Goal: Task Accomplishment & Management: Complete application form

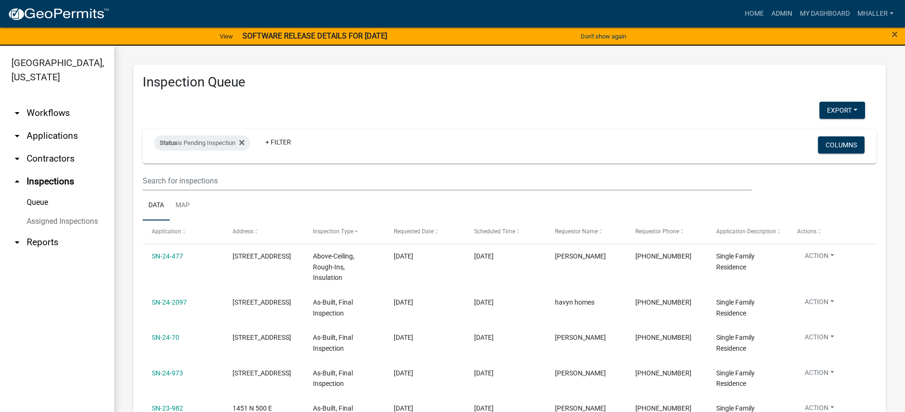
select select "1: 25"
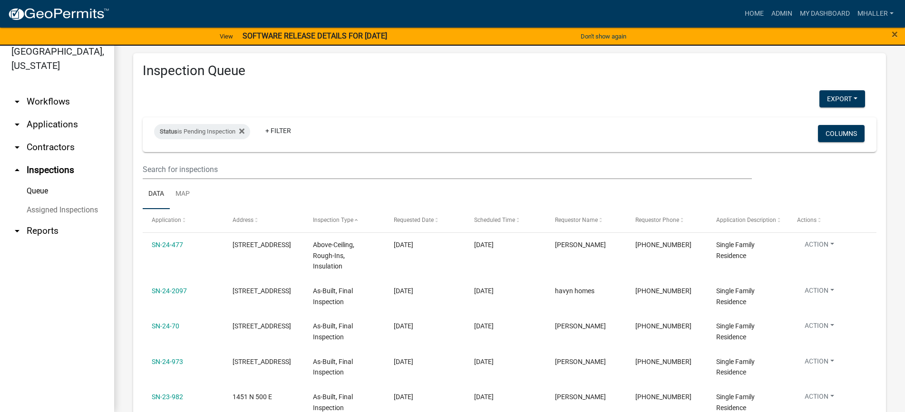
click at [58, 113] on link "arrow_drop_down Applications" at bounding box center [57, 124] width 114 height 23
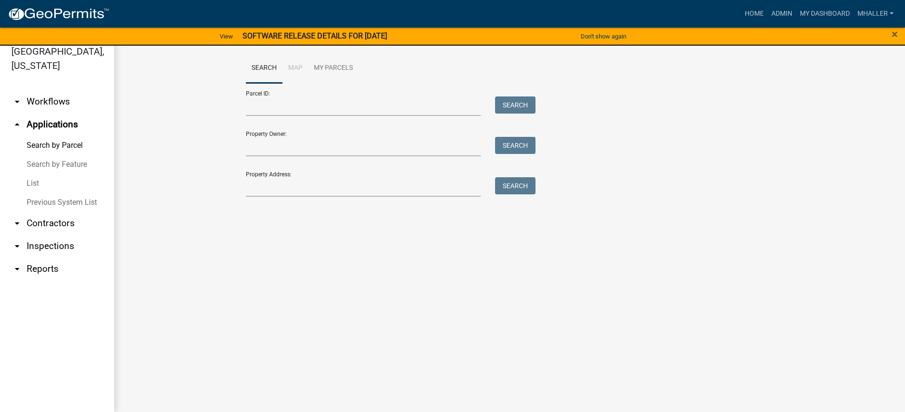
click at [31, 174] on link "List" at bounding box center [57, 183] width 114 height 19
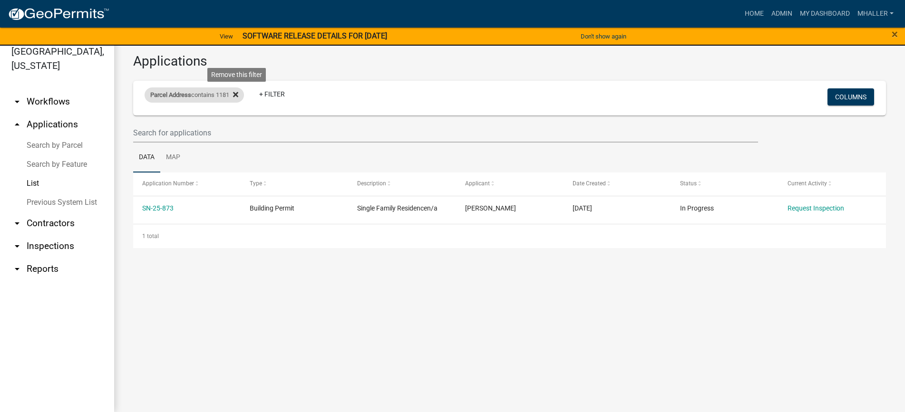
click at [238, 96] on icon at bounding box center [235, 94] width 5 height 5
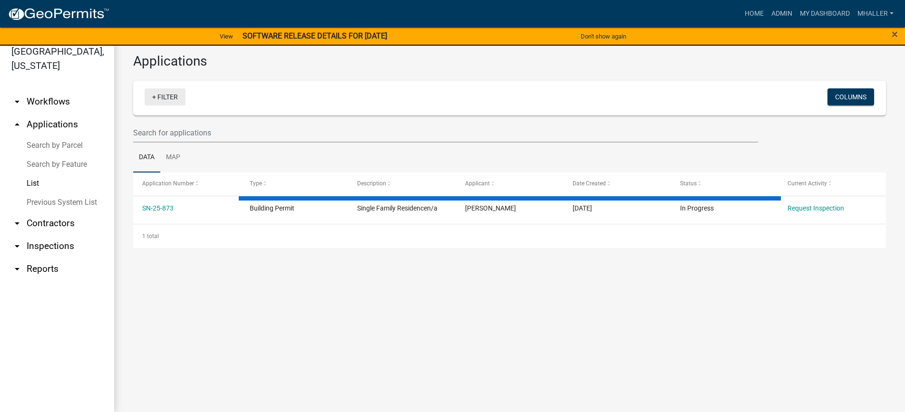
click at [165, 96] on link "+ Filter" at bounding box center [165, 96] width 41 height 17
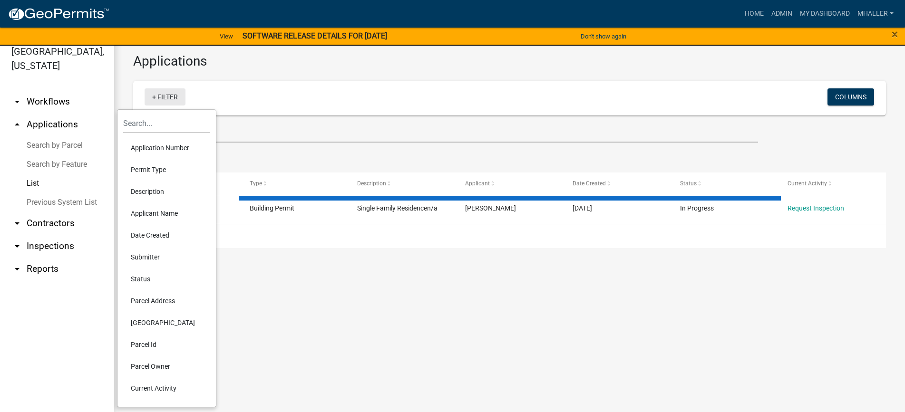
select select "1: 25"
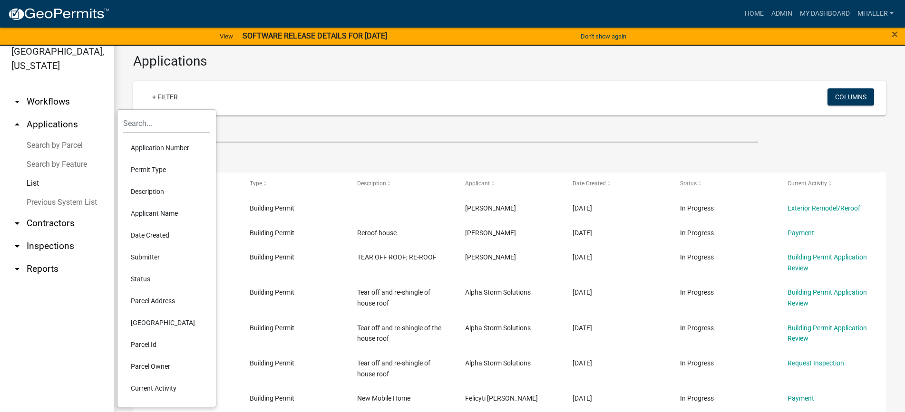
click at [158, 148] on li "Application Number" at bounding box center [166, 148] width 87 height 22
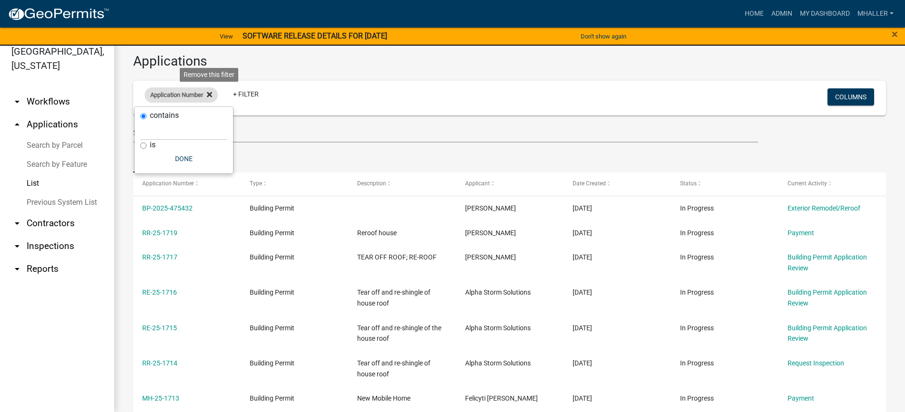
click at [211, 95] on icon at bounding box center [209, 94] width 5 height 5
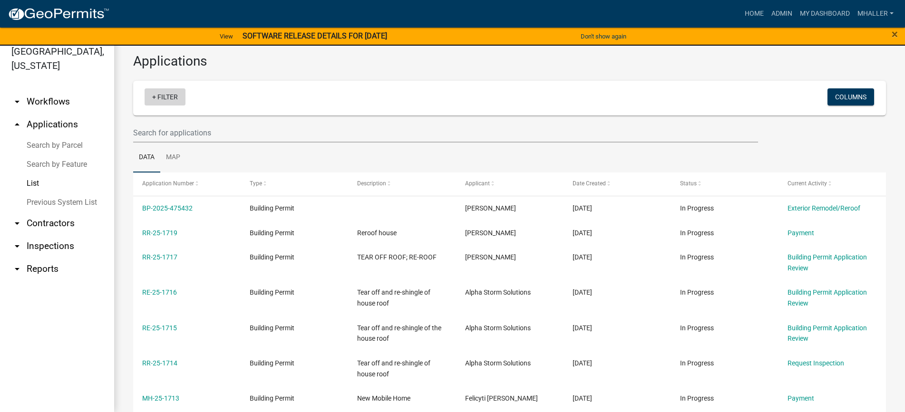
click at [157, 101] on link "+ Filter" at bounding box center [165, 96] width 41 height 17
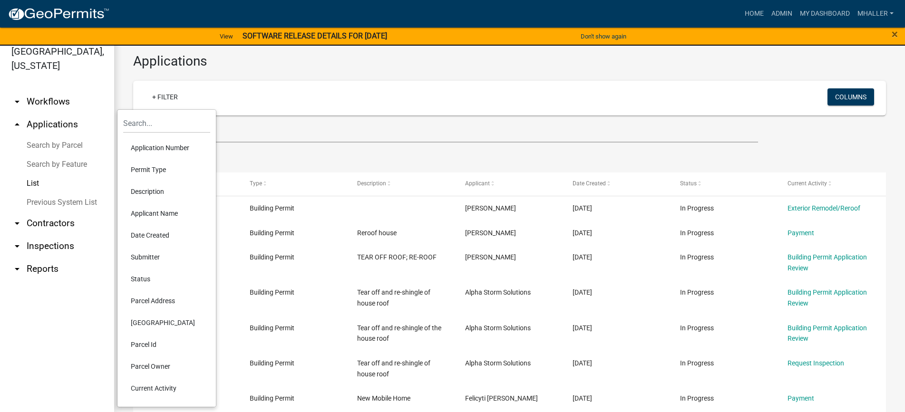
click at [148, 301] on li "Parcel Address" at bounding box center [166, 301] width 87 height 22
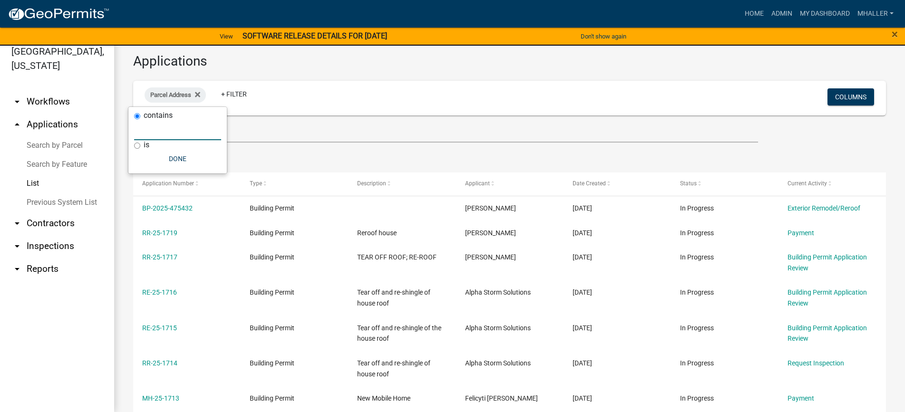
click at [157, 131] on input "text" at bounding box center [177, 130] width 87 height 19
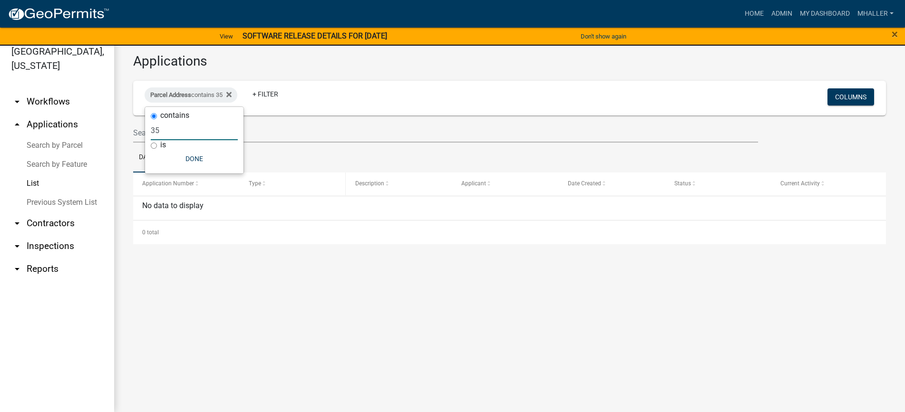
type input "3"
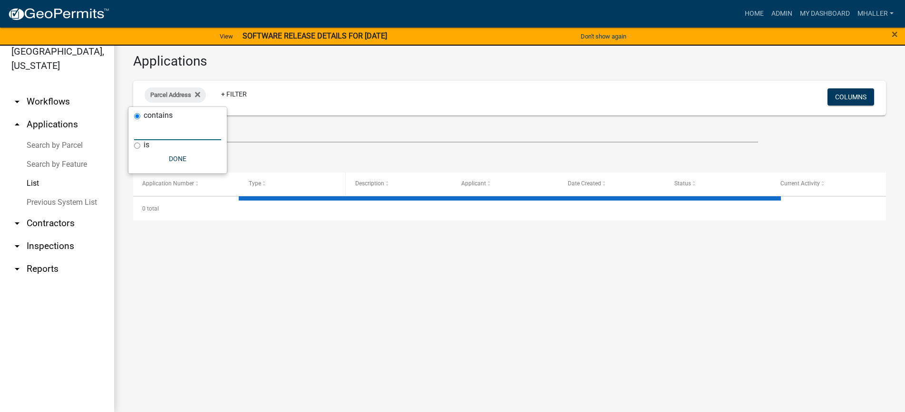
select select "1: 25"
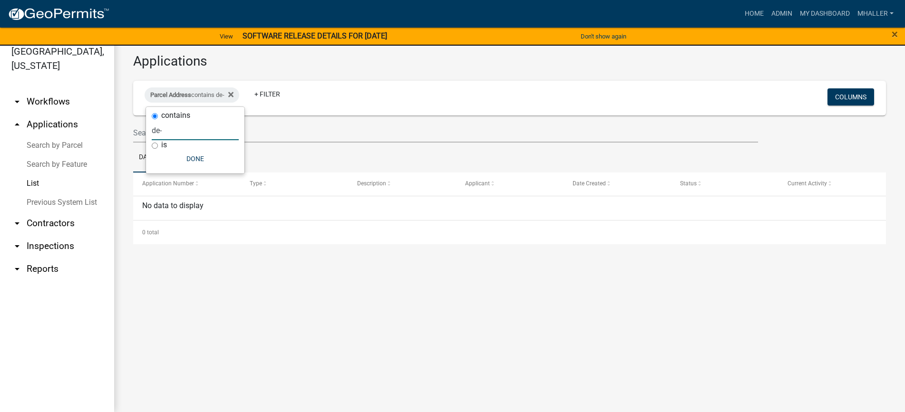
type input "de"
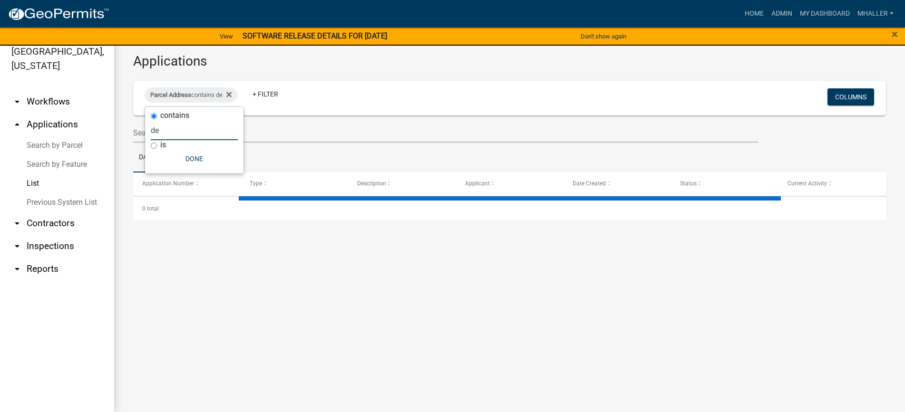
select select "1: 25"
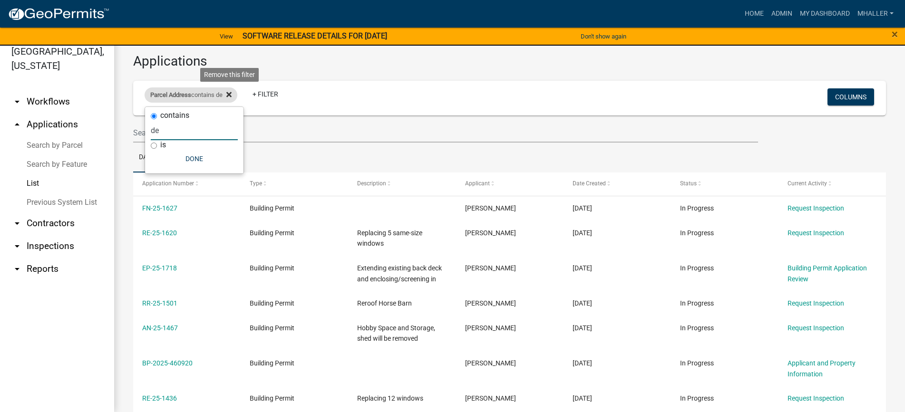
type input "de"
click at [231, 94] on icon at bounding box center [228, 94] width 5 height 5
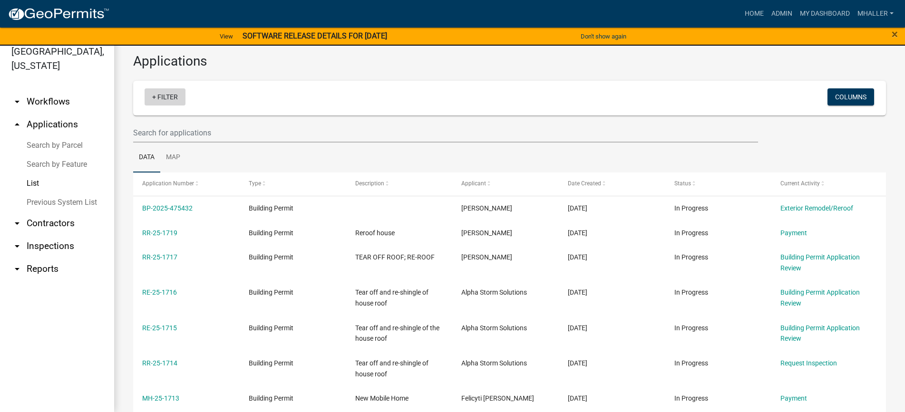
click at [168, 97] on link "+ Filter" at bounding box center [165, 96] width 41 height 17
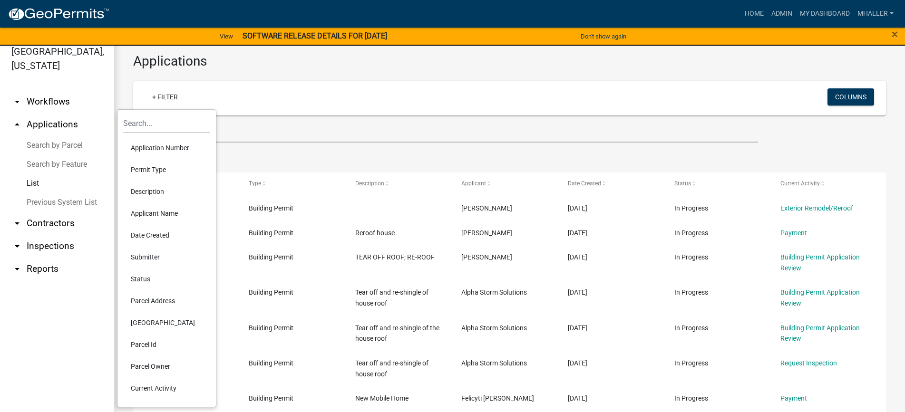
click at [168, 149] on li "Application Number" at bounding box center [166, 148] width 87 height 22
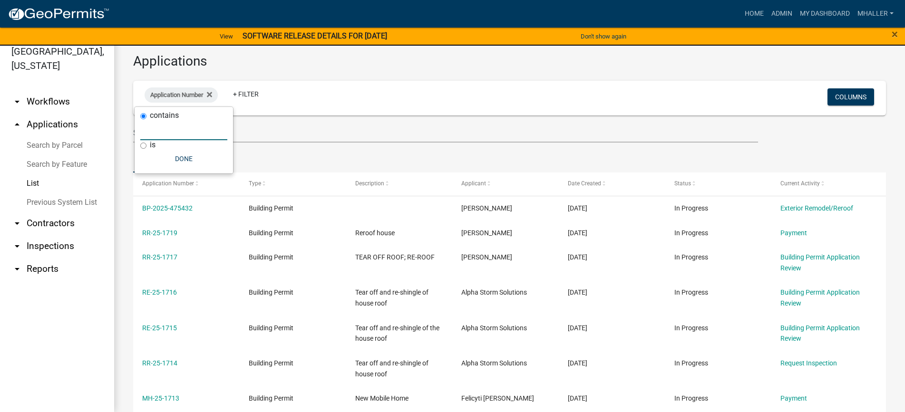
click at [160, 131] on input "text" at bounding box center [183, 130] width 87 height 19
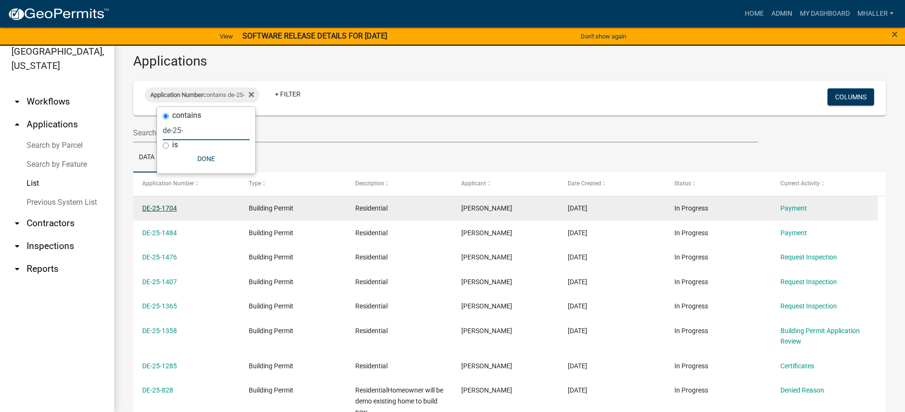
type input "de-25-"
click at [153, 207] on link "DE-25-1704" at bounding box center [159, 208] width 35 height 8
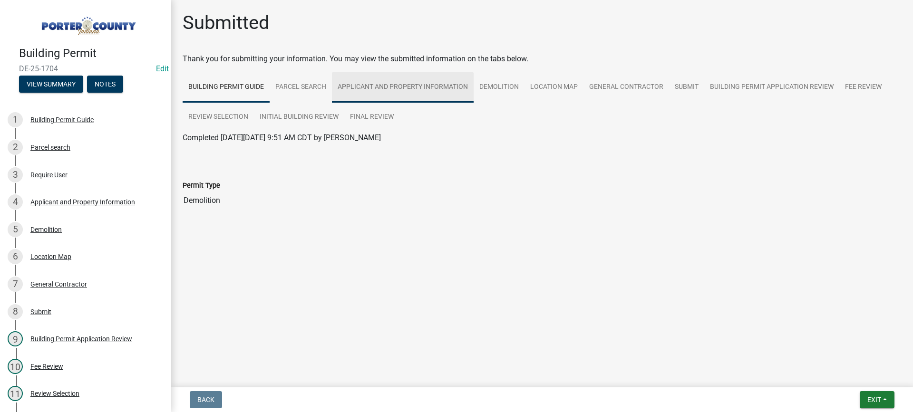
click at [381, 88] on link "Applicant and Property Information" at bounding box center [403, 87] width 142 height 30
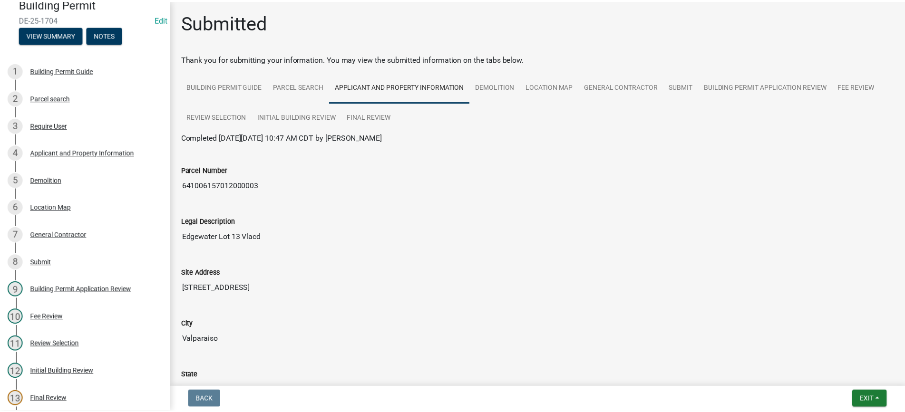
scroll to position [71, 0]
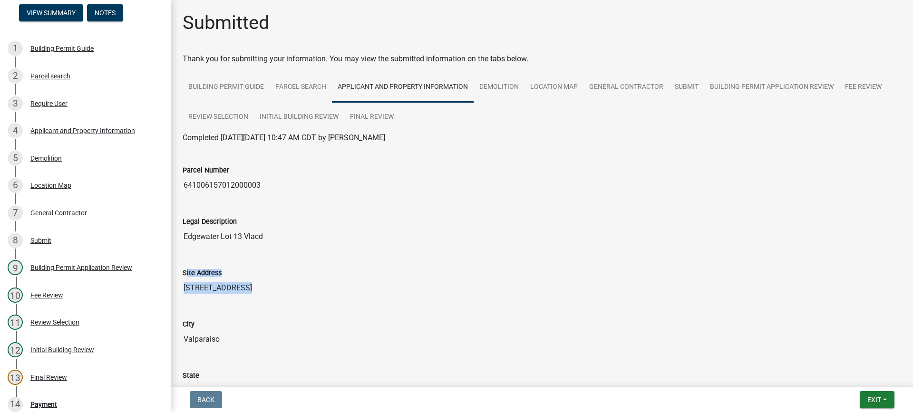
drag, startPoint x: 187, startPoint y: 300, endPoint x: 195, endPoint y: 344, distance: 44.9
click at [872, 397] on span "Exit" at bounding box center [874, 400] width 14 height 8
click at [854, 376] on button "Save & Exit" at bounding box center [856, 375] width 76 height 23
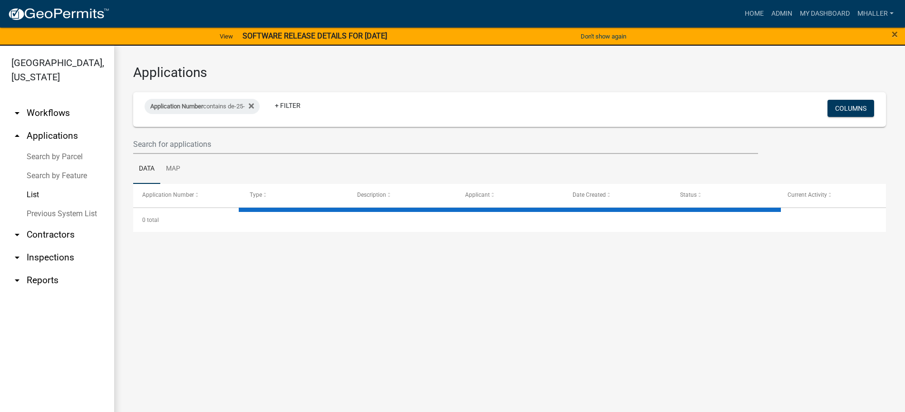
select select "1: 25"
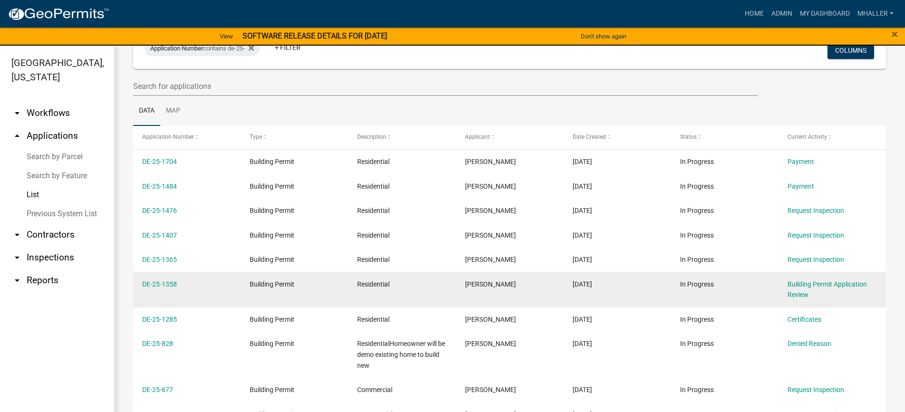
scroll to position [143, 0]
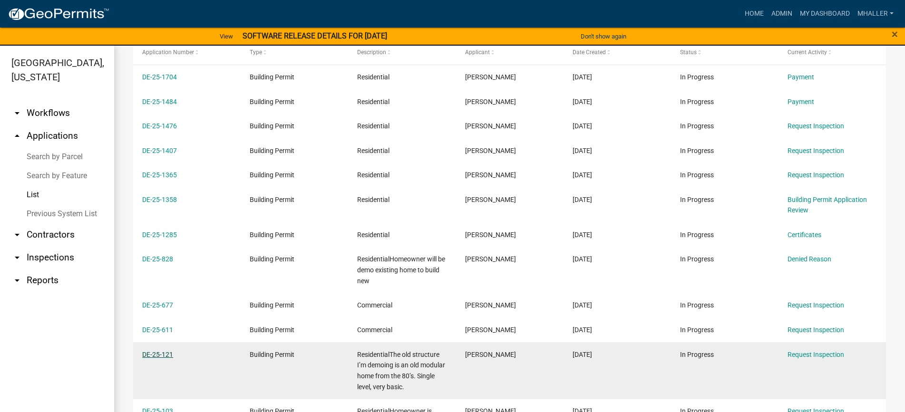
click at [158, 354] on link "DE-25-121" at bounding box center [157, 355] width 31 height 8
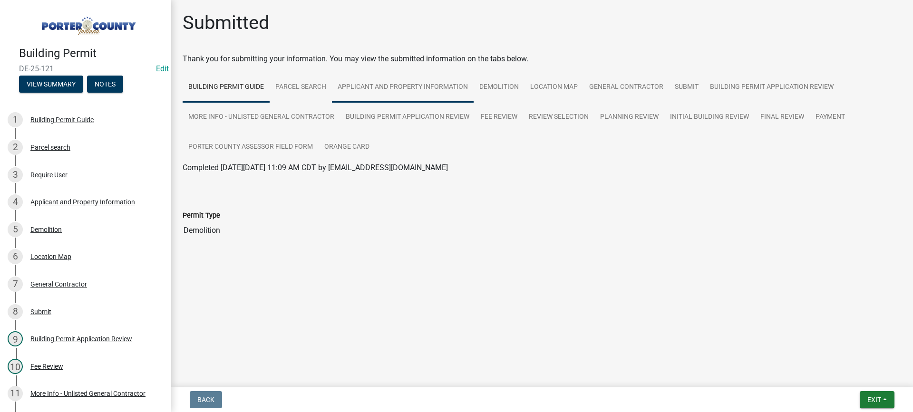
click at [396, 87] on link "Applicant and Property Information" at bounding box center [403, 87] width 142 height 30
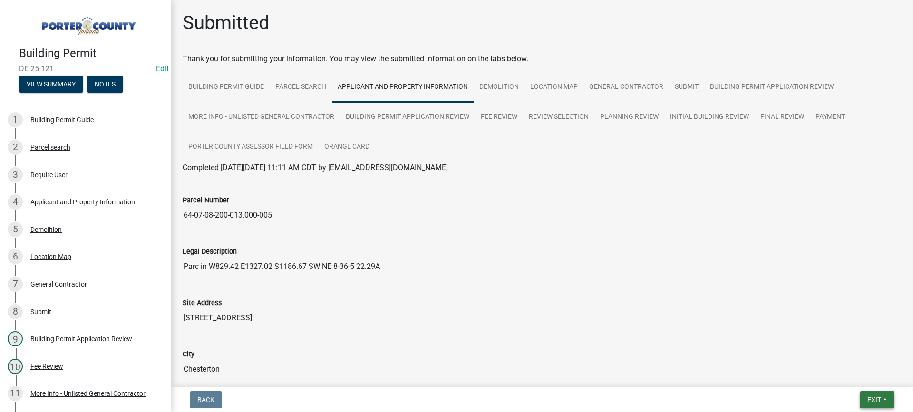
click at [874, 401] on span "Exit" at bounding box center [874, 400] width 14 height 8
click at [867, 379] on button "Save & Exit" at bounding box center [856, 375] width 76 height 23
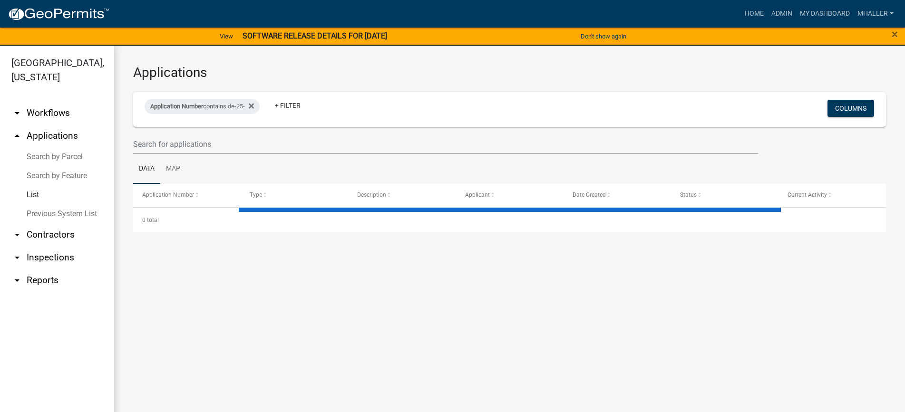
select select "1: 25"
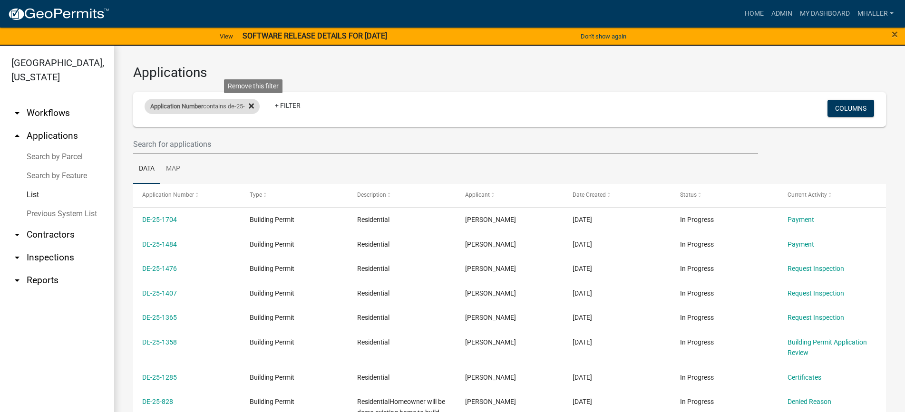
click at [253, 106] on icon at bounding box center [251, 106] width 5 height 8
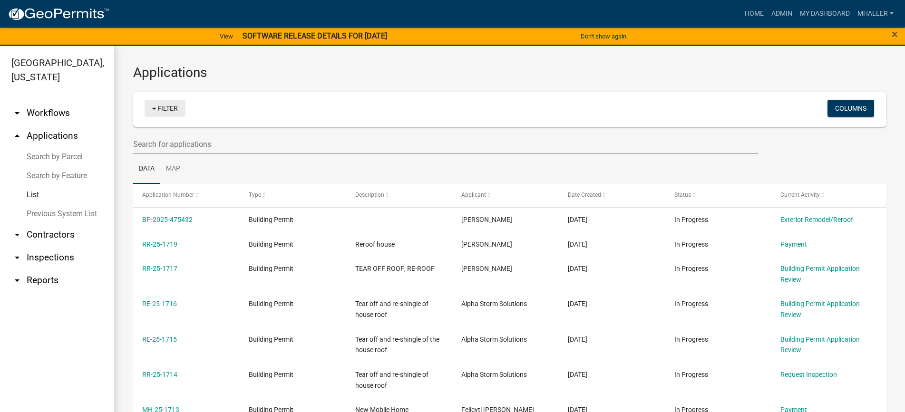
click at [161, 107] on link "+ Filter" at bounding box center [165, 108] width 41 height 17
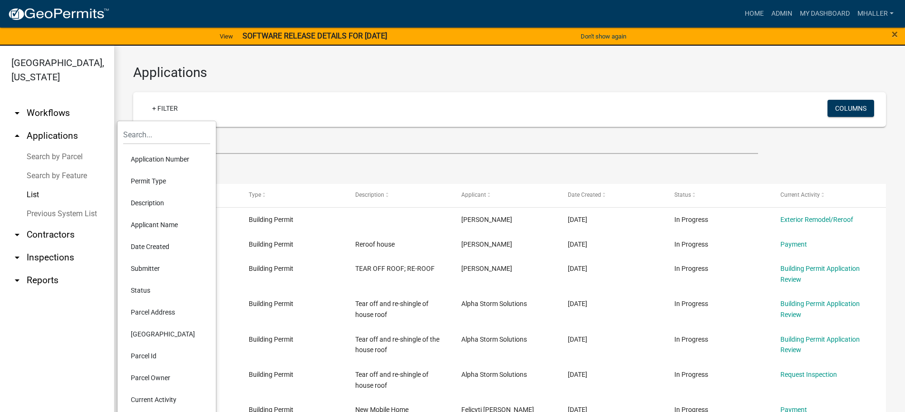
click at [149, 312] on li "Parcel Address" at bounding box center [166, 312] width 87 height 22
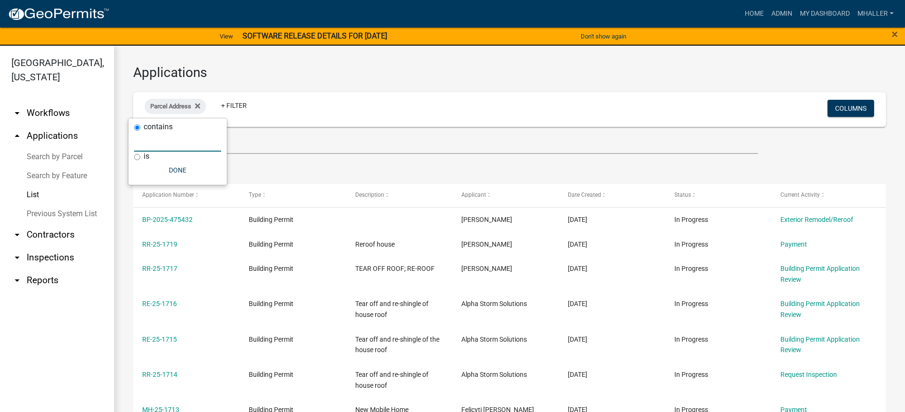
click at [161, 146] on input "text" at bounding box center [177, 141] width 87 height 19
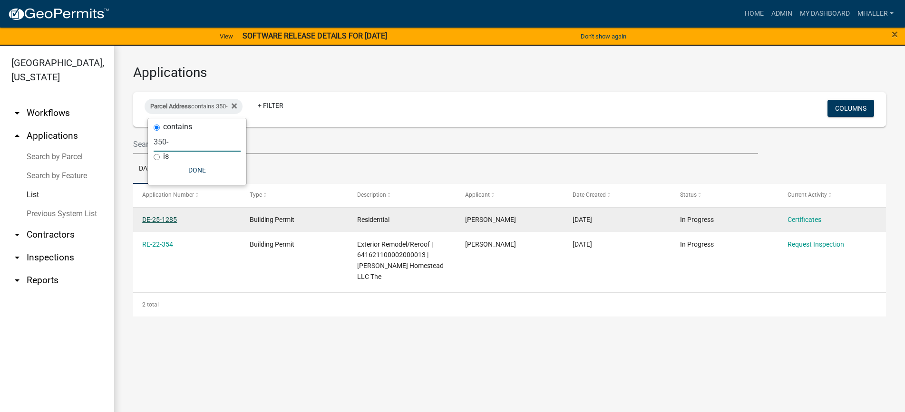
type input "350-"
click at [169, 219] on link "DE-25-1285" at bounding box center [159, 220] width 35 height 8
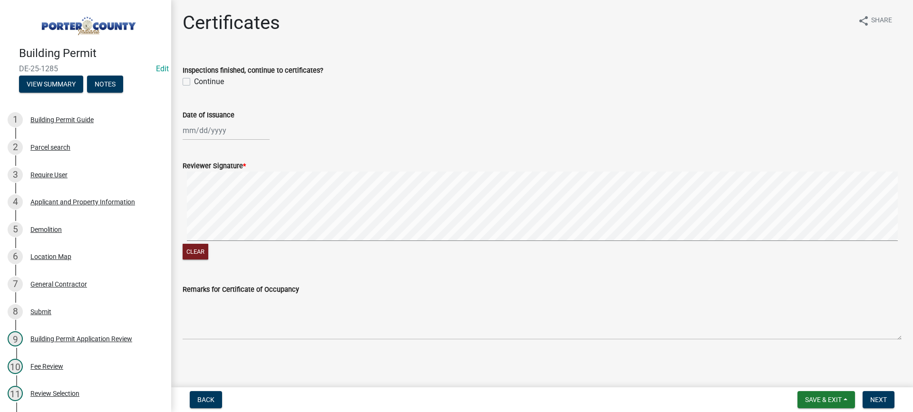
click at [194, 81] on label "Continue" at bounding box center [209, 81] width 30 height 11
click at [194, 81] on input "Continue" at bounding box center [197, 79] width 6 height 6
checkbox input "true"
select select "9"
select select "2025"
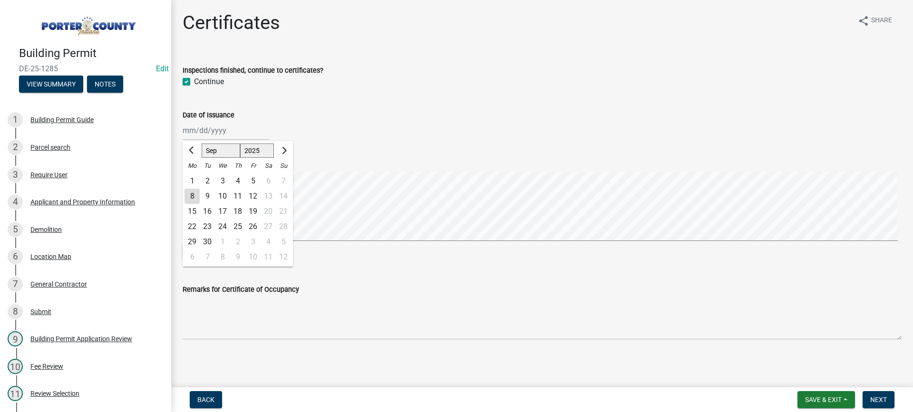
drag, startPoint x: 219, startPoint y: 131, endPoint x: 224, endPoint y: 133, distance: 5.9
click at [220, 132] on div "Jan Feb Mar Apr May Jun Jul Aug Sep Oct Nov Dec 1525 1526 1527 1528 1529 1530 1…" at bounding box center [226, 130] width 87 height 19
click at [193, 195] on div "8" at bounding box center [192, 196] width 15 height 15
type input "[DATE]"
click at [879, 398] on span "Next" at bounding box center [878, 400] width 17 height 8
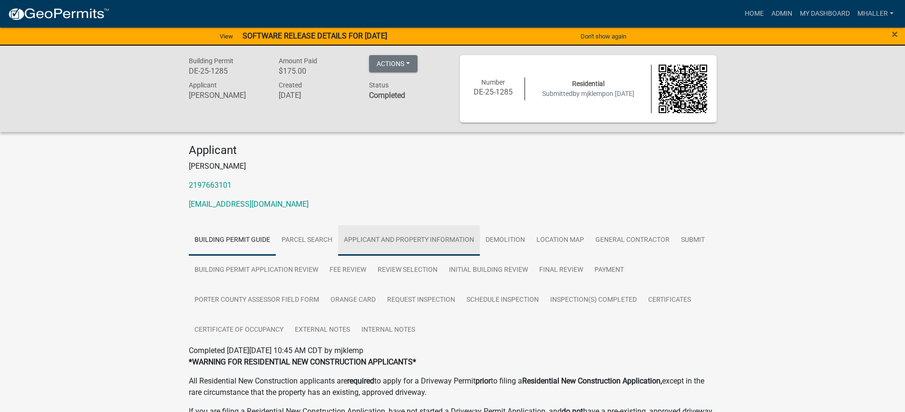
click at [372, 240] on link "Applicant and Property Information" at bounding box center [409, 240] width 142 height 30
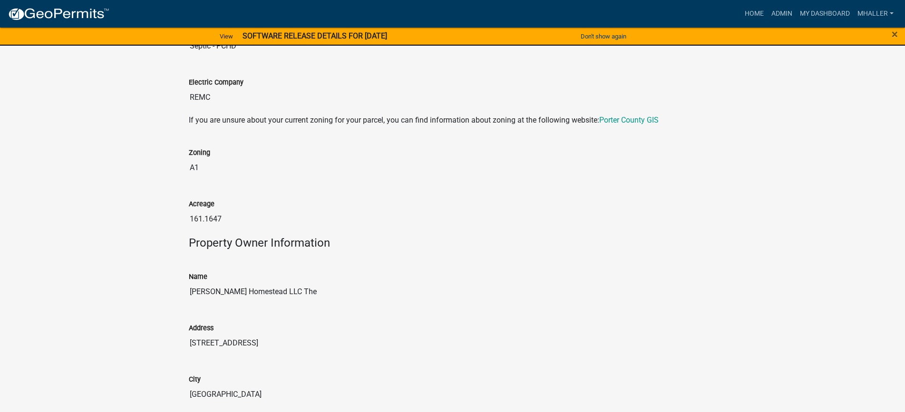
scroll to position [999, 0]
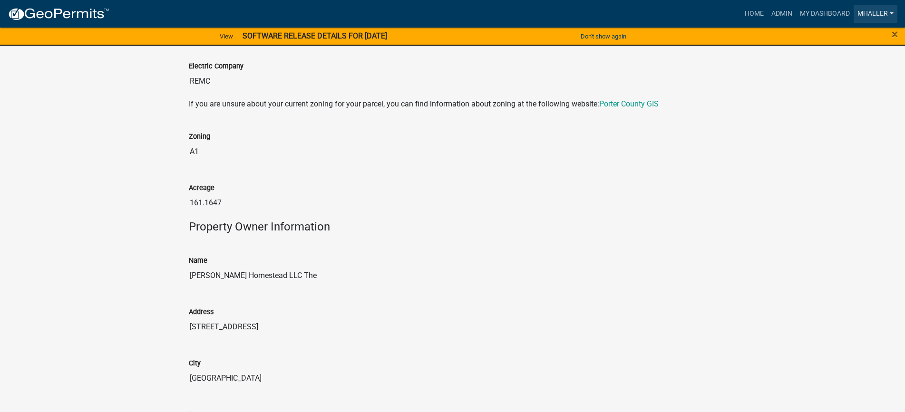
click at [870, 12] on link "mhaller" at bounding box center [876, 14] width 44 height 18
click at [710, 193] on div "Acreage" at bounding box center [453, 187] width 528 height 11
click at [783, 10] on link "Admin" at bounding box center [782, 14] width 29 height 18
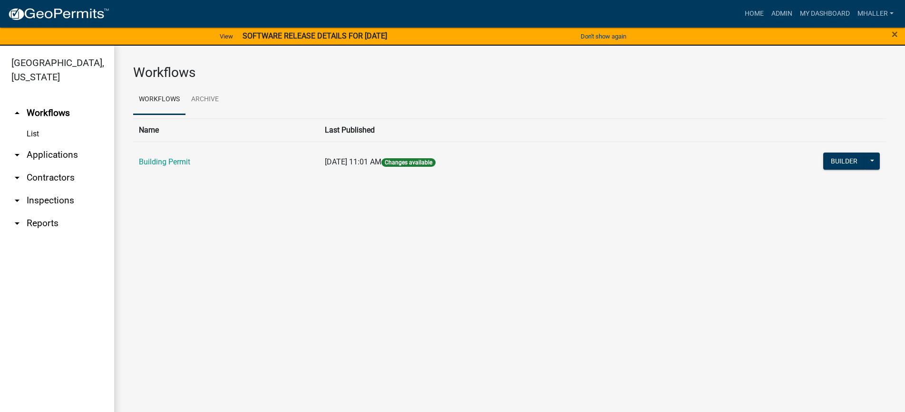
click at [42, 144] on link "arrow_drop_down Applications" at bounding box center [57, 155] width 114 height 23
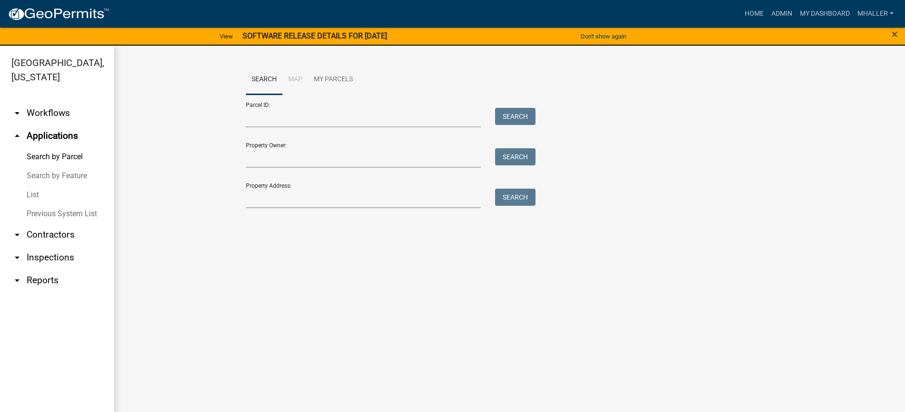
click at [29, 185] on link "List" at bounding box center [57, 194] width 114 height 19
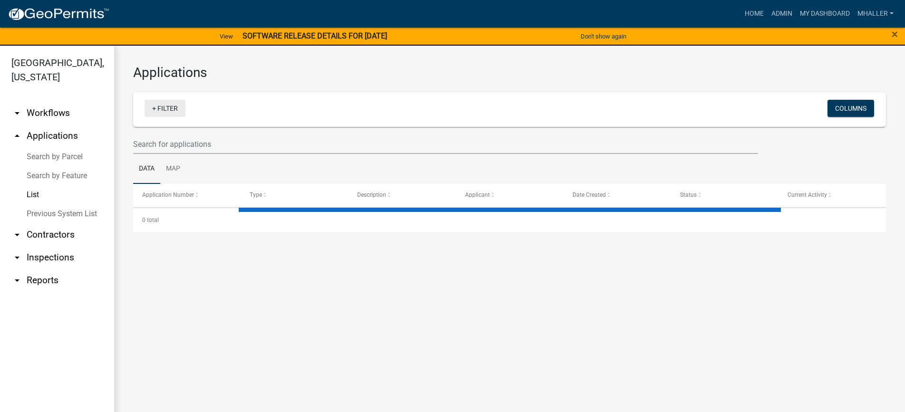
select select "1: 25"
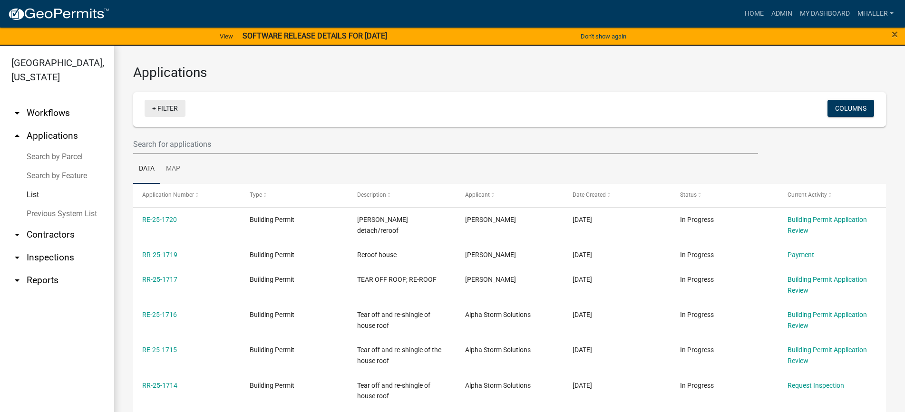
click at [168, 109] on link "+ Filter" at bounding box center [165, 108] width 41 height 17
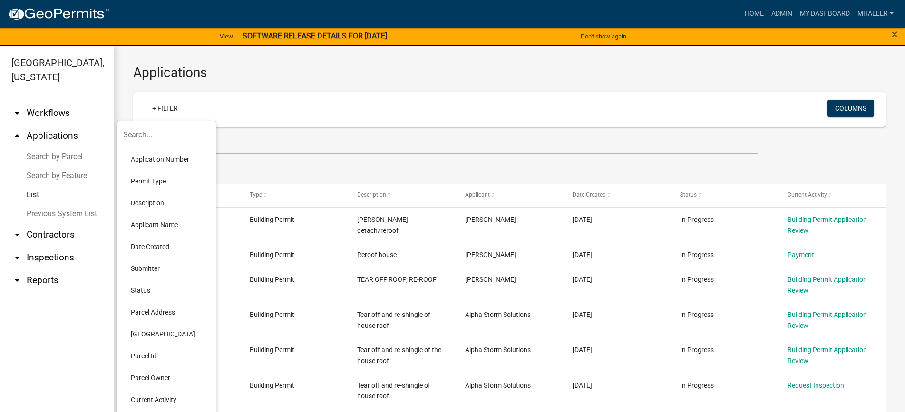
click at [175, 160] on li "Application Number" at bounding box center [166, 159] width 87 height 22
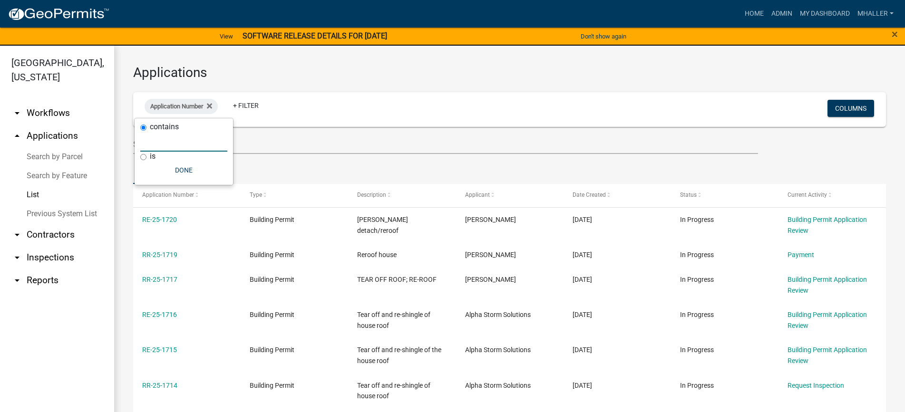
click at [172, 142] on input "text" at bounding box center [183, 141] width 87 height 19
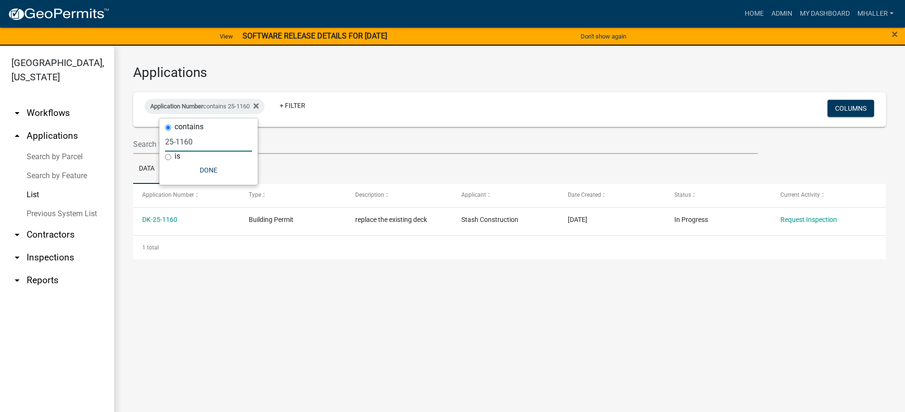
type input "25-1160"
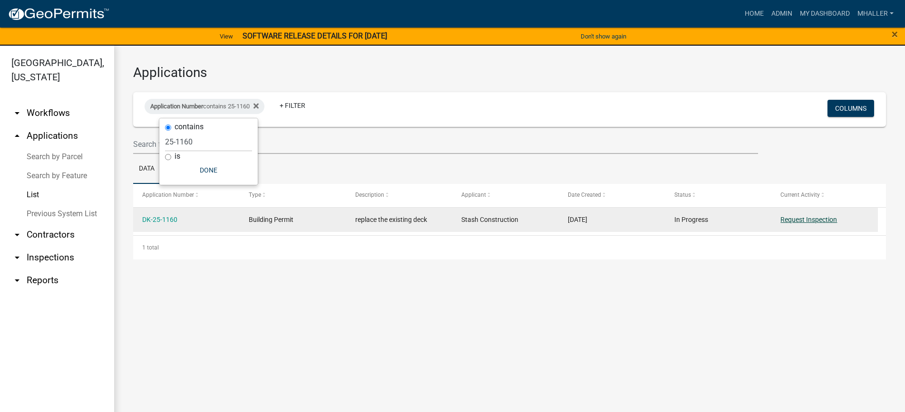
click at [795, 219] on link "Request Inspection" at bounding box center [808, 220] width 57 height 8
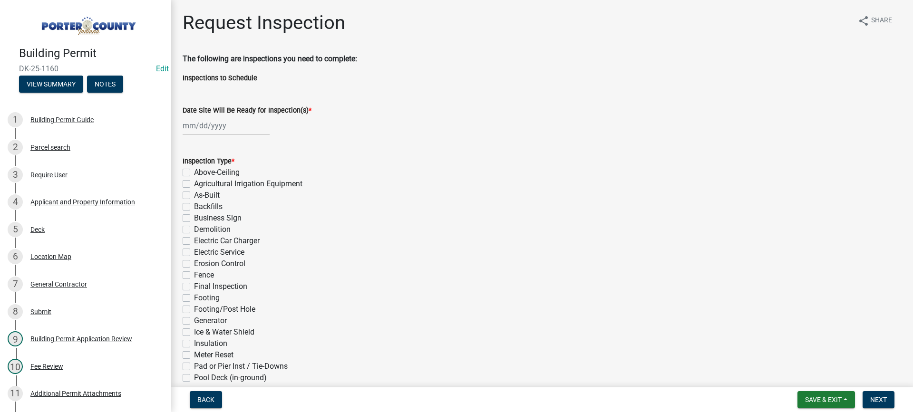
click at [216, 126] on div at bounding box center [226, 125] width 87 height 19
select select "9"
select select "2025"
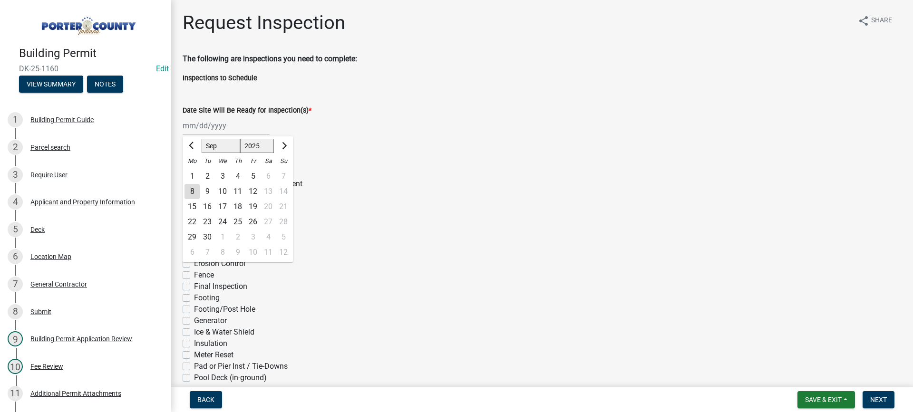
click at [192, 188] on div "8" at bounding box center [192, 191] width 15 height 15
type input "[DATE]"
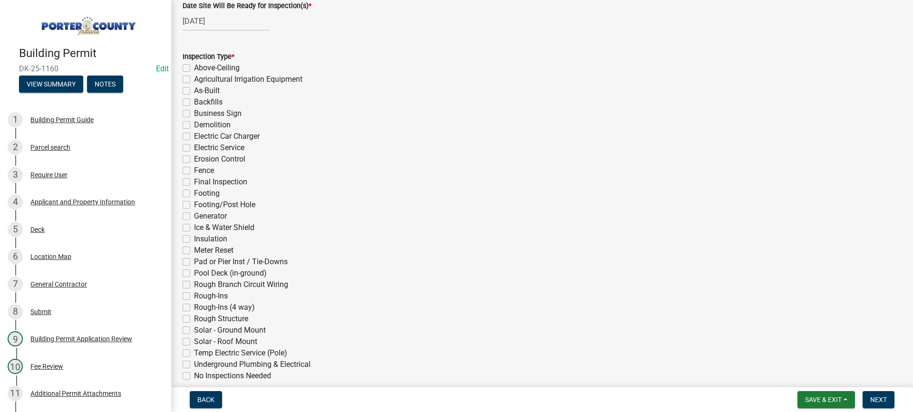
scroll to position [190, 0]
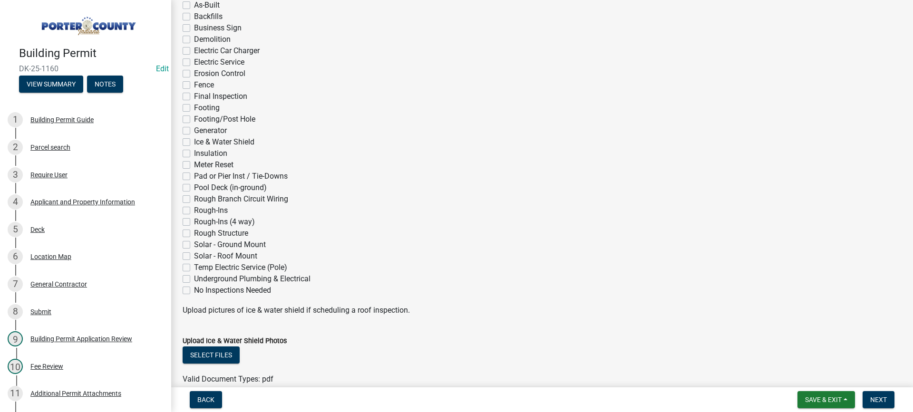
click at [194, 232] on label "Rough Structure" at bounding box center [221, 233] width 54 height 11
click at [194, 232] on input "Rough Structure" at bounding box center [197, 231] width 6 height 6
checkbox input "true"
checkbox input "false"
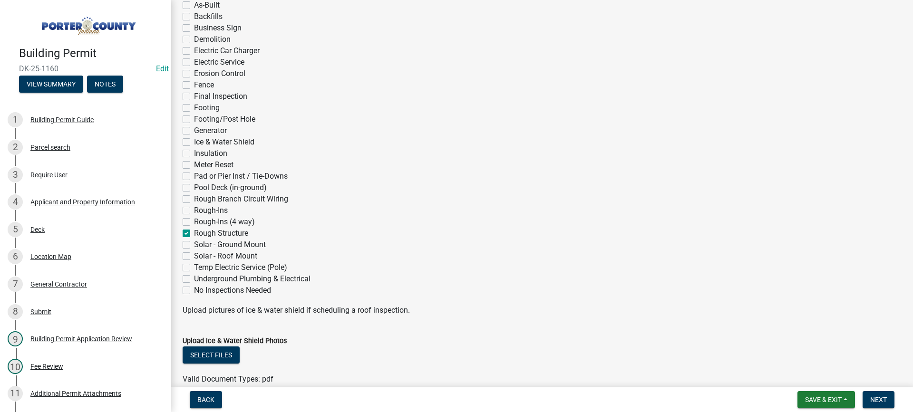
checkbox input "false"
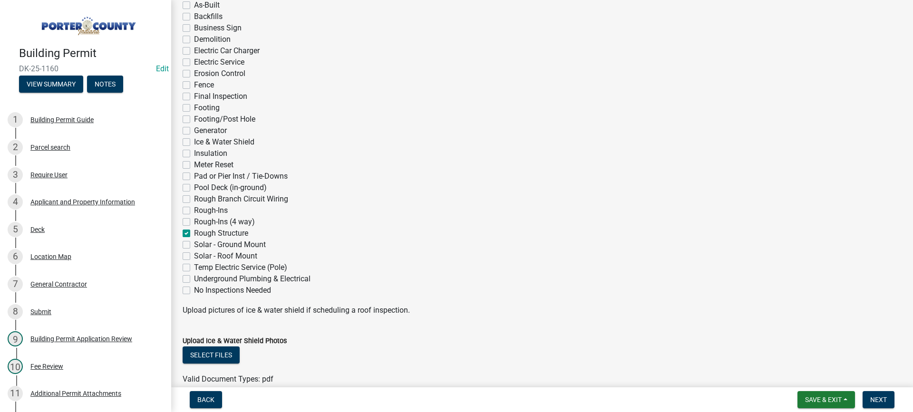
checkbox input "false"
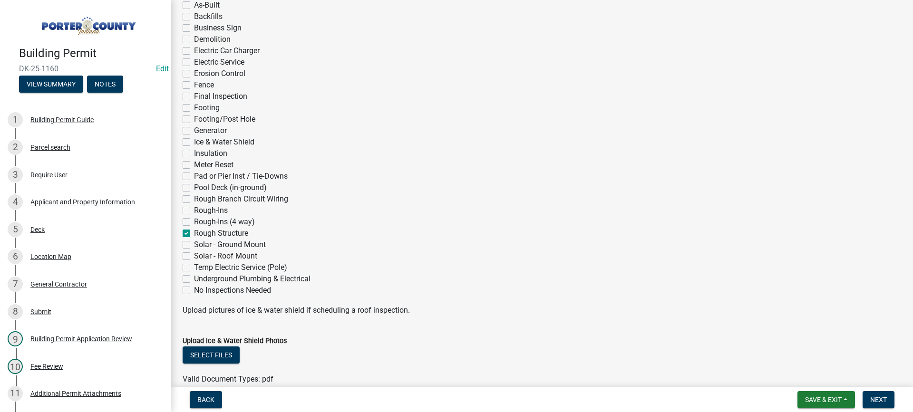
checkbox input "false"
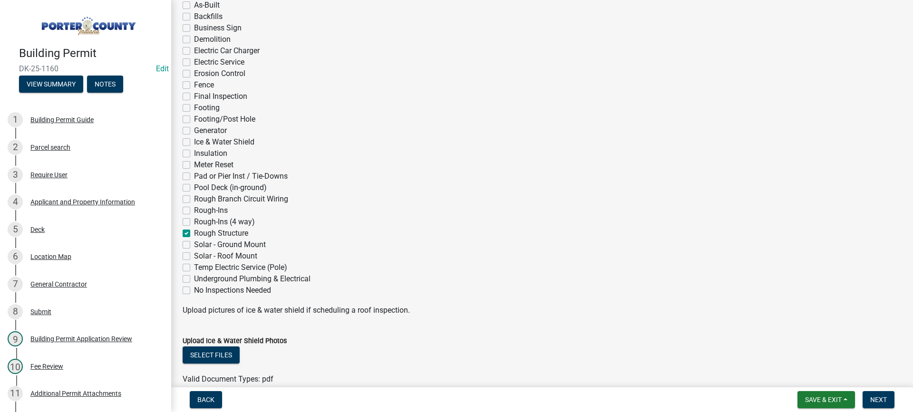
checkbox input "false"
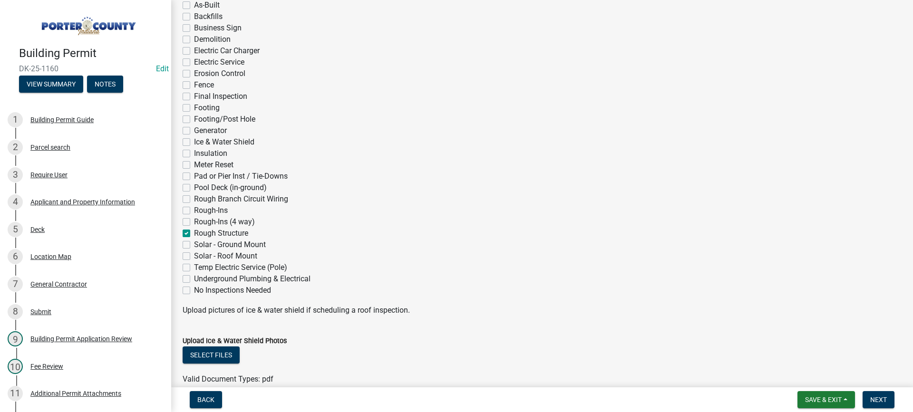
checkbox input "true"
checkbox input "false"
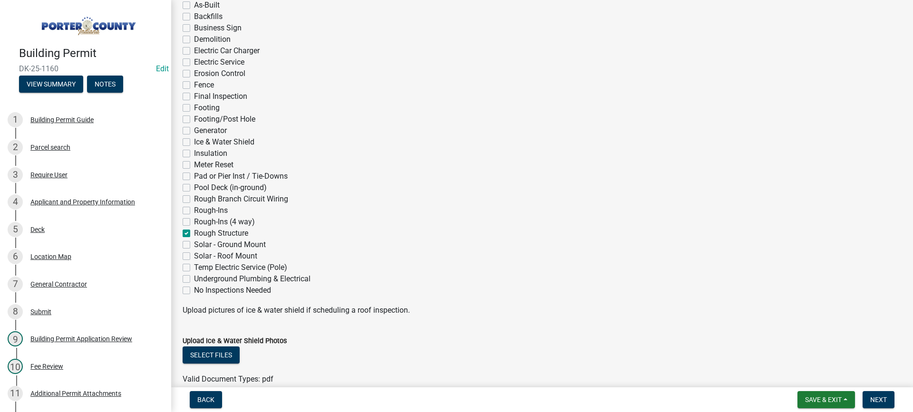
checkbox input "false"
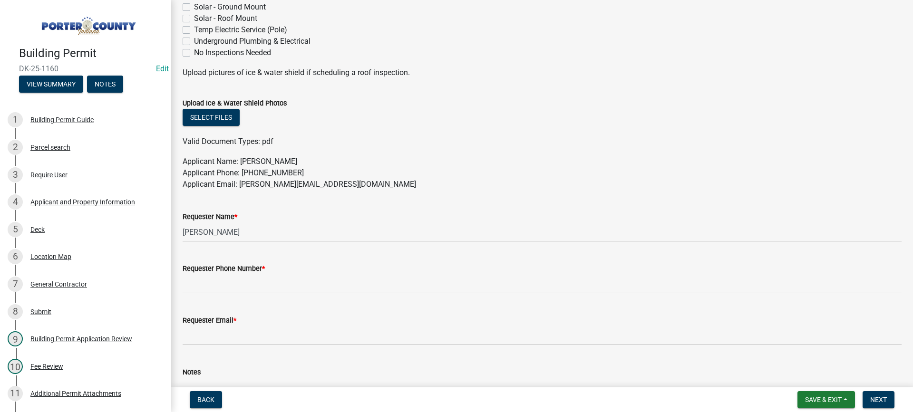
scroll to position [512, 0]
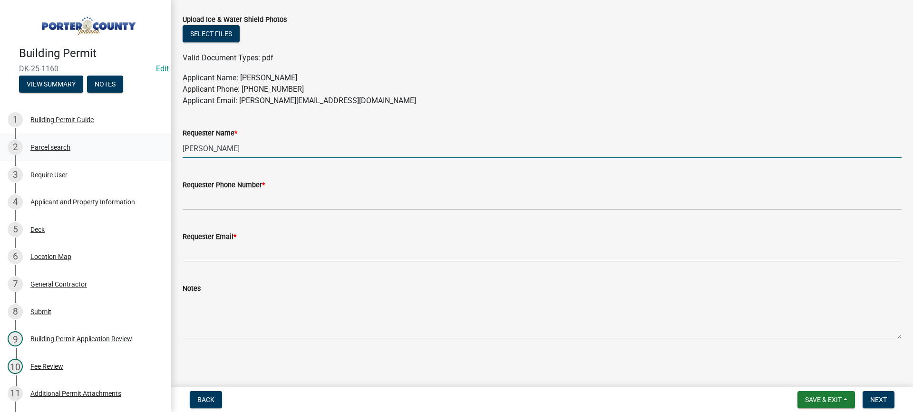
drag, startPoint x: 231, startPoint y: 150, endPoint x: 77, endPoint y: 141, distance: 154.3
click at [106, 136] on div "Building Permit DK-25-1160 Edit View Summary Notes 1 Building Permit Guide 2 Pa…" at bounding box center [456, 206] width 913 height 412
type input "stash guy"
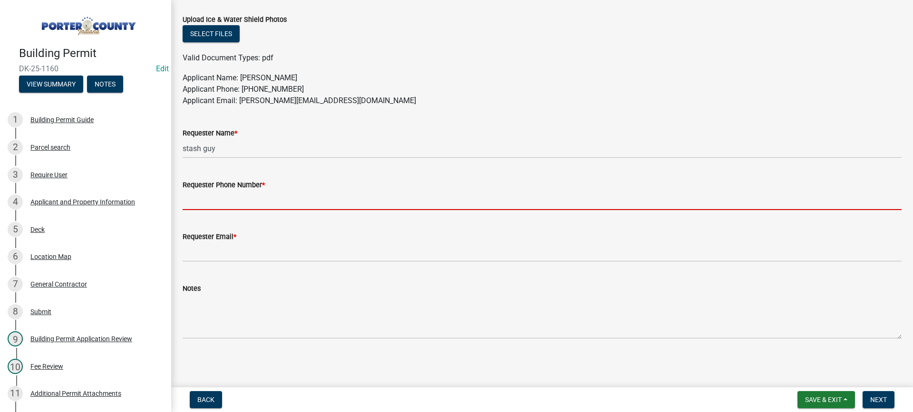
click at [204, 203] on input "Requester Phone Number *" at bounding box center [542, 200] width 719 height 19
type input "[PHONE_NUMBER]"
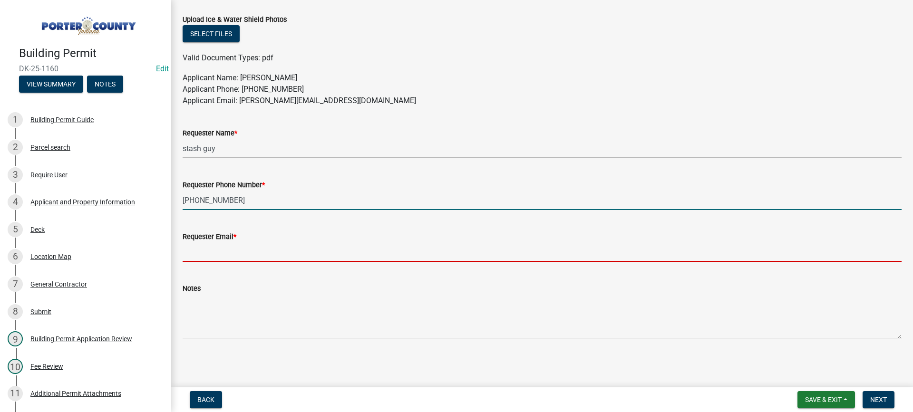
click at [262, 250] on input "Requester Email *" at bounding box center [542, 252] width 719 height 19
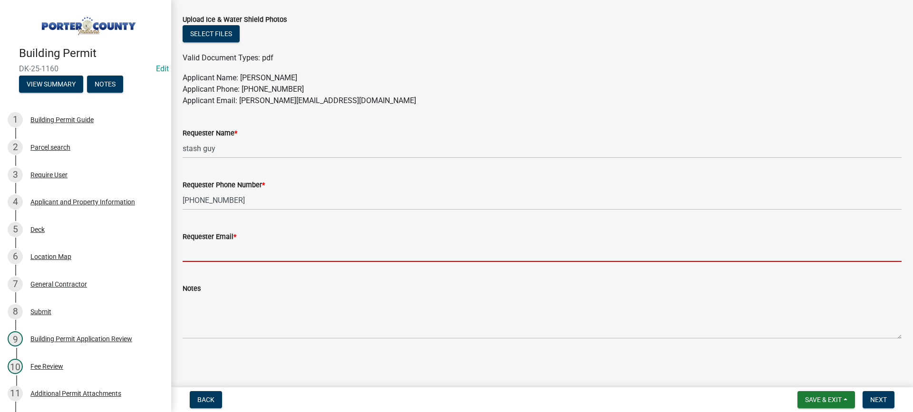
type input "[EMAIL_ADDRESS][DOMAIN_NAME]"
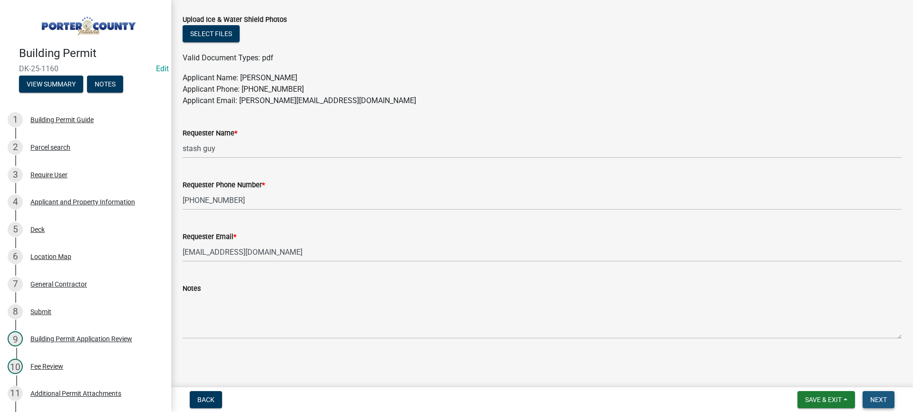
click at [876, 400] on span "Next" at bounding box center [878, 400] width 17 height 8
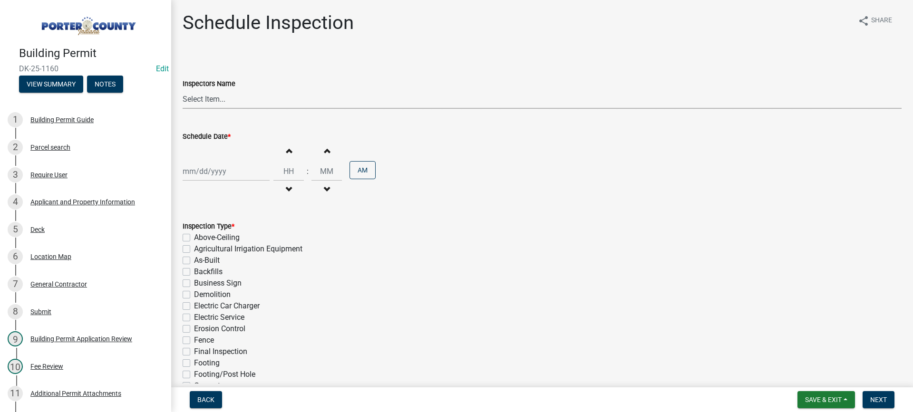
click at [204, 100] on select "Select Item... mhaller ([PERSON_NAME])" at bounding box center [542, 98] width 719 height 19
select select "ca350da2-795e-4cf8-941d-46ff53e354ae"
click at [183, 89] on select "Select Item... mhaller ([PERSON_NAME])" at bounding box center [542, 98] width 719 height 19
select select "9"
select select "2025"
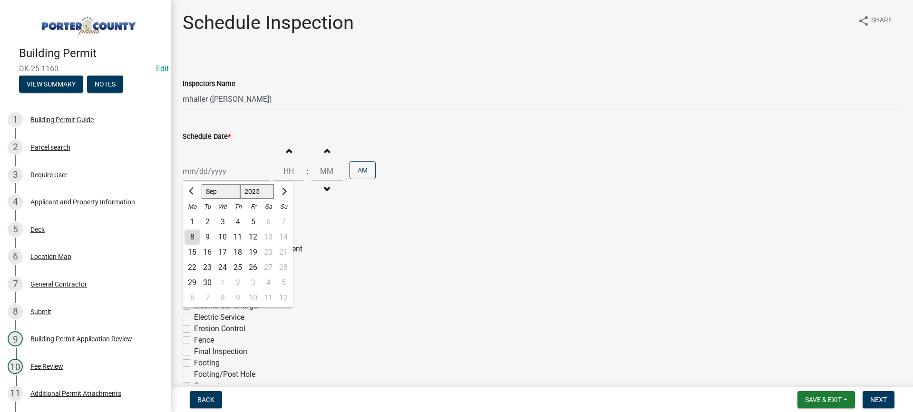
click at [218, 167] on div "Jan Feb Mar Apr May Jun Jul Aug Sep Oct Nov Dec 1525 1526 1527 1528 1529 1530 1…" at bounding box center [226, 171] width 87 height 19
click at [190, 235] on div "8" at bounding box center [192, 237] width 15 height 15
type input "[DATE]"
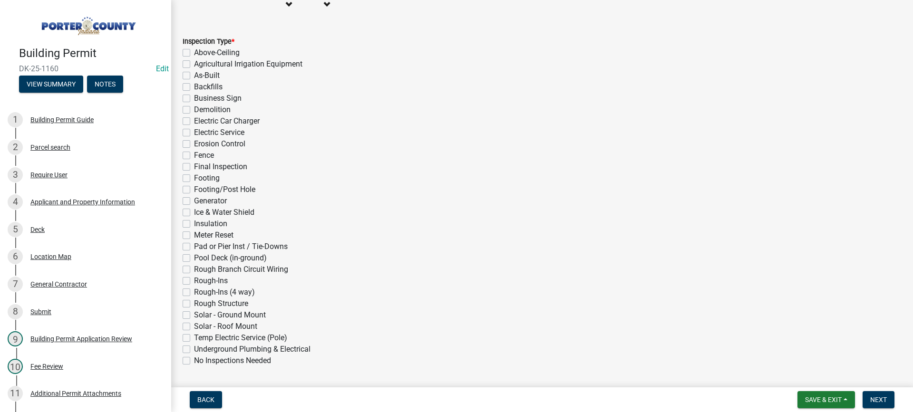
scroll to position [190, 0]
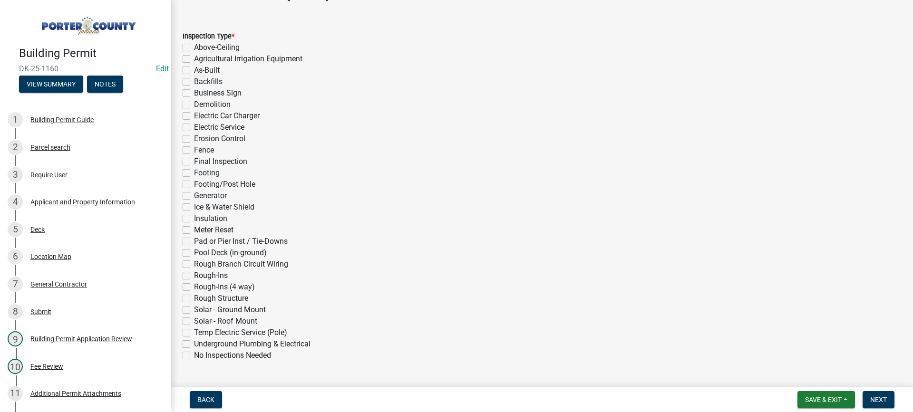
drag, startPoint x: 186, startPoint y: 300, endPoint x: 419, endPoint y: 329, distance: 234.7
click at [194, 301] on label "Rough Structure" at bounding box center [221, 298] width 54 height 11
click at [194, 299] on input "Rough Structure" at bounding box center [197, 296] width 6 height 6
checkbox input "true"
checkbox input "false"
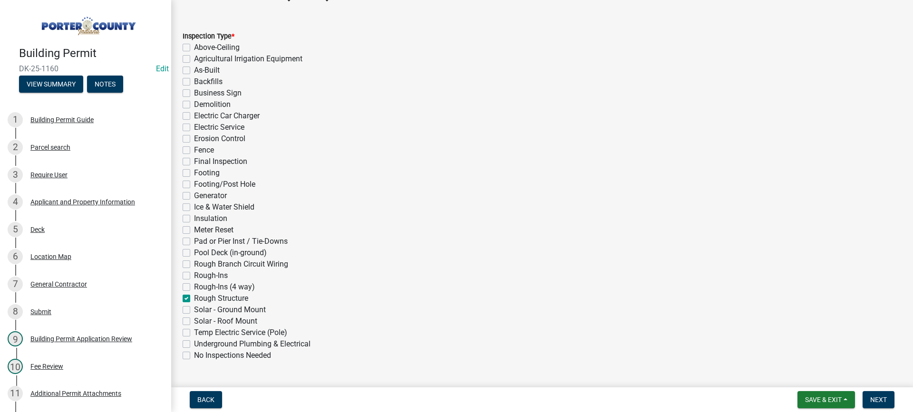
checkbox input "false"
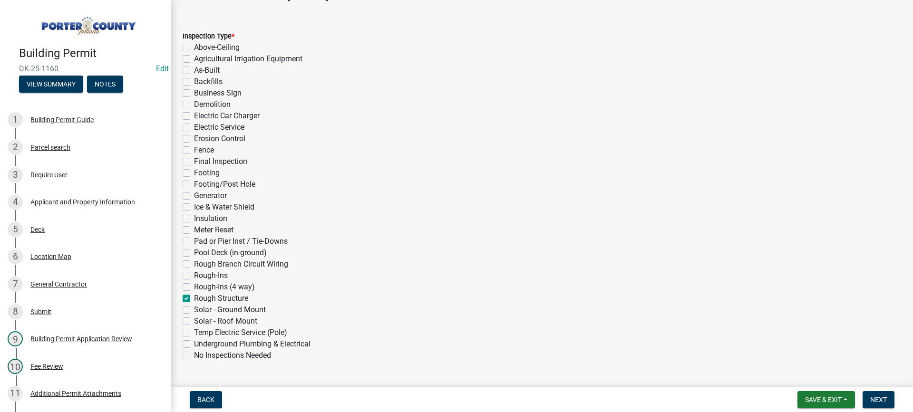
checkbox input "false"
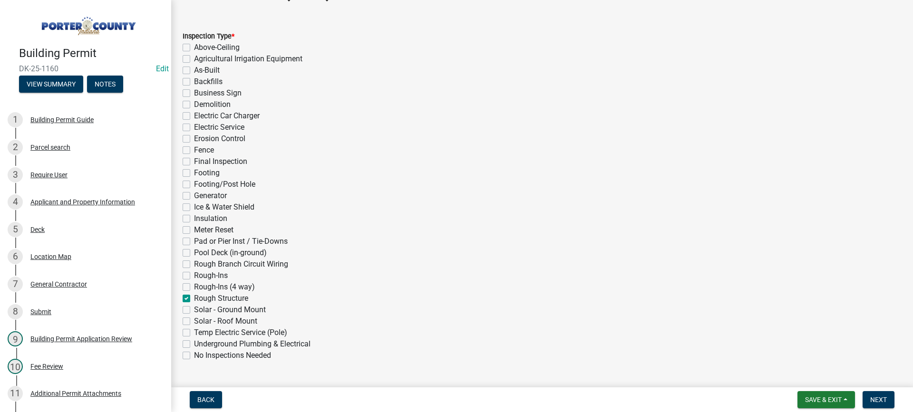
checkbox input "false"
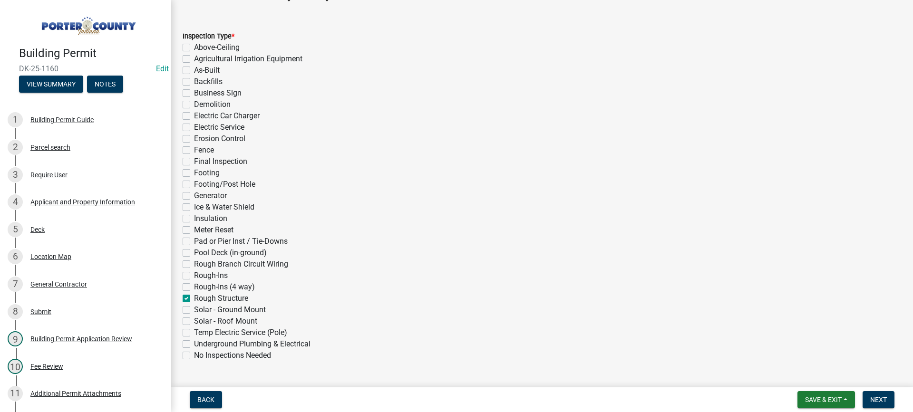
checkbox input "false"
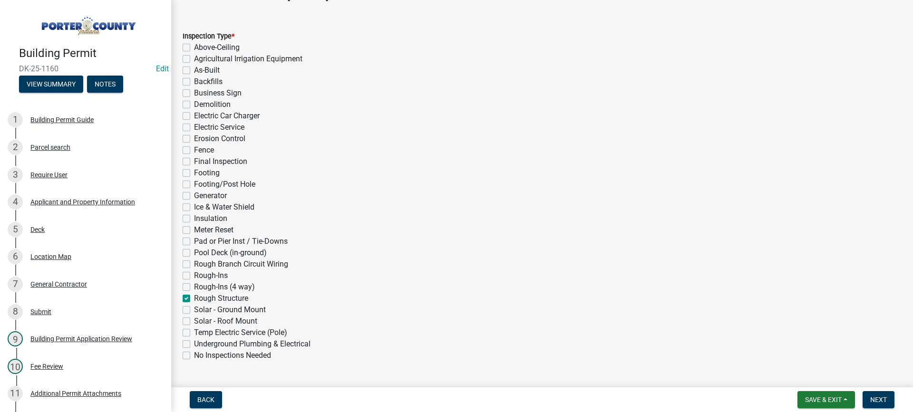
checkbox input "false"
checkbox input "true"
checkbox input "false"
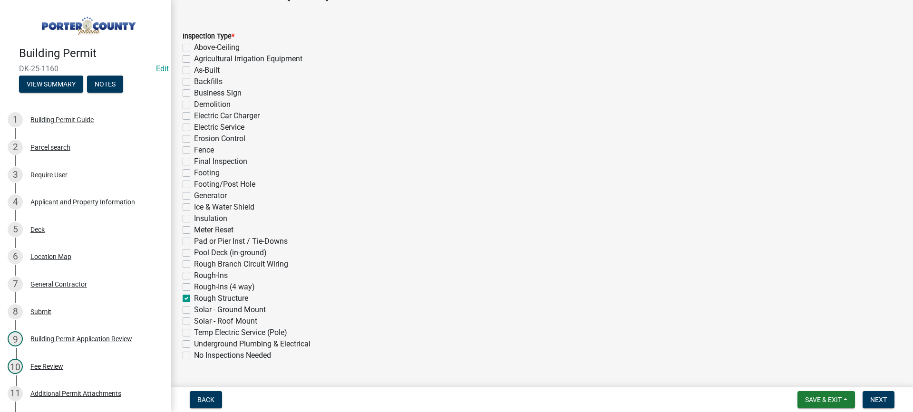
checkbox input "false"
click at [879, 398] on span "Next" at bounding box center [878, 400] width 17 height 8
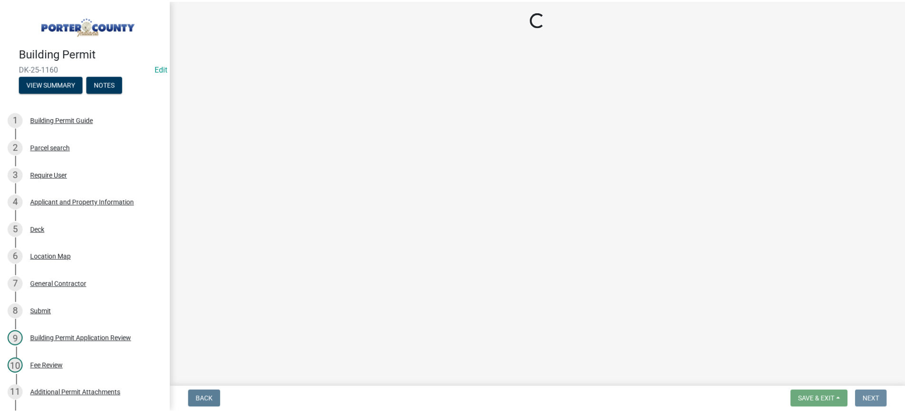
scroll to position [0, 0]
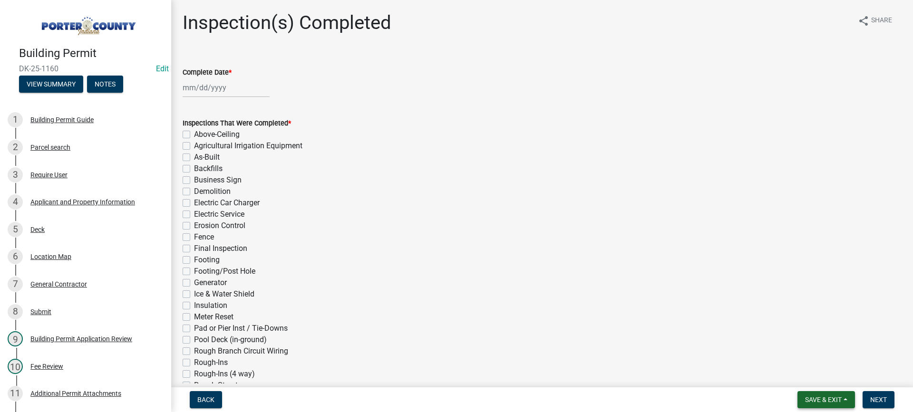
click at [828, 398] on span "Save & Exit" at bounding box center [823, 400] width 37 height 8
click at [826, 379] on button "Save & Exit" at bounding box center [817, 375] width 76 height 23
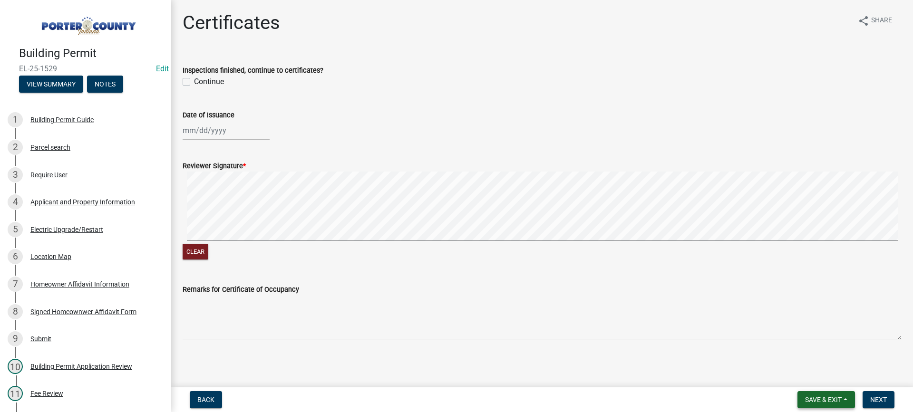
click at [821, 399] on span "Save & Exit" at bounding box center [823, 400] width 37 height 8
click at [816, 372] on button "Save & Exit" at bounding box center [817, 375] width 76 height 23
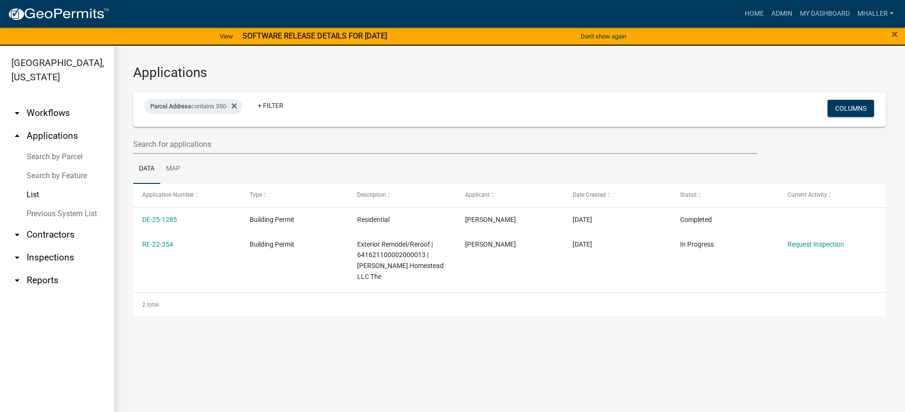
click at [45, 246] on link "arrow_drop_down Inspections" at bounding box center [57, 257] width 114 height 23
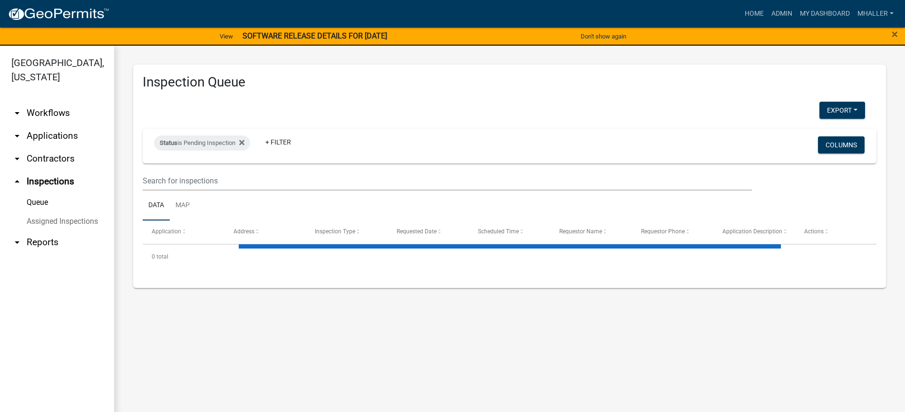
select select "1: 25"
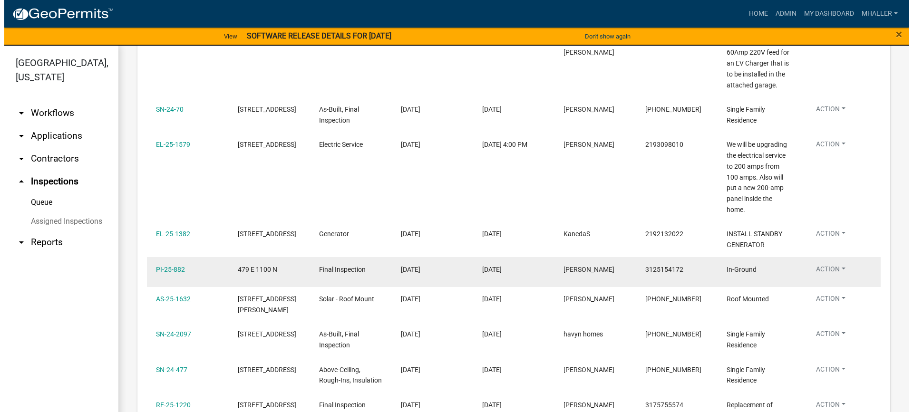
scroll to position [333, 0]
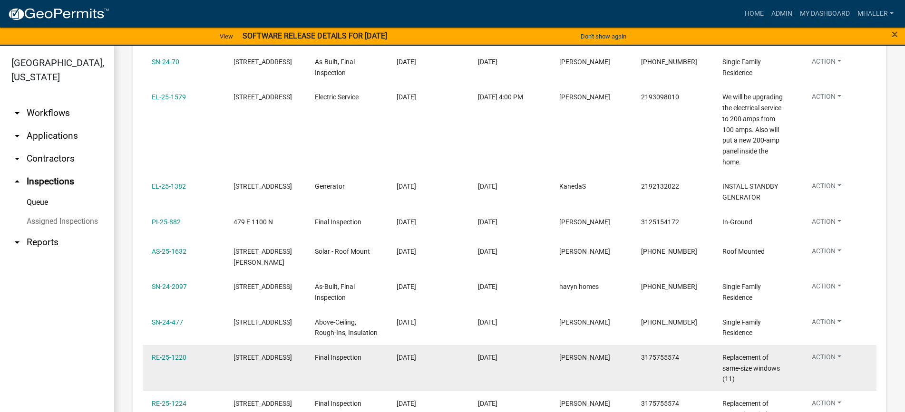
click at [821, 352] on button "Action" at bounding box center [826, 359] width 45 height 14
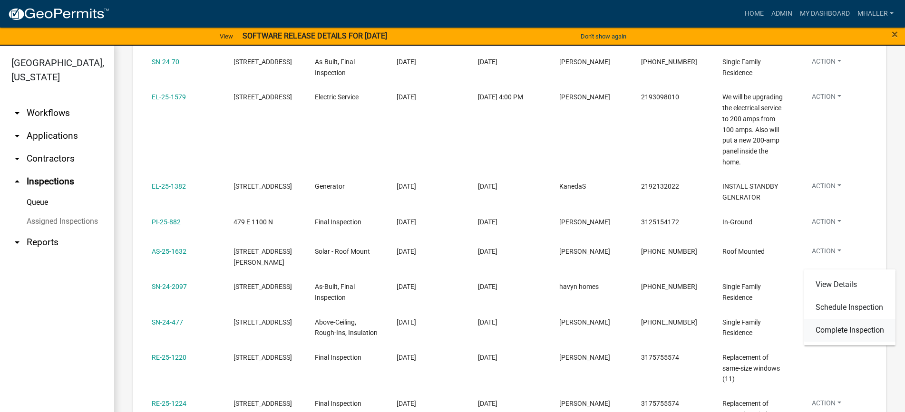
click at [825, 332] on link "Complete Inspection" at bounding box center [849, 330] width 91 height 23
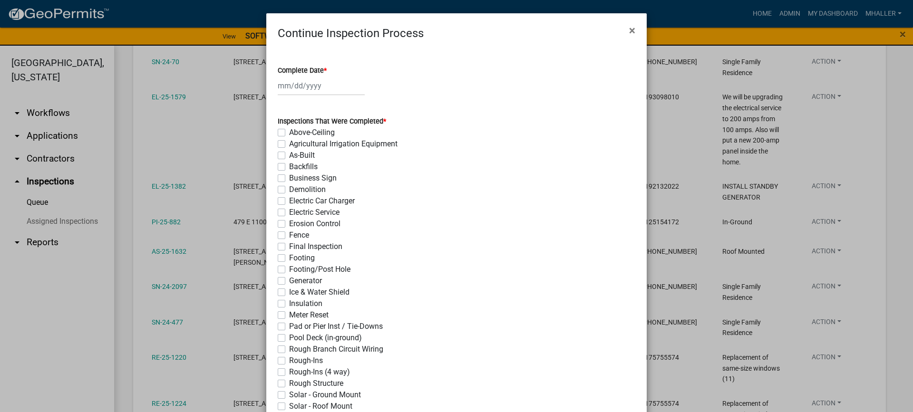
click at [287, 85] on div at bounding box center [321, 85] width 87 height 19
select select "9"
select select "2025"
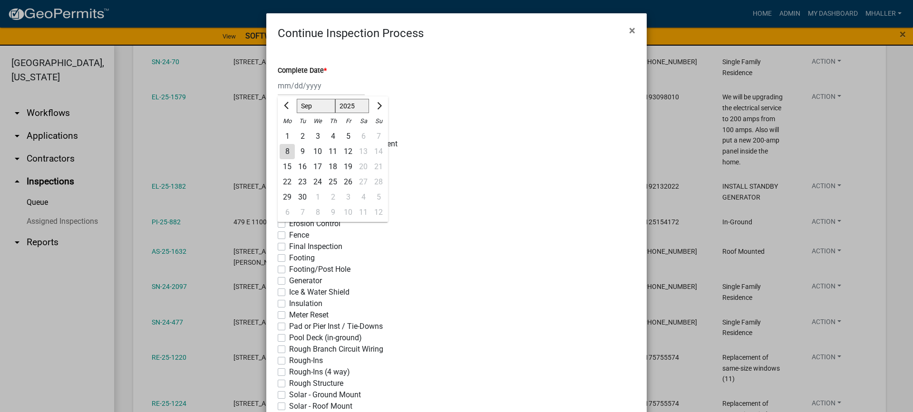
click at [285, 150] on div "8" at bounding box center [287, 151] width 15 height 15
type input "[DATE]"
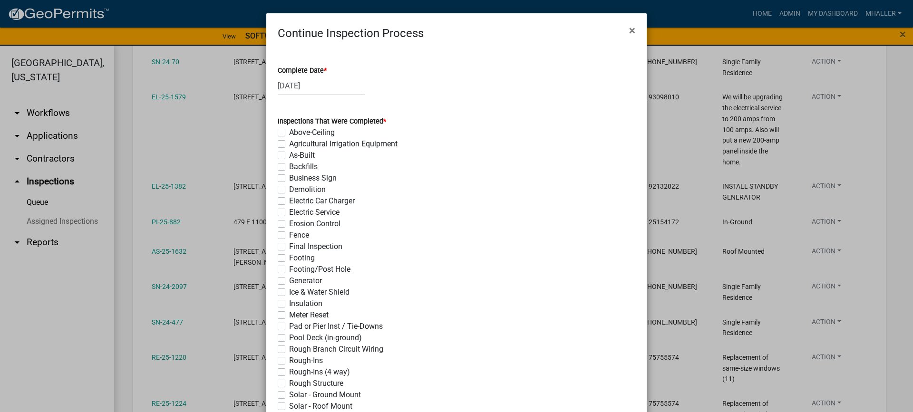
click at [289, 248] on label "Final Inspection" at bounding box center [315, 246] width 53 height 11
click at [289, 247] on input "Final Inspection" at bounding box center [292, 244] width 6 height 6
checkbox input "true"
checkbox input "false"
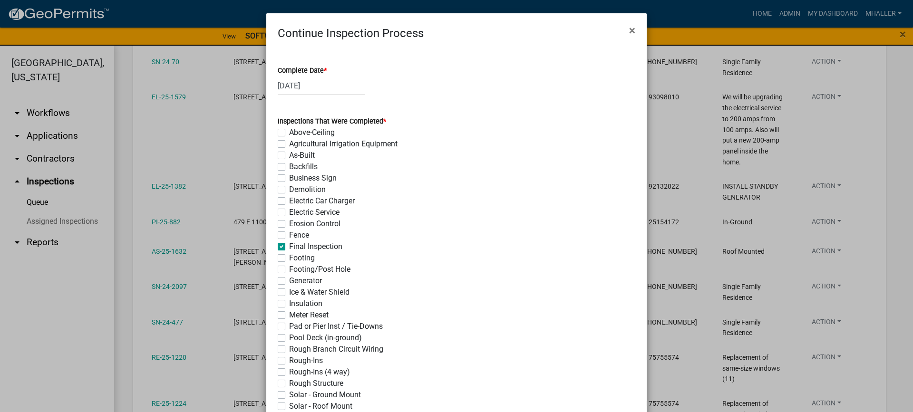
checkbox input "false"
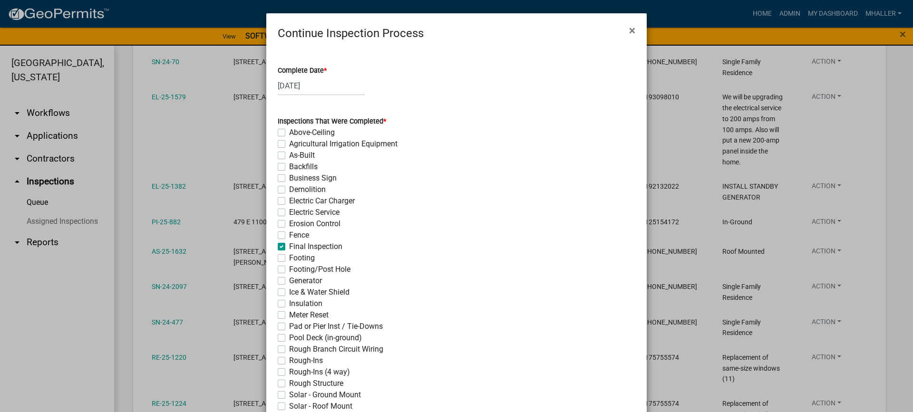
checkbox input "false"
checkbox input "true"
checkbox input "false"
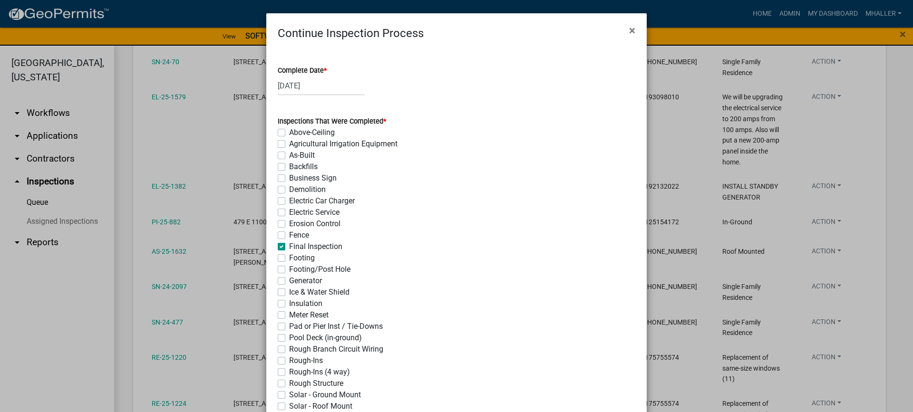
checkbox input "false"
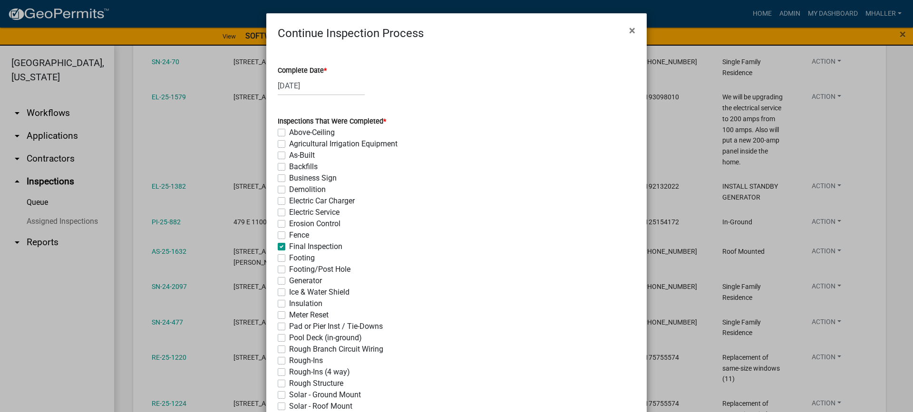
checkbox input "false"
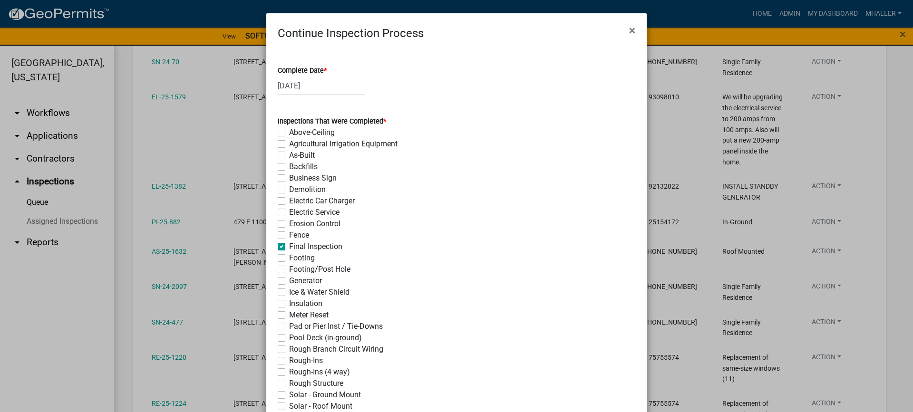
checkbox input "false"
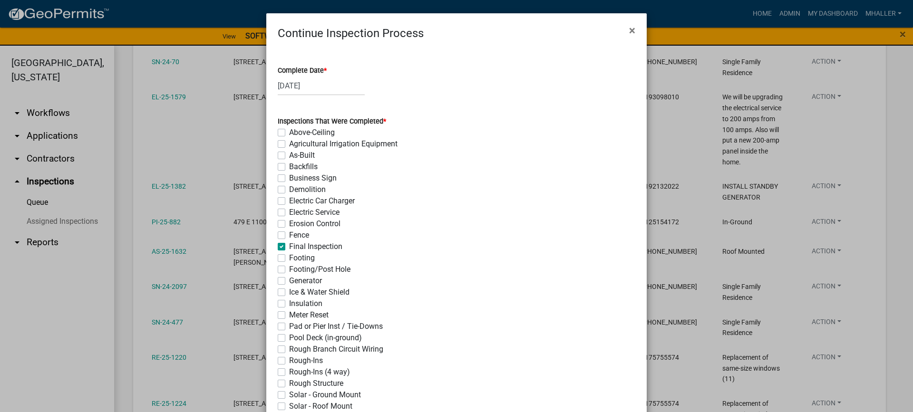
checkbox input "false"
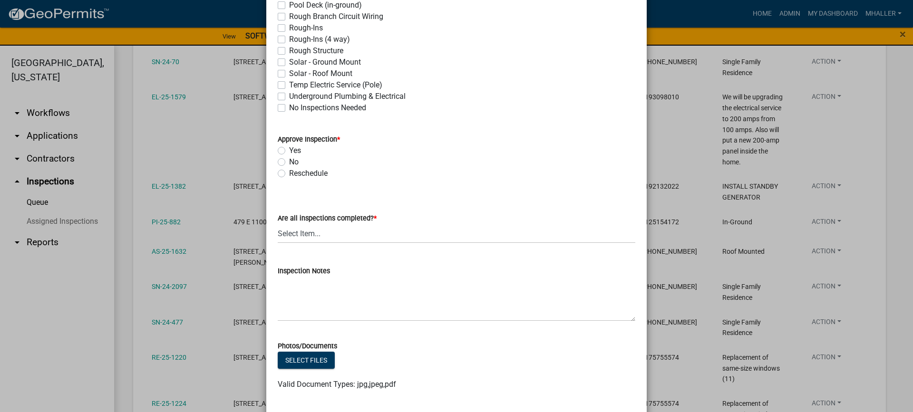
click at [289, 151] on label "Yes" at bounding box center [295, 150] width 12 height 11
click at [289, 151] on input "Yes" at bounding box center [292, 148] width 6 height 6
radio input "true"
click at [316, 239] on select "Select Item... Yes - All Inspections Have Been Completed No - More Inspections …" at bounding box center [457, 233] width 358 height 19
click at [278, 224] on select "Select Item... Yes - All Inspections Have Been Completed No - More Inspections …" at bounding box center [457, 233] width 358 height 19
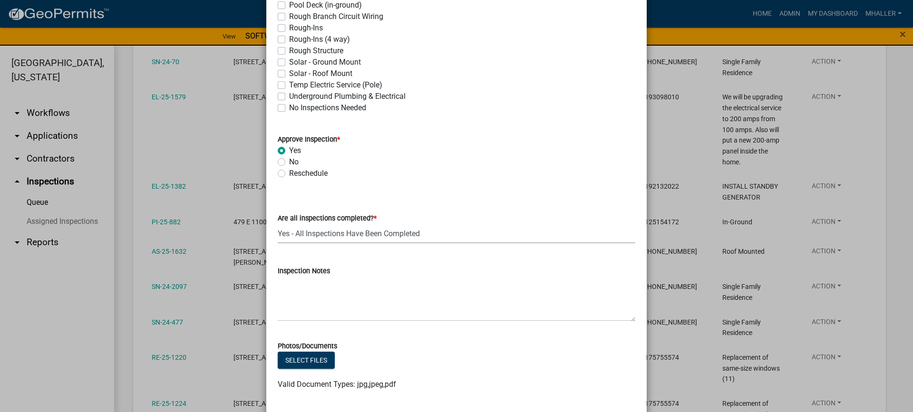
select select "9a8ccc90-dcd1-4d2c-ac64-5460e8d85408"
drag, startPoint x: 321, startPoint y: 291, endPoint x: 328, endPoint y: 298, distance: 10.4
click at [326, 295] on textarea "Inspection Notes" at bounding box center [457, 299] width 358 height 45
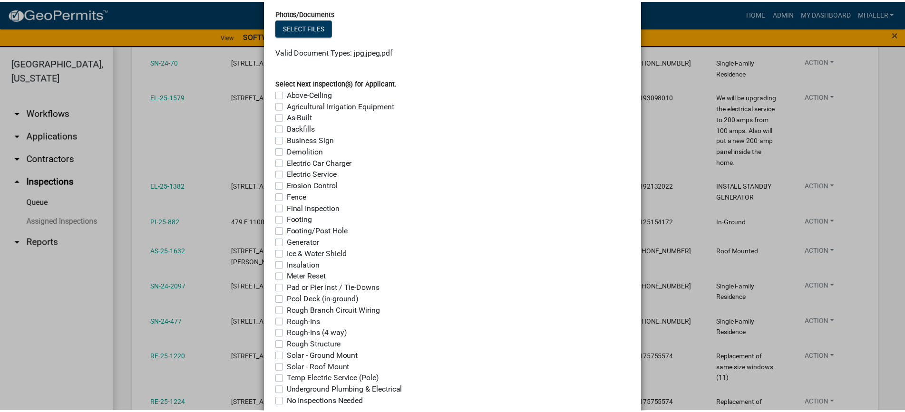
scroll to position [713, 0]
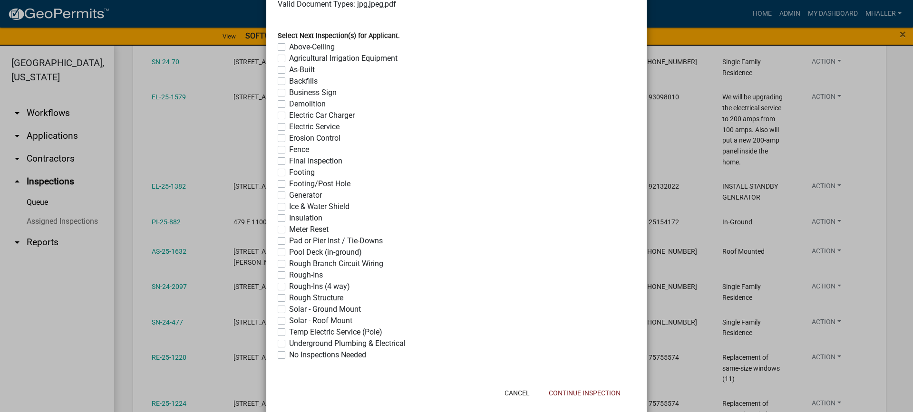
type textarea "complete and occupied"
click at [289, 355] on label "No Inspections Needed" at bounding box center [327, 355] width 77 height 11
click at [289, 355] on input "No Inspections Needed" at bounding box center [292, 353] width 6 height 6
checkbox input "true"
checkbox input "false"
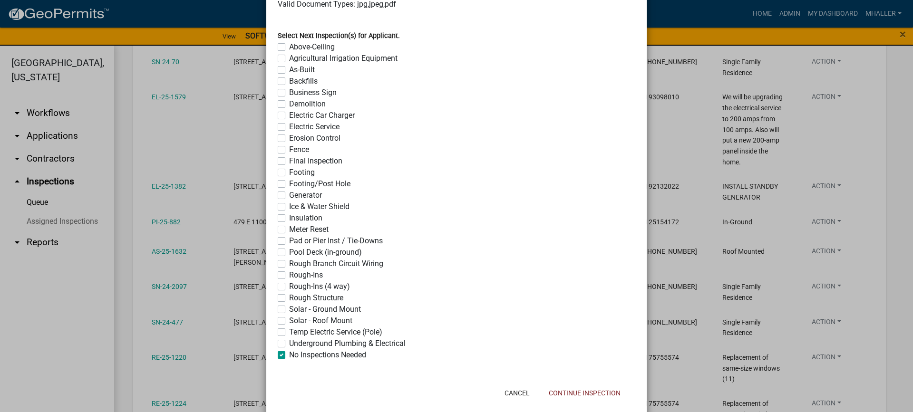
checkbox input "false"
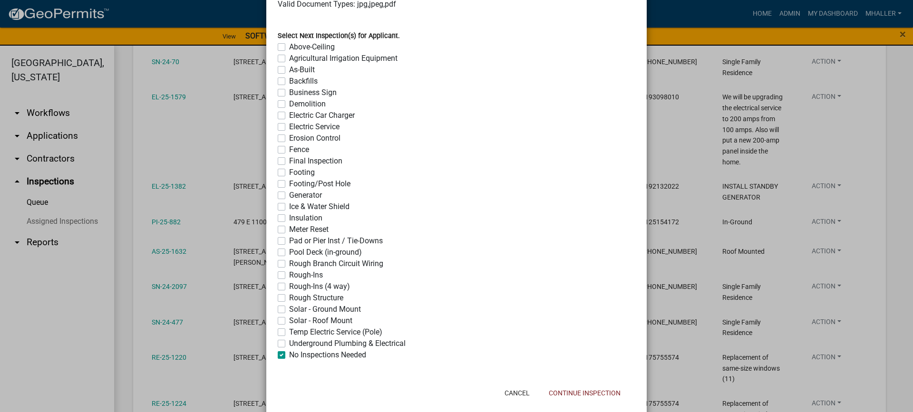
checkbox input "false"
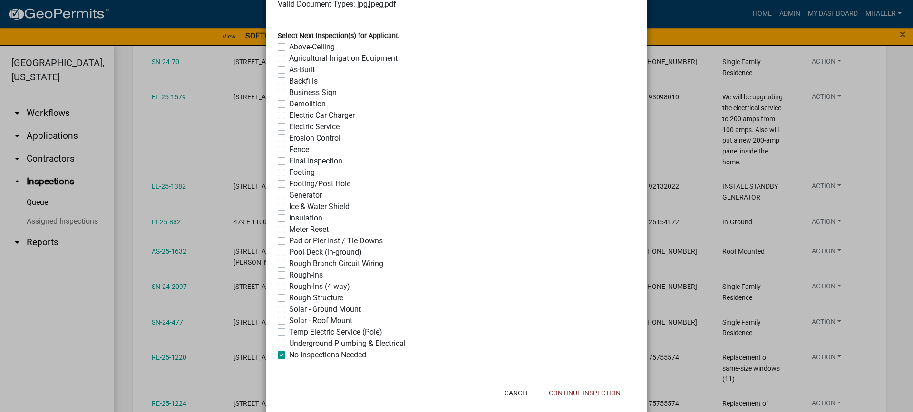
checkbox input "false"
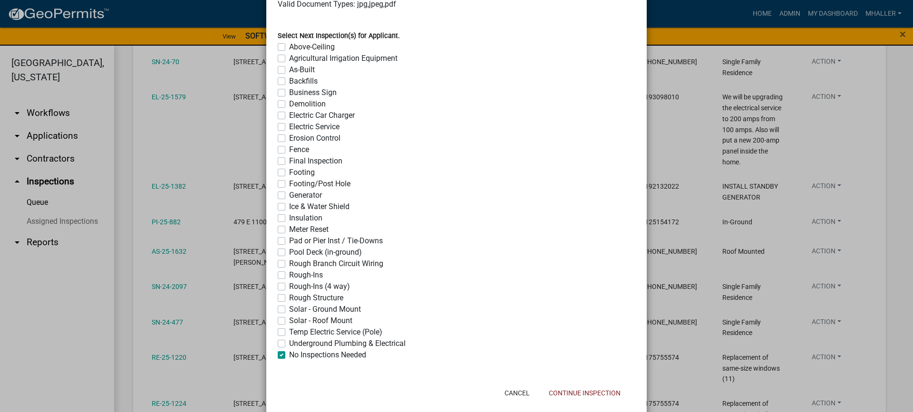
checkbox input "false"
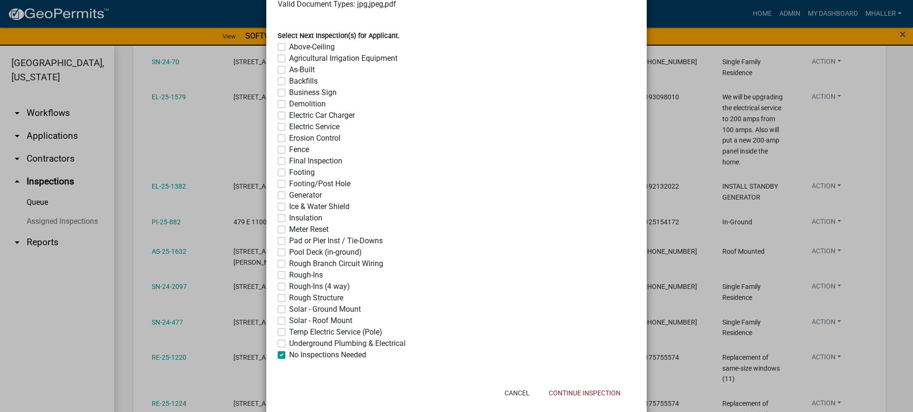
checkbox input "false"
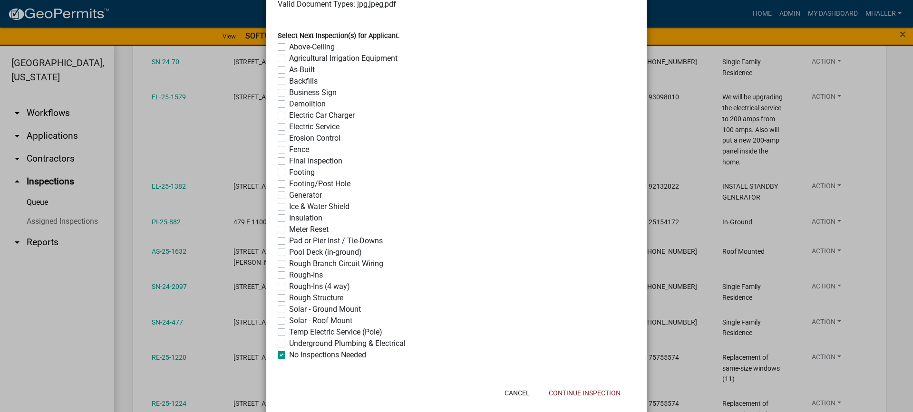
checkbox input "false"
checkbox input "true"
click at [562, 394] on button "Continue Inspection" at bounding box center [584, 393] width 87 height 17
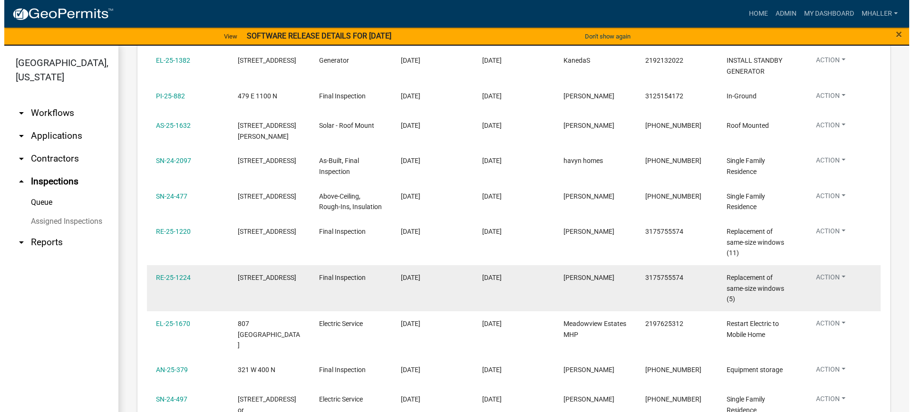
scroll to position [476, 0]
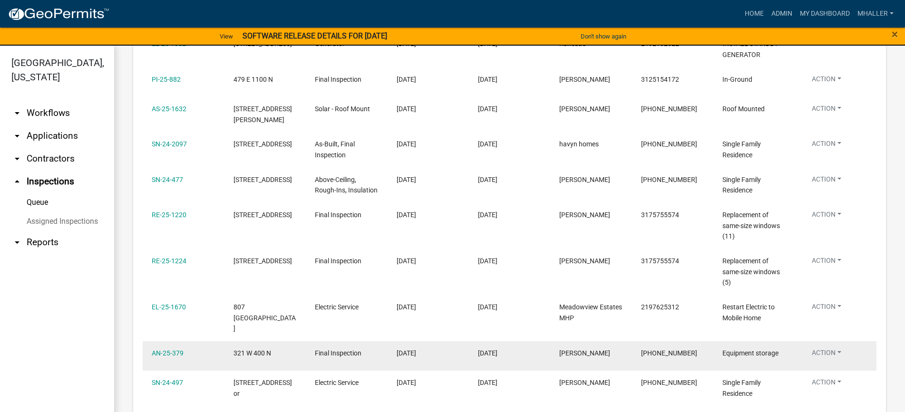
click at [831, 348] on button "Action" at bounding box center [826, 355] width 45 height 14
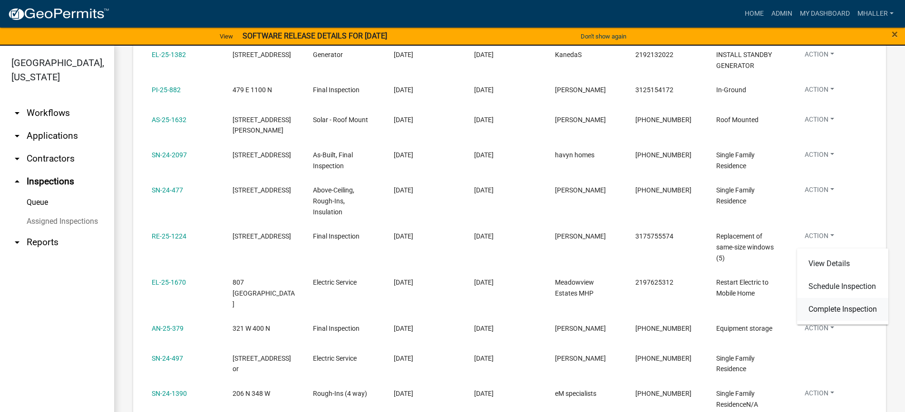
click at [832, 313] on link "Complete Inspection" at bounding box center [842, 309] width 91 height 23
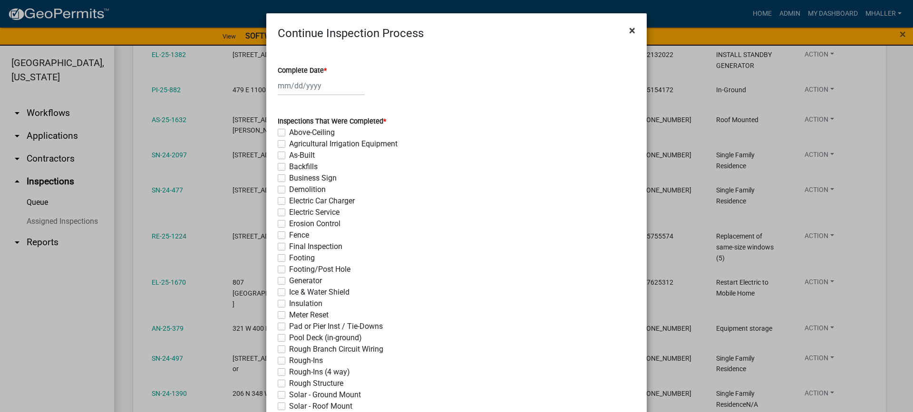
click at [629, 29] on span "×" at bounding box center [632, 30] width 6 height 13
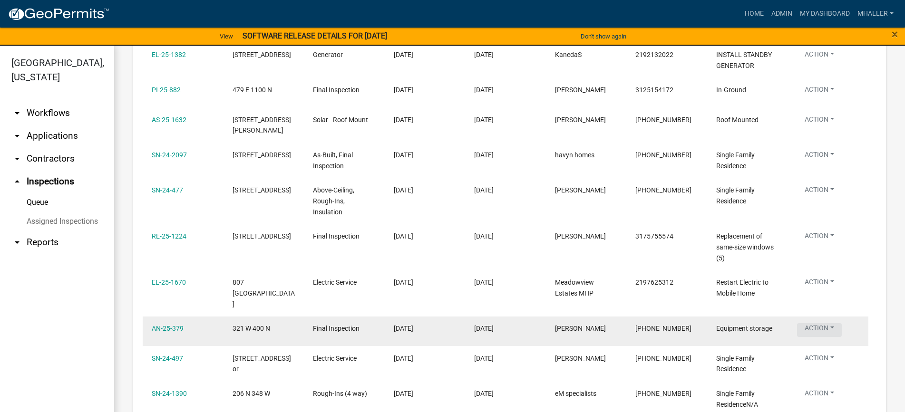
click at [818, 323] on button "Action" at bounding box center [819, 330] width 45 height 14
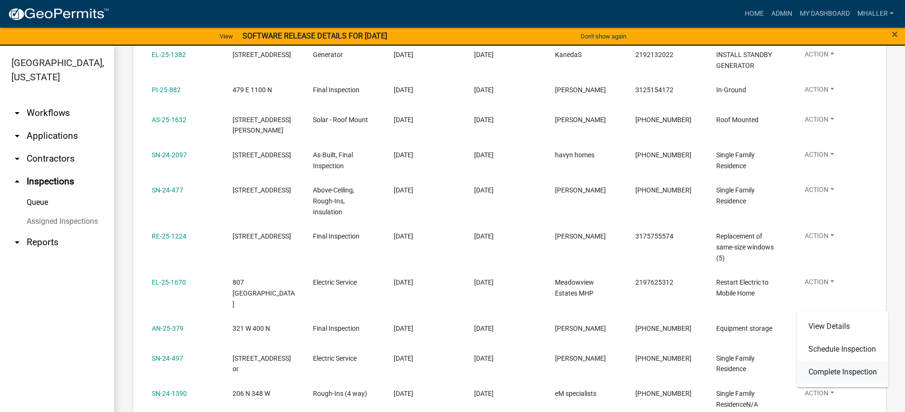
click at [837, 373] on link "Complete Inspection" at bounding box center [842, 372] width 91 height 23
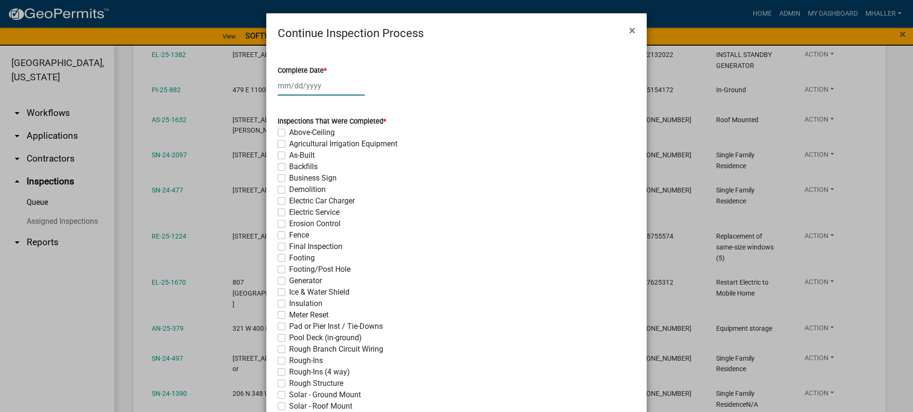
click at [310, 83] on div at bounding box center [321, 85] width 87 height 19
select select "9"
select select "2025"
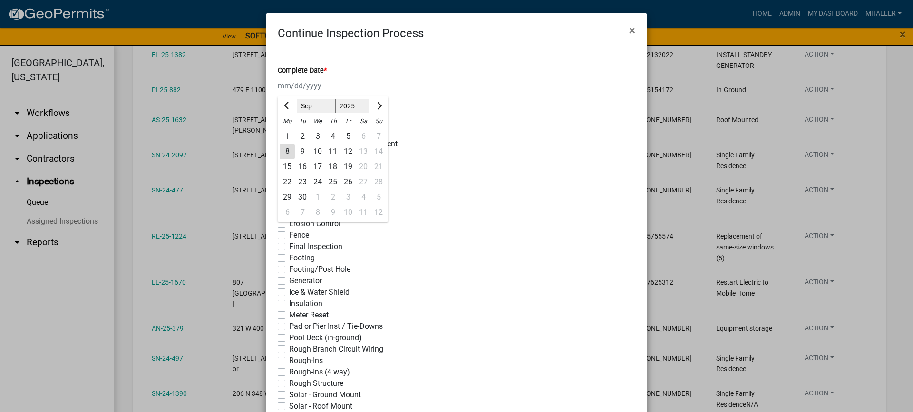
click at [281, 151] on div "8" at bounding box center [287, 151] width 15 height 15
type input "[DATE]"
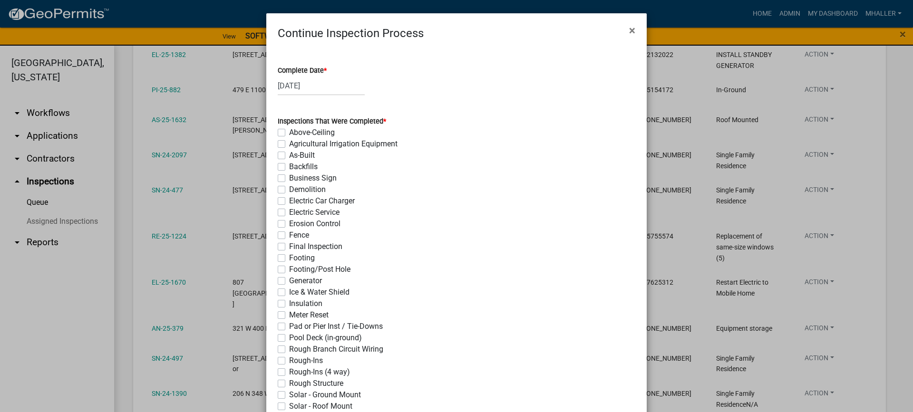
click at [289, 246] on label "Final Inspection" at bounding box center [315, 246] width 53 height 11
click at [289, 246] on input "Final Inspection" at bounding box center [292, 244] width 6 height 6
checkbox input "true"
checkbox input "false"
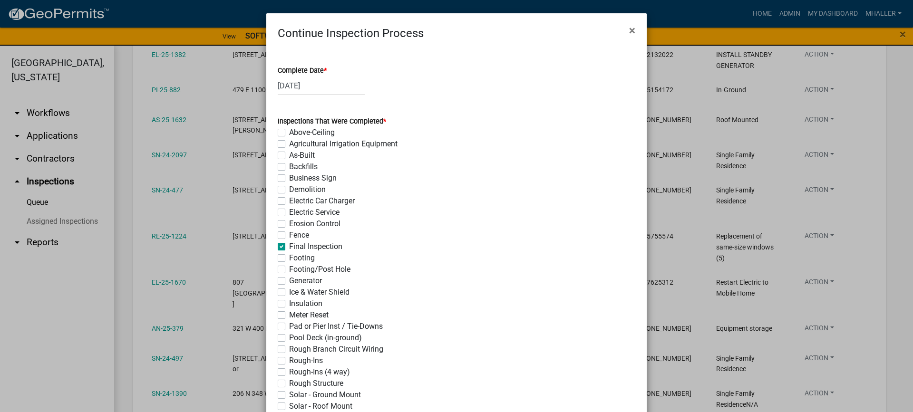
checkbox input "false"
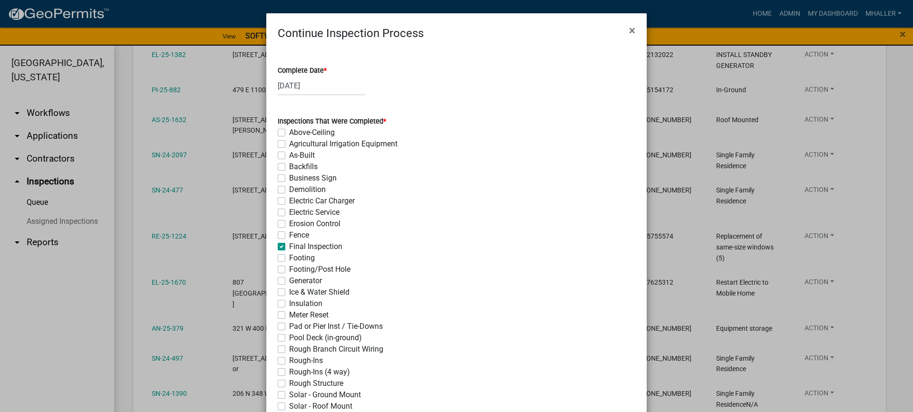
checkbox input "false"
checkbox input "true"
checkbox input "false"
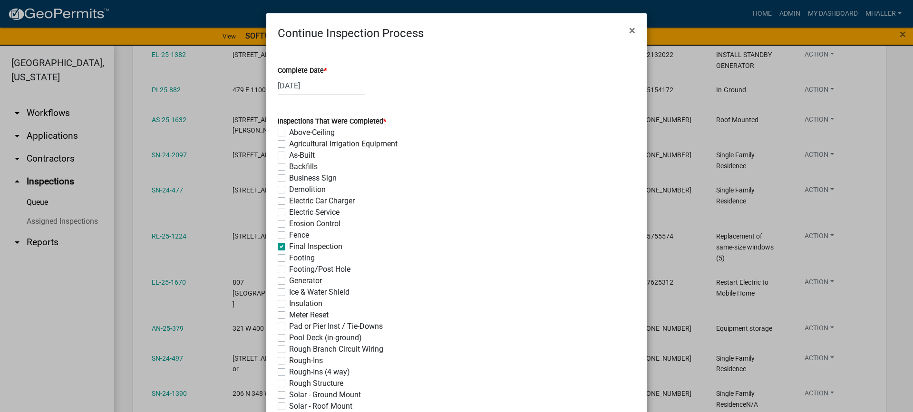
checkbox input "false"
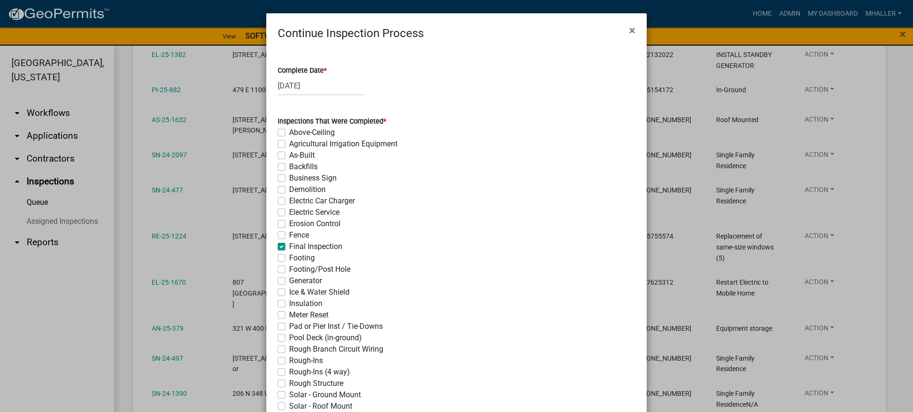
checkbox input "false"
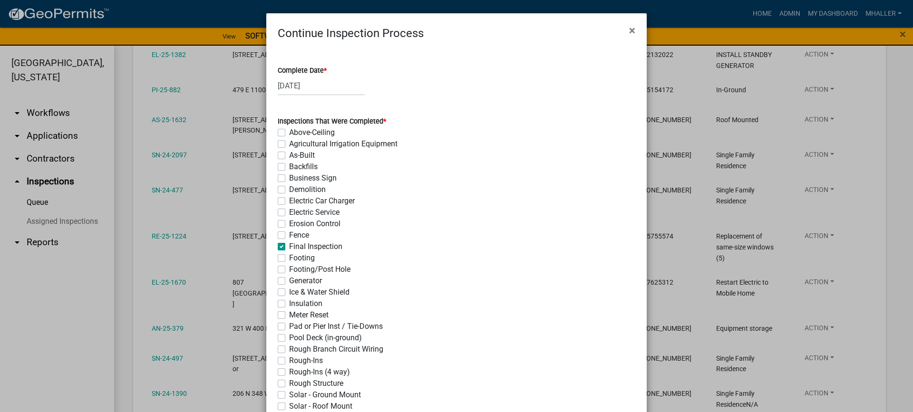
checkbox input "false"
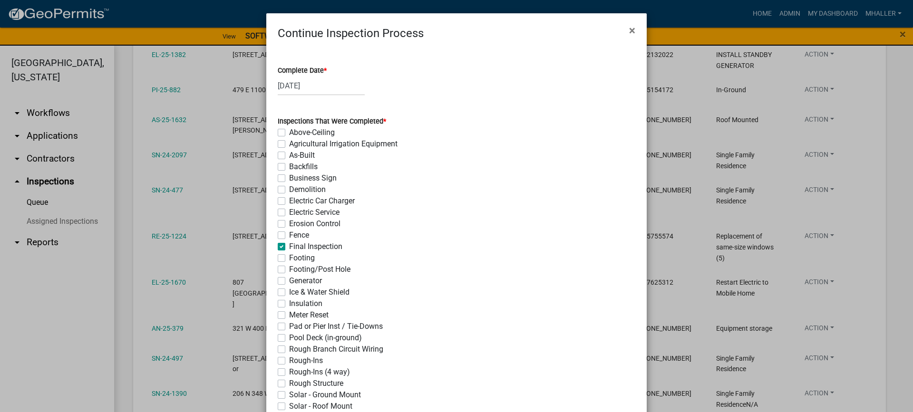
checkbox input "false"
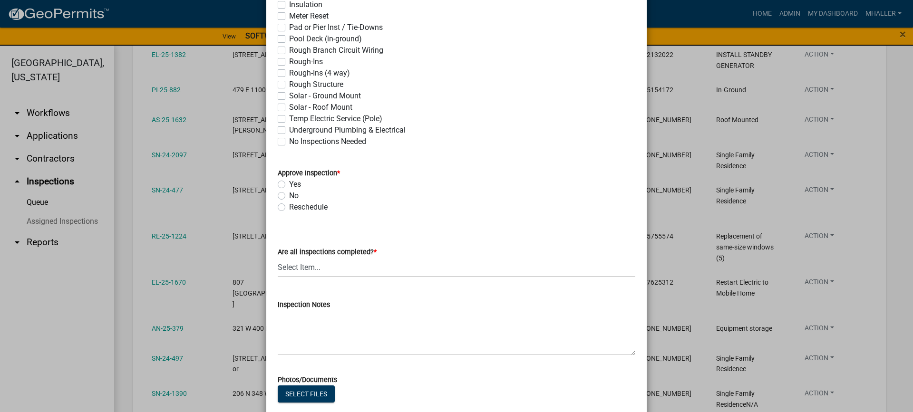
scroll to position [380, 0]
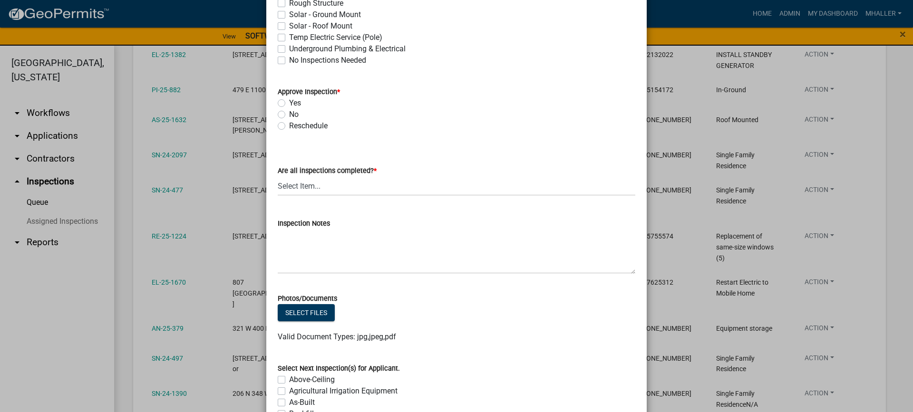
click at [289, 102] on label "Yes" at bounding box center [295, 102] width 12 height 11
click at [289, 102] on input "Yes" at bounding box center [292, 100] width 6 height 6
radio input "true"
click at [326, 187] on select "Select Item... Yes - All Inspections Have Been Completed No - More Inspections …" at bounding box center [457, 185] width 358 height 19
click at [278, 176] on select "Select Item... Yes - All Inspections Have Been Completed No - More Inspections …" at bounding box center [457, 185] width 358 height 19
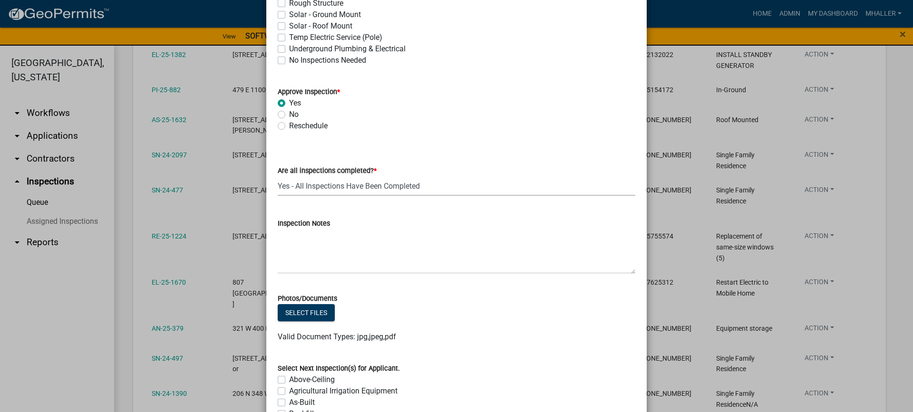
select select "9a8ccc90-dcd1-4d2c-ac64-5460e8d85408"
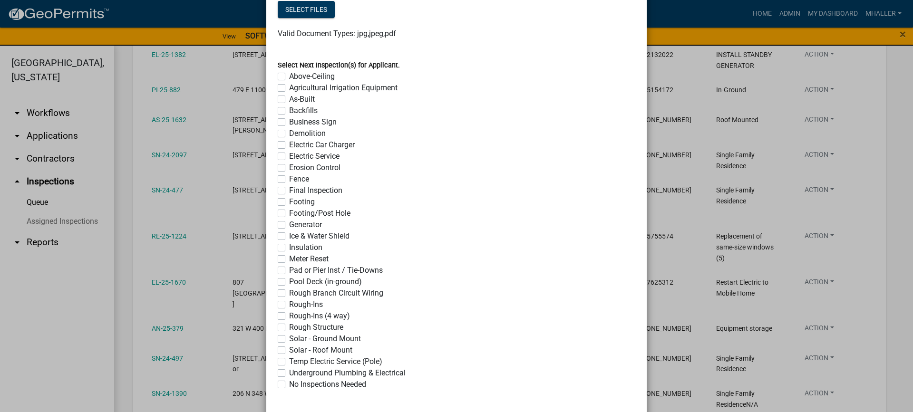
scroll to position [730, 0]
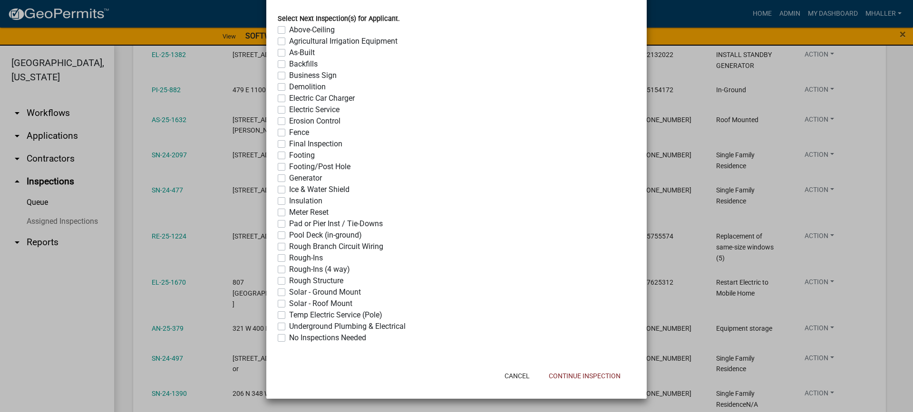
click at [289, 336] on label "No Inspections Needed" at bounding box center [327, 337] width 77 height 11
click at [289, 336] on input "No Inspections Needed" at bounding box center [292, 335] width 6 height 6
checkbox input "true"
checkbox input "false"
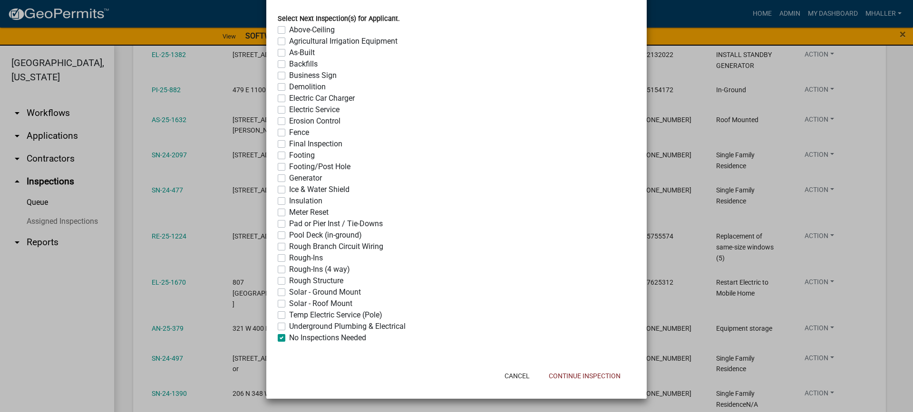
checkbox input "false"
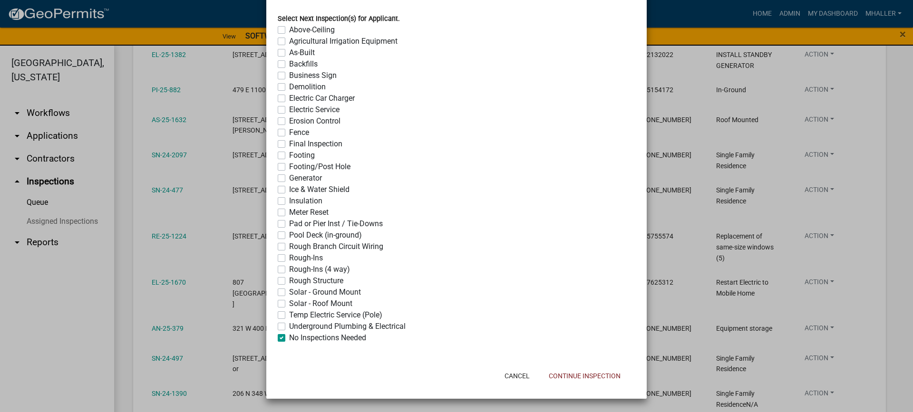
checkbox input "false"
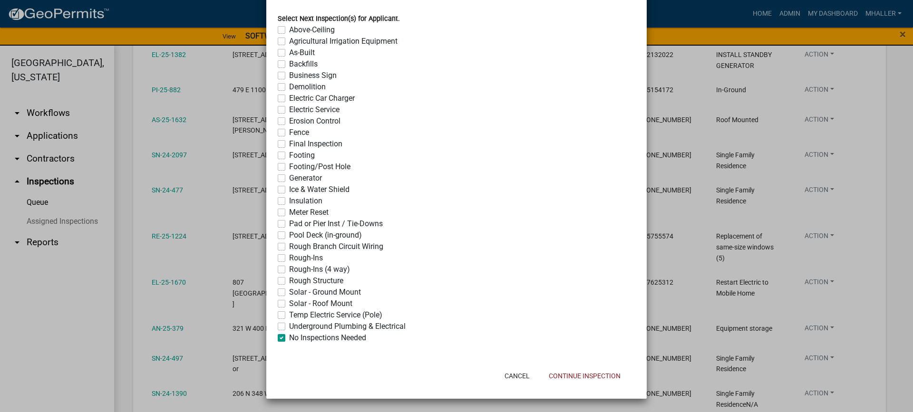
checkbox input "false"
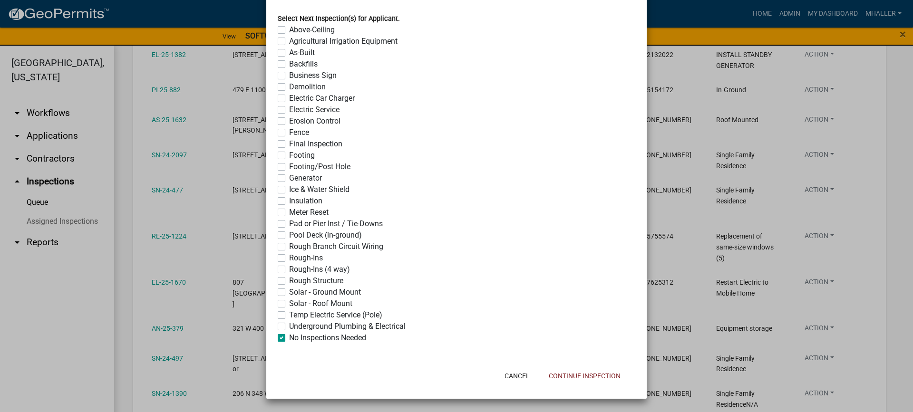
checkbox input "false"
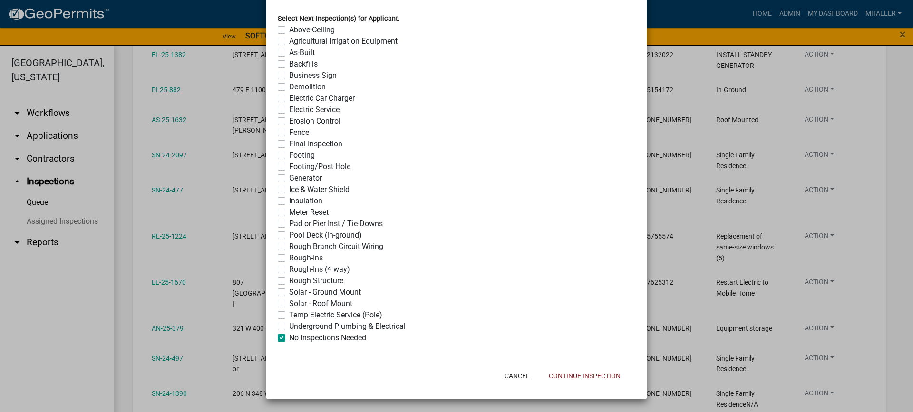
checkbox input "false"
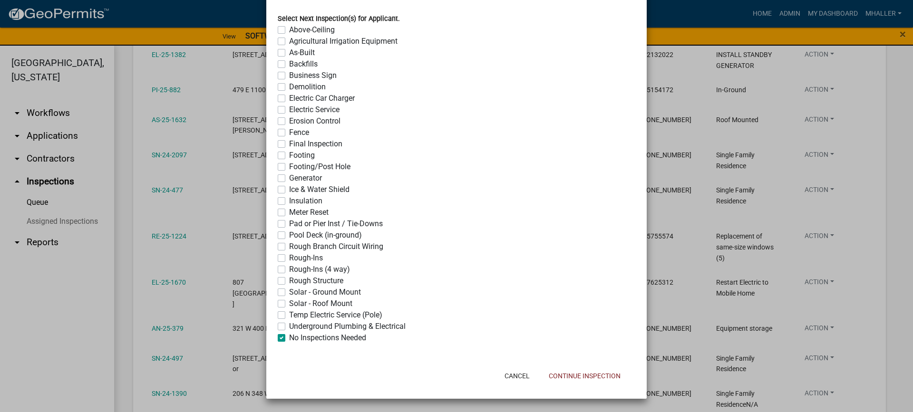
checkbox input "true"
click at [567, 373] on button "Continue Inspection" at bounding box center [584, 376] width 87 height 17
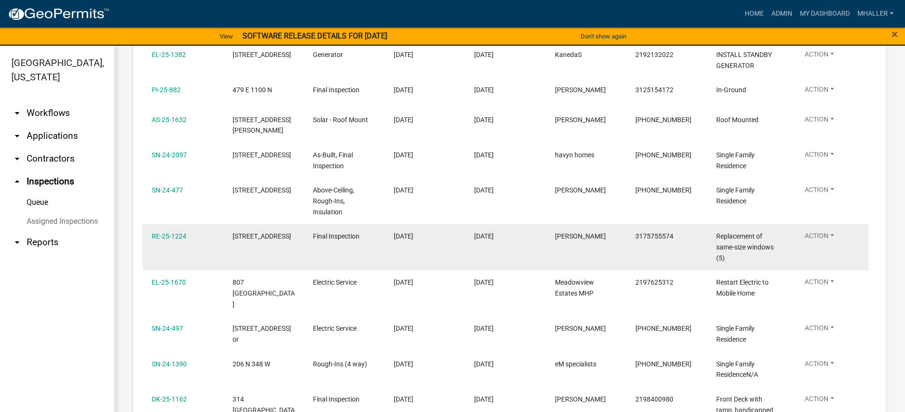
click at [815, 231] on button "Action" at bounding box center [819, 238] width 45 height 14
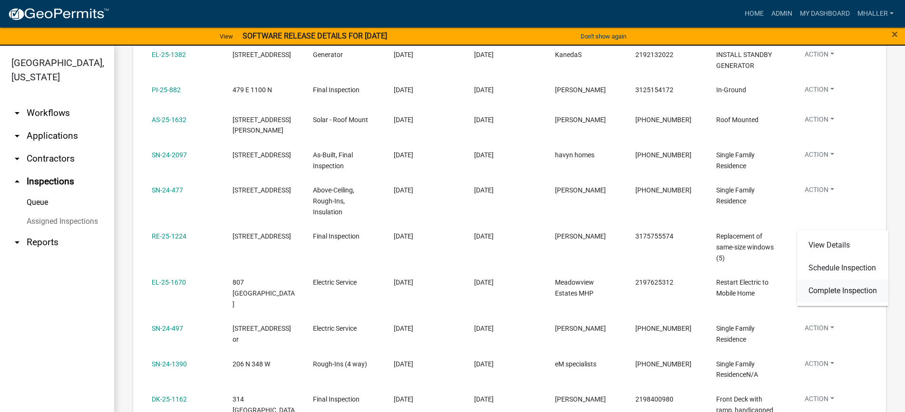
click at [823, 291] on link "Complete Inspection" at bounding box center [842, 291] width 91 height 23
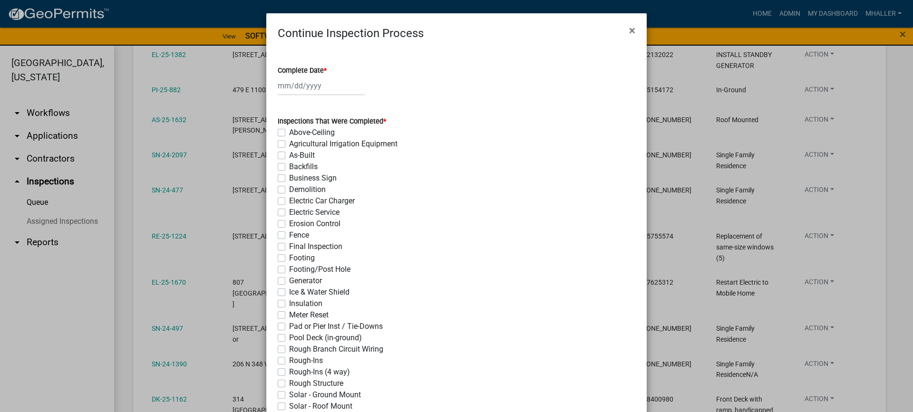
click at [299, 90] on div at bounding box center [321, 85] width 87 height 19
select select "9"
select select "2025"
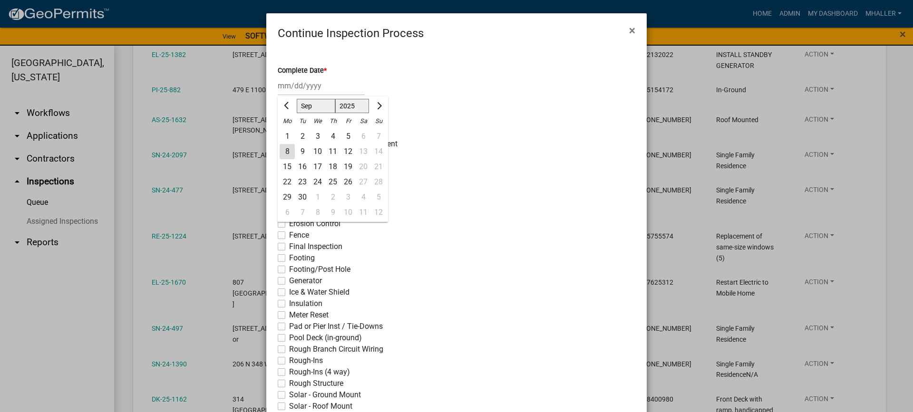
click at [280, 149] on div "8" at bounding box center [287, 151] width 15 height 15
type input "[DATE]"
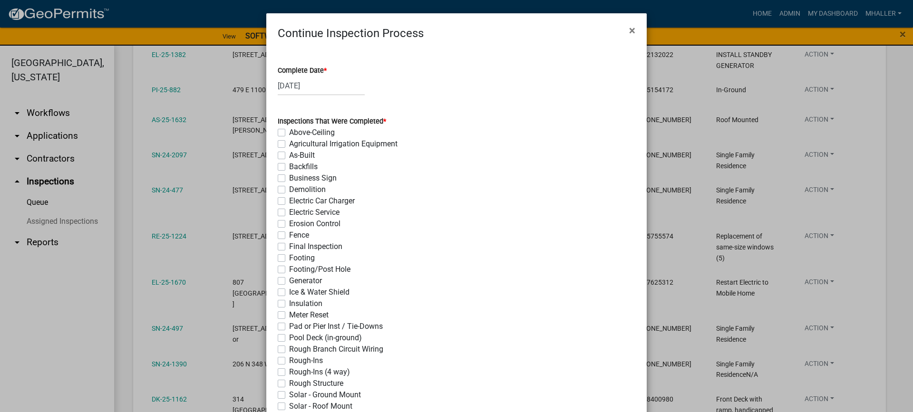
click at [289, 247] on label "Final Inspection" at bounding box center [315, 246] width 53 height 11
click at [289, 247] on input "Final Inspection" at bounding box center [292, 244] width 6 height 6
checkbox input "true"
checkbox input "false"
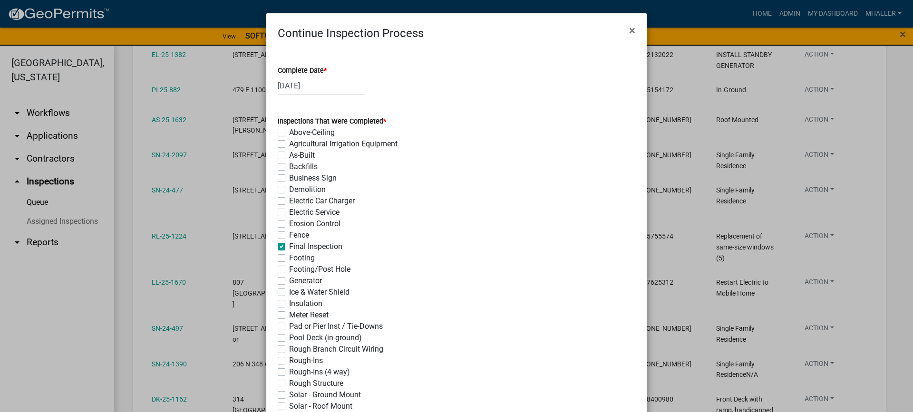
checkbox input "false"
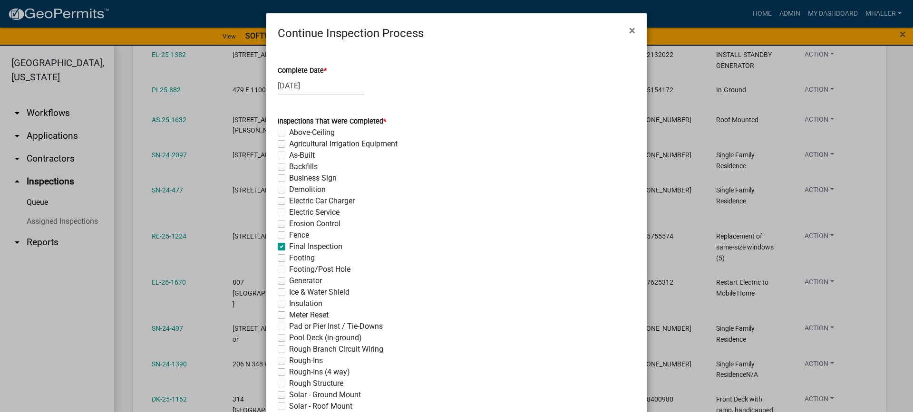
checkbox input "false"
checkbox input "true"
checkbox input "false"
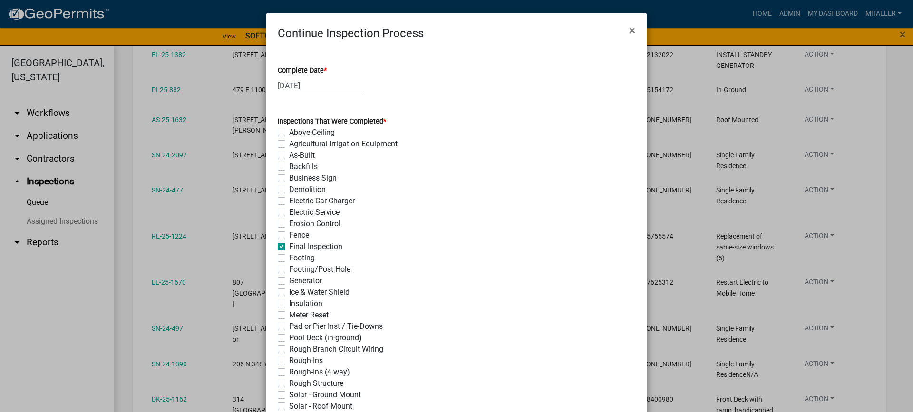
checkbox input "false"
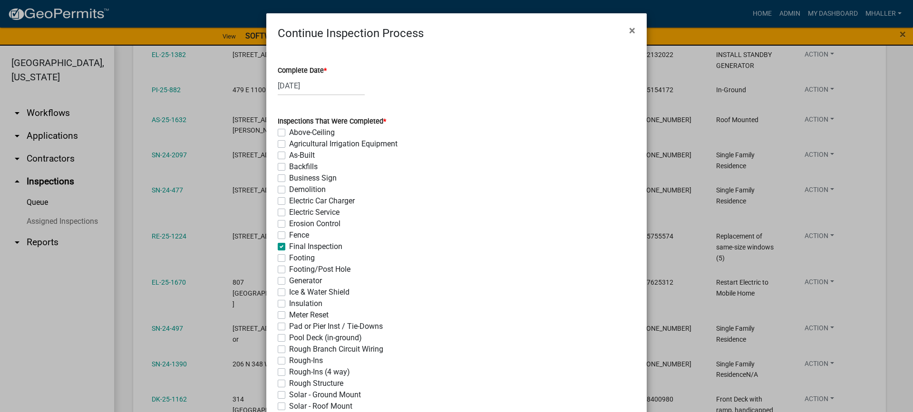
checkbox input "false"
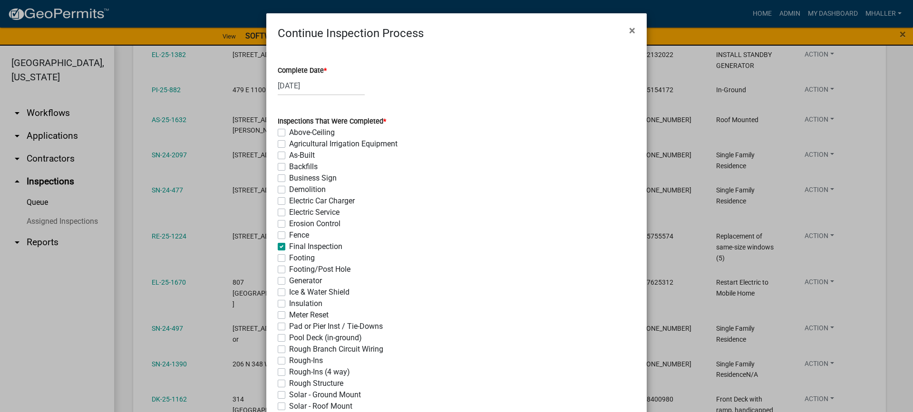
checkbox input "false"
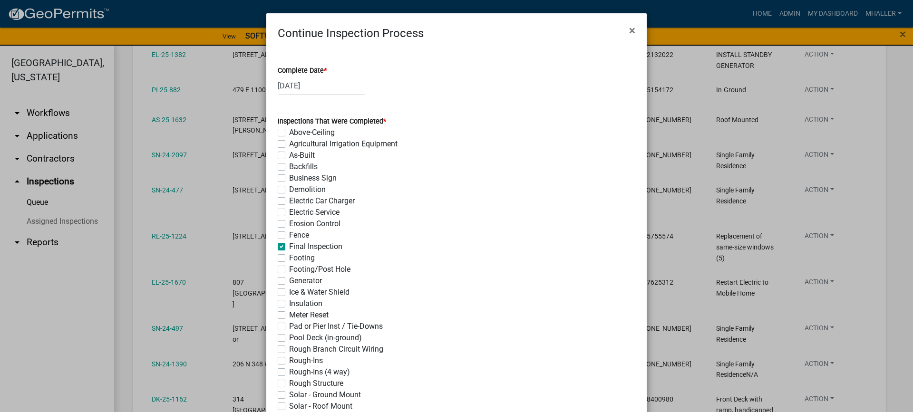
checkbox input "false"
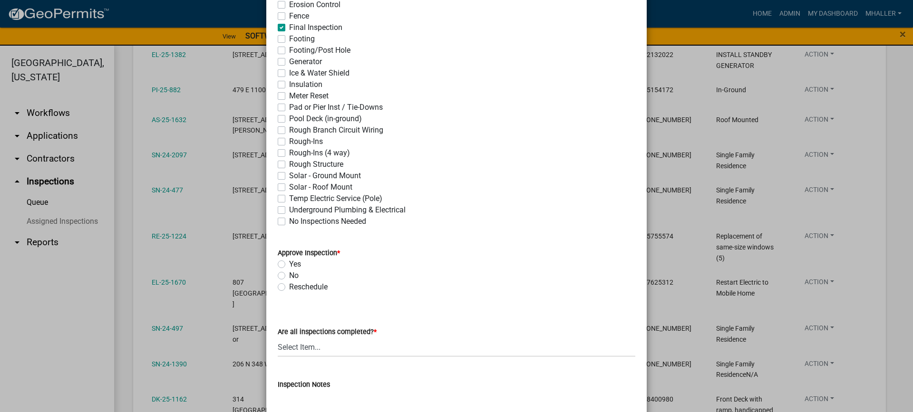
scroll to position [333, 0]
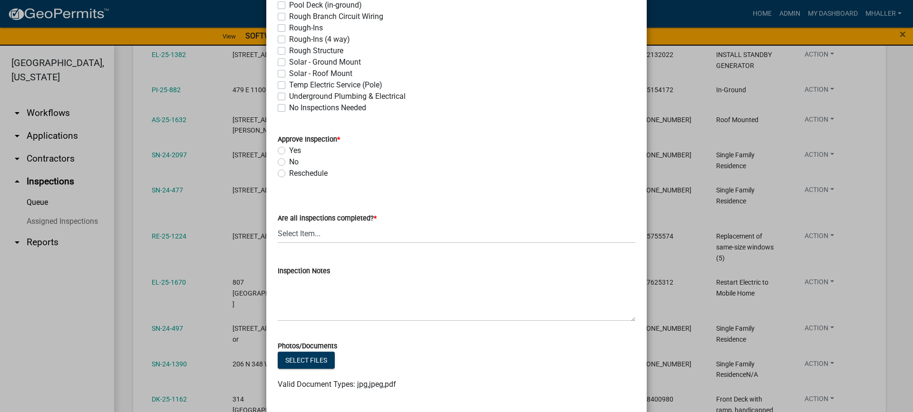
click at [289, 152] on label "Yes" at bounding box center [295, 150] width 12 height 11
click at [289, 151] on input "Yes" at bounding box center [292, 148] width 6 height 6
radio input "true"
click at [342, 236] on select "Select Item... Yes - All Inspections Have Been Completed No - More Inspections …" at bounding box center [457, 233] width 358 height 19
click at [278, 224] on select "Select Item... Yes - All Inspections Have Been Completed No - More Inspections …" at bounding box center [457, 233] width 358 height 19
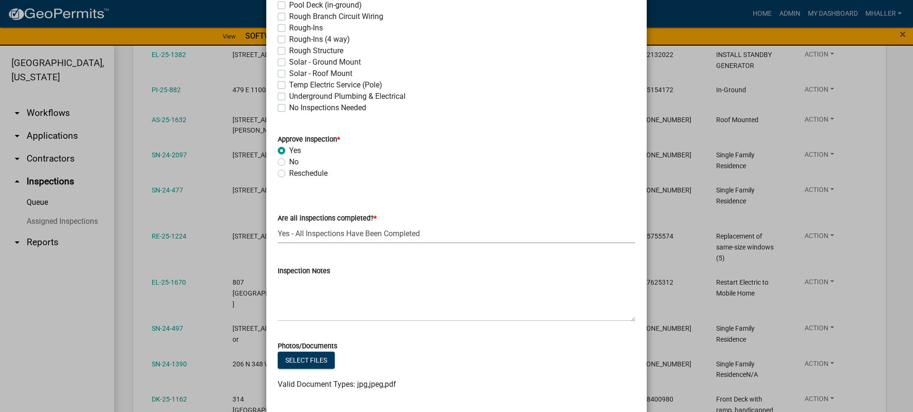
select select "9a8ccc90-dcd1-4d2c-ac64-5460e8d85408"
click at [338, 286] on textarea "Inspection Notes" at bounding box center [457, 299] width 358 height 45
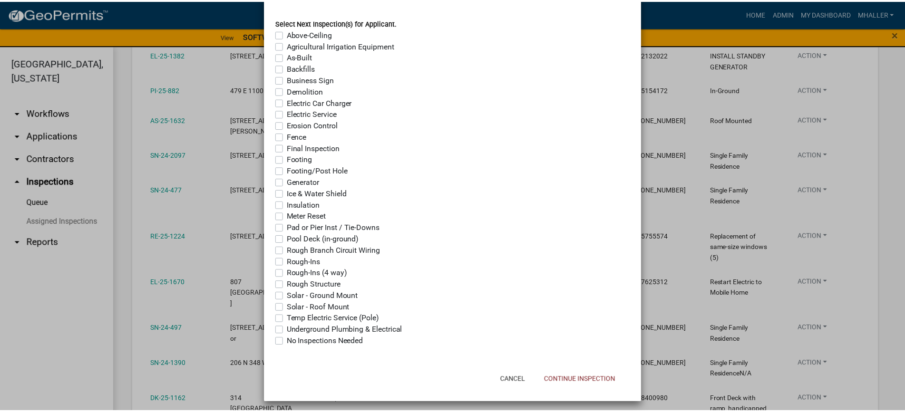
scroll to position [730, 0]
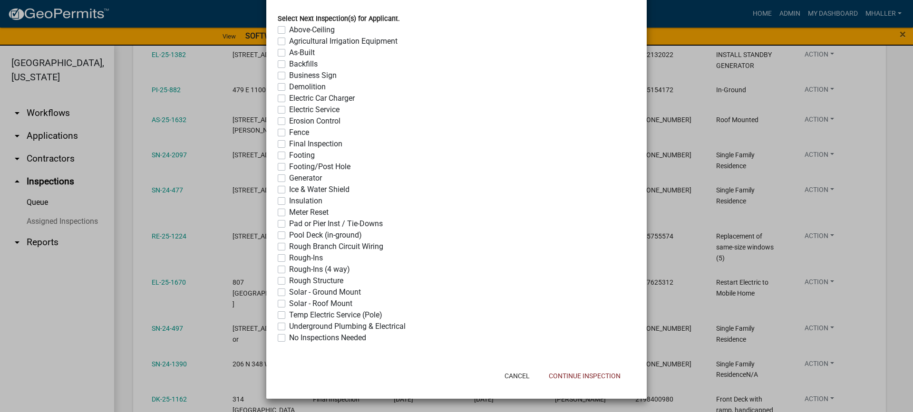
type textarea "complete and occupied"
click at [289, 340] on label "No Inspections Needed" at bounding box center [327, 337] width 77 height 11
click at [289, 339] on input "No Inspections Needed" at bounding box center [292, 335] width 6 height 6
checkbox input "true"
checkbox input "false"
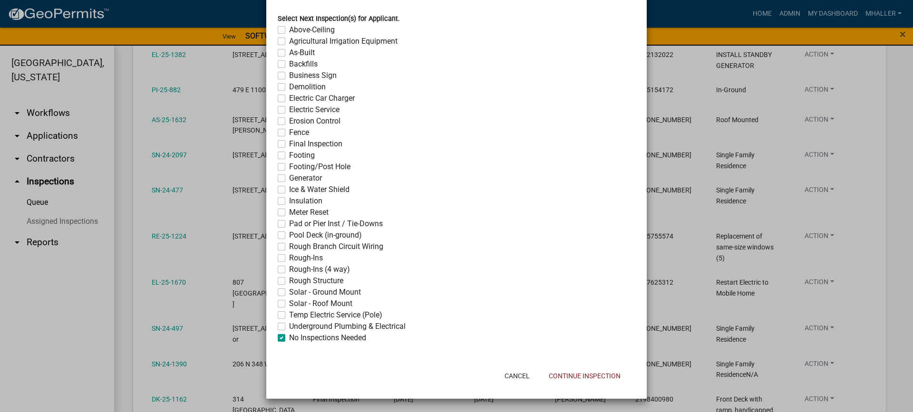
checkbox input "false"
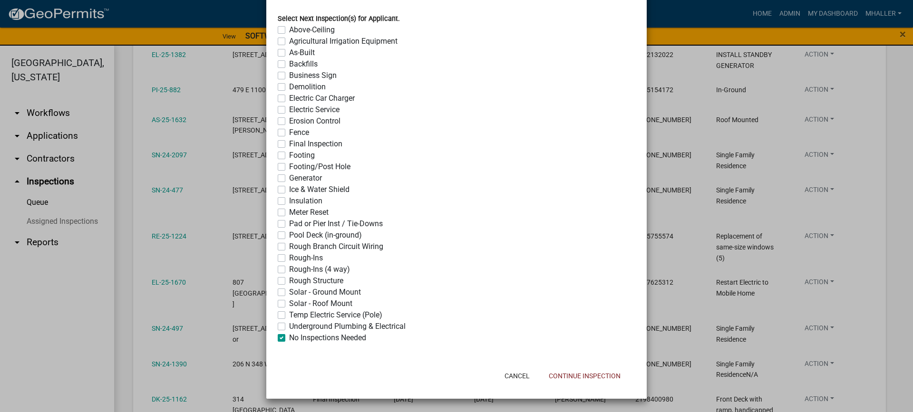
checkbox input "false"
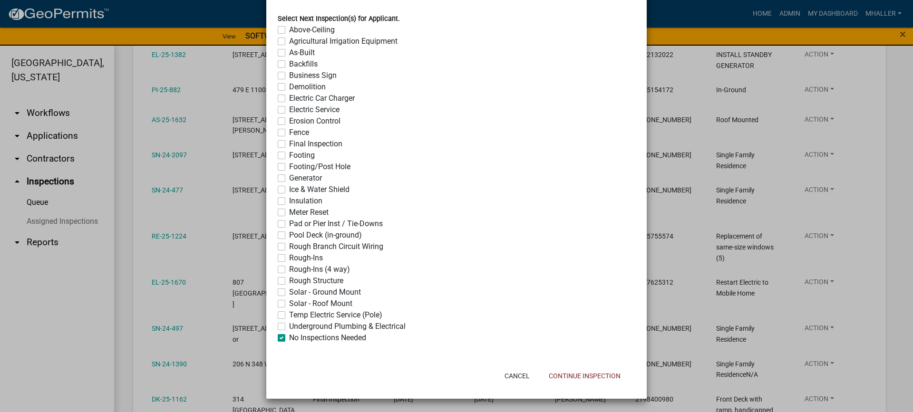
checkbox input "false"
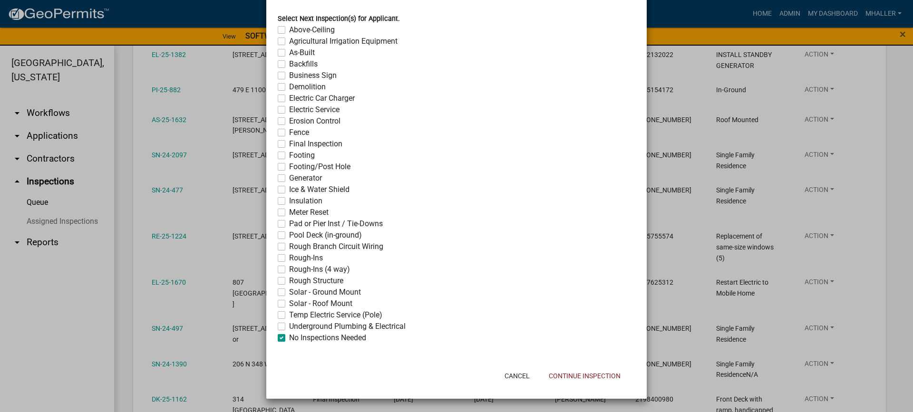
checkbox input "false"
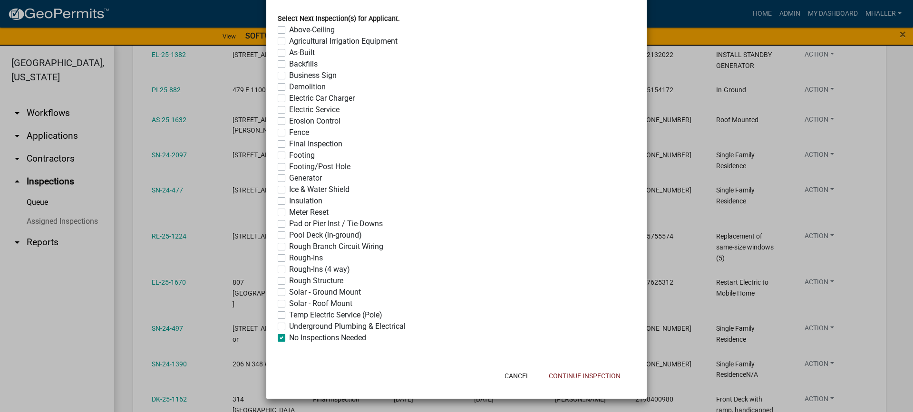
checkbox input "false"
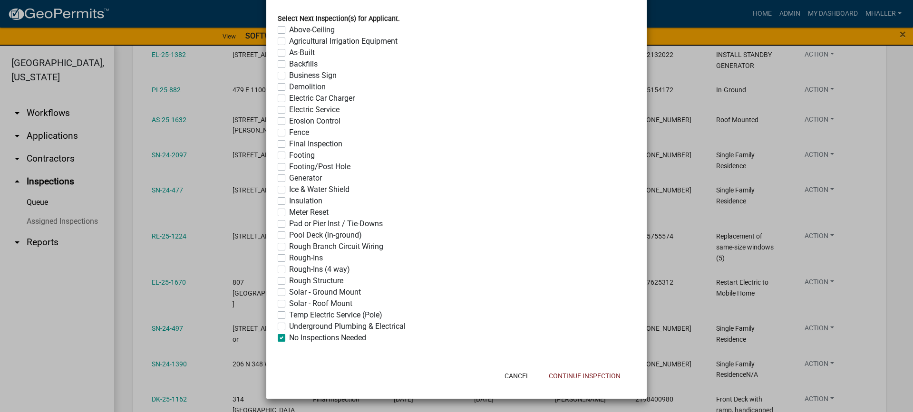
checkbox input "false"
checkbox input "true"
click at [597, 377] on button "Continue Inspection" at bounding box center [584, 376] width 87 height 17
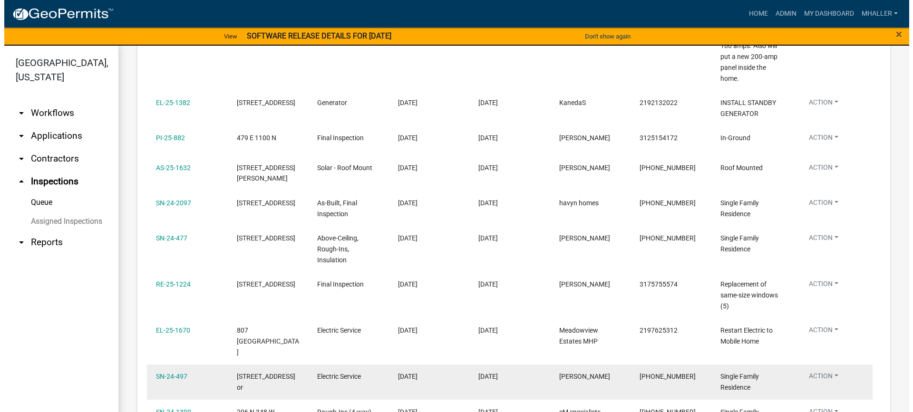
scroll to position [421, 0]
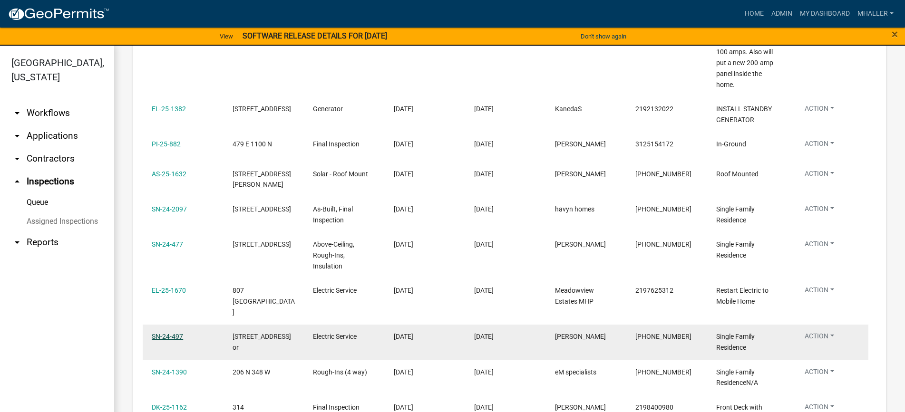
click at [177, 333] on link "SN-24-497" at bounding box center [167, 337] width 31 height 8
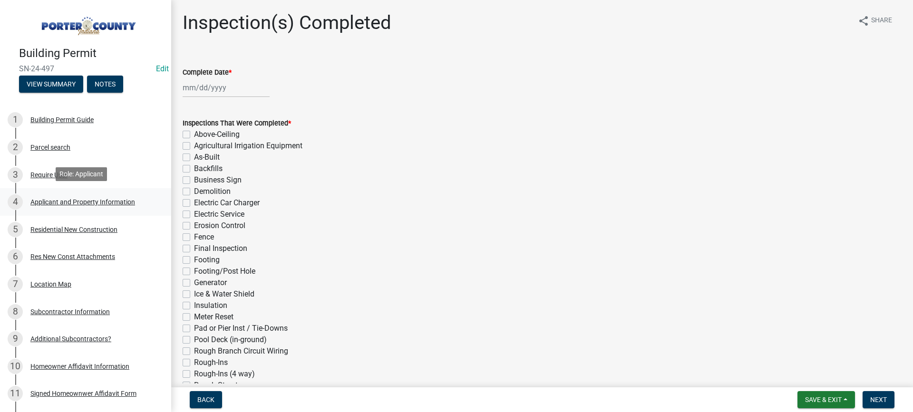
click at [68, 199] on div "Applicant and Property Information" at bounding box center [82, 202] width 105 height 7
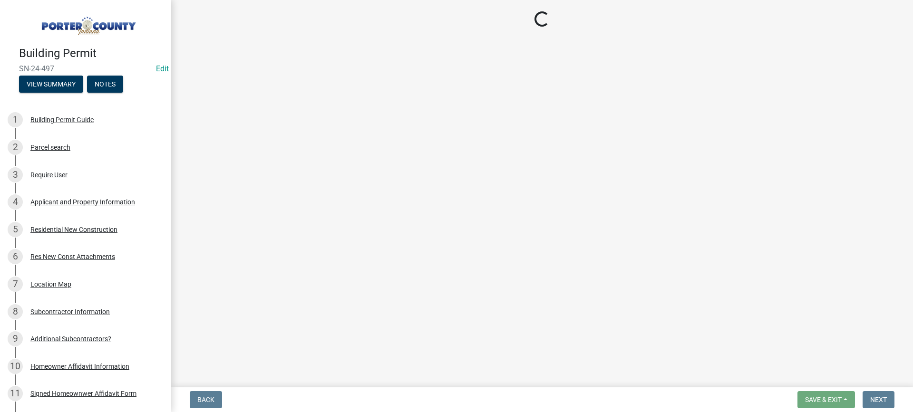
select select "8c5c5d2f-5024-43e1-983d-8a6c0483800f"
select select "c67d5095-df01-4497-849a-bc1e5949f154"
select select "db0db83b-c29e-42ac-bfa8-291173216fe4"
select select "ea6751d4-6bf7-4a16-89ee-f7801ab82aa1"
select select "92efe679-05f4-414a-9426-51627fba5de6"
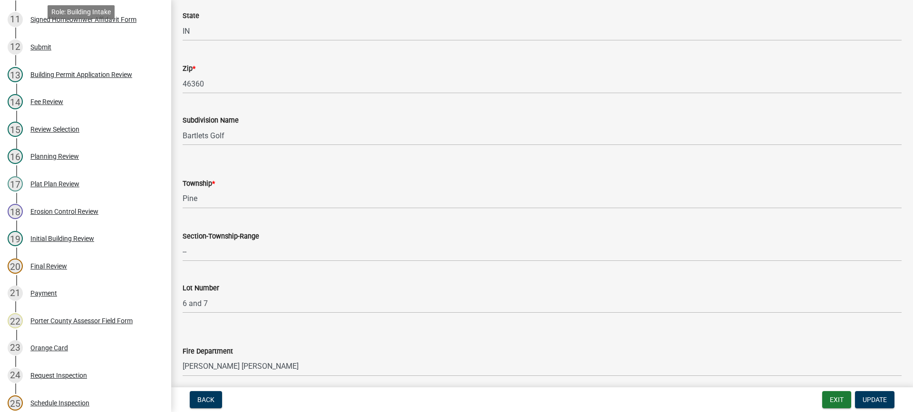
scroll to position [476, 0]
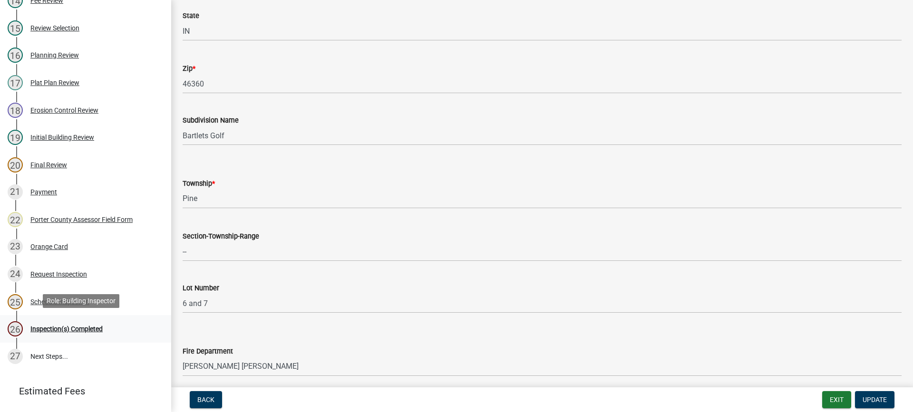
click at [55, 327] on div "Inspection(s) Completed" at bounding box center [66, 329] width 72 height 7
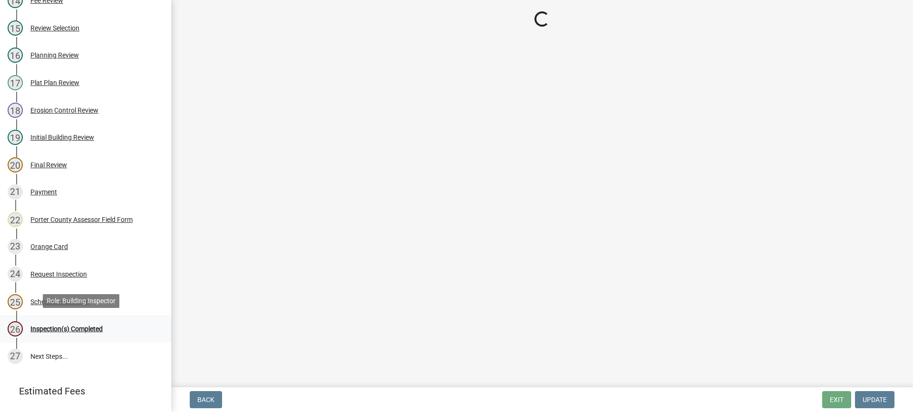
scroll to position [0, 0]
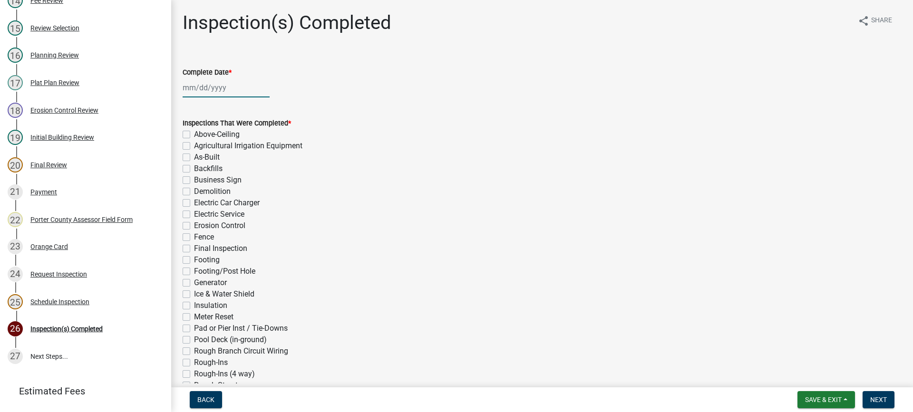
click at [201, 86] on div at bounding box center [226, 87] width 87 height 19
select select "9"
select select "2025"
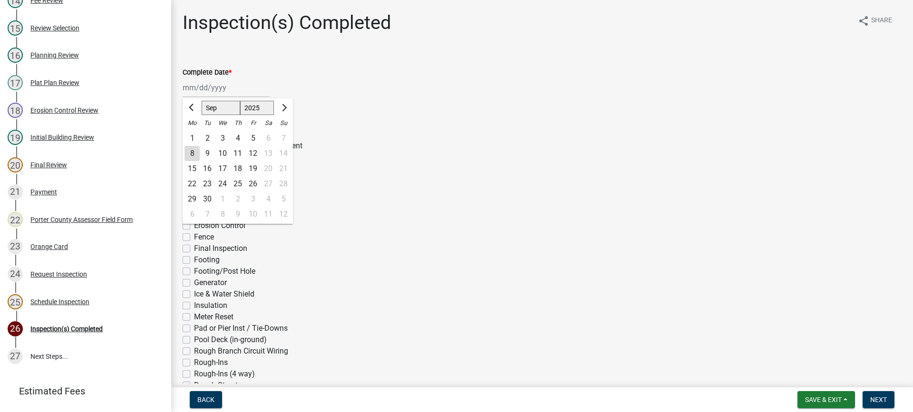
click at [191, 152] on div "8" at bounding box center [192, 153] width 15 height 15
type input "[DATE]"
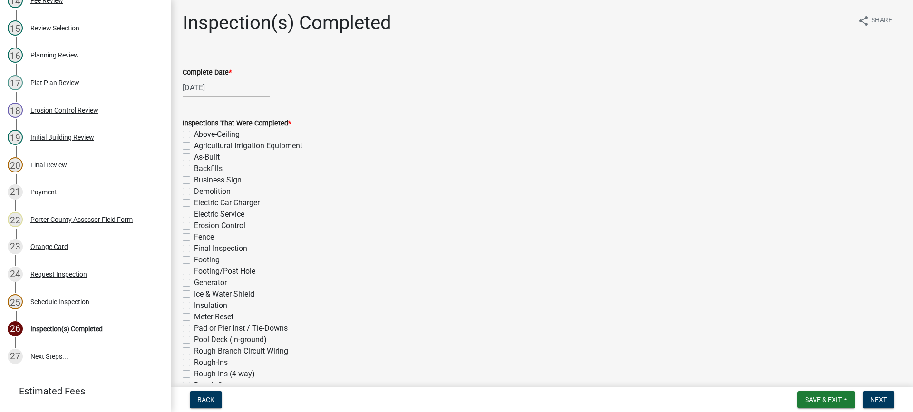
click at [194, 216] on label "Electric Service" at bounding box center [219, 214] width 50 height 11
click at [194, 215] on input "Electric Service" at bounding box center [197, 212] width 6 height 6
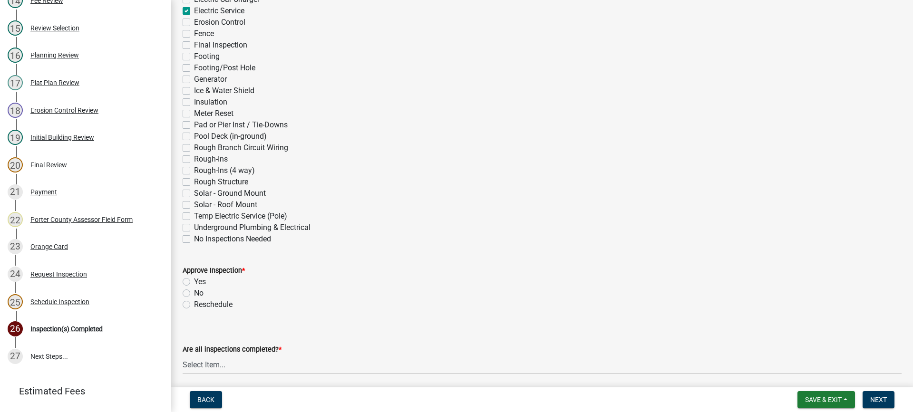
scroll to position [333, 0]
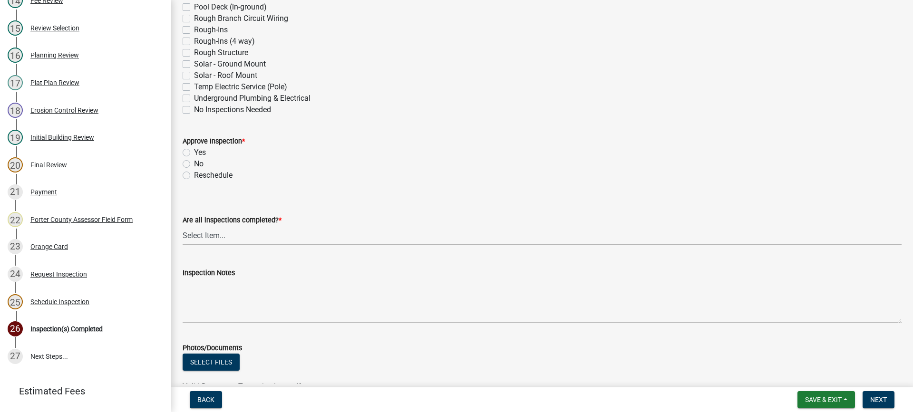
click at [194, 154] on label "Yes" at bounding box center [200, 152] width 12 height 11
click at [194, 153] on input "Yes" at bounding box center [197, 150] width 6 height 6
click at [208, 235] on select "Select Item... Yes - All Inspections Have Been Completed No - More Inspections …" at bounding box center [542, 235] width 719 height 19
click at [183, 226] on select "Select Item... Yes - All Inspections Have Been Completed No - More Inspections …" at bounding box center [542, 235] width 719 height 19
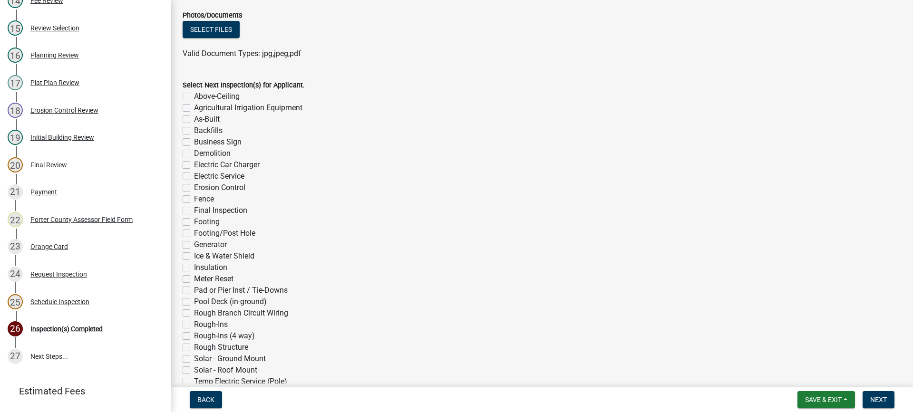
scroll to position [738, 0]
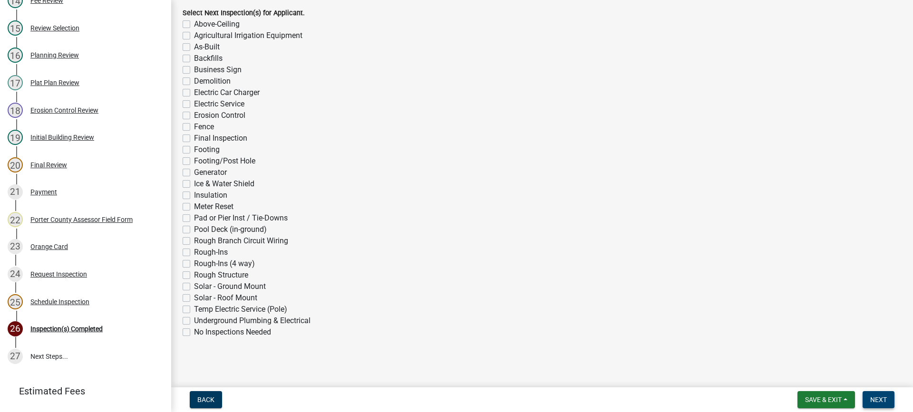
click at [876, 400] on span "Next" at bounding box center [878, 400] width 17 height 8
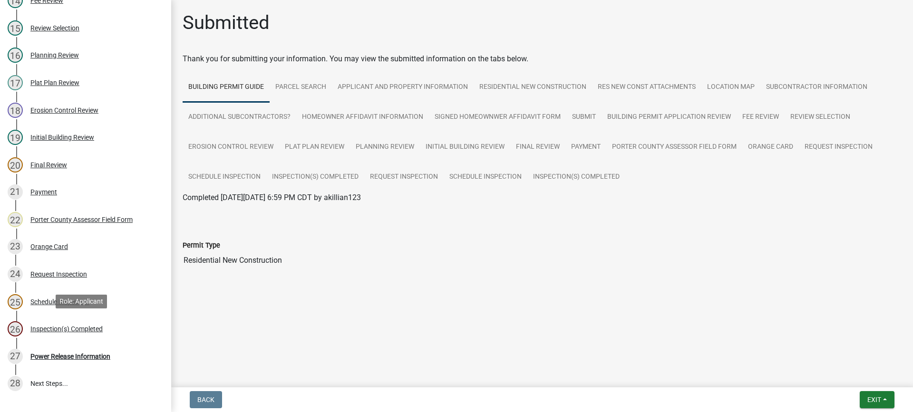
scroll to position [503, 0]
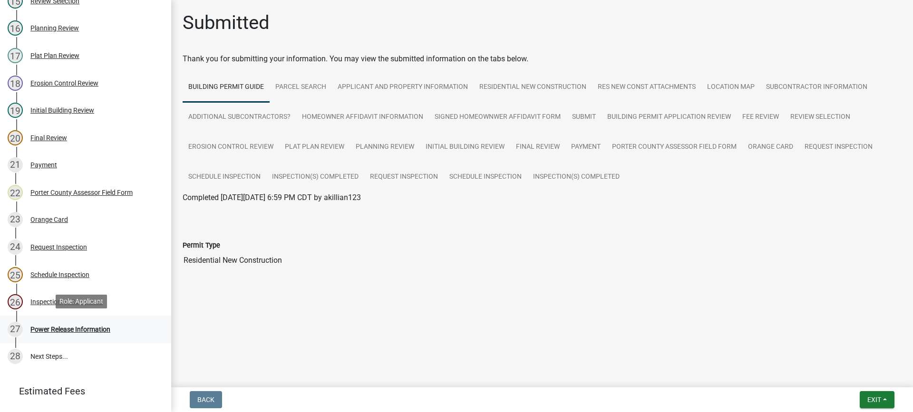
click at [89, 326] on div "Power Release Information" at bounding box center [70, 329] width 80 height 7
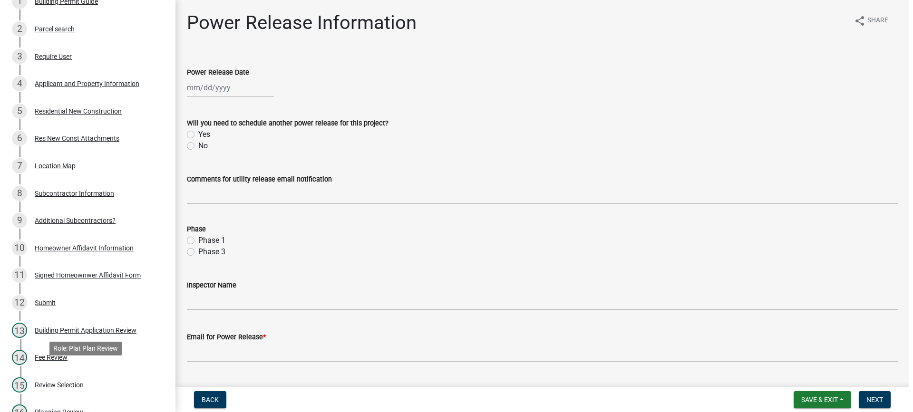
scroll to position [75, 0]
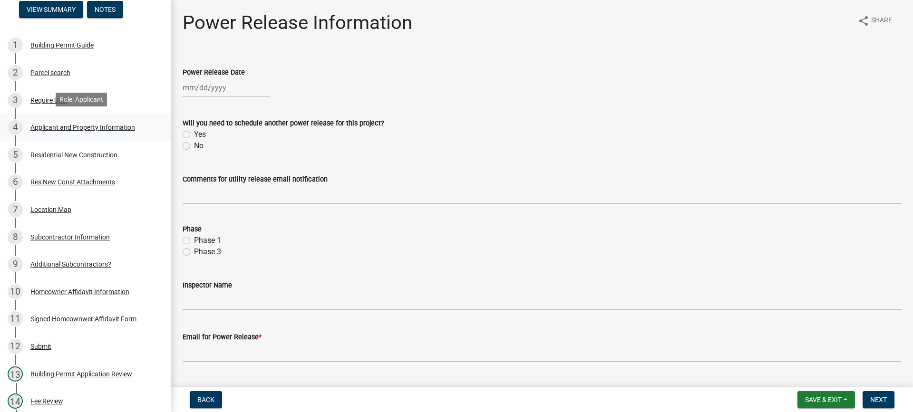
click at [93, 126] on div "Applicant and Property Information" at bounding box center [82, 127] width 105 height 7
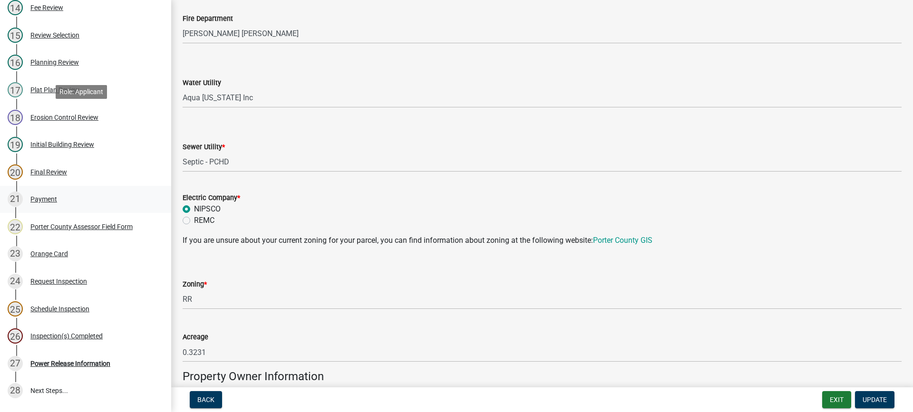
scroll to position [548, 0]
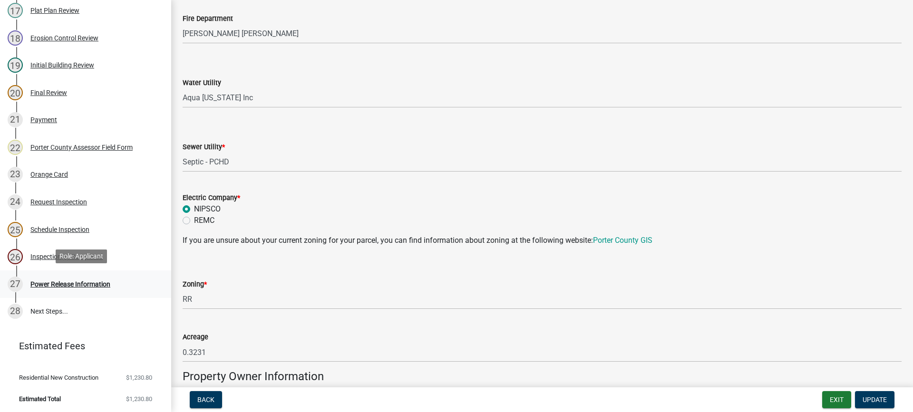
click at [76, 283] on div "Power Release Information" at bounding box center [70, 284] width 80 height 7
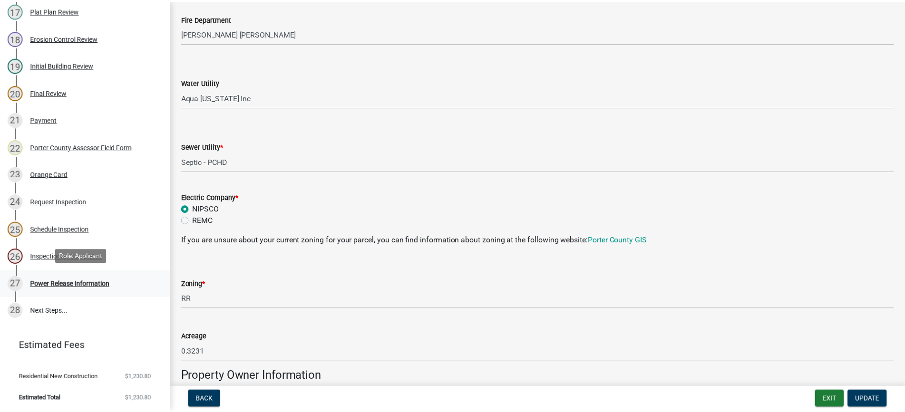
scroll to position [0, 0]
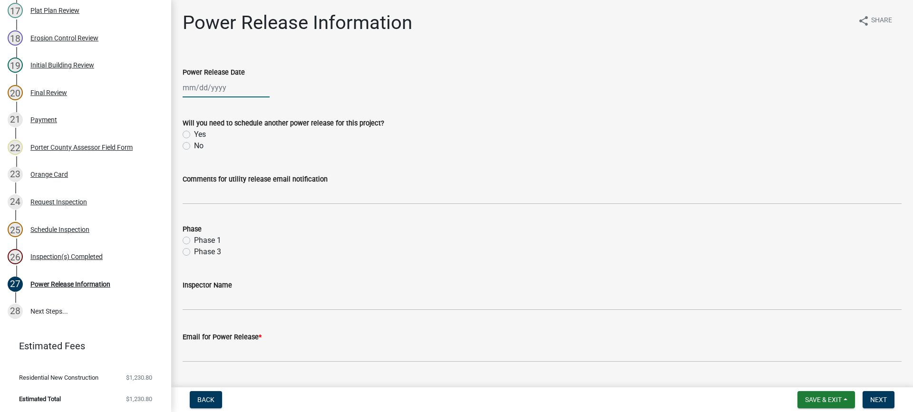
click at [205, 87] on div at bounding box center [226, 87] width 87 height 19
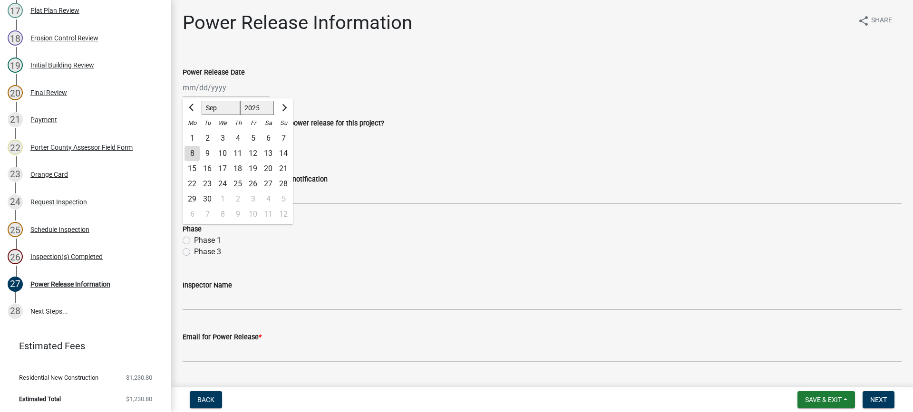
click at [192, 152] on div "8" at bounding box center [192, 153] width 15 height 15
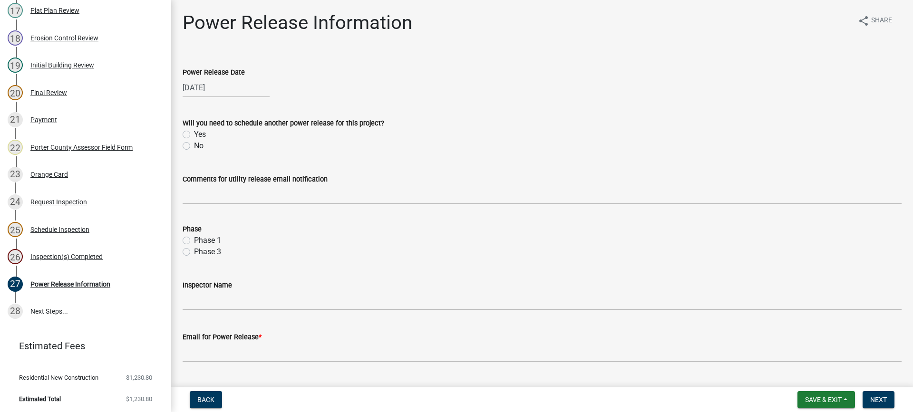
drag, startPoint x: 186, startPoint y: 147, endPoint x: 190, endPoint y: 168, distance: 21.4
click at [194, 147] on label "No" at bounding box center [199, 145] width 10 height 11
click at [194, 146] on input "No" at bounding box center [197, 143] width 6 height 6
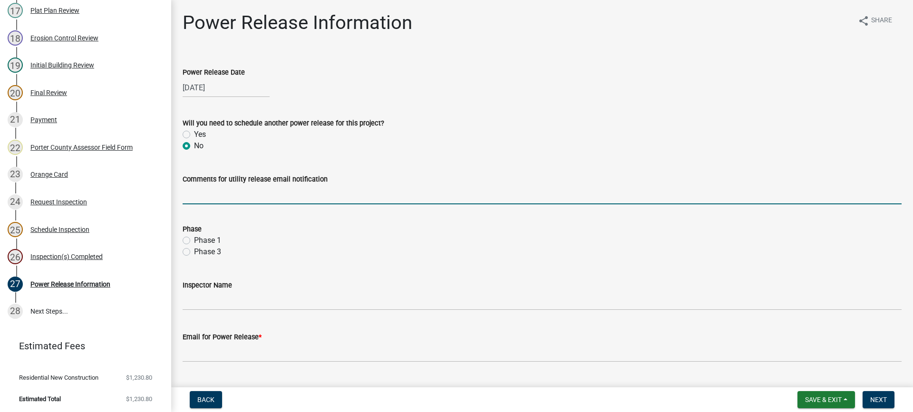
click at [201, 194] on input "Comments for utility release email notification" at bounding box center [542, 194] width 719 height 19
click at [194, 239] on label "Phase 1" at bounding box center [207, 240] width 27 height 11
click at [194, 239] on input "Phase 1" at bounding box center [197, 238] width 6 height 6
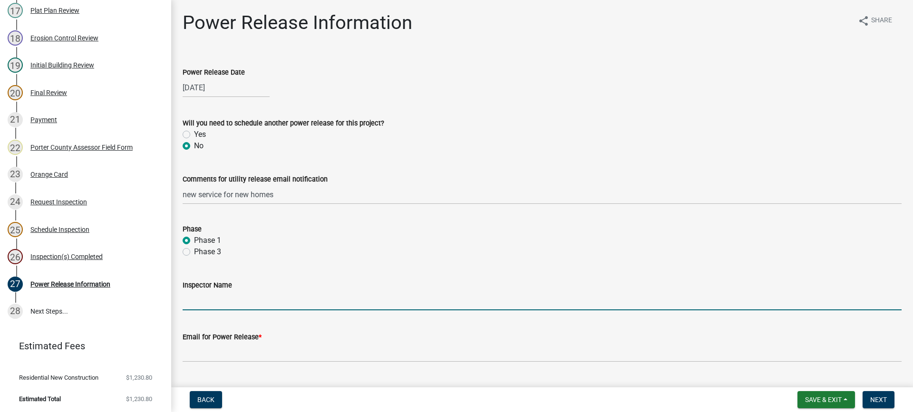
click at [248, 299] on input "Inspector Name" at bounding box center [542, 300] width 719 height 19
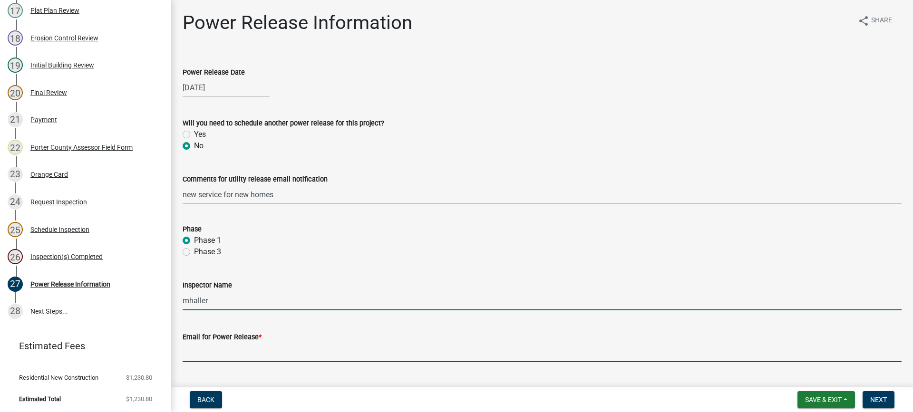
click at [256, 353] on input "Email for Power Release *" at bounding box center [542, 352] width 719 height 19
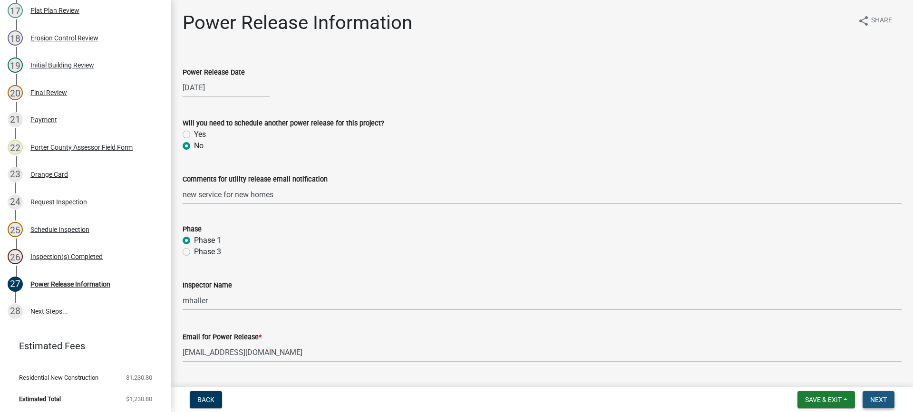
click at [879, 398] on span "Next" at bounding box center [878, 400] width 17 height 8
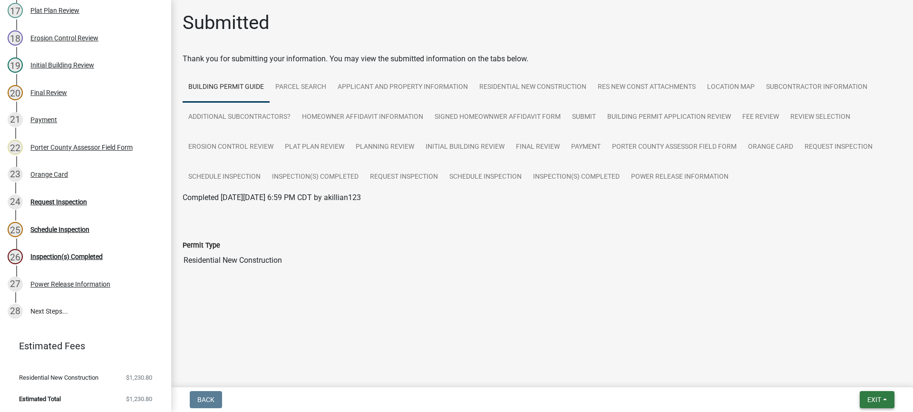
click at [875, 402] on span "Exit" at bounding box center [874, 400] width 14 height 8
click at [867, 375] on button "Save & Exit" at bounding box center [856, 375] width 76 height 23
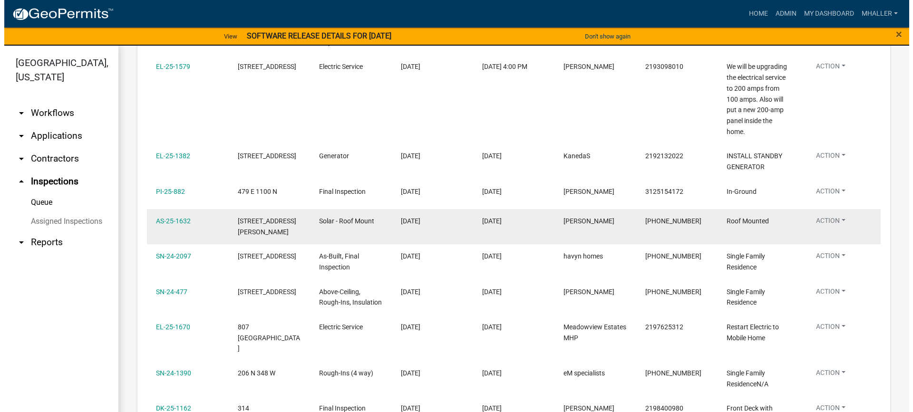
scroll to position [380, 0]
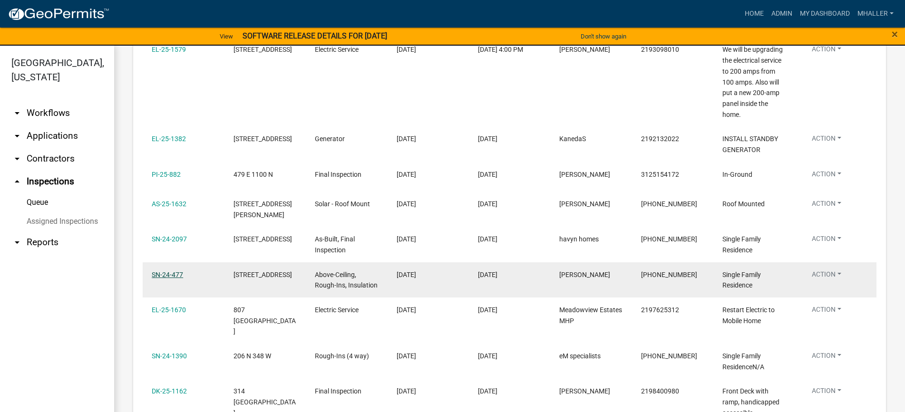
click at [168, 271] on link "SN-24-477" at bounding box center [167, 275] width 31 height 8
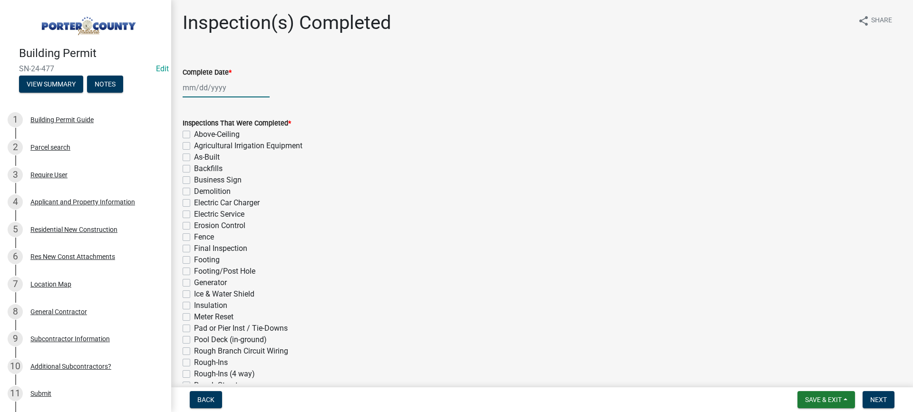
click at [203, 87] on div at bounding box center [226, 87] width 87 height 19
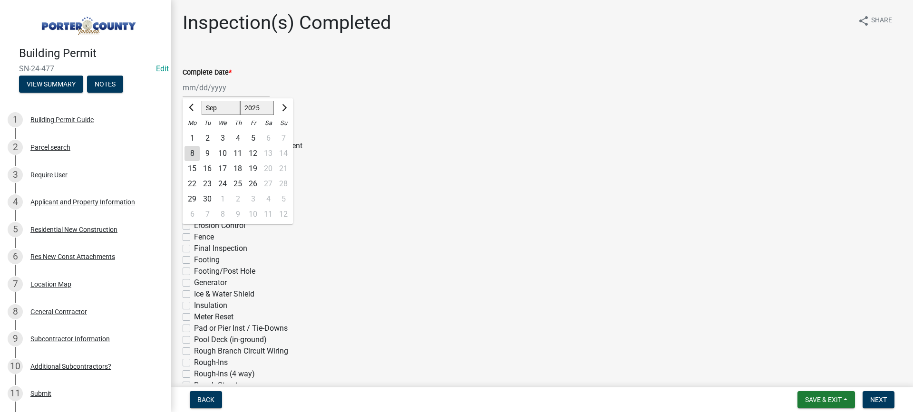
click at [191, 154] on div "8" at bounding box center [192, 153] width 15 height 15
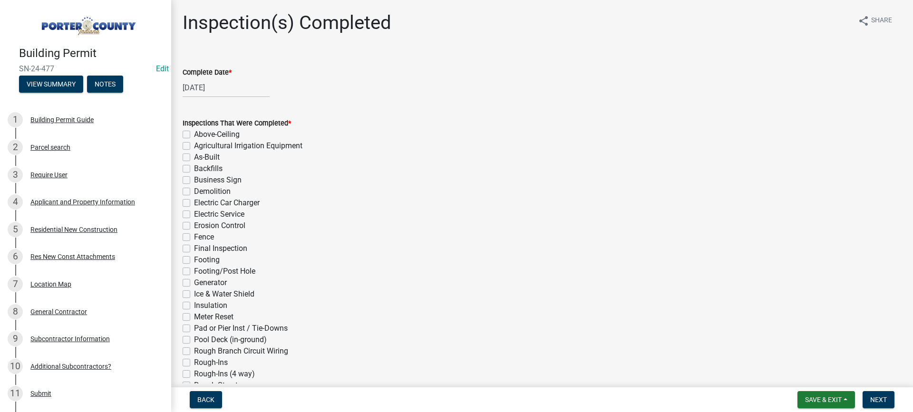
drag, startPoint x: 188, startPoint y: 213, endPoint x: 204, endPoint y: 239, distance: 30.5
click at [194, 214] on label "Electric Service" at bounding box center [219, 214] width 50 height 11
click at [194, 214] on input "Electric Service" at bounding box center [197, 212] width 6 height 6
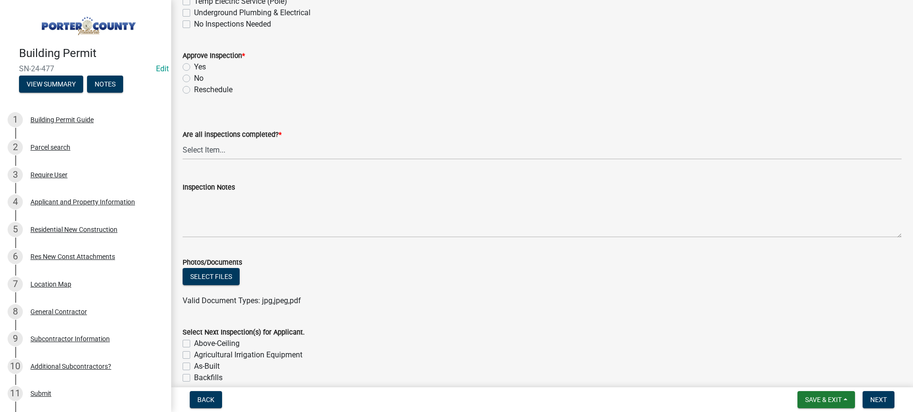
scroll to position [428, 0]
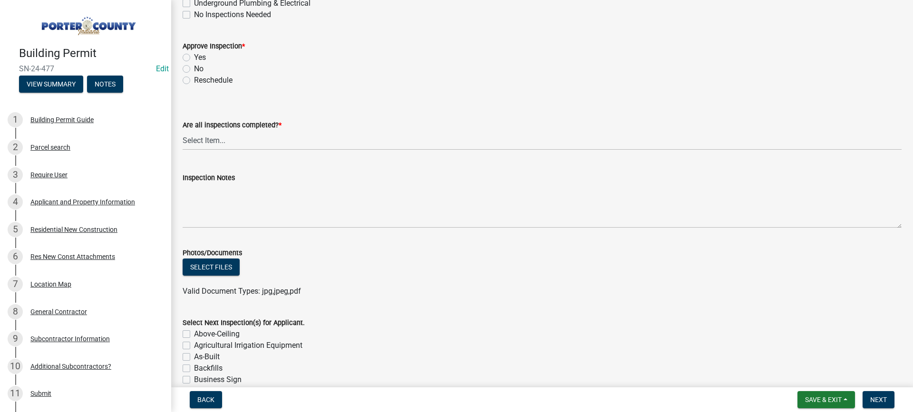
click at [194, 58] on label "Yes" at bounding box center [200, 57] width 12 height 11
click at [194, 58] on input "Yes" at bounding box center [197, 55] width 6 height 6
click at [230, 140] on select "Select Item... Yes - All Inspections Have Been Completed No - More Inspections …" at bounding box center [542, 140] width 719 height 19
click at [183, 131] on select "Select Item... Yes - All Inspections Have Been Completed No - More Inspections …" at bounding box center [542, 140] width 719 height 19
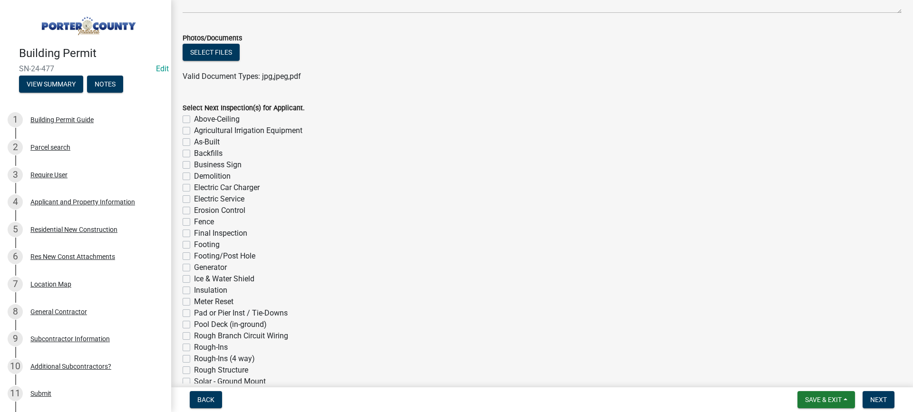
scroll to position [738, 0]
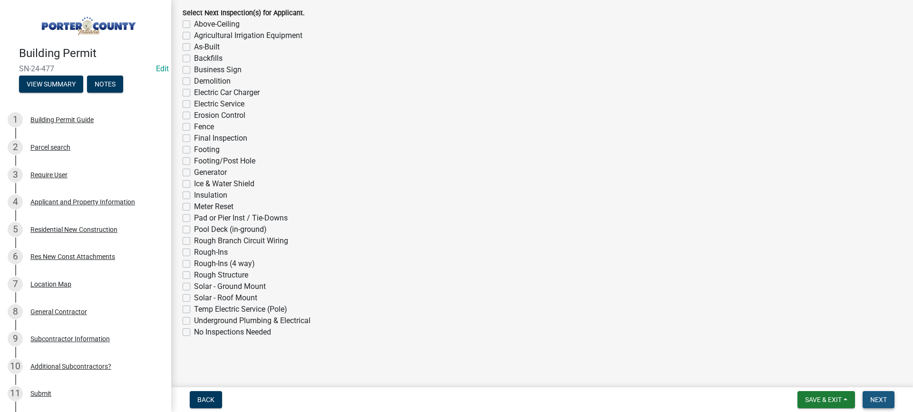
click at [875, 399] on span "Next" at bounding box center [878, 400] width 17 height 8
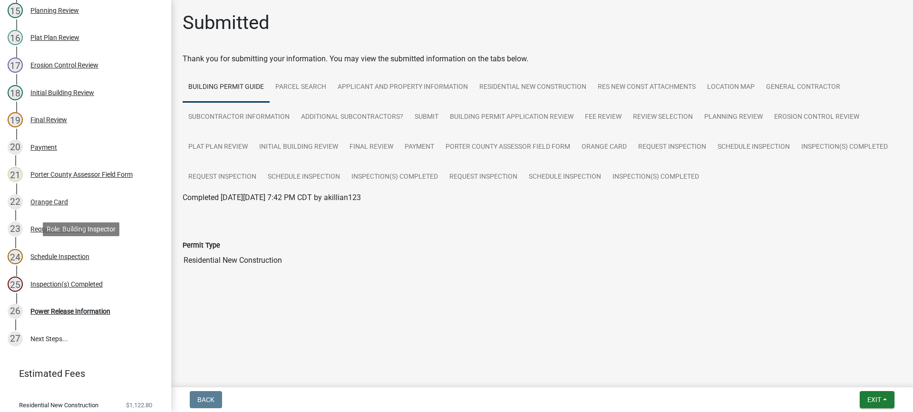
scroll to position [520, 0]
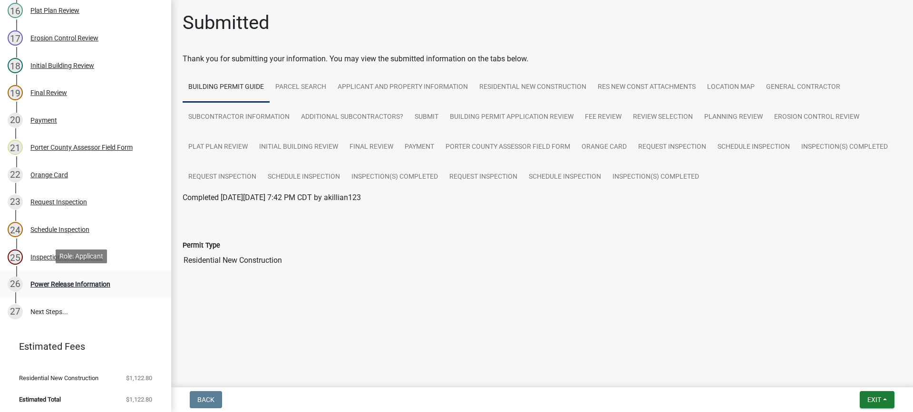
click at [77, 282] on div "Power Release Information" at bounding box center [70, 284] width 80 height 7
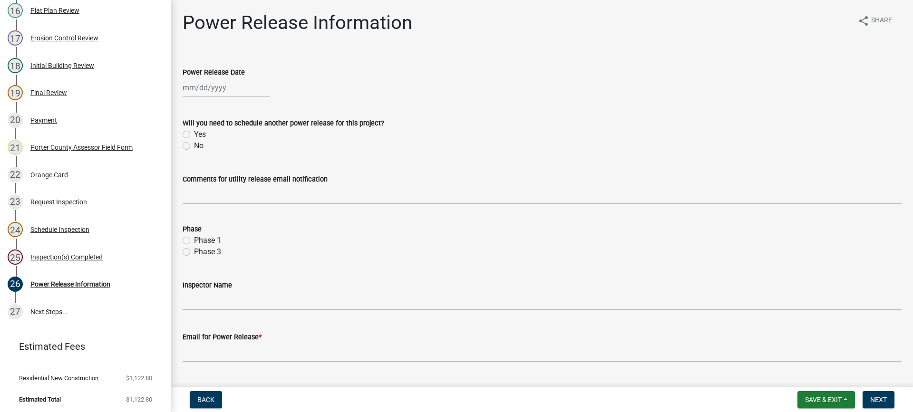
click at [201, 87] on div at bounding box center [226, 87] width 87 height 19
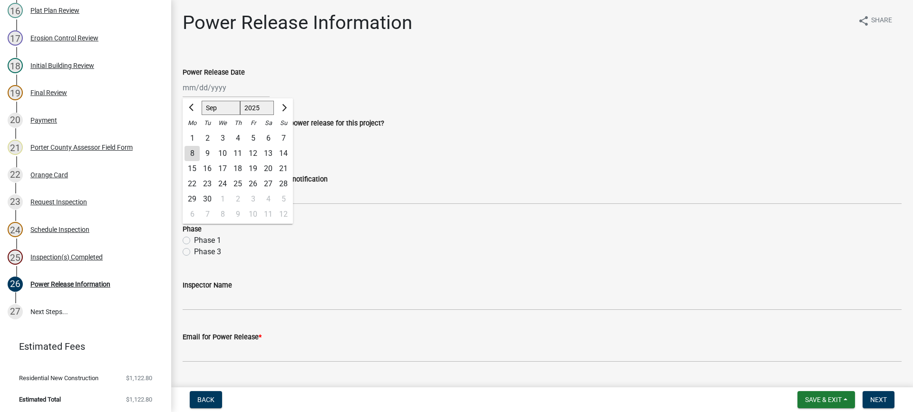
click at [192, 152] on div "8" at bounding box center [192, 153] width 15 height 15
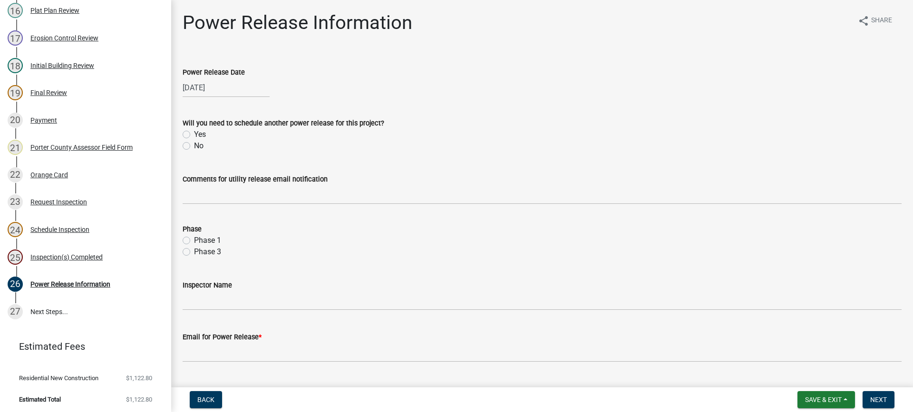
click at [194, 145] on label "No" at bounding box center [199, 145] width 10 height 11
click at [194, 145] on input "No" at bounding box center [197, 143] width 6 height 6
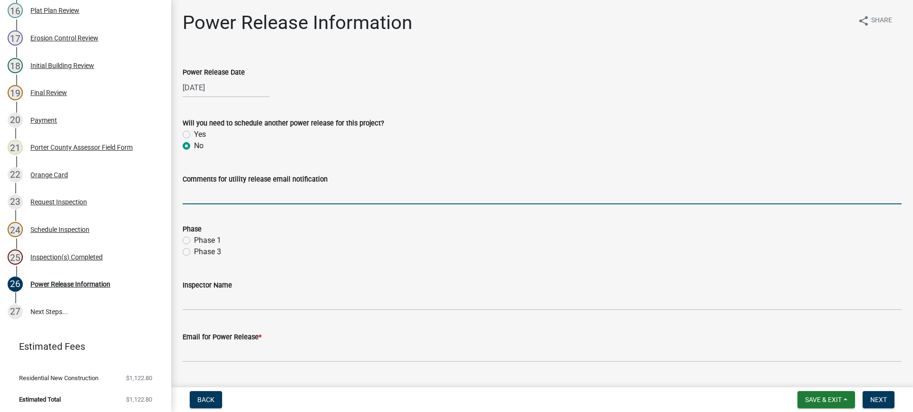
click at [254, 199] on input "Comments for utility release email notification" at bounding box center [542, 194] width 719 height 19
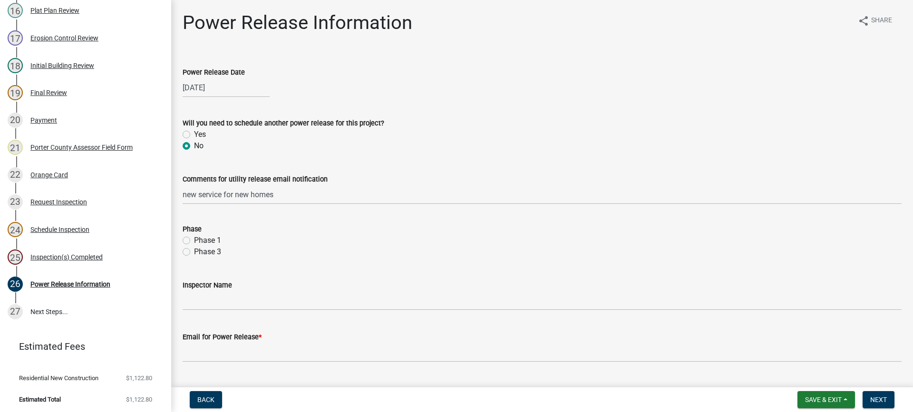
click at [194, 241] on label "Phase 1" at bounding box center [207, 240] width 27 height 11
click at [194, 241] on input "Phase 1" at bounding box center [197, 238] width 6 height 6
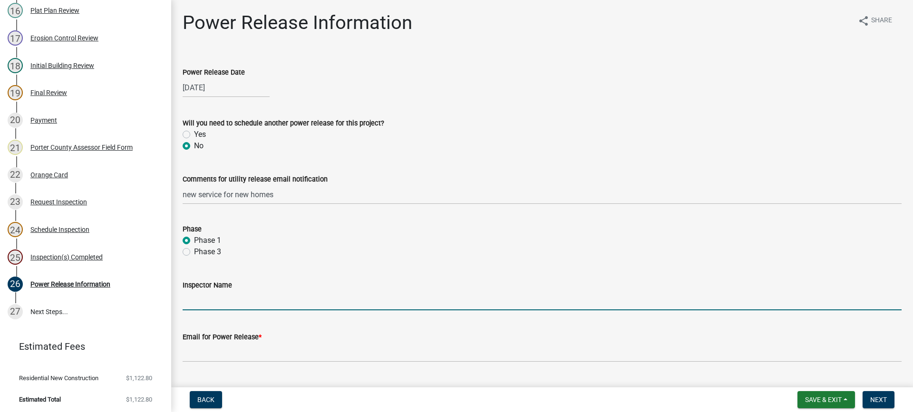
drag, startPoint x: 208, startPoint y: 295, endPoint x: 229, endPoint y: 311, distance: 25.5
click at [208, 295] on input "Inspector Name" at bounding box center [542, 300] width 719 height 19
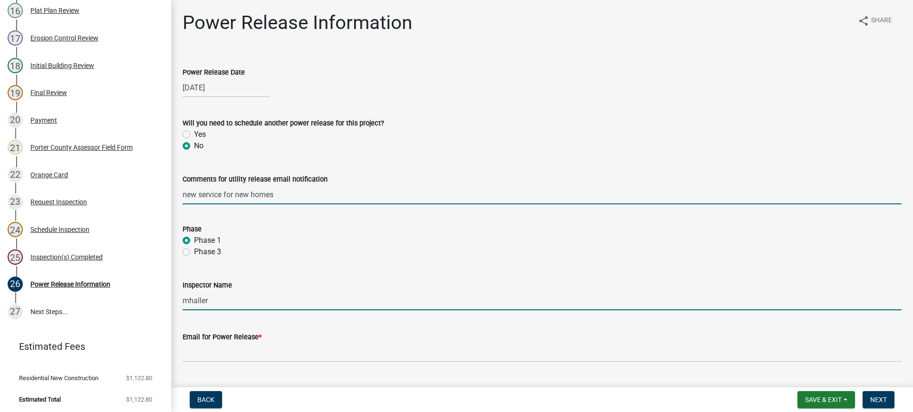
click at [290, 197] on input "new service for new homes" at bounding box center [542, 194] width 719 height 19
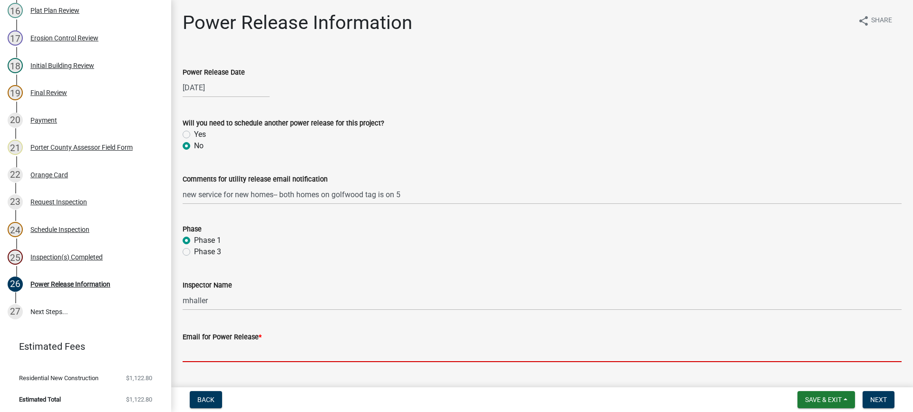
click at [243, 350] on input "Email for Power Release *" at bounding box center [542, 352] width 719 height 19
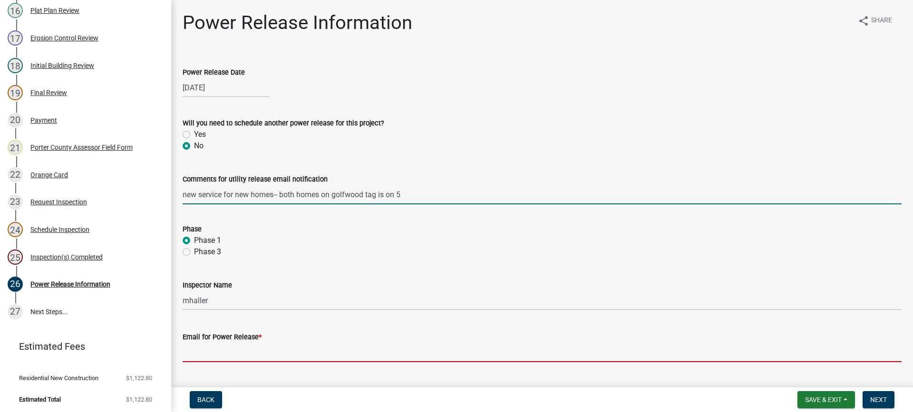
click at [417, 194] on input "new service for new homes-- both homes on golfwood tag is on 5" at bounding box center [542, 194] width 719 height 19
click at [266, 354] on input "Email for Power Release *" at bounding box center [542, 352] width 719 height 19
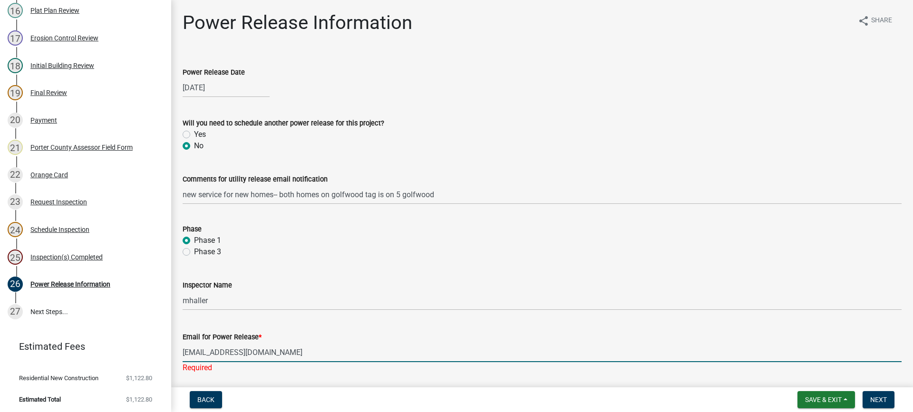
scroll to position [35, 0]
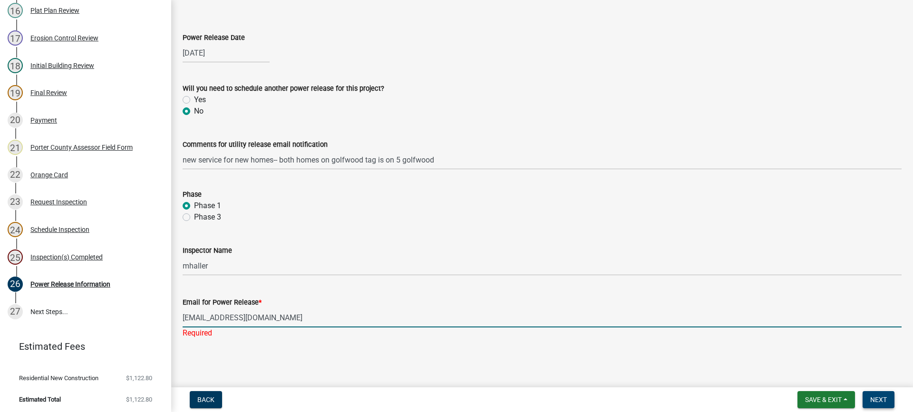
click at [880, 401] on span "Next" at bounding box center [878, 400] width 17 height 8
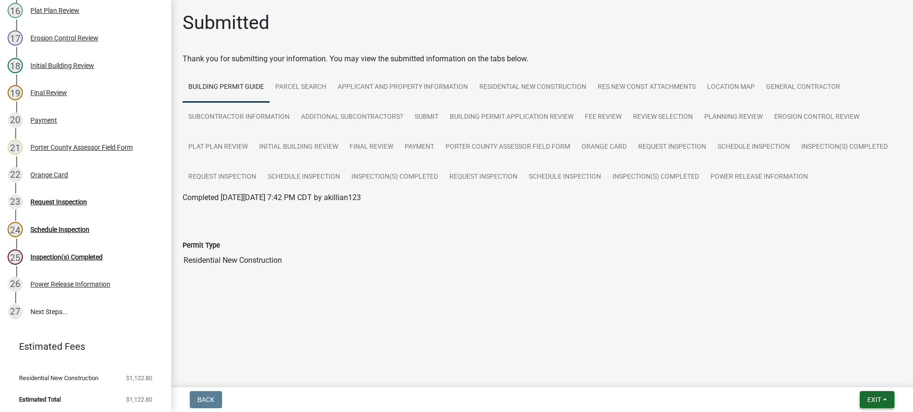
click at [875, 399] on span "Exit" at bounding box center [874, 400] width 14 height 8
click at [867, 375] on button "Save & Exit" at bounding box center [856, 375] width 76 height 23
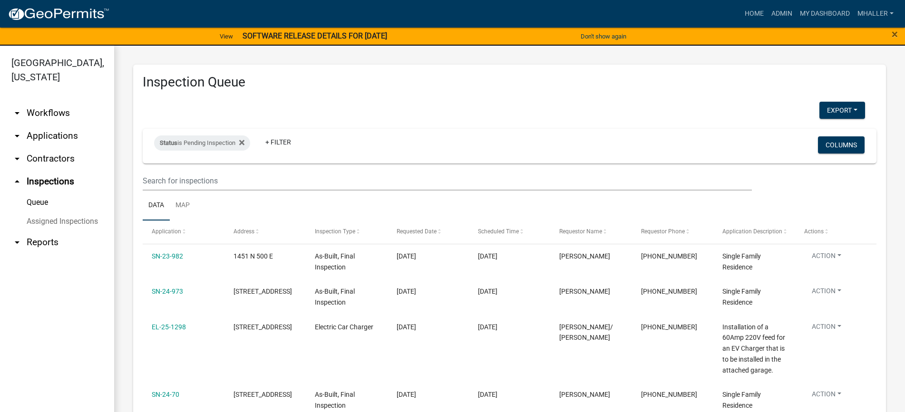
click at [40, 125] on link "arrow_drop_down Applications" at bounding box center [57, 136] width 114 height 23
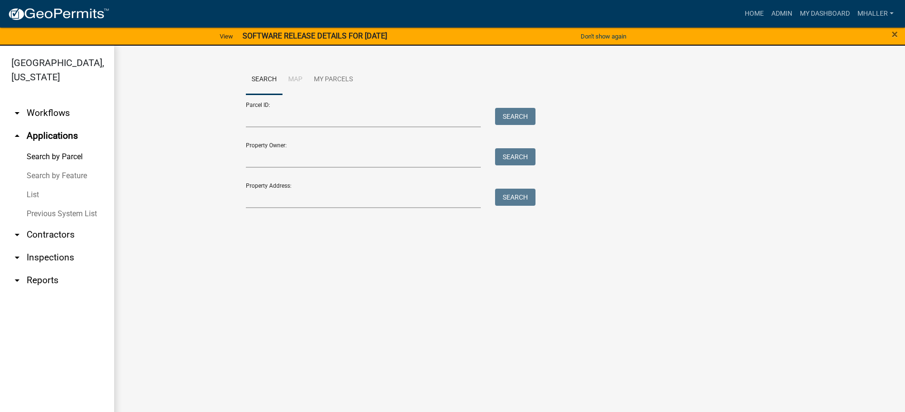
click at [43, 246] on link "arrow_drop_down Inspections" at bounding box center [57, 257] width 114 height 23
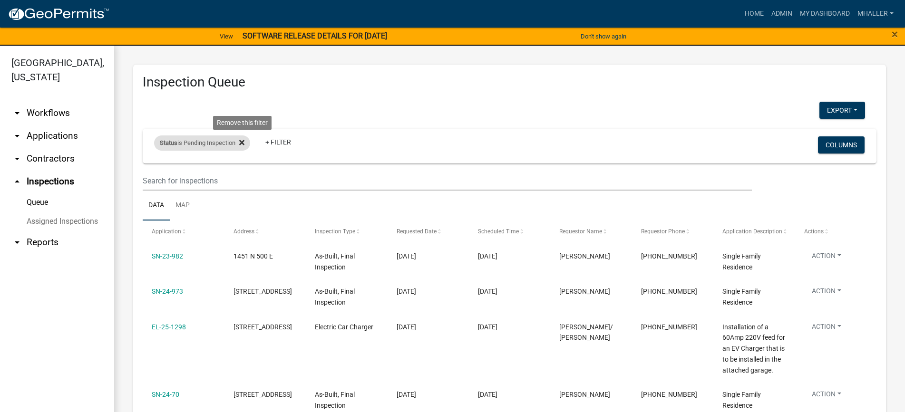
click at [244, 141] on icon at bounding box center [241, 143] width 5 height 8
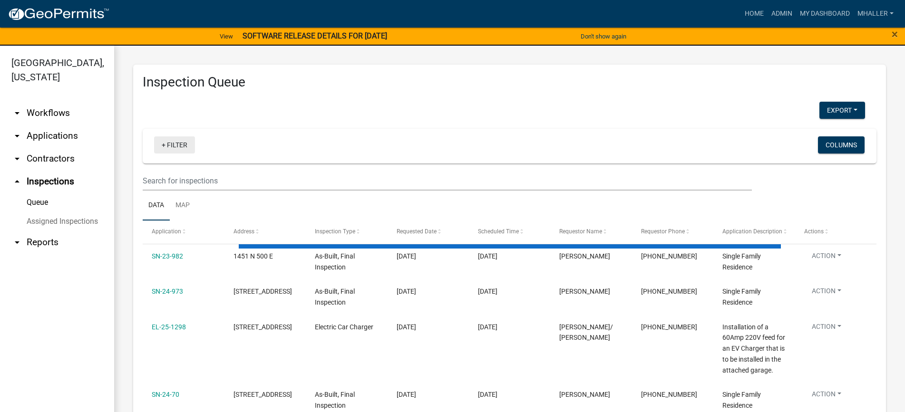
click at [174, 146] on link "+ Filter" at bounding box center [174, 144] width 41 height 17
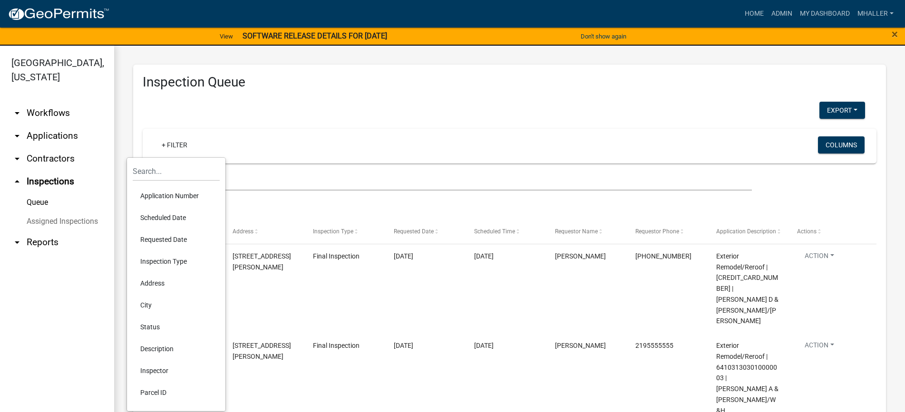
click at [149, 282] on li "Address" at bounding box center [176, 283] width 87 height 22
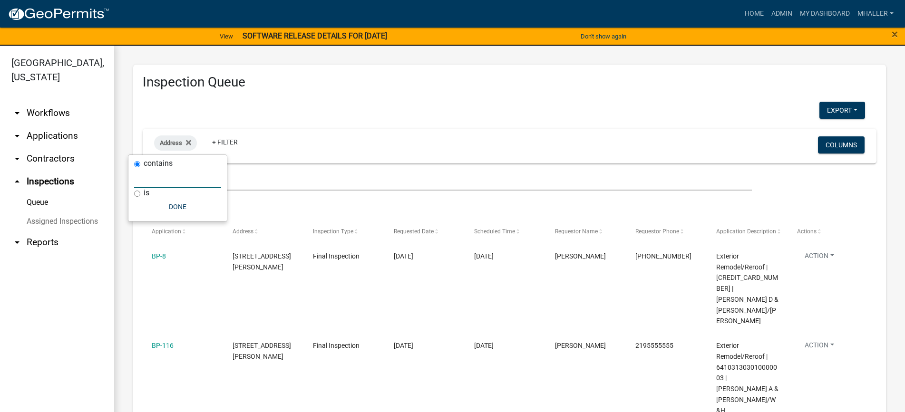
click at [145, 181] on input "text" at bounding box center [177, 178] width 87 height 19
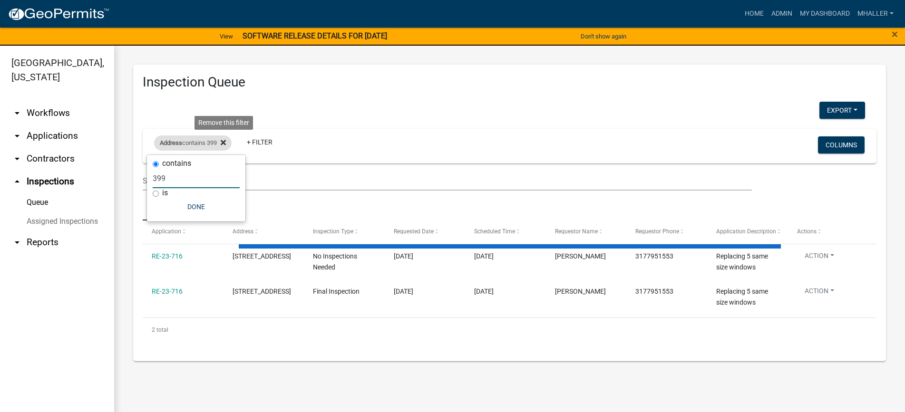
click at [225, 142] on icon at bounding box center [223, 142] width 5 height 5
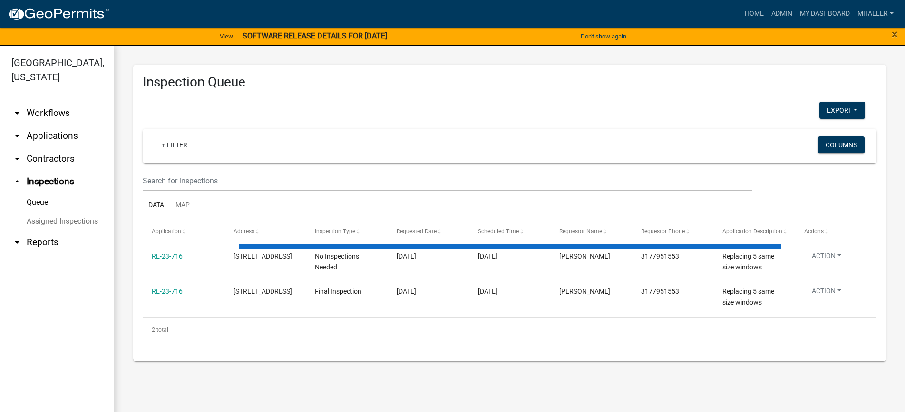
click at [56, 125] on link "arrow_drop_down Applications" at bounding box center [57, 136] width 114 height 23
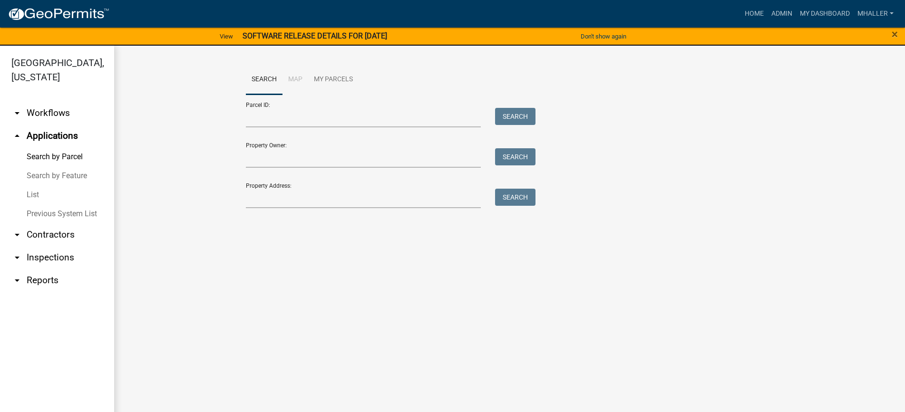
click at [34, 185] on link "List" at bounding box center [57, 194] width 114 height 19
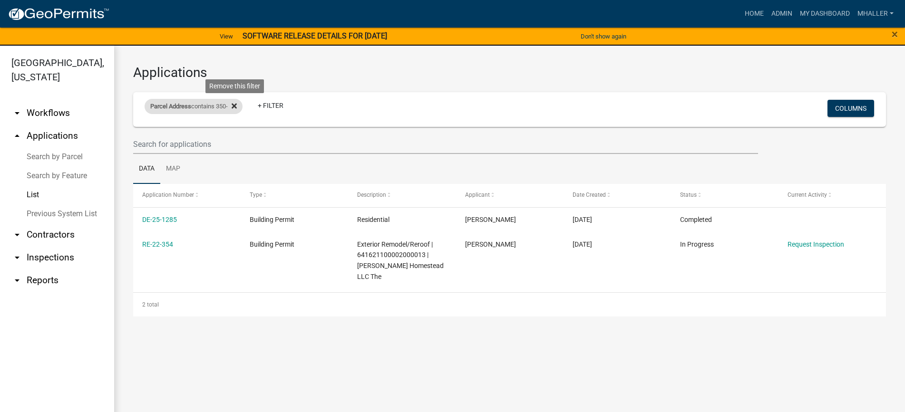
click at [236, 106] on icon at bounding box center [234, 106] width 5 height 8
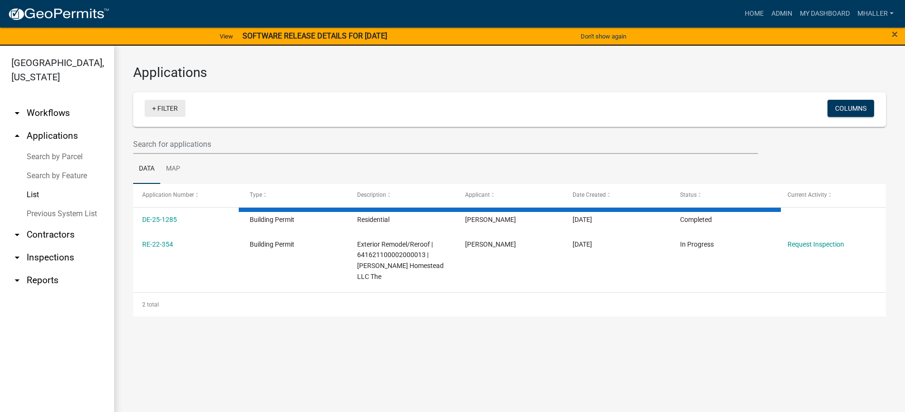
click at [169, 107] on link "+ Filter" at bounding box center [165, 108] width 41 height 17
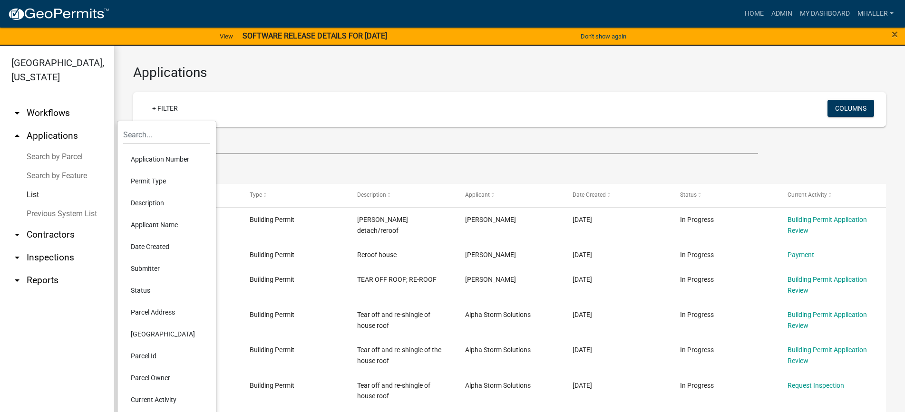
click at [157, 311] on li "Parcel Address" at bounding box center [166, 312] width 87 height 22
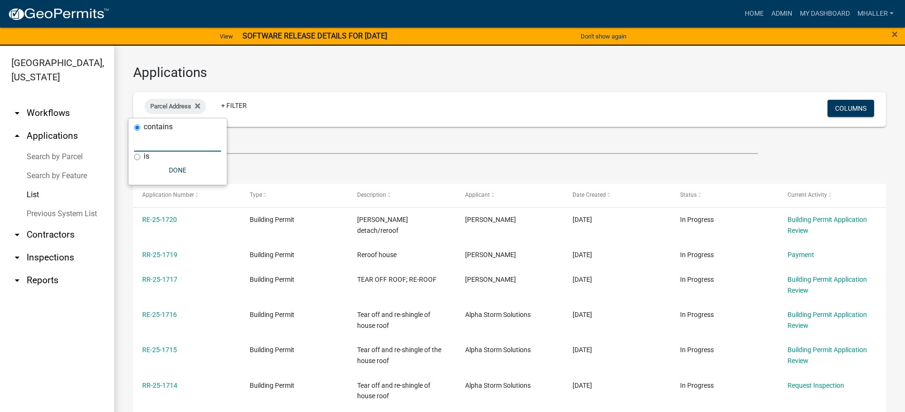
click at [149, 142] on input "text" at bounding box center [177, 141] width 87 height 19
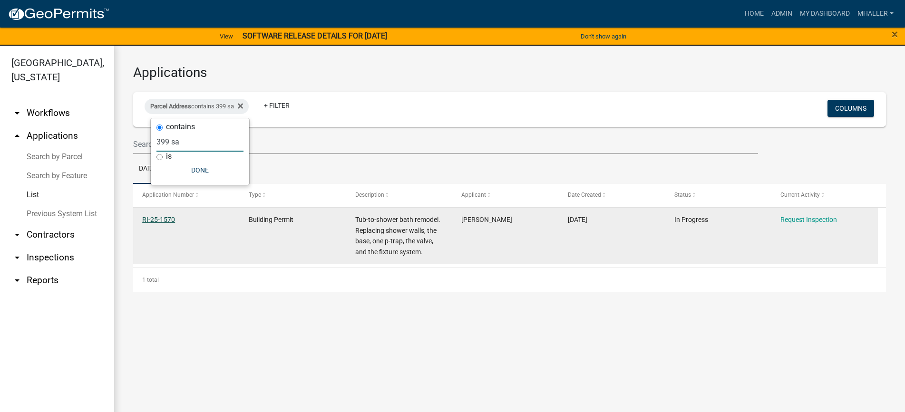
click at [156, 220] on link "RI-25-1570" at bounding box center [158, 220] width 33 height 8
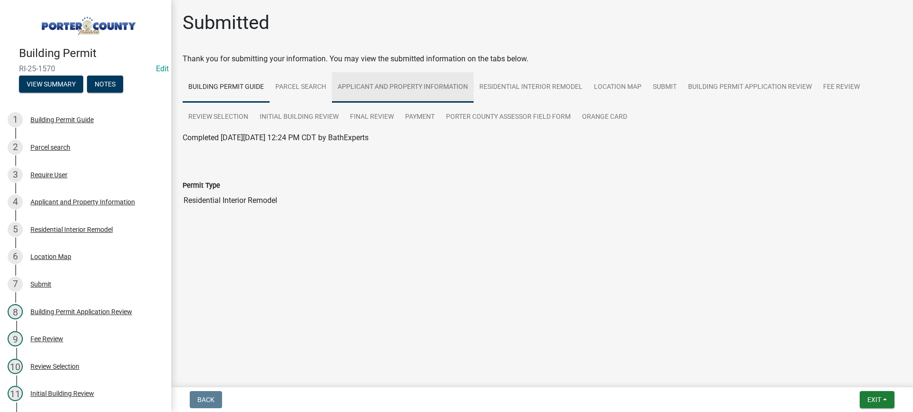
click at [414, 88] on link "Applicant and Property Information" at bounding box center [403, 87] width 142 height 30
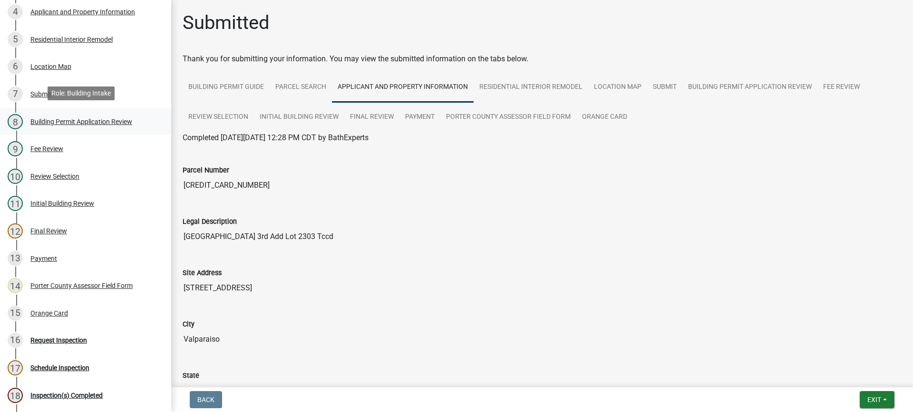
scroll to position [323, 0]
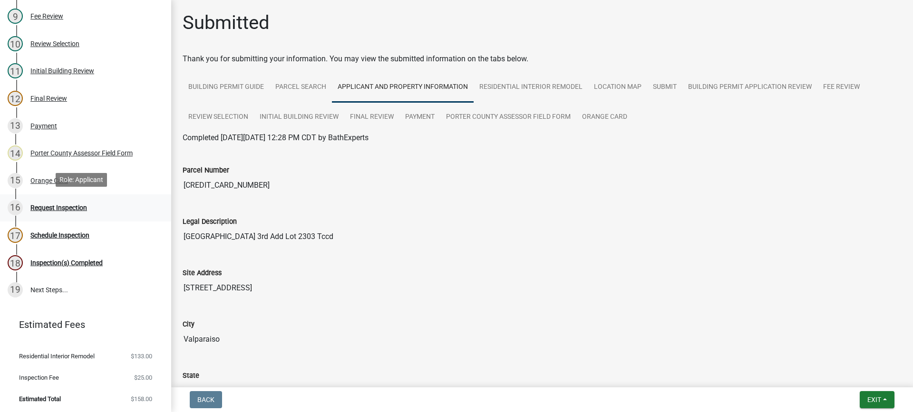
click at [51, 204] on div "Request Inspection" at bounding box center [58, 207] width 57 height 7
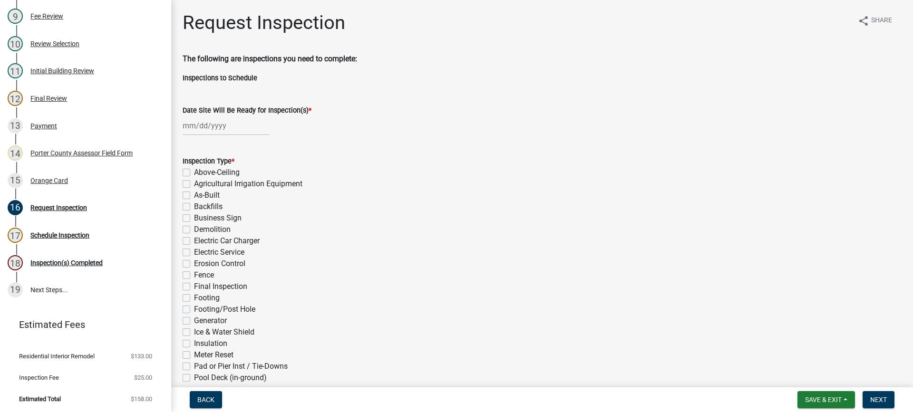
click at [198, 125] on div at bounding box center [226, 125] width 87 height 19
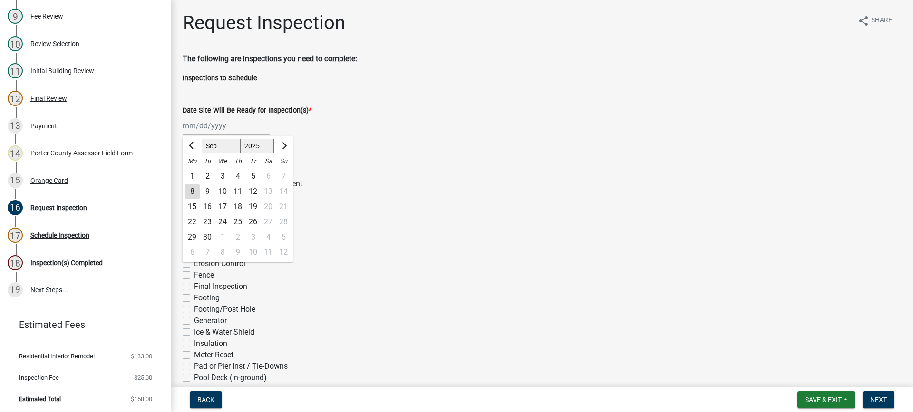
click at [193, 191] on div "8" at bounding box center [192, 191] width 15 height 15
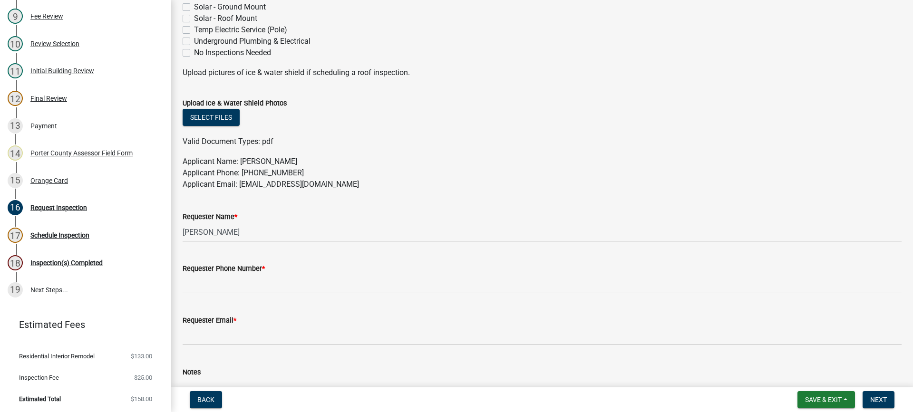
scroll to position [512, 0]
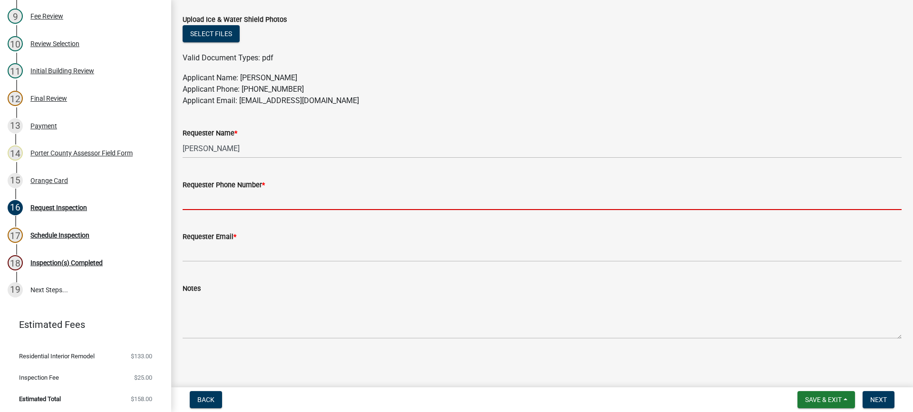
click at [213, 202] on input "Requester Phone Number *" at bounding box center [542, 200] width 719 height 19
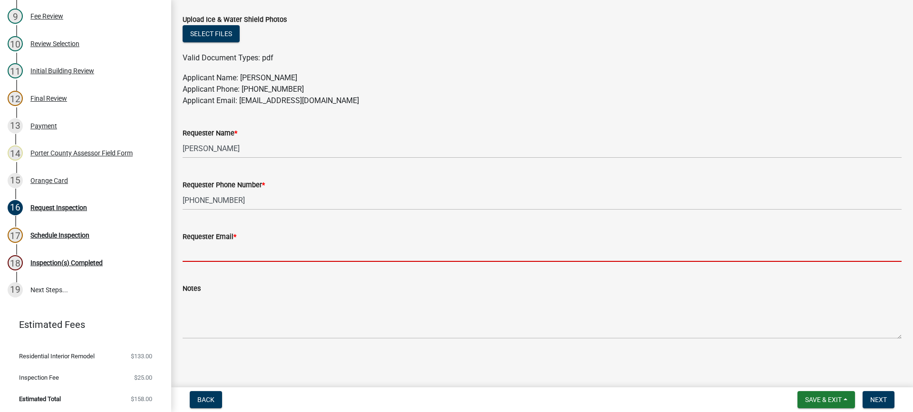
click at [230, 253] on input "Requester Email *" at bounding box center [542, 252] width 719 height 19
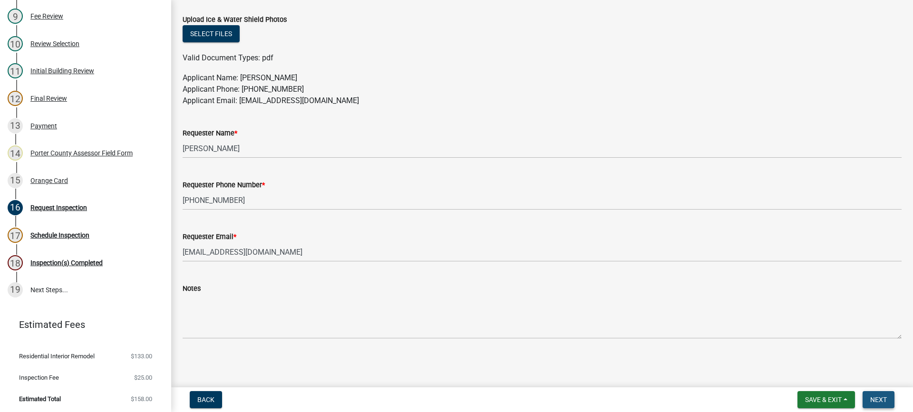
click at [882, 397] on span "Next" at bounding box center [878, 400] width 17 height 8
click at [879, 400] on span "Next" at bounding box center [878, 400] width 17 height 8
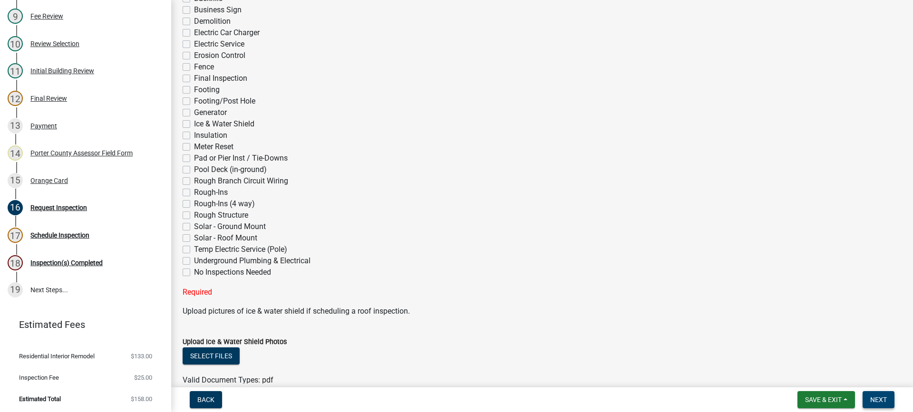
scroll to position [198, 0]
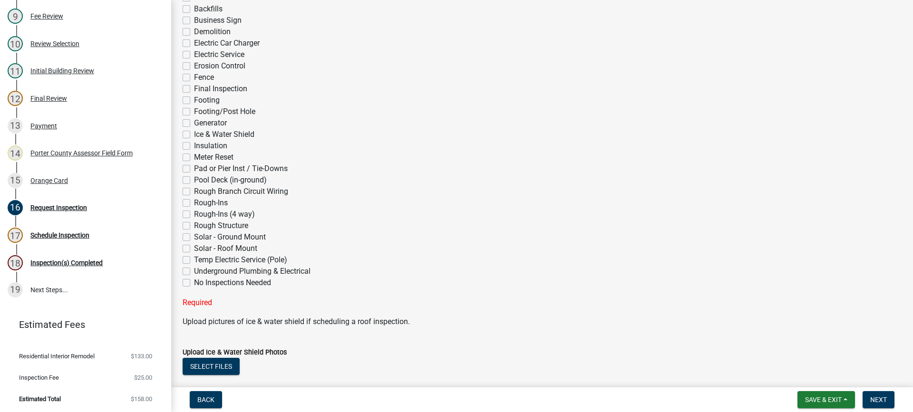
click at [194, 202] on label "Rough-Ins" at bounding box center [211, 202] width 34 height 11
click at [194, 202] on input "Rough-Ins" at bounding box center [197, 200] width 6 height 6
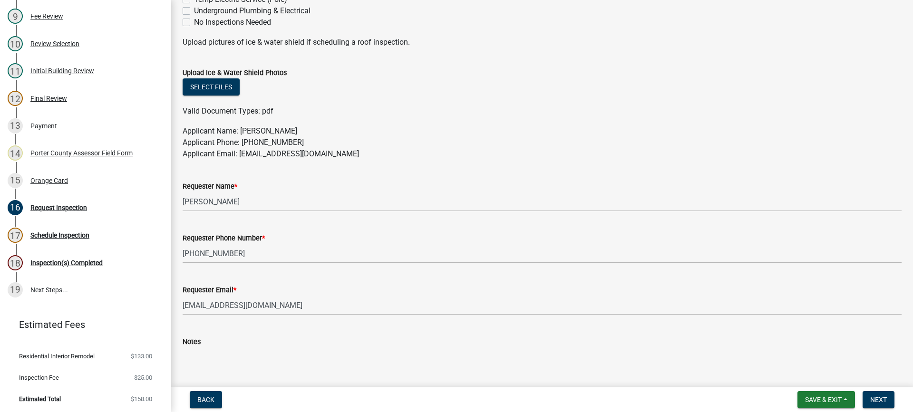
scroll to position [512, 0]
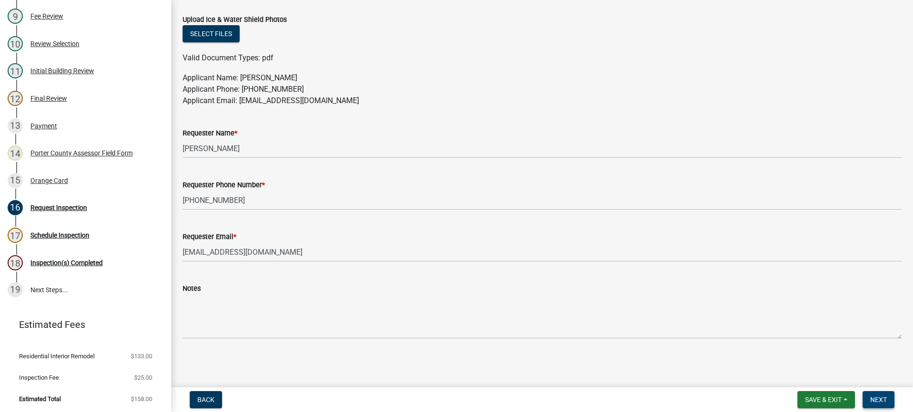
click at [879, 400] on span "Next" at bounding box center [878, 400] width 17 height 8
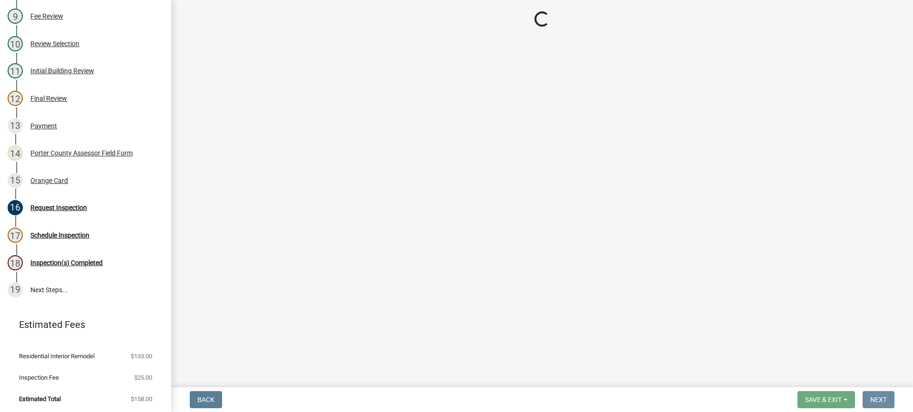
scroll to position [0, 0]
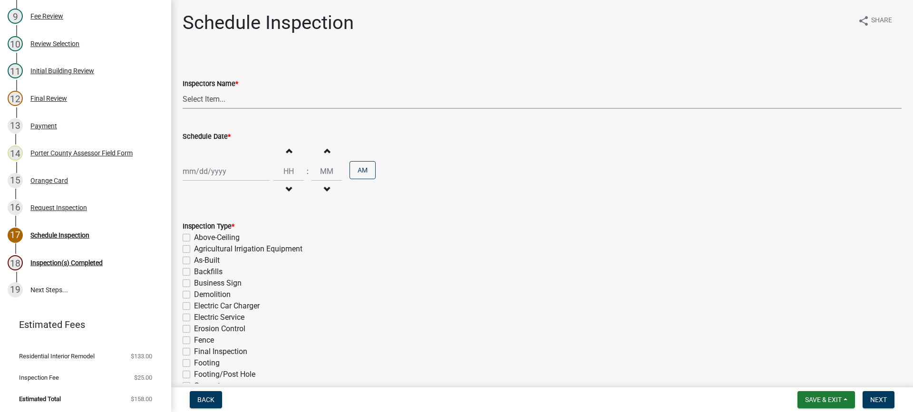
click at [205, 97] on select "Select Item... mhaller ([PERSON_NAME])" at bounding box center [542, 98] width 719 height 19
click at [183, 89] on select "Select Item... mhaller ([PERSON_NAME])" at bounding box center [542, 98] width 719 height 19
click at [216, 168] on div at bounding box center [226, 171] width 87 height 19
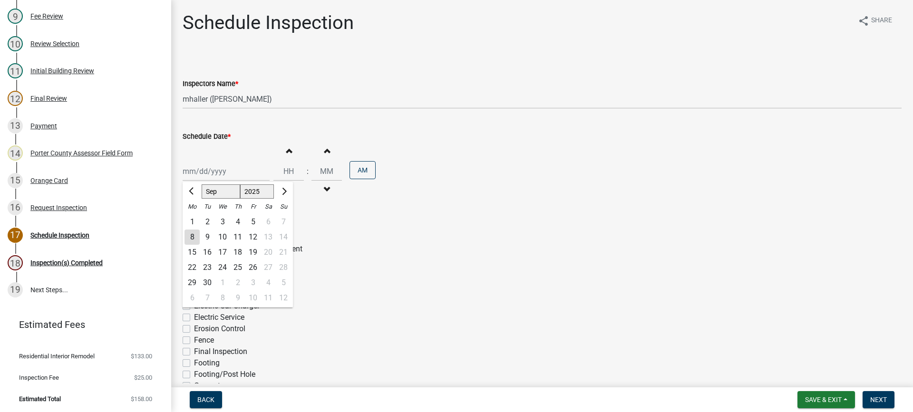
click at [192, 235] on div "8" at bounding box center [192, 237] width 15 height 15
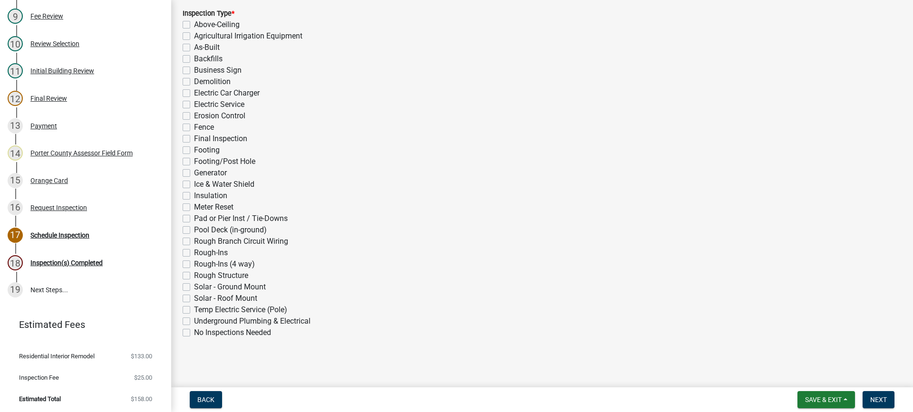
scroll to position [214, 0]
click at [194, 255] on label "Rough-Ins" at bounding box center [211, 252] width 34 height 11
click at [194, 253] on input "Rough-Ins" at bounding box center [197, 250] width 6 height 6
click at [874, 397] on span "Next" at bounding box center [878, 400] width 17 height 8
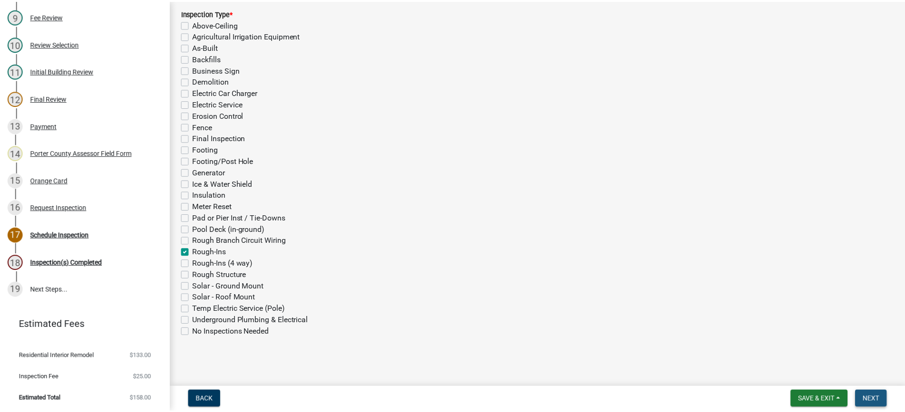
scroll to position [0, 0]
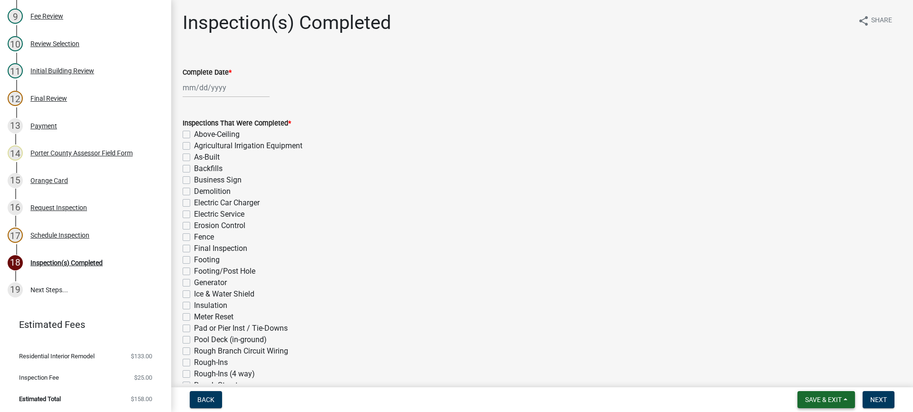
click at [819, 402] on span "Save & Exit" at bounding box center [823, 400] width 37 height 8
click at [817, 375] on button "Save & Exit" at bounding box center [817, 375] width 76 height 23
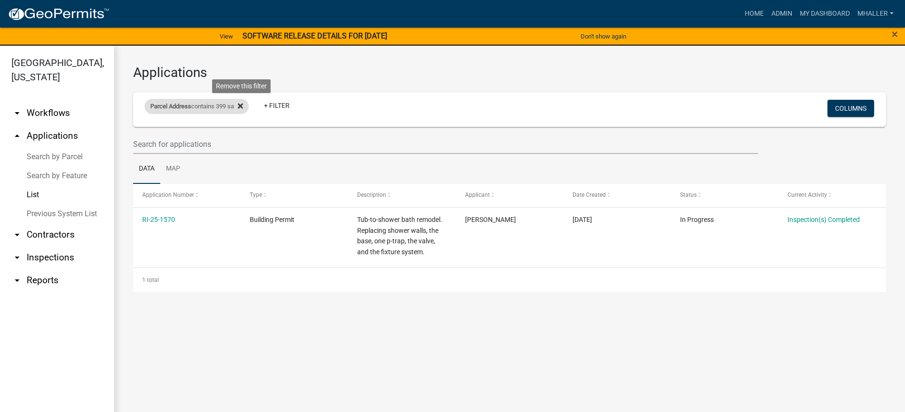
click at [243, 106] on icon at bounding box center [240, 106] width 5 height 5
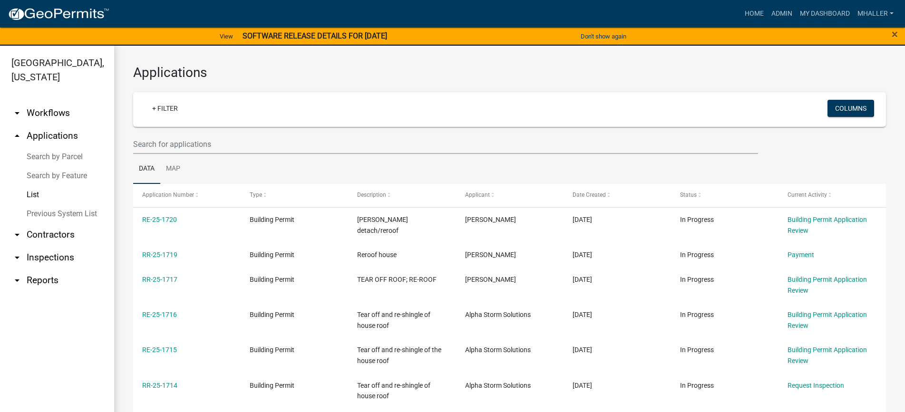
click at [48, 125] on link "arrow_drop_up Applications" at bounding box center [57, 136] width 114 height 23
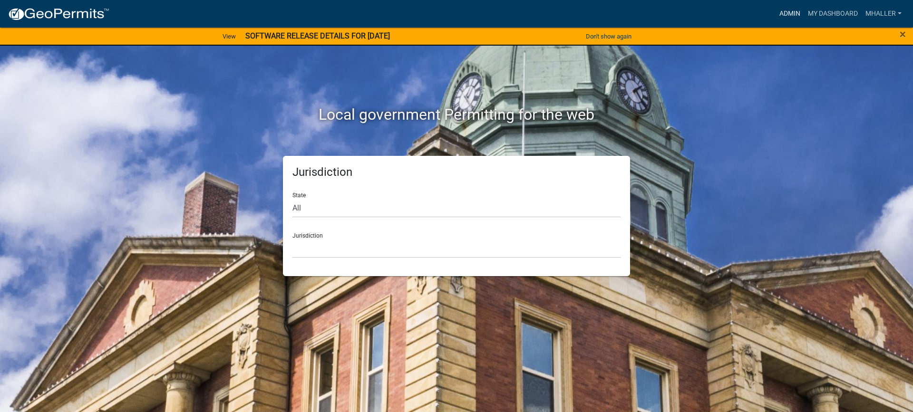
click at [787, 14] on link "Admin" at bounding box center [790, 14] width 29 height 18
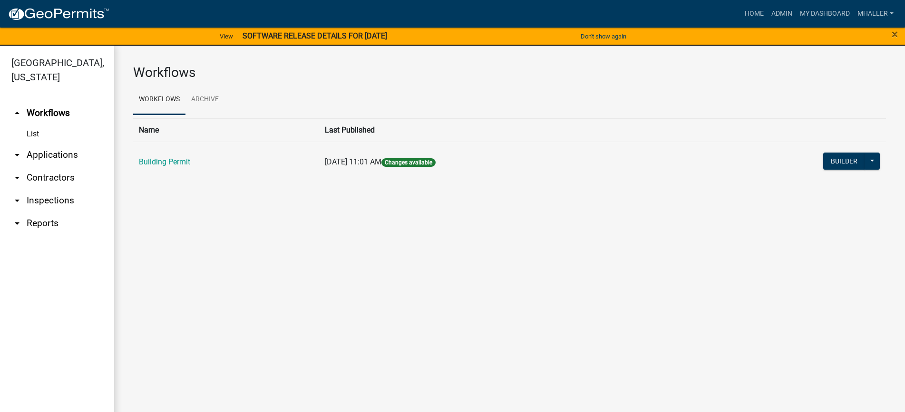
click at [37, 144] on link "arrow_drop_down Applications" at bounding box center [57, 155] width 114 height 23
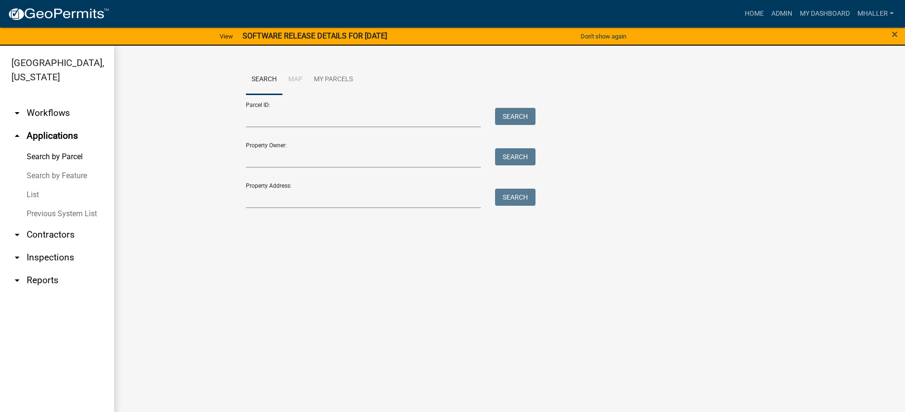
click at [34, 185] on link "List" at bounding box center [57, 194] width 114 height 19
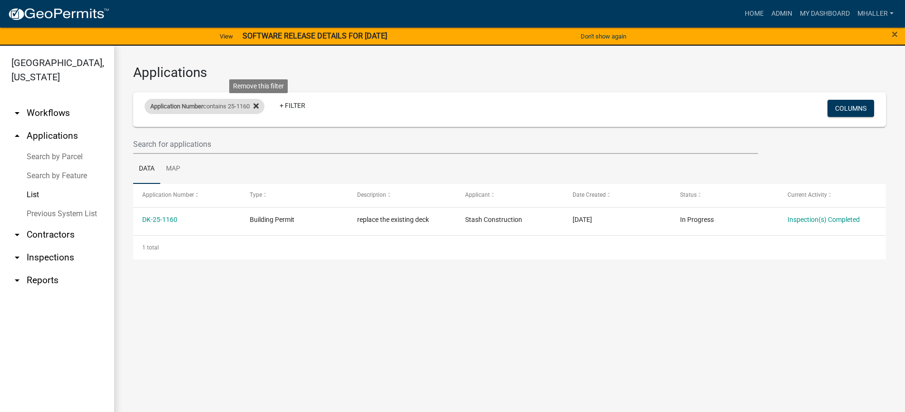
click at [259, 106] on icon at bounding box center [255, 106] width 5 height 5
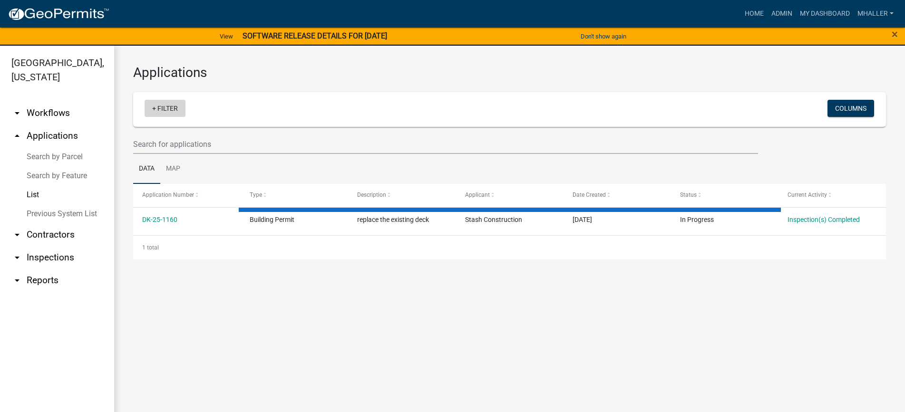
click at [161, 106] on link "+ Filter" at bounding box center [165, 108] width 41 height 17
select select "1: 25"
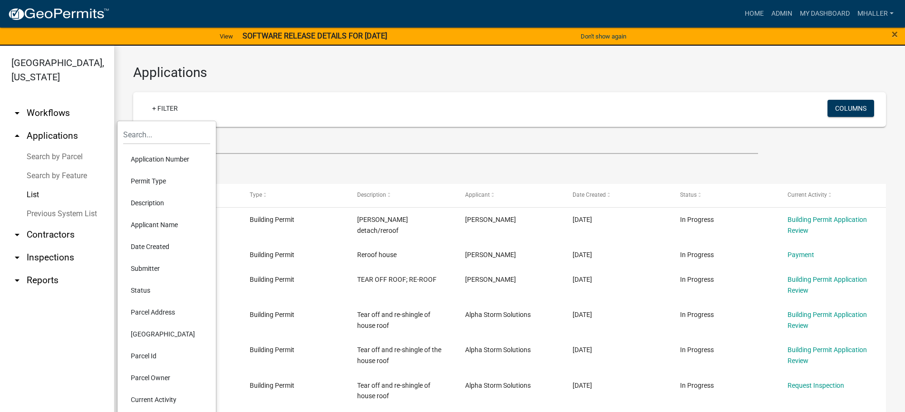
click at [149, 312] on li "Parcel Address" at bounding box center [166, 312] width 87 height 22
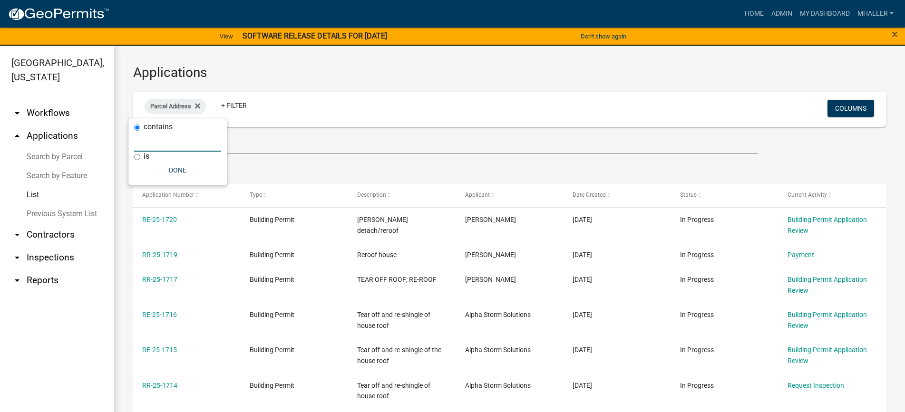
click at [182, 143] on input "text" at bounding box center [177, 141] width 87 height 19
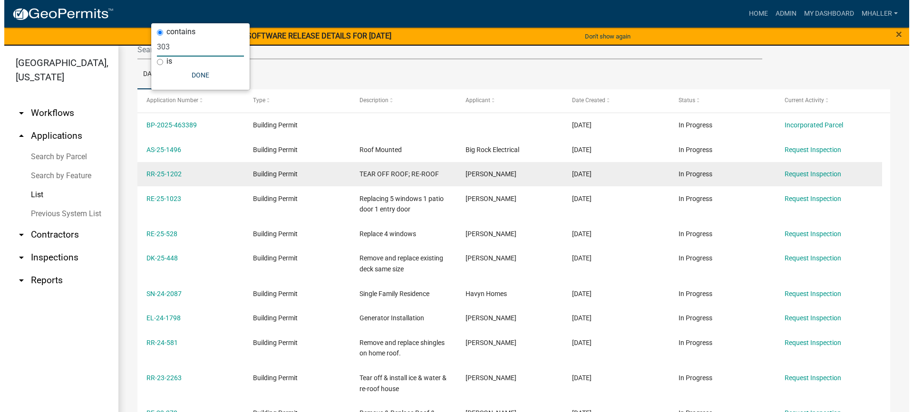
scroll to position [95, 0]
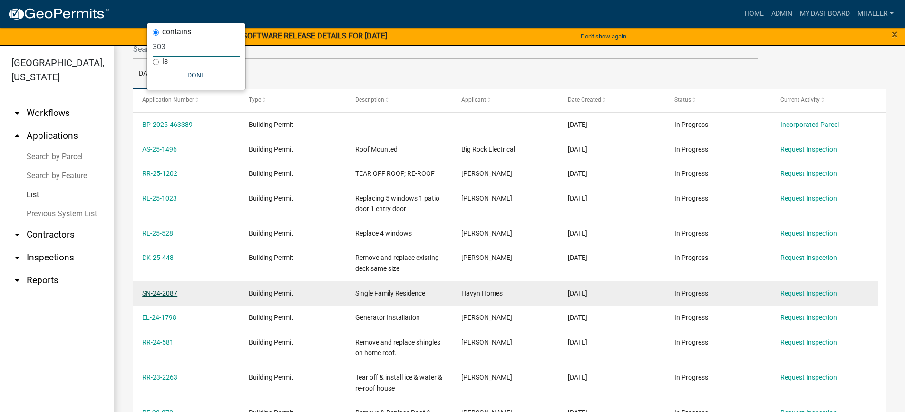
type input "303"
click at [169, 293] on link "SN-24-2087" at bounding box center [159, 294] width 35 height 8
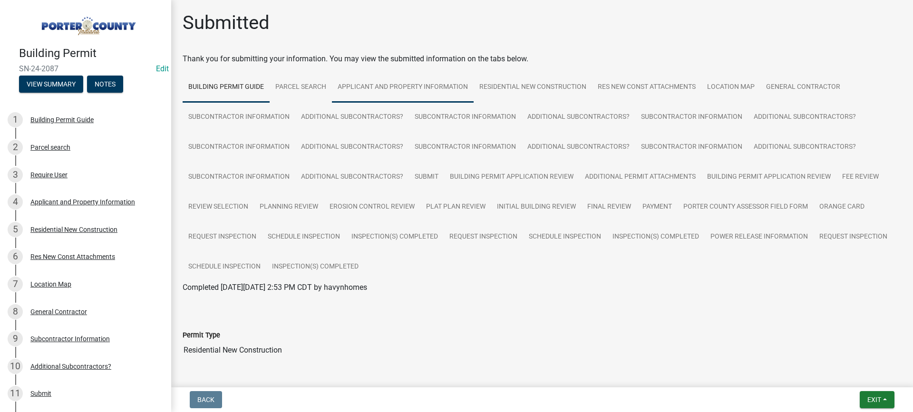
click at [367, 87] on link "Applicant and Property Information" at bounding box center [403, 87] width 142 height 30
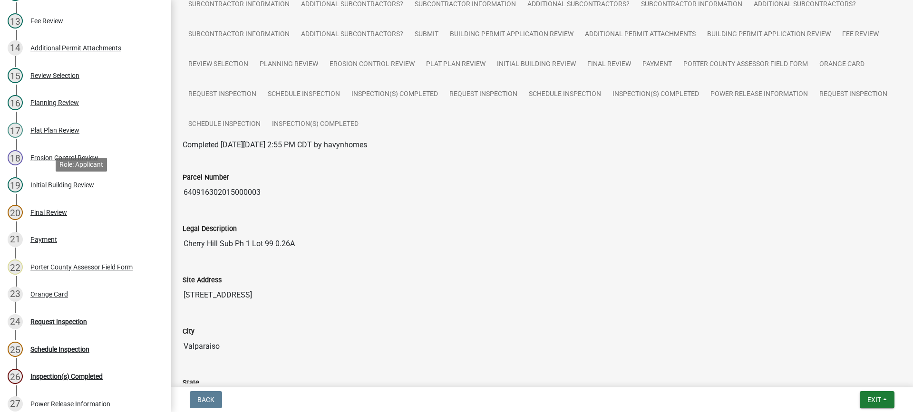
scroll to position [548, 0]
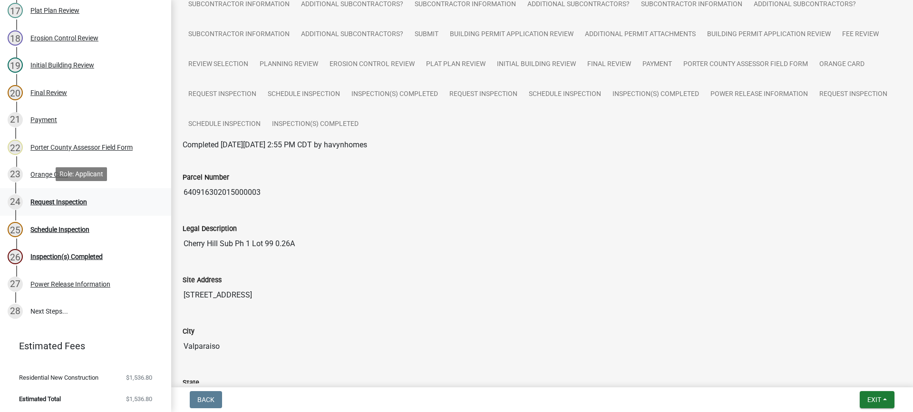
click at [69, 199] on div "Request Inspection" at bounding box center [58, 202] width 57 height 7
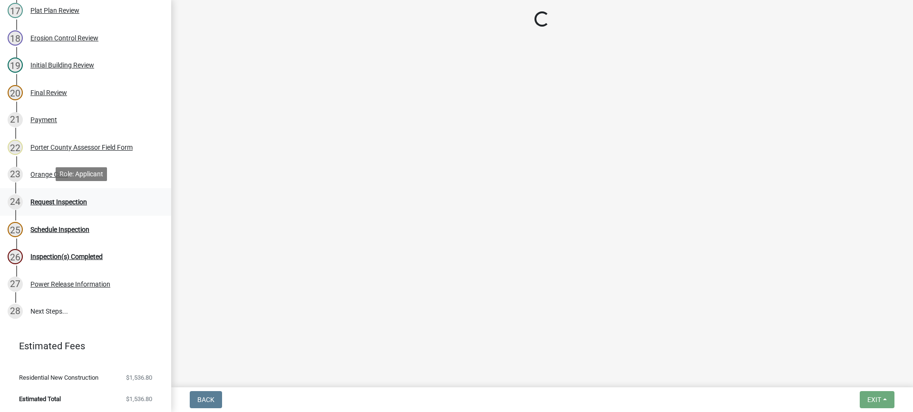
scroll to position [0, 0]
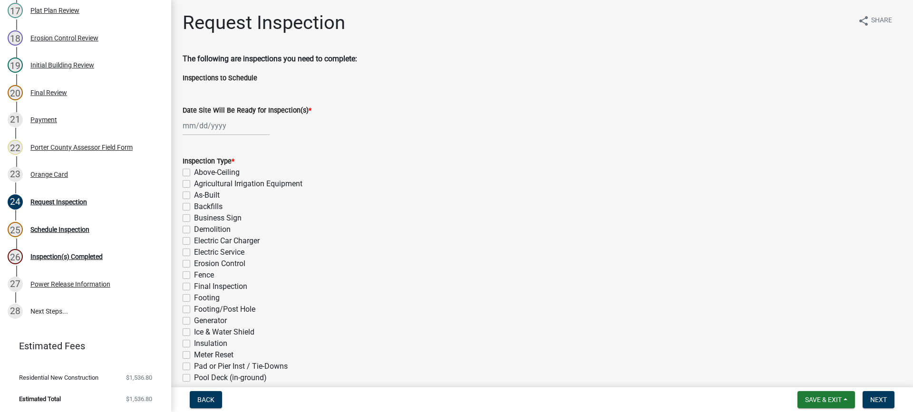
select select "9"
select select "2025"
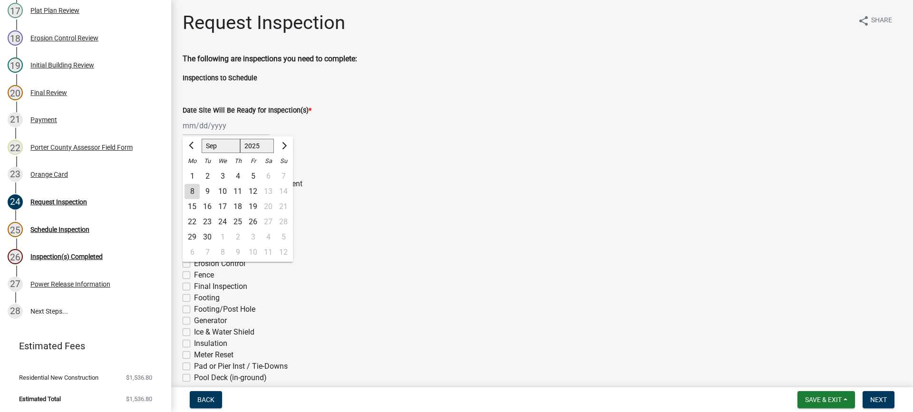
click at [207, 127] on div "Jan Feb Mar Apr May Jun Jul Aug Sep Oct Nov Dec 1525 1526 1527 1528 1529 1530 1…" at bounding box center [226, 125] width 87 height 19
click at [190, 191] on div "8" at bounding box center [192, 191] width 15 height 15
type input "[DATE]"
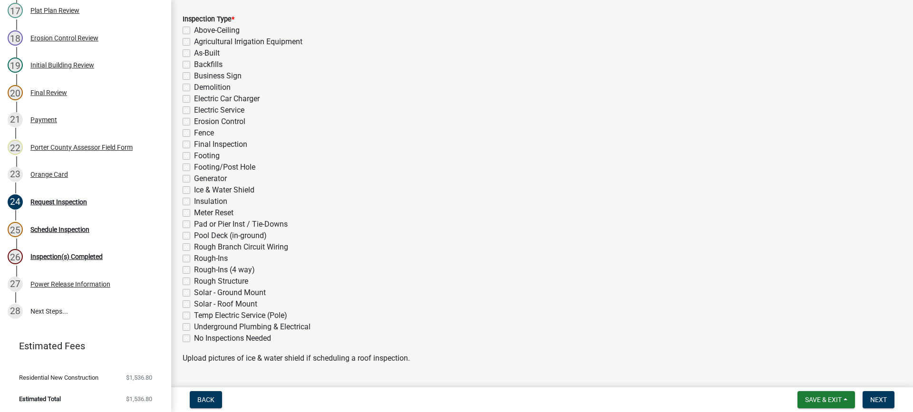
scroll to position [143, 0]
click at [194, 52] on label "As-Built" at bounding box center [207, 52] width 26 height 11
click at [194, 52] on input "As-Built" at bounding box center [197, 50] width 6 height 6
checkbox input "true"
checkbox input "false"
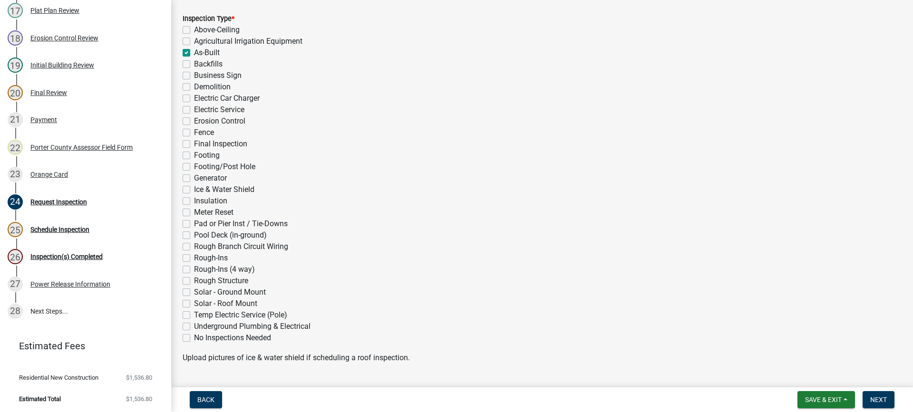
checkbox input "false"
checkbox input "true"
checkbox input "false"
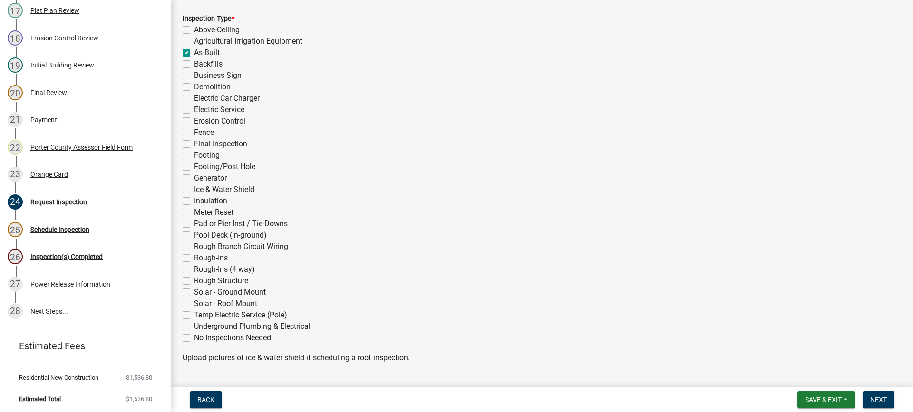
checkbox input "false"
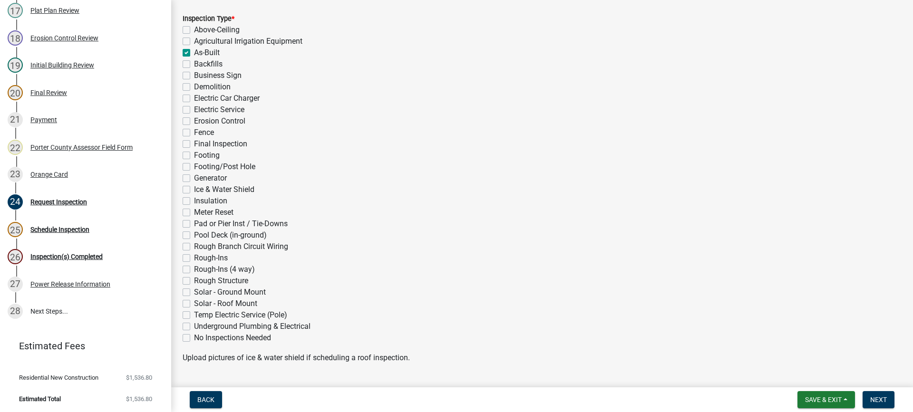
checkbox input "false"
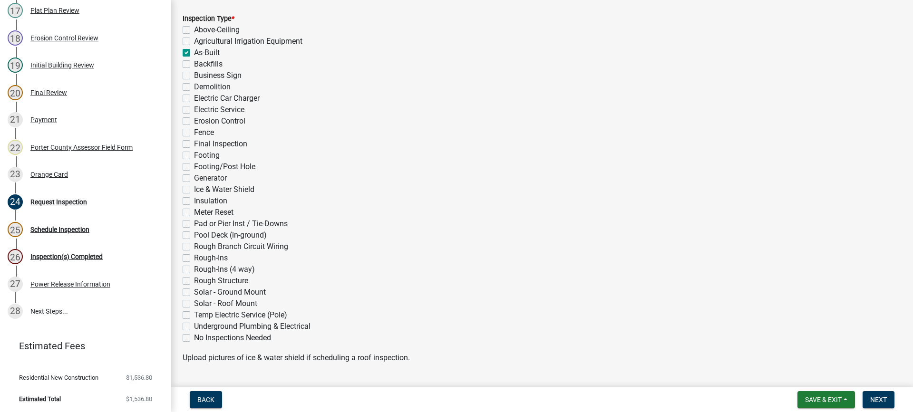
checkbox input "false"
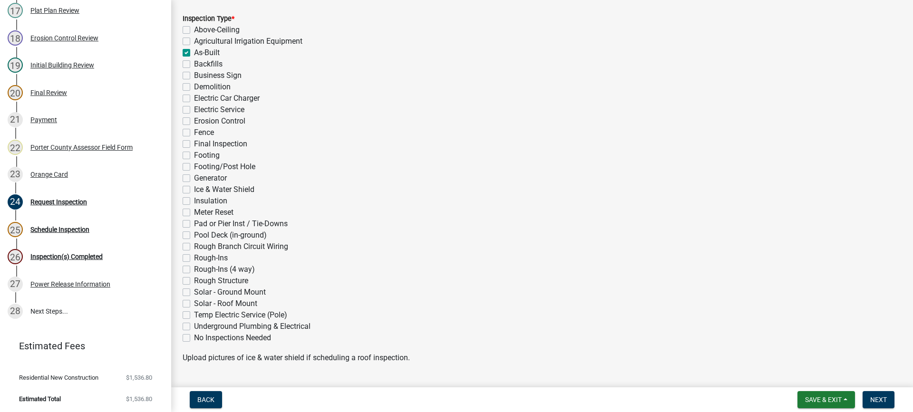
checkbox input "false"
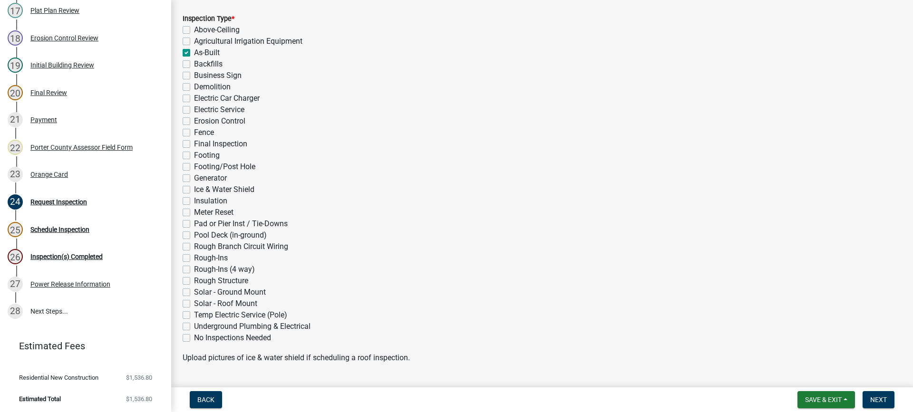
checkbox input "false"
click at [194, 146] on label "Final Inspection" at bounding box center [220, 143] width 53 height 11
click at [194, 145] on input "Final Inspection" at bounding box center [197, 141] width 6 height 6
checkbox input "true"
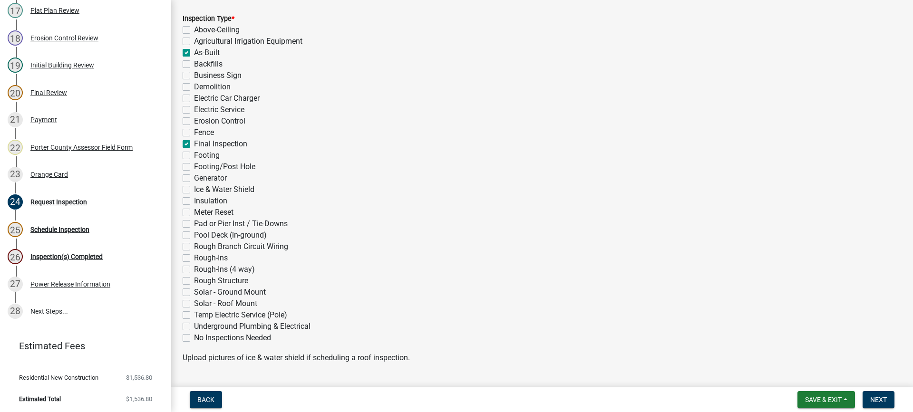
checkbox input "false"
checkbox input "true"
checkbox input "false"
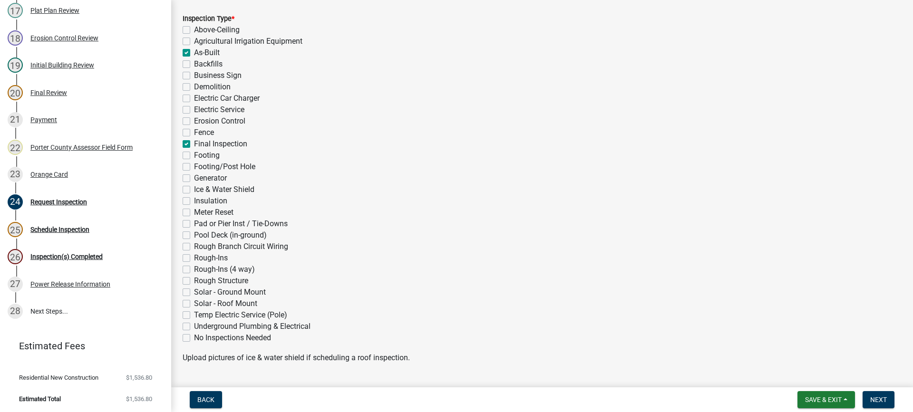
checkbox input "false"
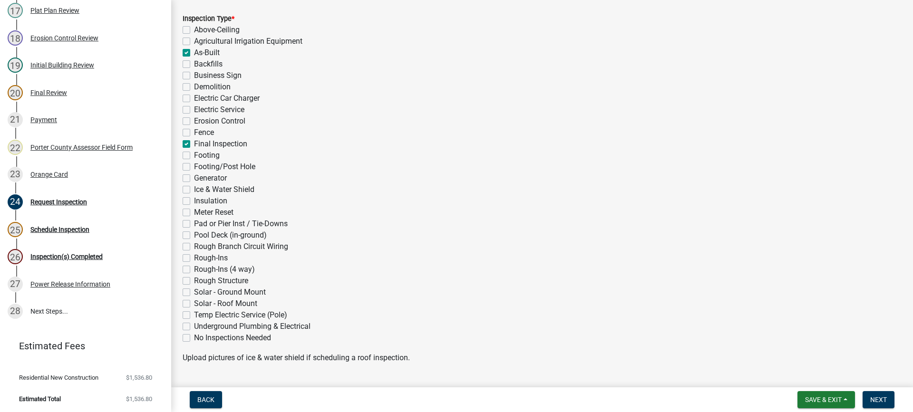
checkbox input "true"
checkbox input "false"
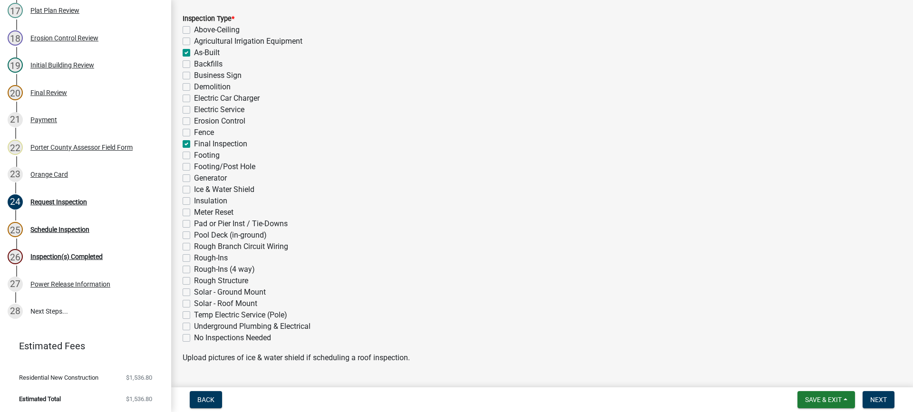
checkbox input "false"
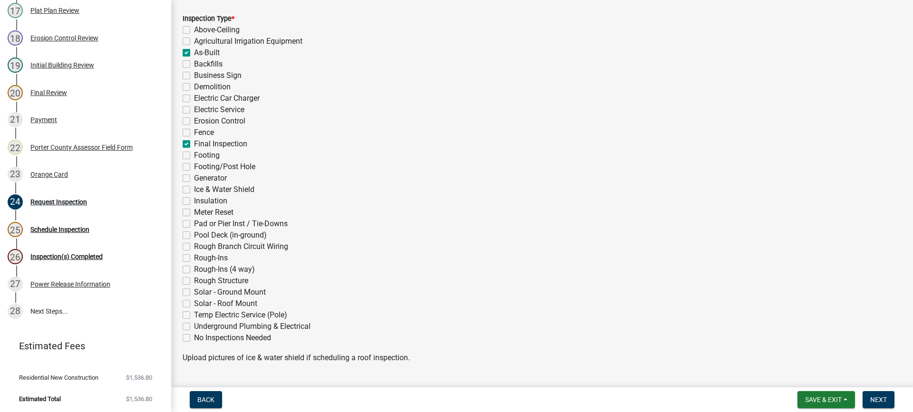
checkbox input "false"
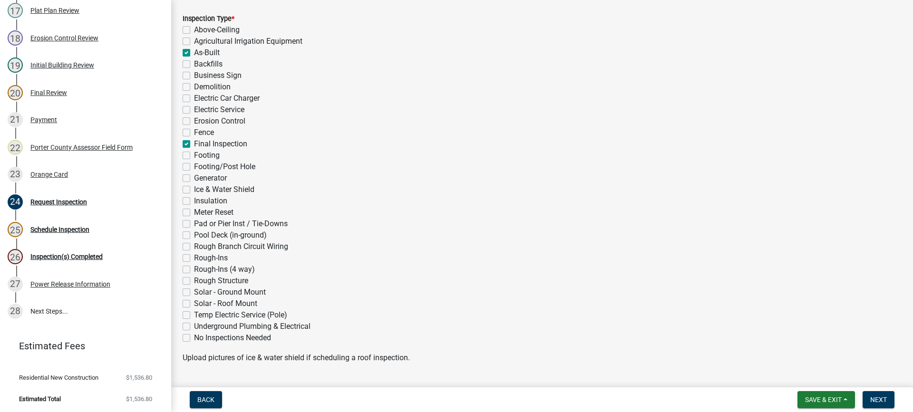
checkbox input "false"
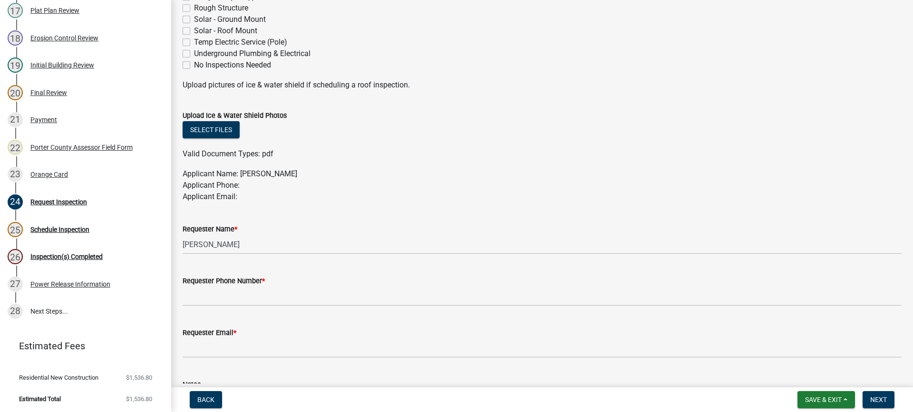
scroll to position [476, 0]
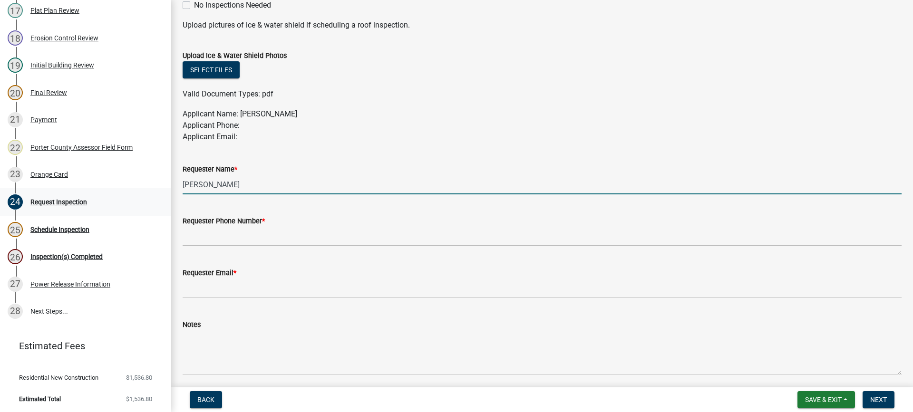
drag, startPoint x: 242, startPoint y: 187, endPoint x: 110, endPoint y: 194, distance: 131.9
click at [146, 189] on div "Building Permit SN-24-2087 Edit View Summary Notes 1 Building Permit Guide 2 Pa…" at bounding box center [456, 206] width 913 height 412
type input "havyn homes"
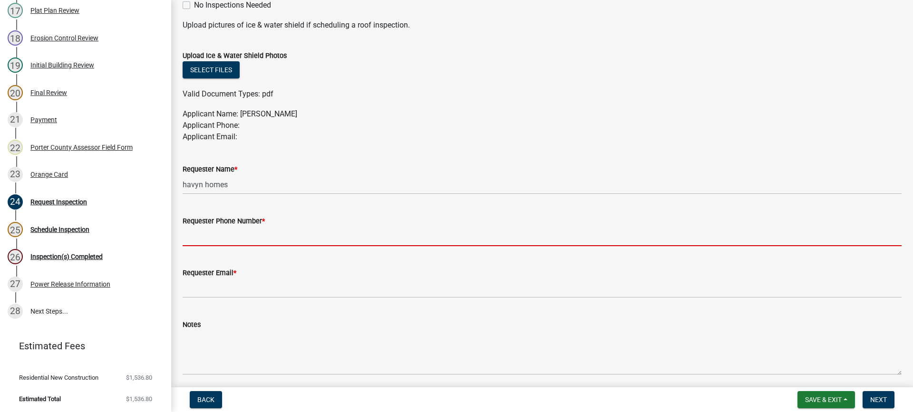
drag, startPoint x: 249, startPoint y: 239, endPoint x: 252, endPoint y: 245, distance: 6.6
click at [249, 239] on input "Requester Phone Number *" at bounding box center [542, 236] width 719 height 19
type input "[PHONE_NUMBER]"
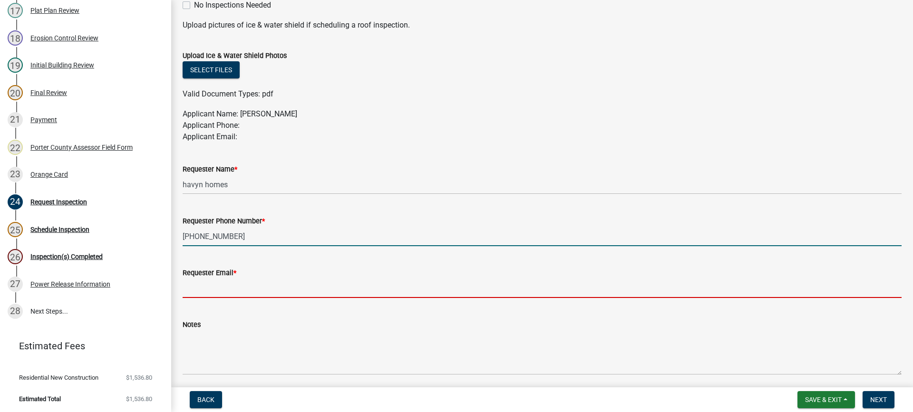
click at [246, 289] on input "Requester Email *" at bounding box center [542, 288] width 719 height 19
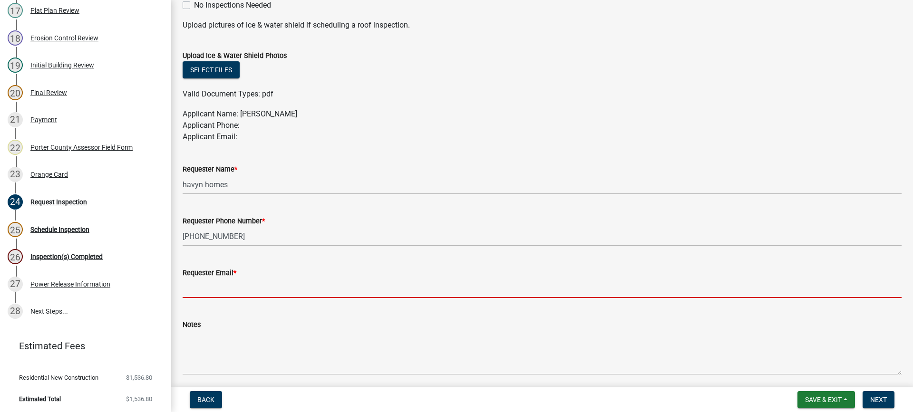
type input "[EMAIL_ADDRESS][DOMAIN_NAME]"
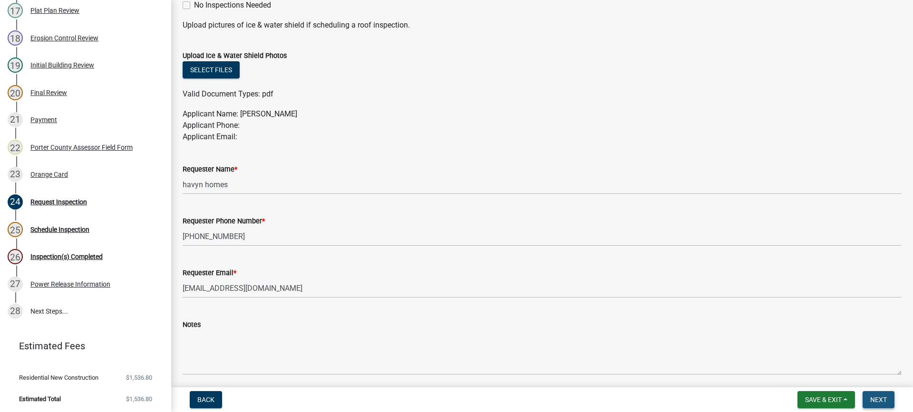
click at [877, 401] on span "Next" at bounding box center [878, 400] width 17 height 8
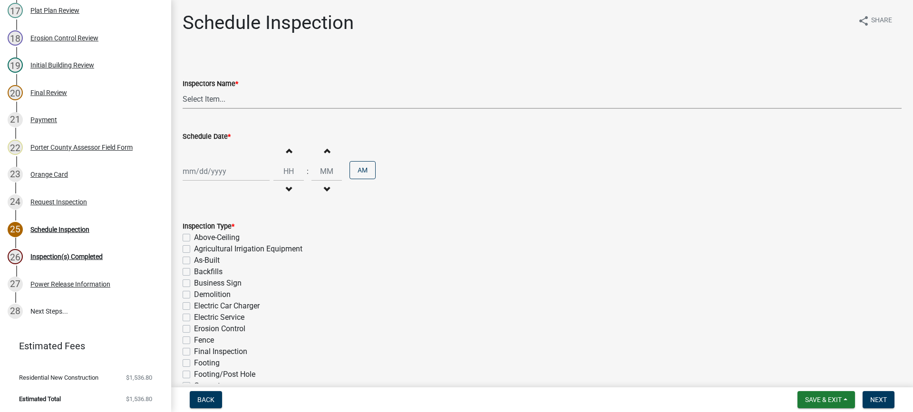
click at [209, 100] on select "Select Item... mhaller ([PERSON_NAME])" at bounding box center [542, 98] width 719 height 19
select select "ca350da2-795e-4cf8-941d-46ff53e354ae"
click at [183, 89] on select "Select Item... mhaller ([PERSON_NAME])" at bounding box center [542, 98] width 719 height 19
click at [214, 169] on div at bounding box center [226, 171] width 87 height 19
select select "9"
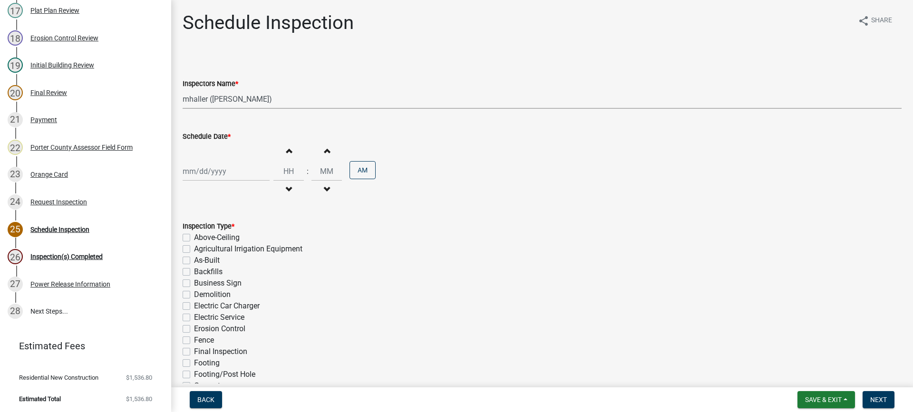
select select "2025"
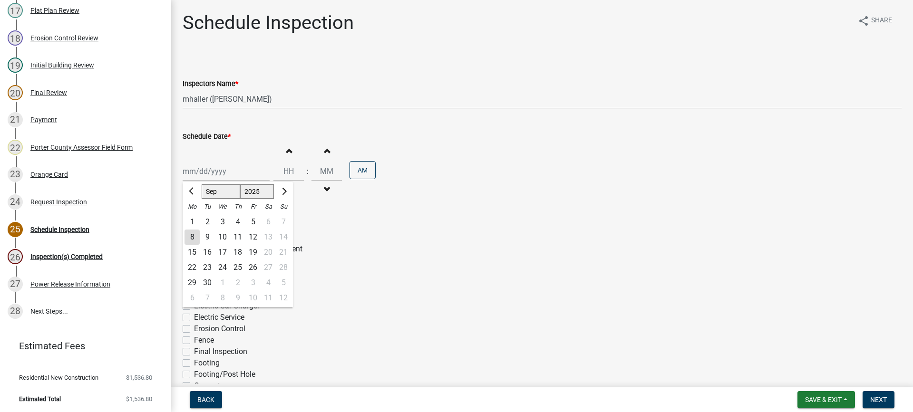
click at [194, 253] on div "15" at bounding box center [192, 252] width 15 height 15
type input "[DATE]"
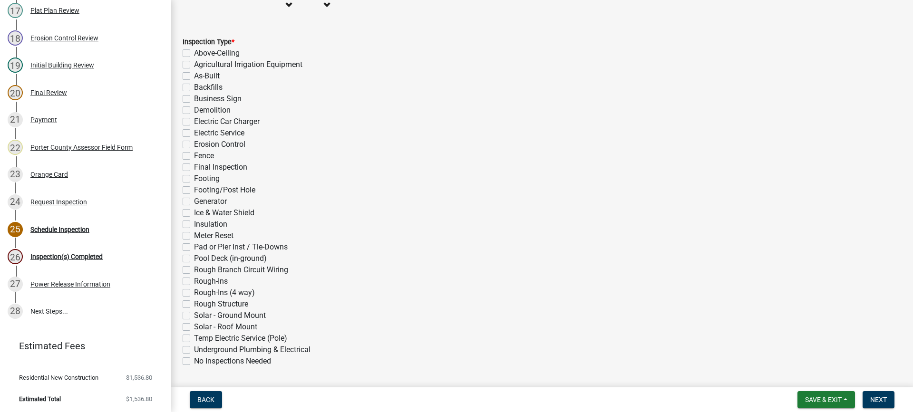
scroll to position [190, 0]
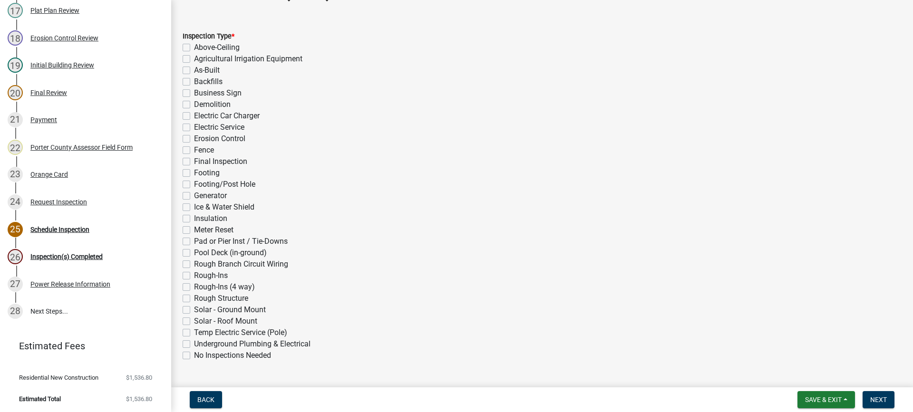
click at [194, 70] on label "As-Built" at bounding box center [207, 70] width 26 height 11
click at [194, 70] on input "As-Built" at bounding box center [197, 68] width 6 height 6
checkbox input "true"
checkbox input "false"
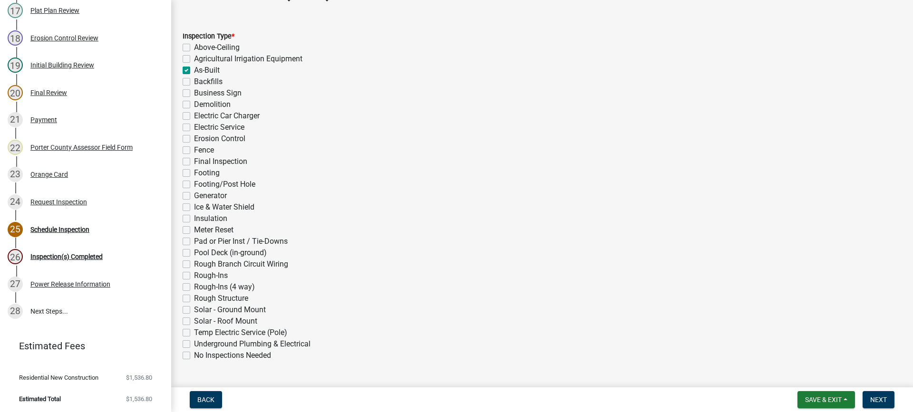
checkbox input "true"
checkbox input "false"
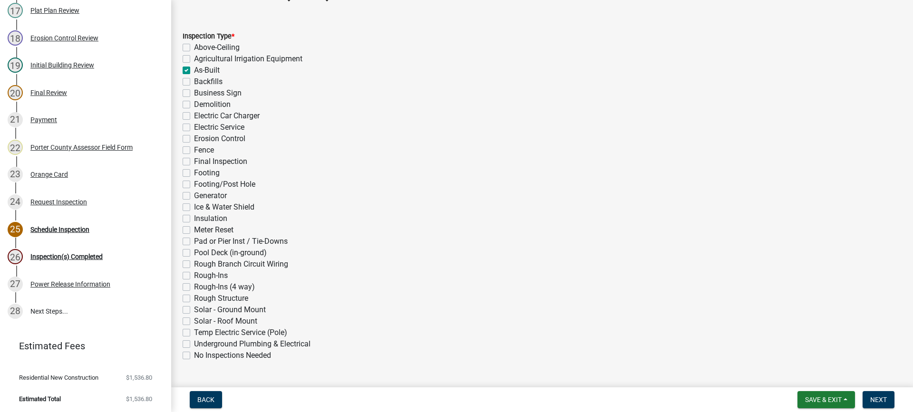
checkbox input "false"
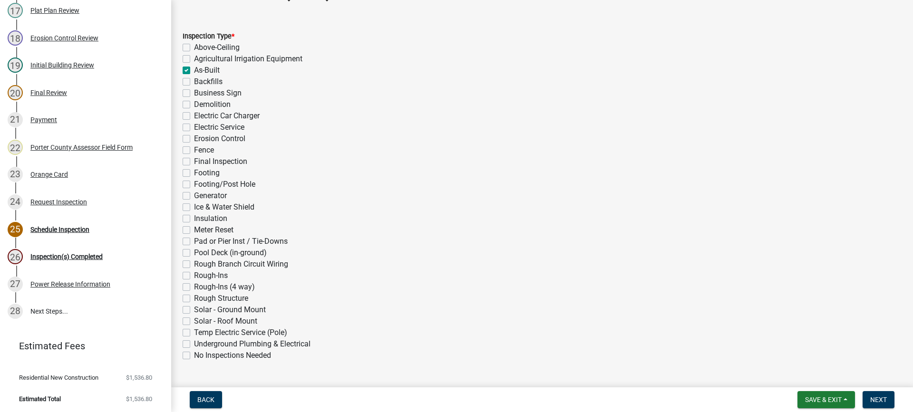
checkbox input "false"
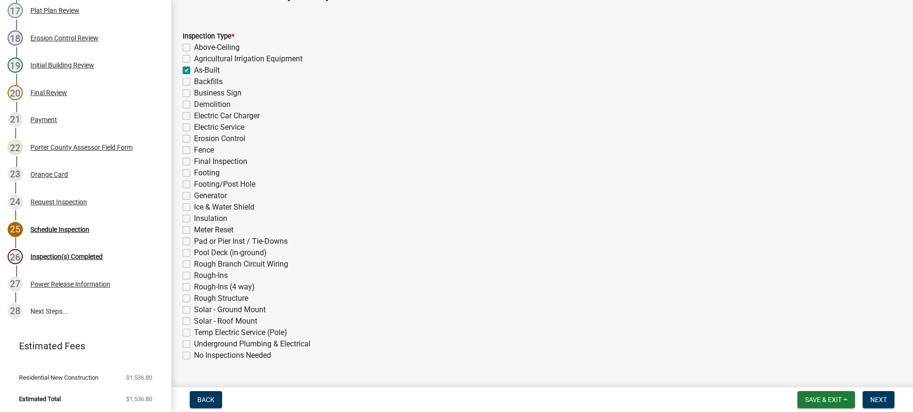
checkbox input "false"
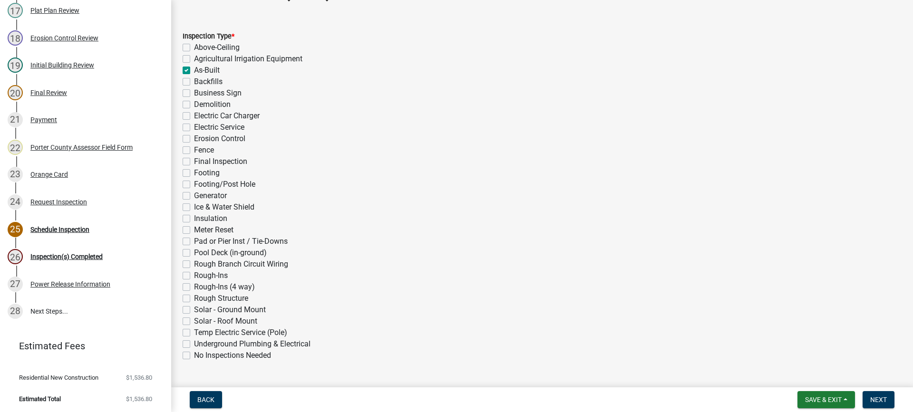
checkbox input "false"
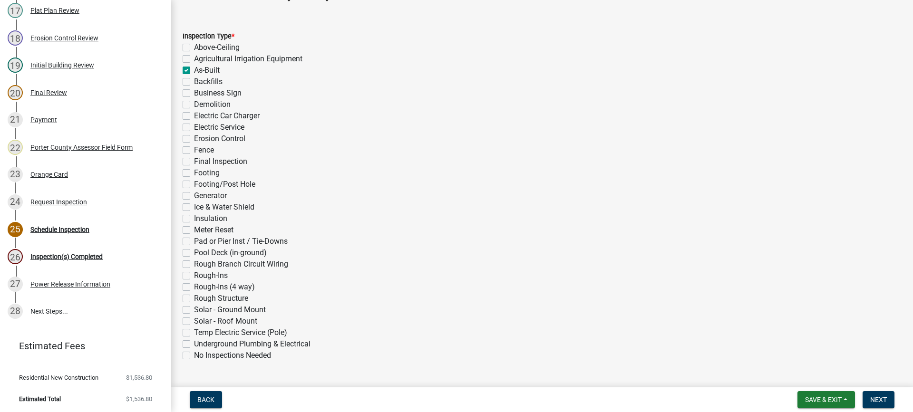
checkbox input "false"
drag, startPoint x: 186, startPoint y: 162, endPoint x: 317, endPoint y: 206, distance: 137.6
click at [194, 163] on label "Final Inspection" at bounding box center [220, 161] width 53 height 11
click at [194, 162] on input "Final Inspection" at bounding box center [197, 159] width 6 height 6
checkbox input "true"
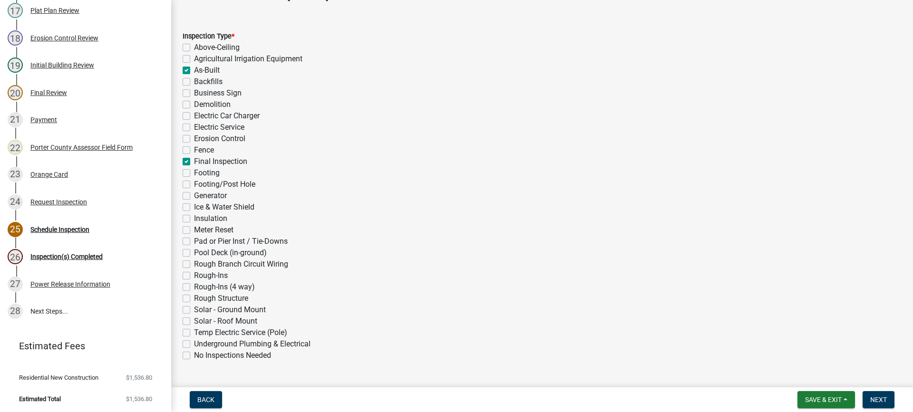
checkbox input "false"
checkbox input "true"
checkbox input "false"
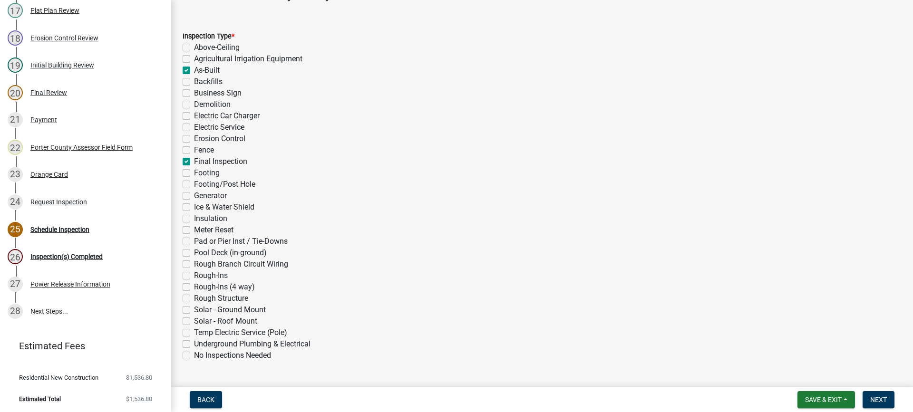
checkbox input "false"
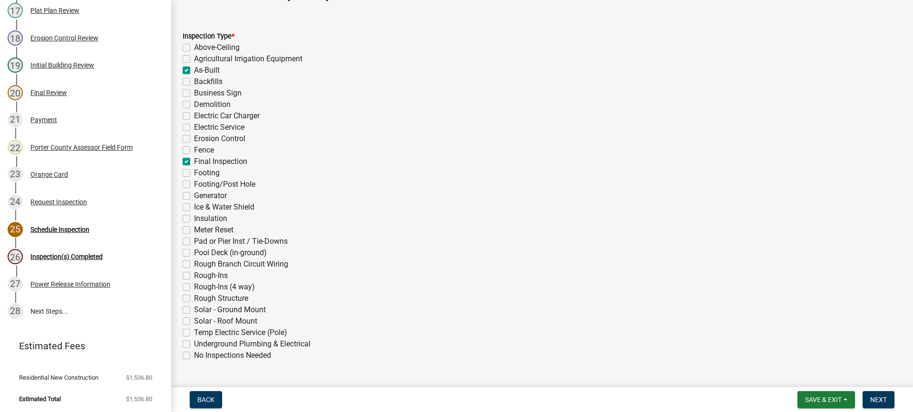
checkbox input "true"
checkbox input "false"
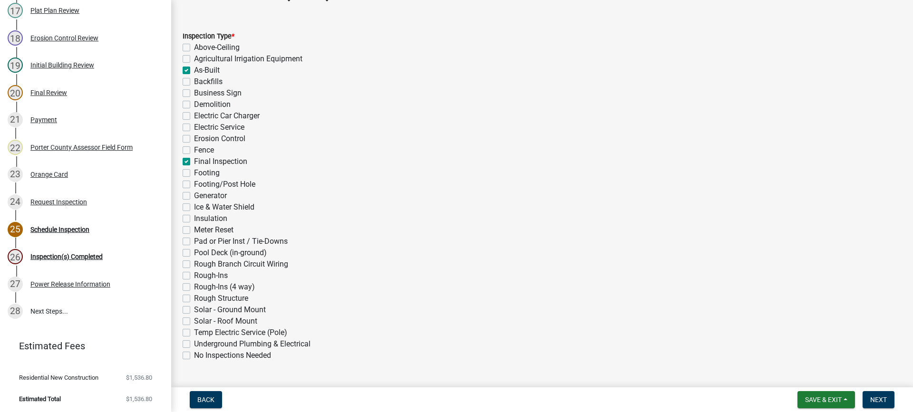
checkbox input "false"
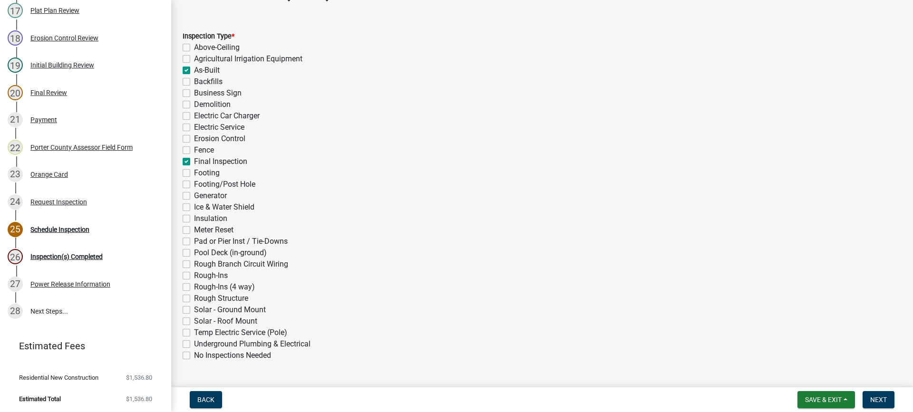
checkbox input "false"
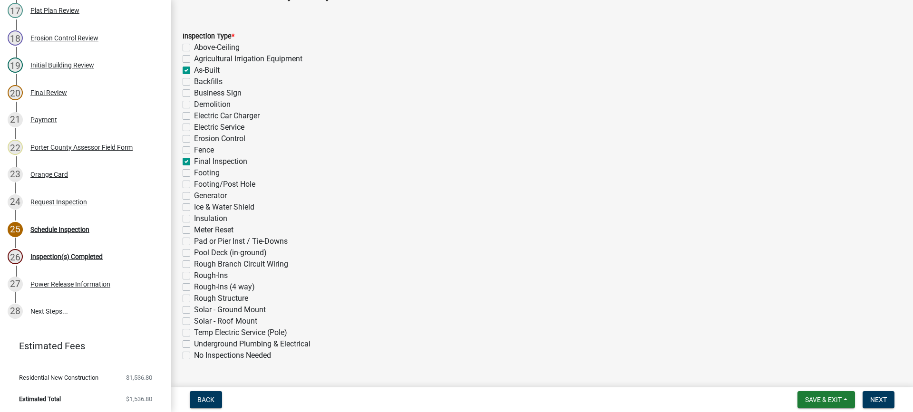
checkbox input "false"
click at [874, 398] on span "Next" at bounding box center [878, 400] width 17 height 8
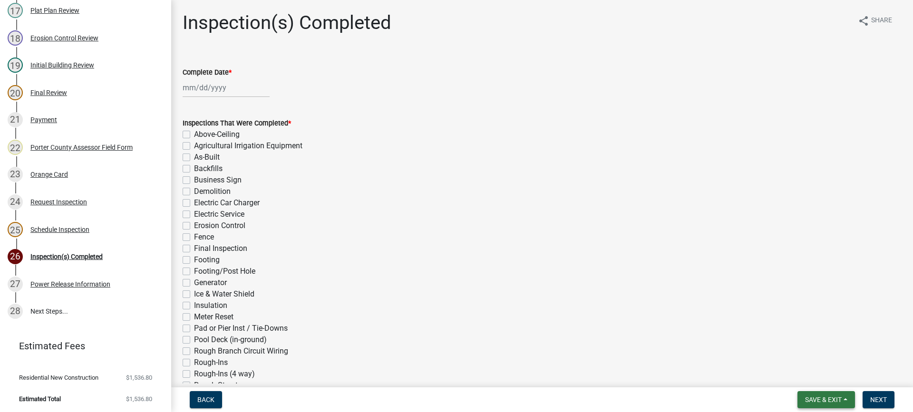
click at [816, 397] on span "Save & Exit" at bounding box center [823, 400] width 37 height 8
click at [817, 372] on button "Save & Exit" at bounding box center [817, 375] width 76 height 23
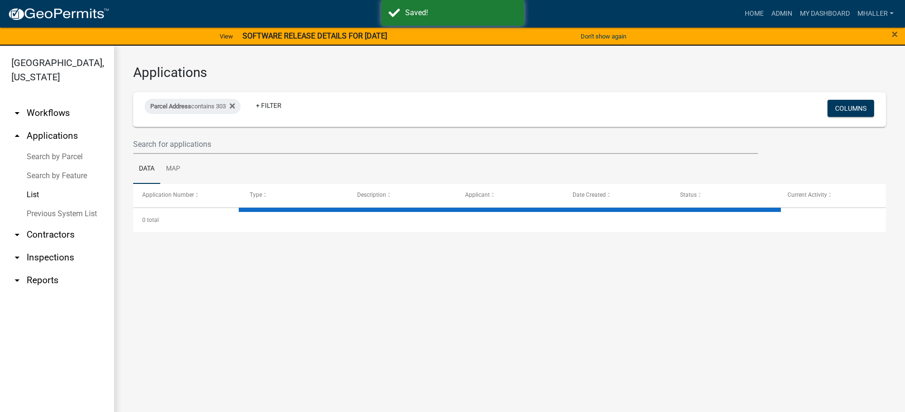
select select "1: 25"
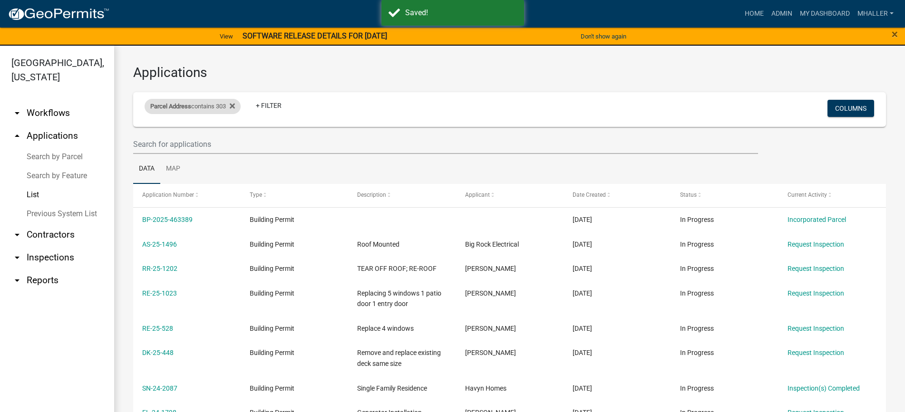
click at [208, 107] on div "Parcel Address contains 303" at bounding box center [193, 106] width 96 height 15
click at [170, 144] on input "303" at bounding box center [196, 141] width 87 height 19
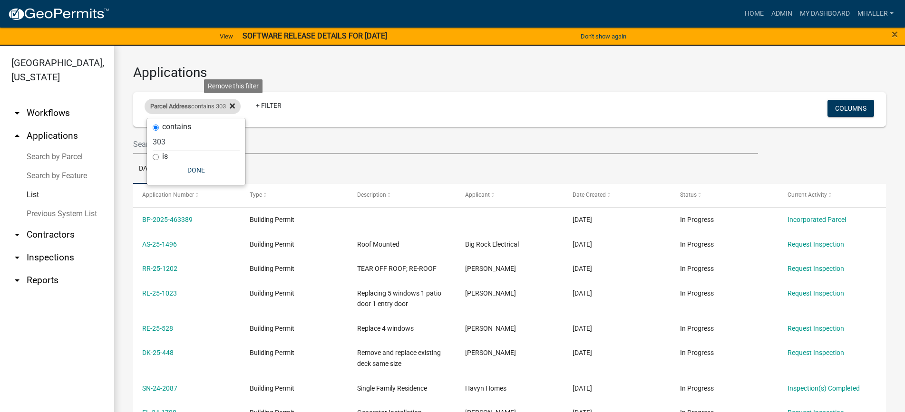
click at [233, 106] on icon at bounding box center [232, 106] width 5 height 8
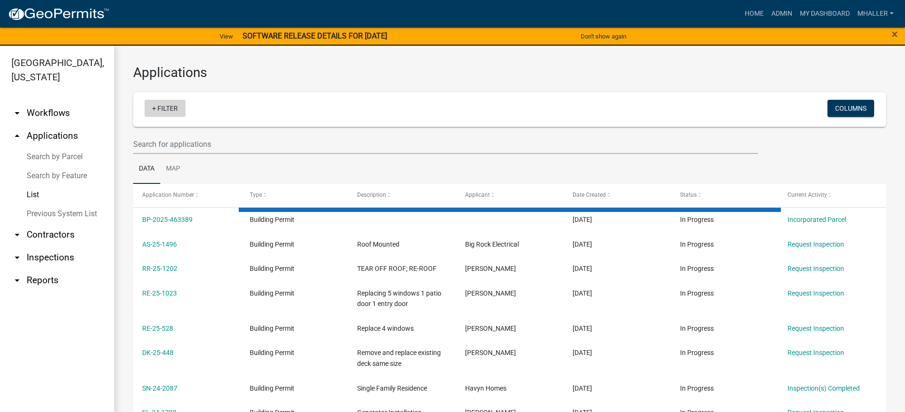
click at [158, 108] on link "+ Filter" at bounding box center [165, 108] width 41 height 17
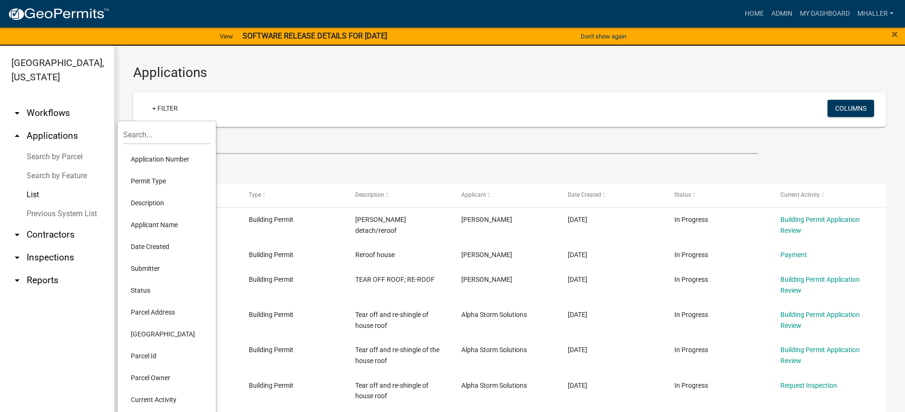
click at [141, 158] on li "Application Number" at bounding box center [166, 159] width 87 height 22
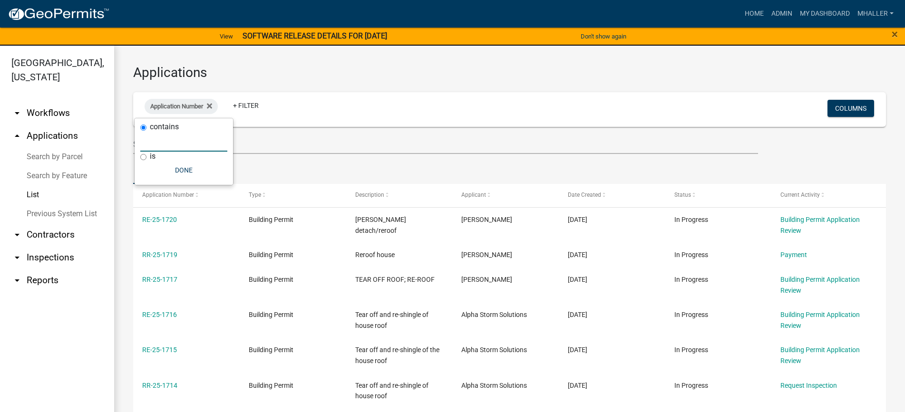
click at [148, 143] on input "text" at bounding box center [183, 141] width 87 height 19
type input "25-1318"
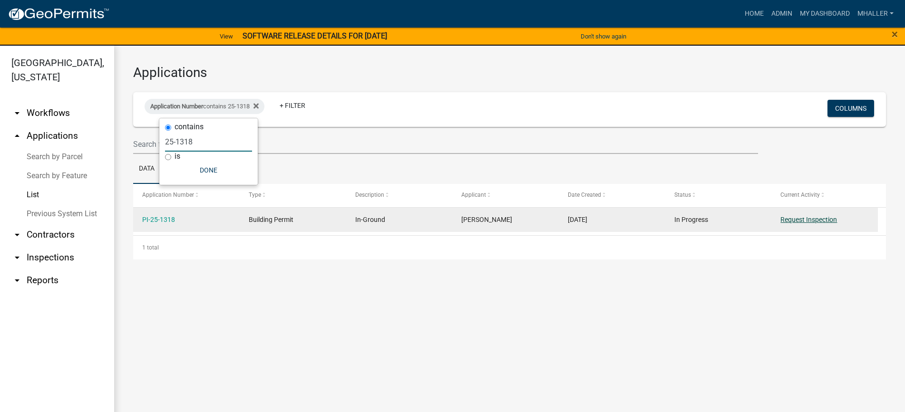
click at [805, 219] on link "Request Inspection" at bounding box center [808, 220] width 57 height 8
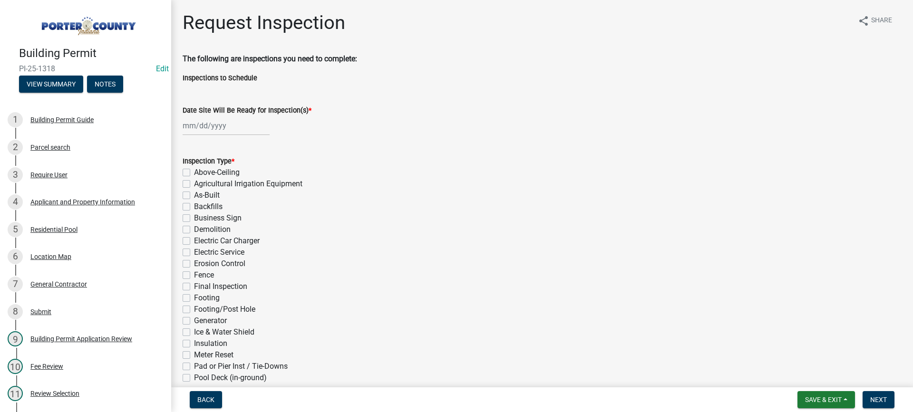
select select "9"
select select "2025"
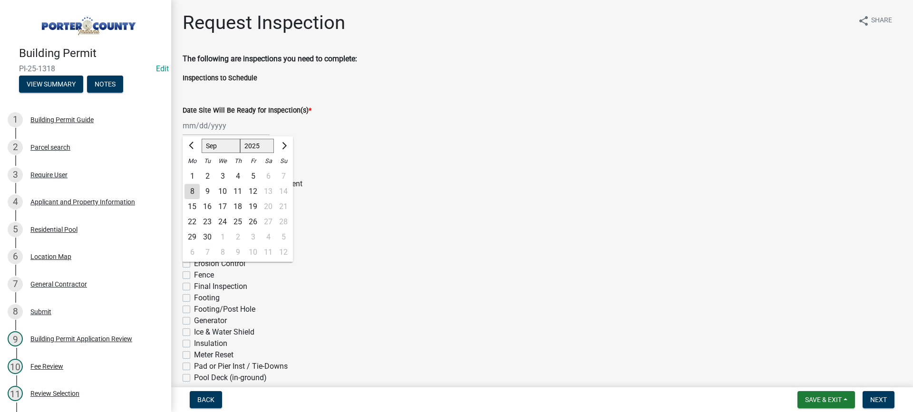
click at [208, 125] on div "Jan Feb Mar Apr May Jun Jul Aug Sep Oct Nov Dec 1525 1526 1527 1528 1529 1530 1…" at bounding box center [226, 125] width 87 height 19
click at [192, 193] on div "8" at bounding box center [192, 191] width 15 height 15
type input "[DATE]"
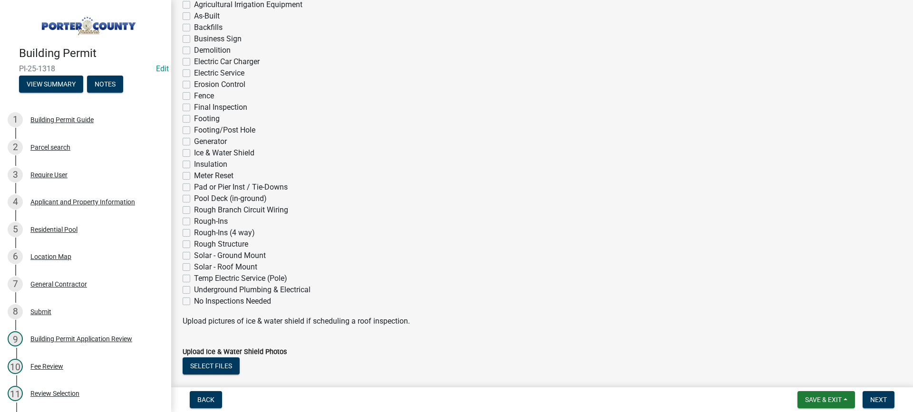
scroll to position [190, 0]
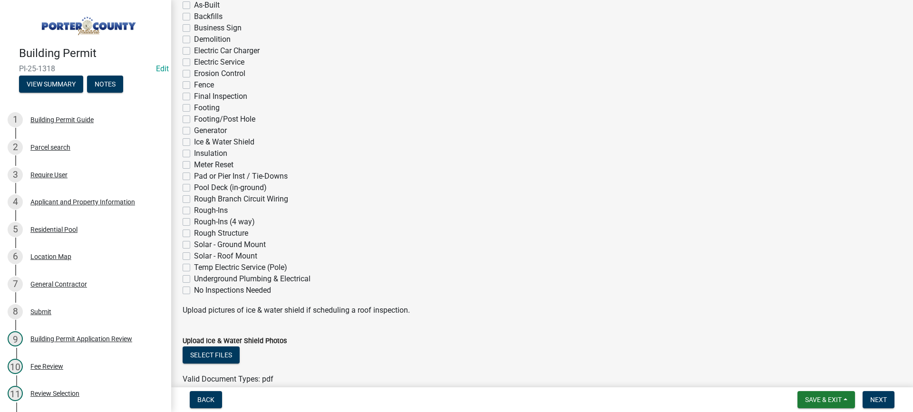
click at [194, 187] on label "Pool Deck (in-ground)" at bounding box center [230, 187] width 73 height 11
click at [194, 187] on input "Pool Deck (in-ground)" at bounding box center [197, 185] width 6 height 6
checkbox input "true"
checkbox input "false"
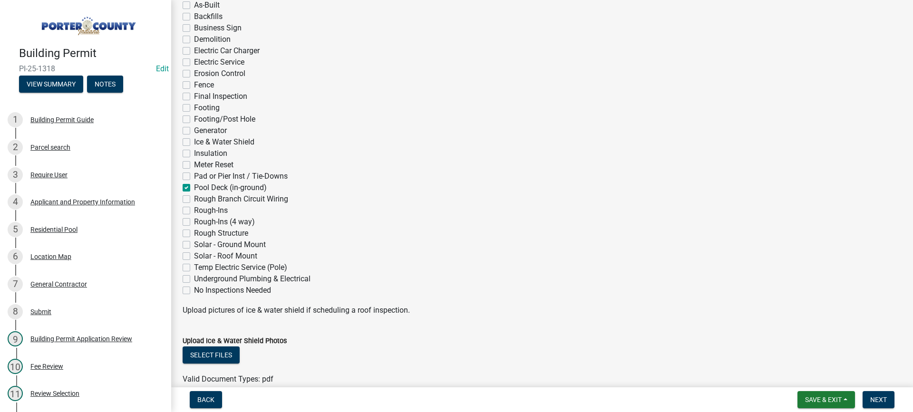
checkbox input "false"
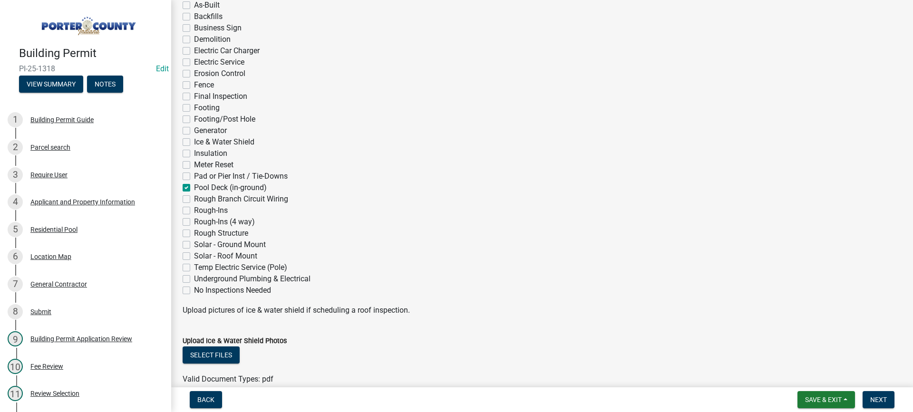
checkbox input "false"
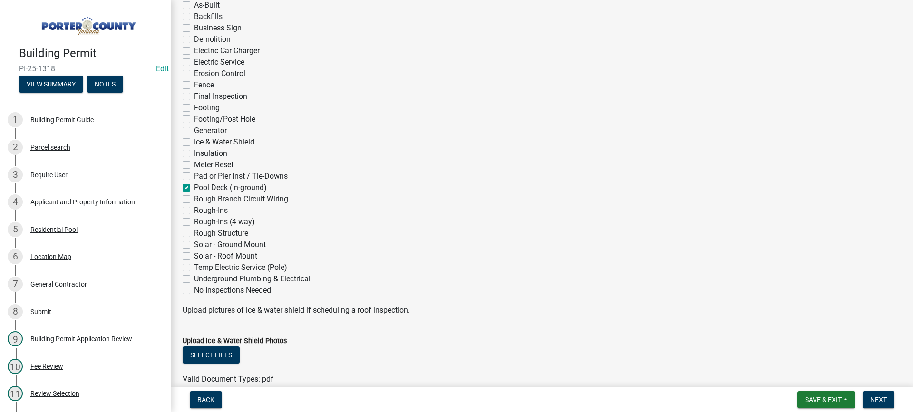
checkbox input "false"
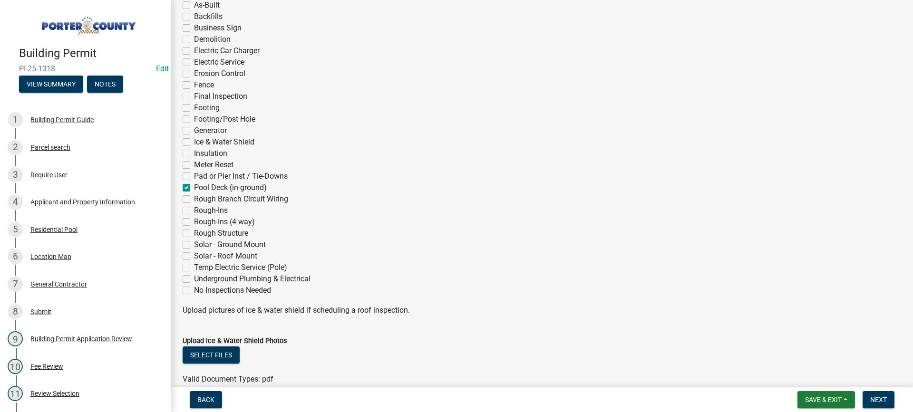
checkbox input "false"
checkbox input "true"
checkbox input "false"
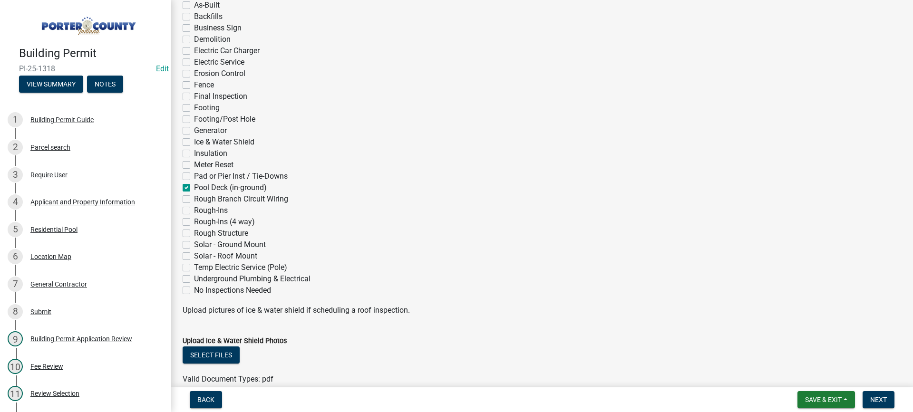
checkbox input "false"
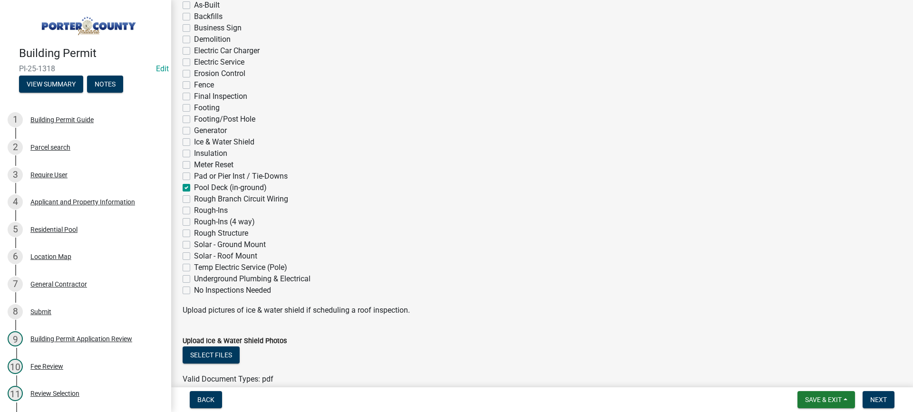
checkbox input "false"
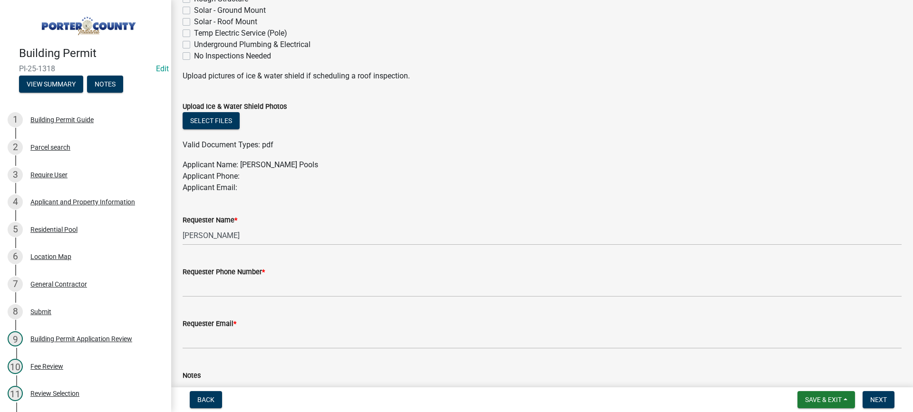
scroll to position [476, 0]
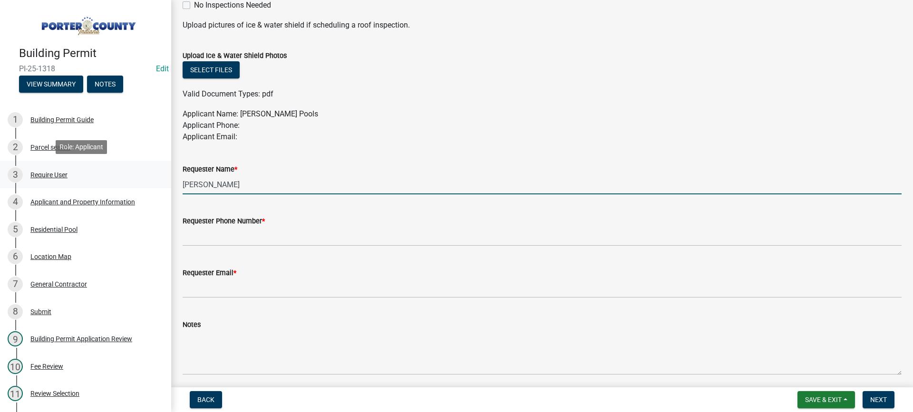
drag, startPoint x: 205, startPoint y: 179, endPoint x: 81, endPoint y: 182, distance: 123.7
click at [81, 182] on div "Building Permit PI-25-1318 Edit View Summary Notes 1 Building Permit Guide 2 Pa…" at bounding box center [456, 206] width 913 height 412
type input "Jon Carib"
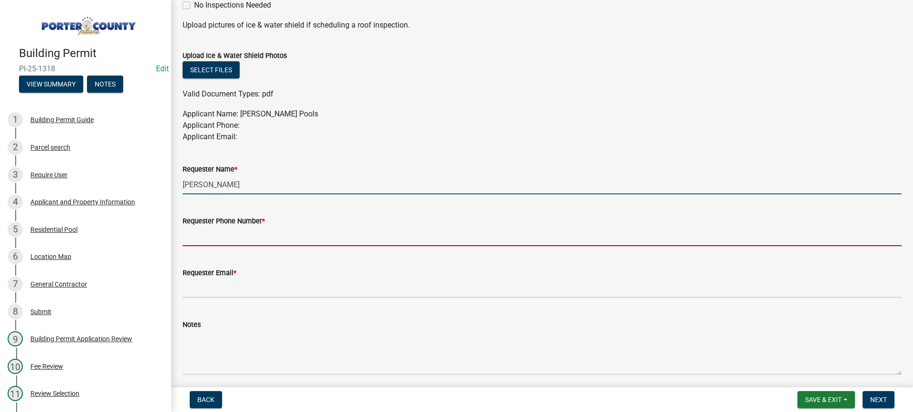
click at [227, 235] on input "Requester Phone Number *" at bounding box center [542, 236] width 719 height 19
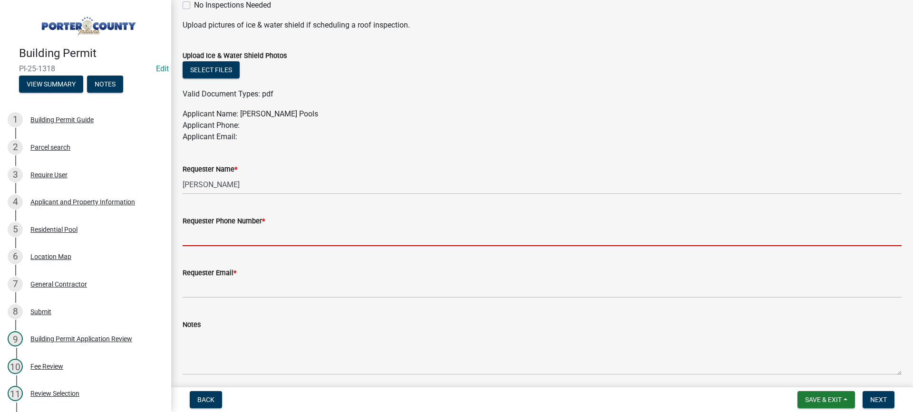
type input "[PHONE_NUMBER]"
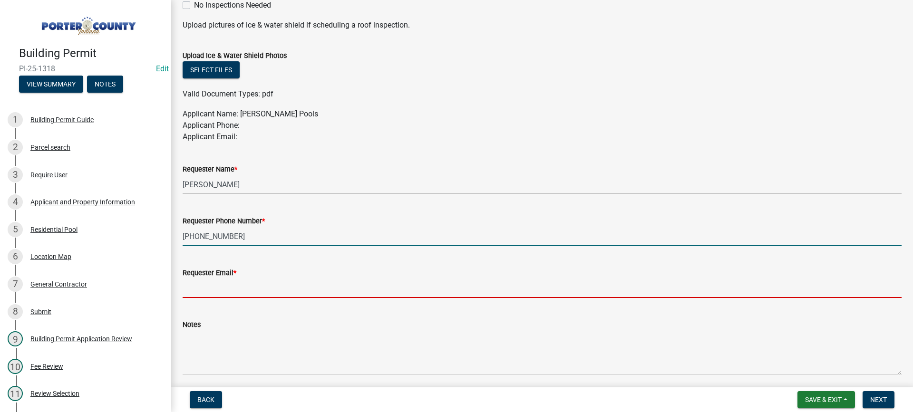
click at [248, 289] on input "Requester Email *" at bounding box center [542, 288] width 719 height 19
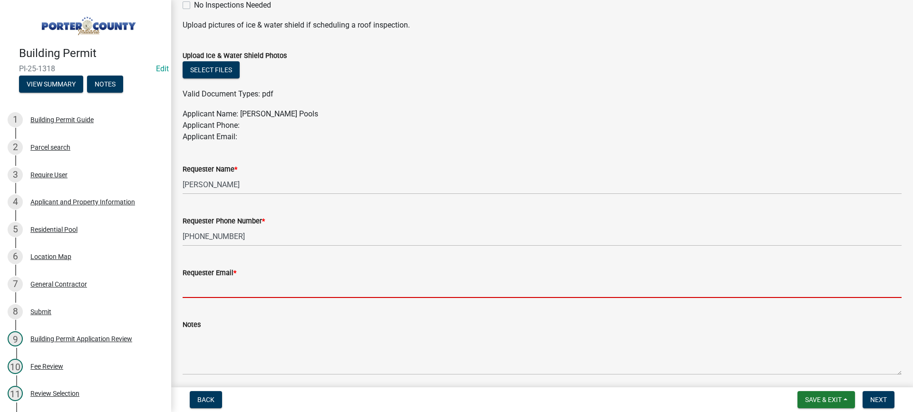
type input "[EMAIL_ADDRESS][DOMAIN_NAME]"
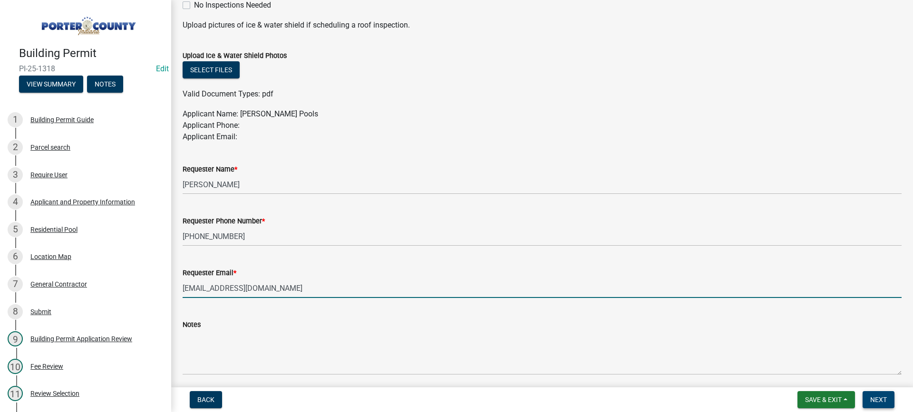
click at [875, 402] on span "Next" at bounding box center [878, 400] width 17 height 8
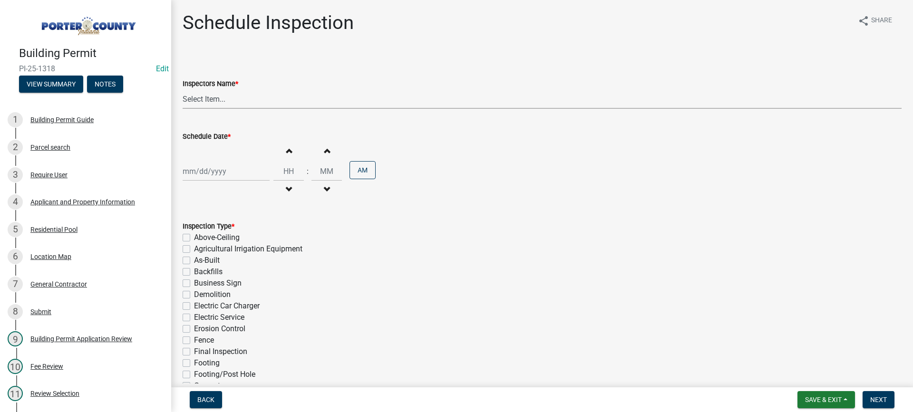
click at [209, 101] on select "Select Item... mhaller ([PERSON_NAME])" at bounding box center [542, 98] width 719 height 19
select select "ca350da2-795e-4cf8-941d-46ff53e354ae"
click at [183, 89] on select "Select Item... mhaller ([PERSON_NAME])" at bounding box center [542, 98] width 719 height 19
select select "9"
select select "2025"
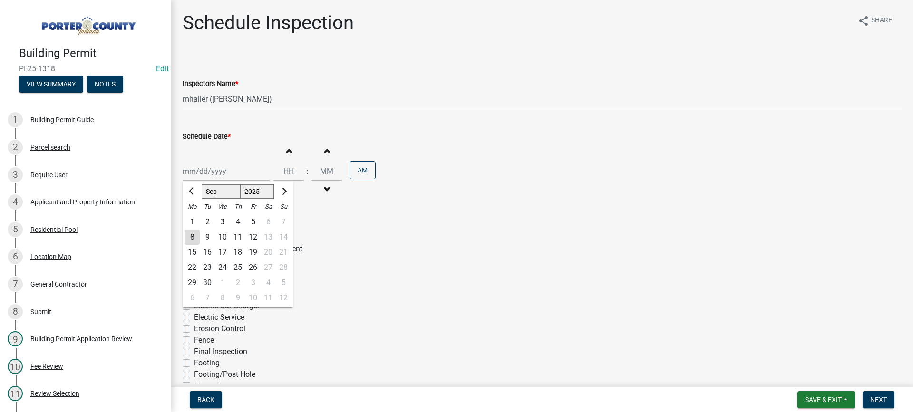
click at [225, 169] on div "Jan Feb Mar Apr May Jun Jul Aug Sep Oct Nov Dec 1525 1526 1527 1528 1529 1530 1…" at bounding box center [226, 171] width 87 height 19
click at [193, 238] on div "8" at bounding box center [192, 237] width 15 height 15
type input "[DATE]"
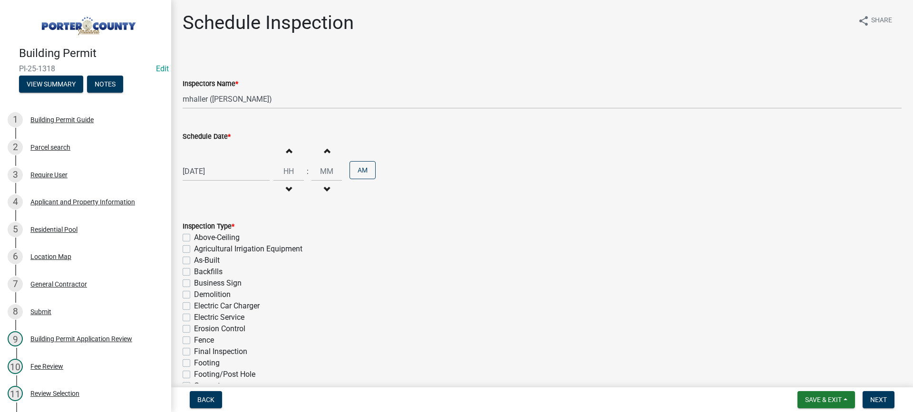
scroll to position [190, 0]
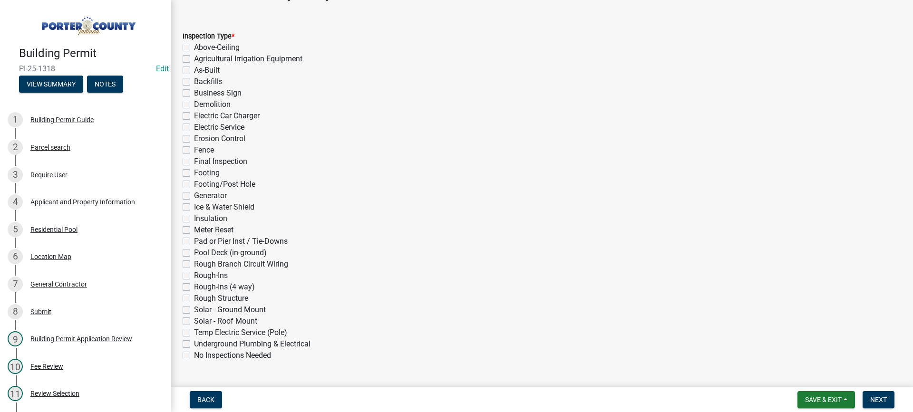
click at [194, 252] on label "Pool Deck (in-ground)" at bounding box center [230, 252] width 73 height 11
click at [194, 252] on input "Pool Deck (in-ground)" at bounding box center [197, 250] width 6 height 6
checkbox input "true"
checkbox input "false"
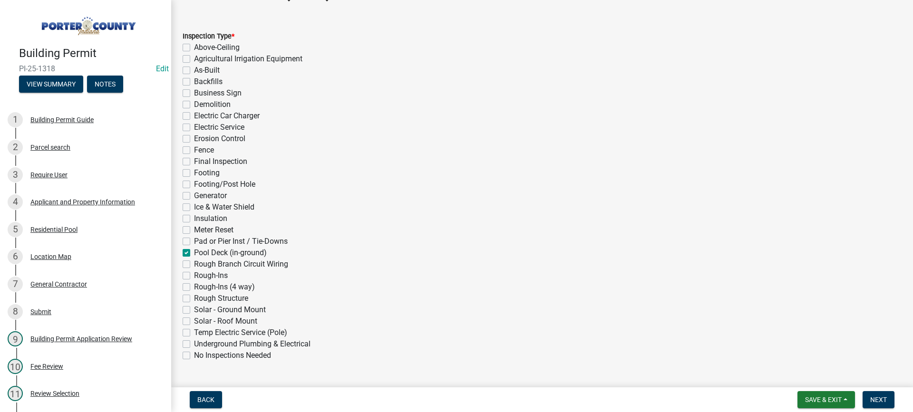
checkbox input "false"
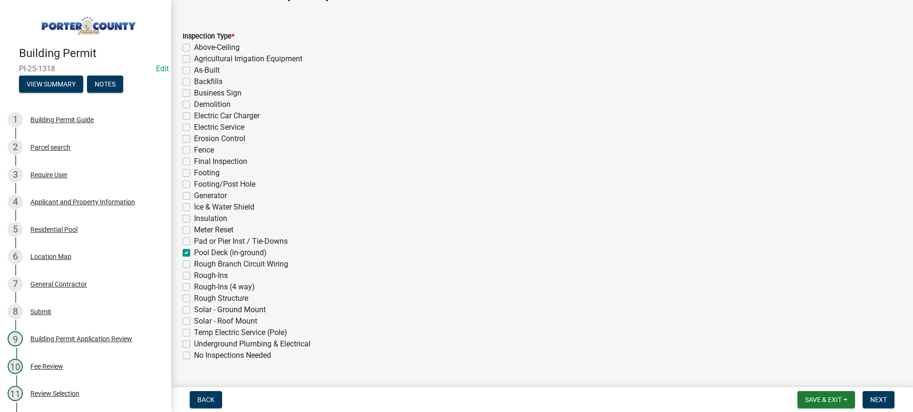
checkbox input "false"
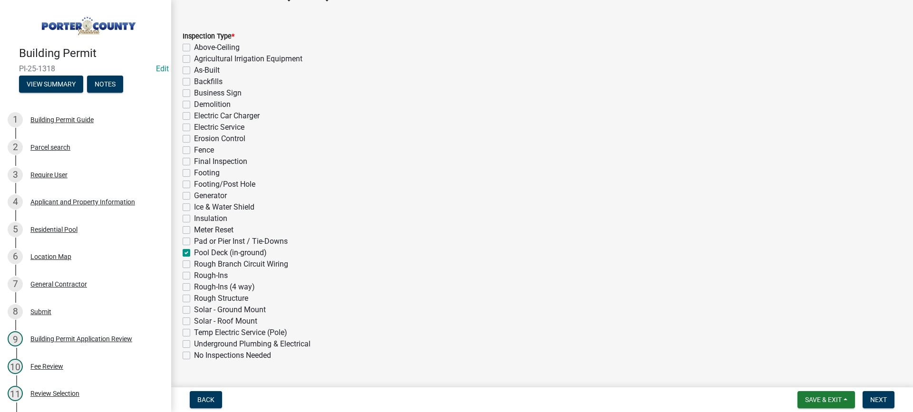
checkbox input "false"
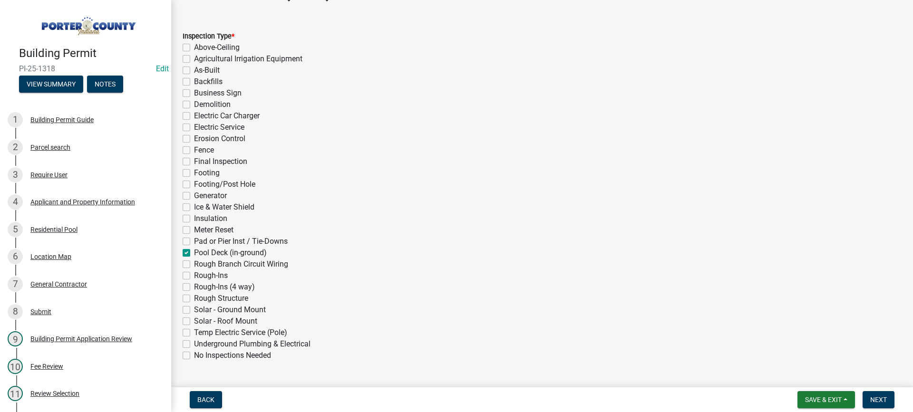
checkbox input "false"
checkbox input "true"
checkbox input "false"
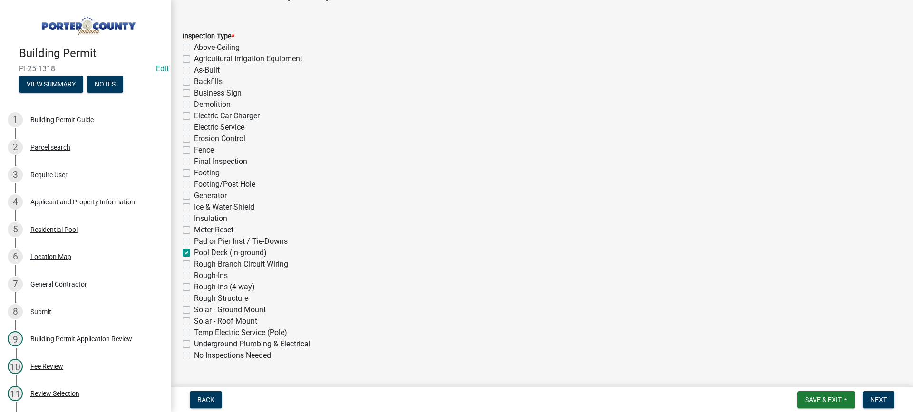
checkbox input "false"
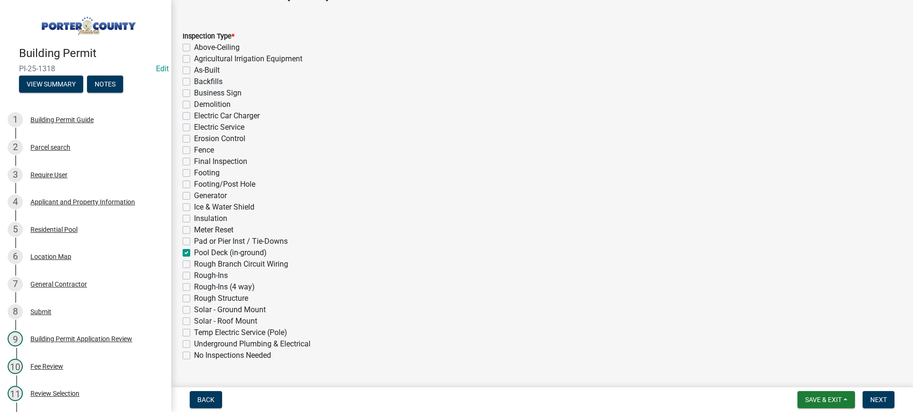
checkbox input "false"
click at [884, 403] on span "Next" at bounding box center [878, 400] width 17 height 8
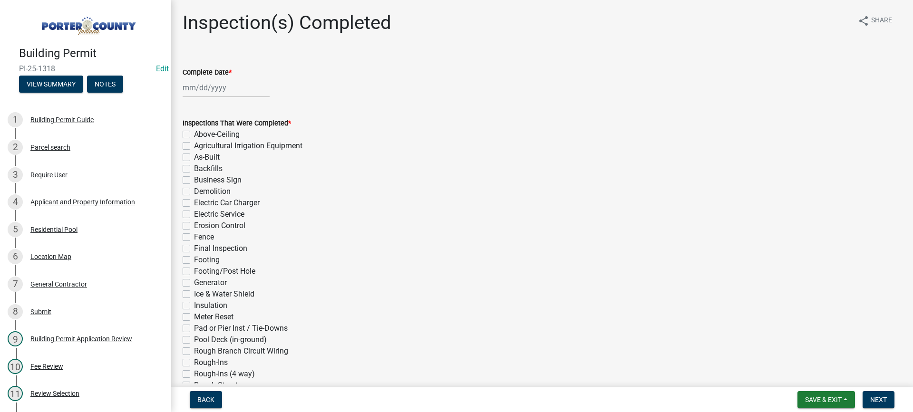
click at [193, 88] on div at bounding box center [226, 87] width 87 height 19
select select "9"
select select "2025"
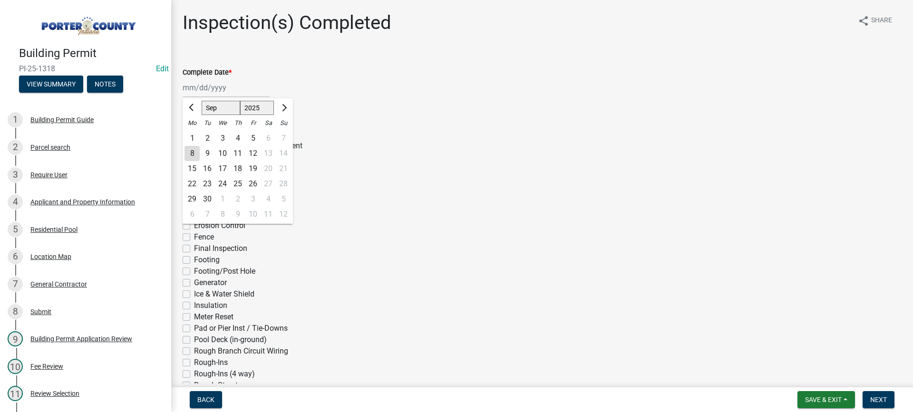
click at [189, 153] on div "8" at bounding box center [192, 153] width 15 height 15
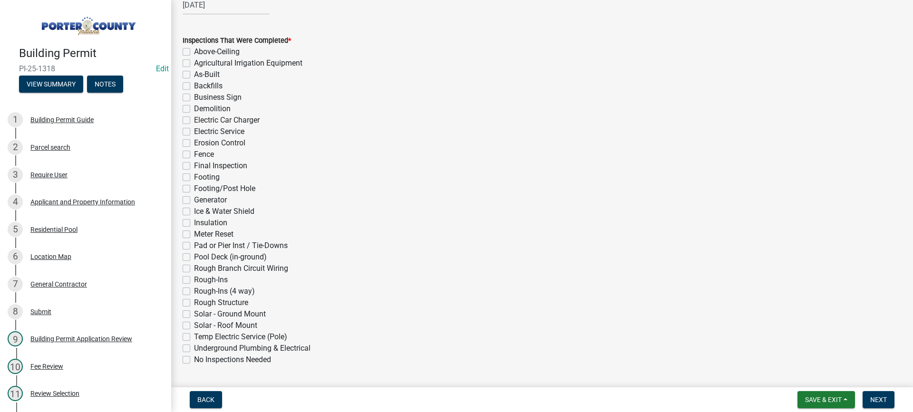
scroll to position [95, 0]
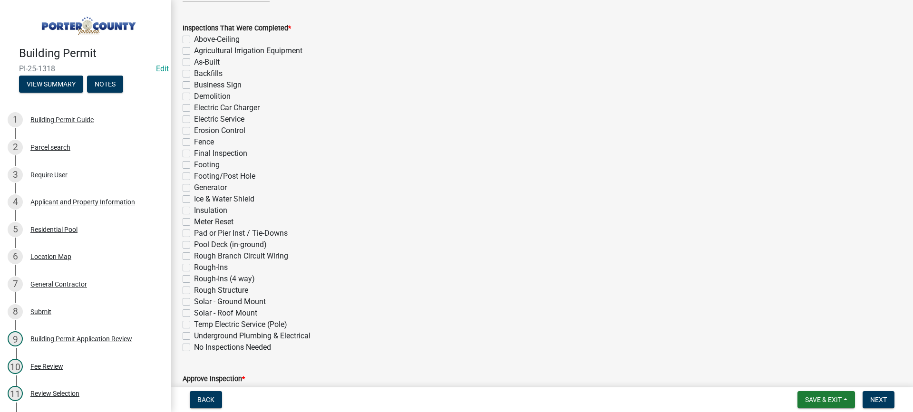
click at [194, 245] on label "Pool Deck (in-ground)" at bounding box center [230, 244] width 73 height 11
click at [194, 245] on input "Pool Deck (in-ground)" at bounding box center [197, 242] width 6 height 6
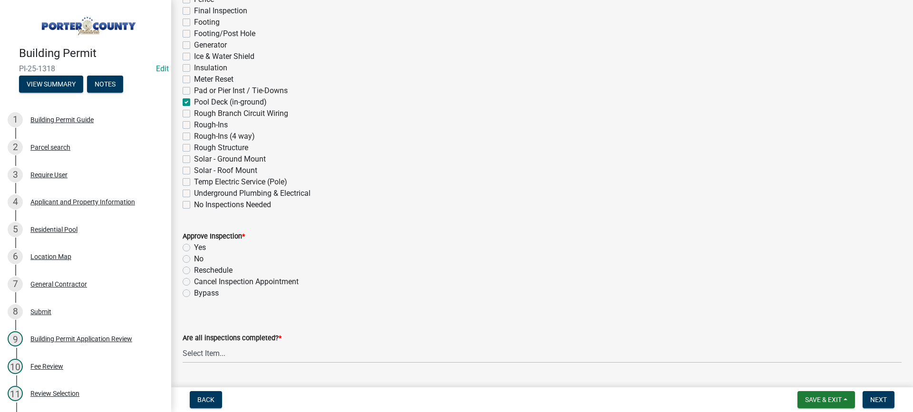
scroll to position [380, 0]
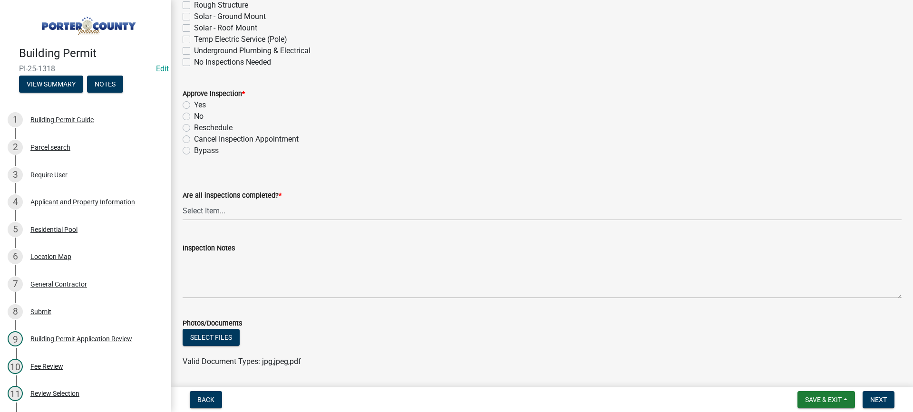
click at [194, 106] on label "Yes" at bounding box center [200, 104] width 12 height 11
click at [194, 106] on input "Yes" at bounding box center [197, 102] width 6 height 6
drag, startPoint x: 212, startPoint y: 210, endPoint x: 215, endPoint y: 216, distance: 6.8
click at [212, 210] on select "Select Item... Yes - All Inspections Have Been Completed No - More Inspections …" at bounding box center [542, 210] width 719 height 19
click at [183, 201] on select "Select Item... Yes - All Inspections Have Been Completed No - More Inspections …" at bounding box center [542, 210] width 719 height 19
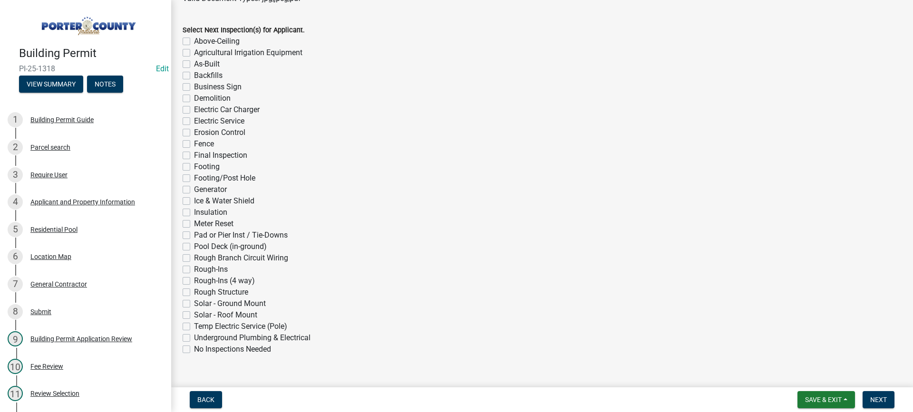
scroll to position [761, 0]
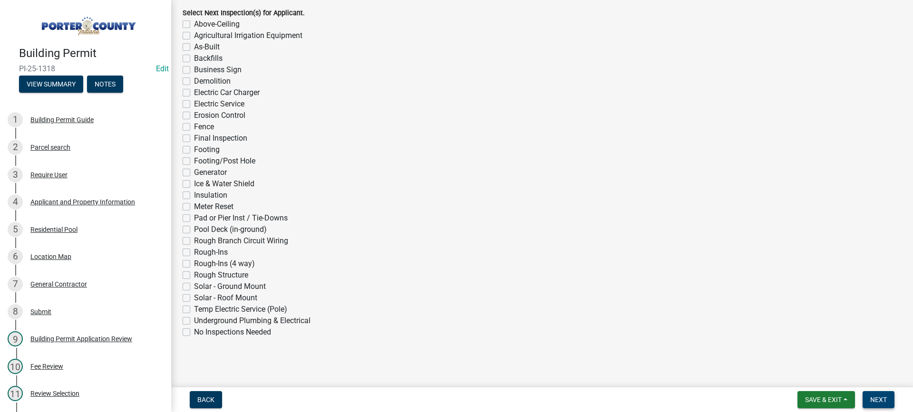
click at [874, 400] on span "Next" at bounding box center [878, 400] width 17 height 8
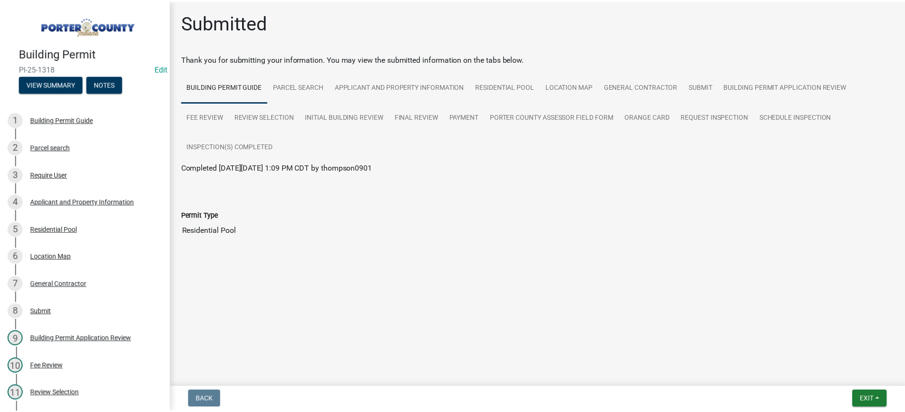
scroll to position [62, 0]
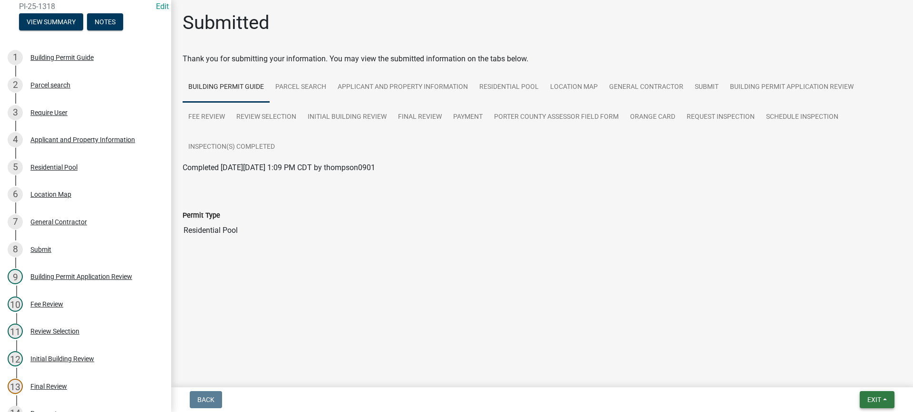
click at [878, 397] on span "Exit" at bounding box center [874, 400] width 14 height 8
click at [871, 372] on button "Save & Exit" at bounding box center [856, 375] width 76 height 23
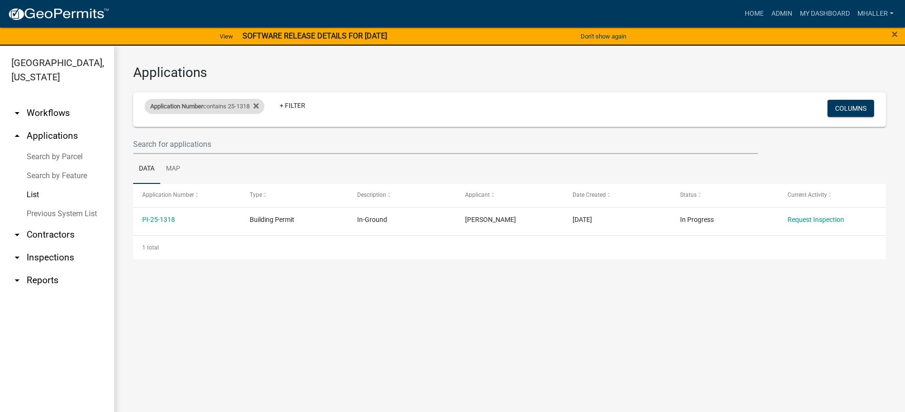
click at [215, 107] on div "Application Number contains 25-1318" at bounding box center [205, 106] width 120 height 15
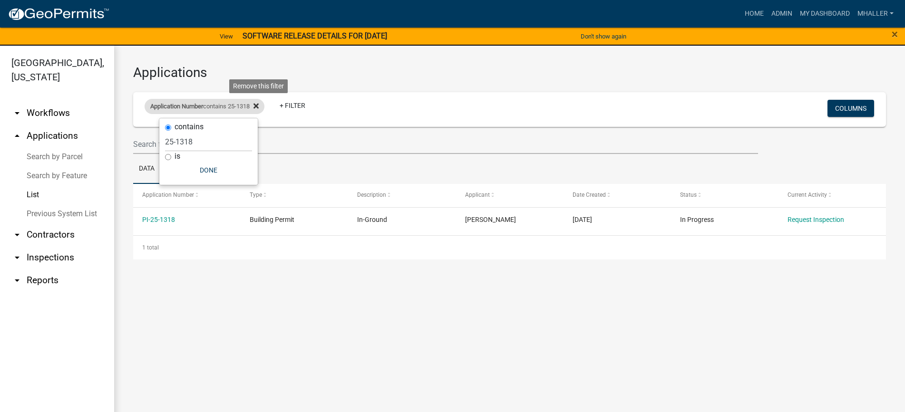
click at [259, 105] on icon at bounding box center [255, 106] width 5 height 5
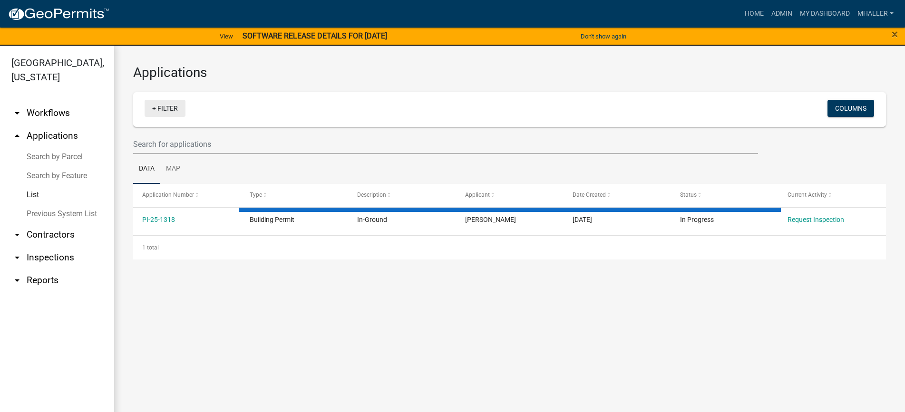
click at [166, 109] on link "+ Filter" at bounding box center [165, 108] width 41 height 17
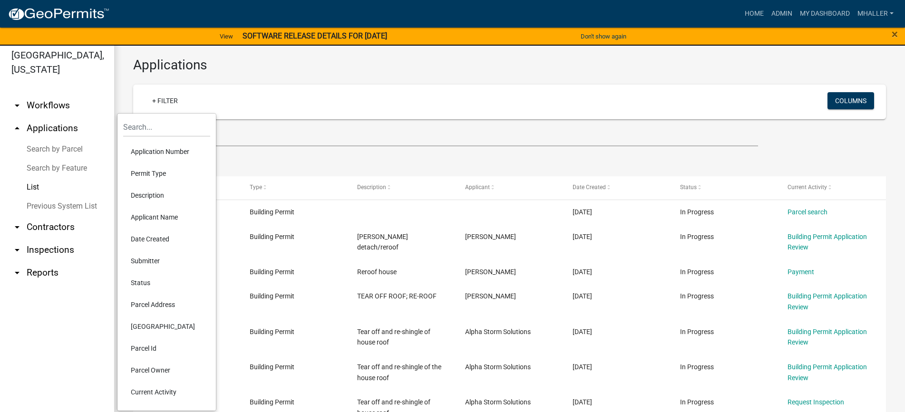
scroll to position [11, 0]
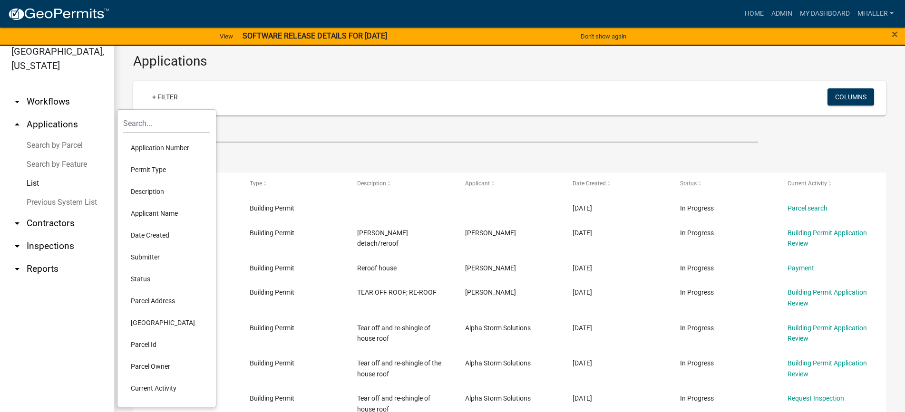
click at [153, 299] on li "Parcel Address" at bounding box center [166, 301] width 87 height 22
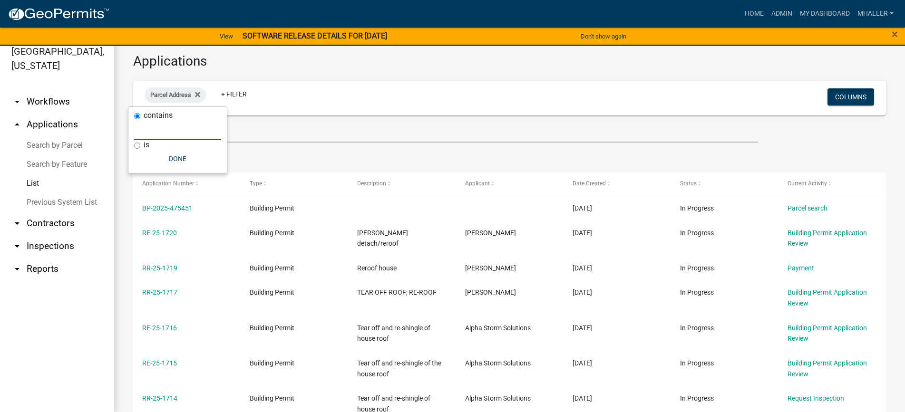
click at [138, 131] on input "text" at bounding box center [177, 130] width 87 height 19
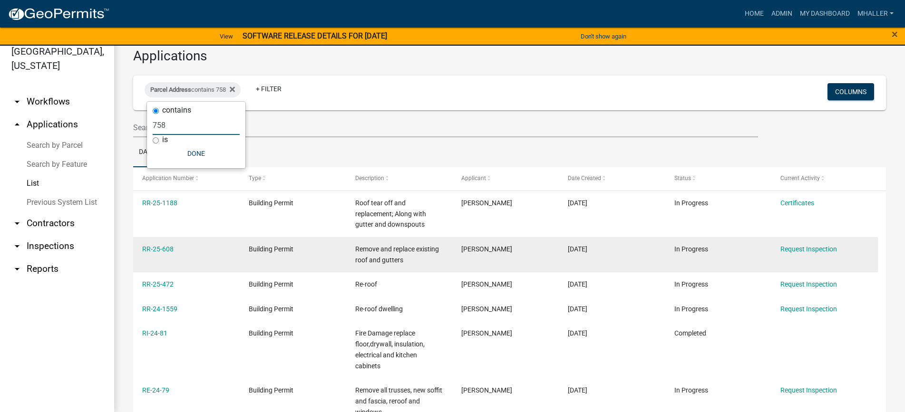
scroll to position [0, 0]
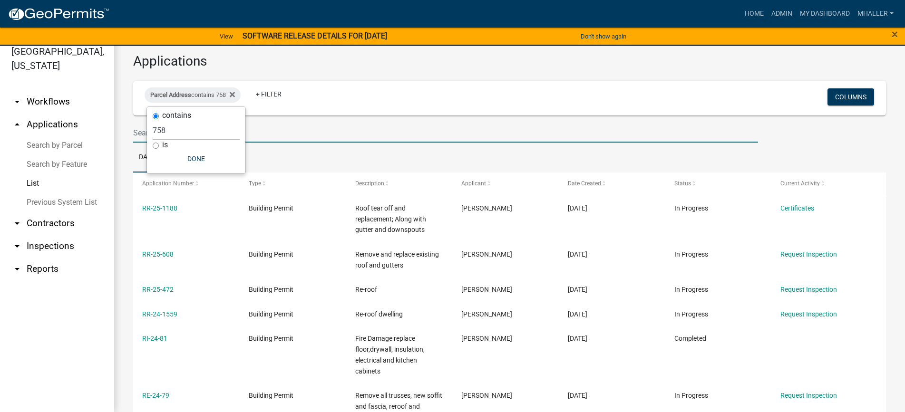
click at [279, 124] on input "text" at bounding box center [445, 132] width 625 height 19
click at [175, 132] on input "text" at bounding box center [445, 132] width 625 height 19
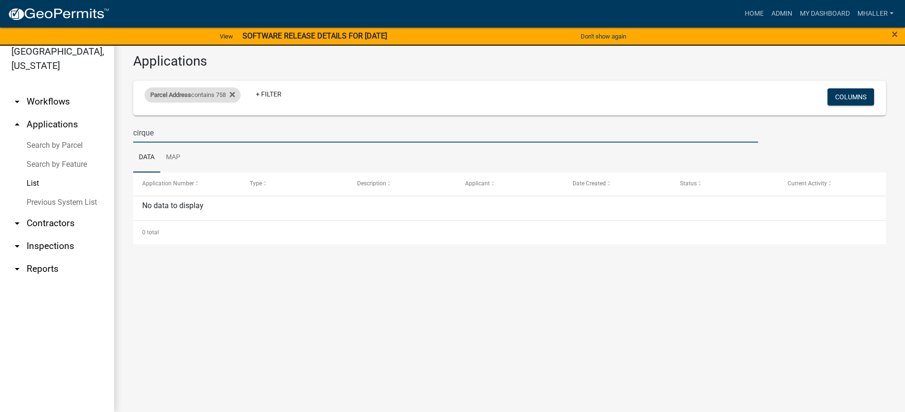
click at [211, 93] on div "Parcel Address contains 758 Remove this filter" at bounding box center [193, 94] width 96 height 15
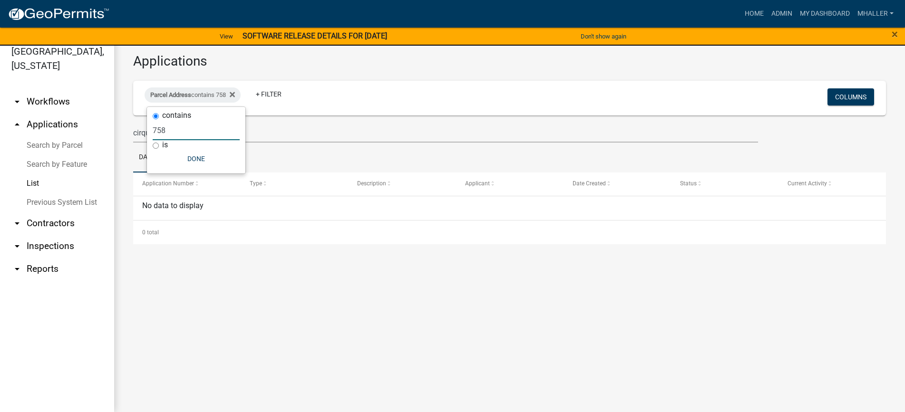
click at [184, 124] on input "758" at bounding box center [196, 130] width 87 height 19
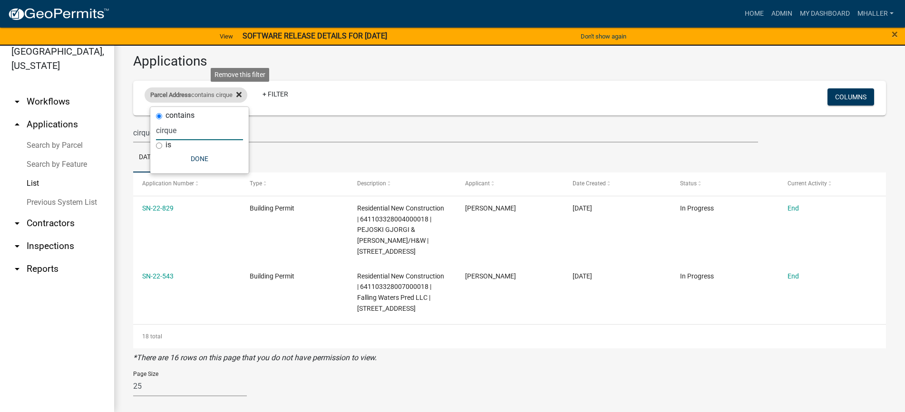
click at [242, 93] on icon at bounding box center [238, 95] width 5 height 8
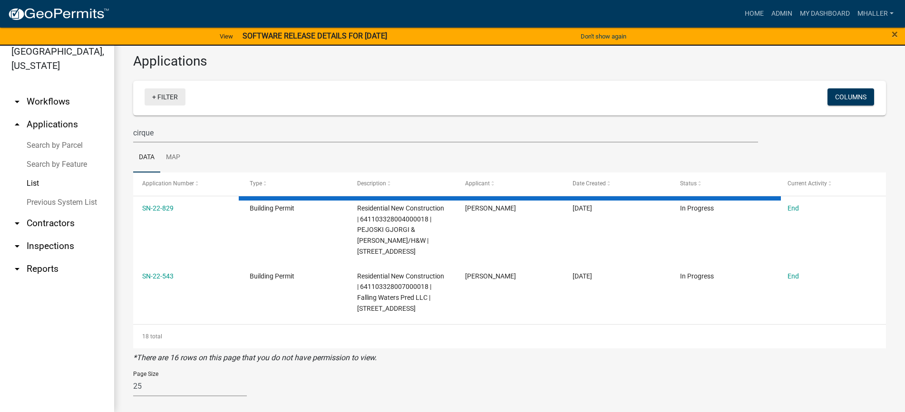
click at [165, 97] on link "+ Filter" at bounding box center [165, 96] width 41 height 17
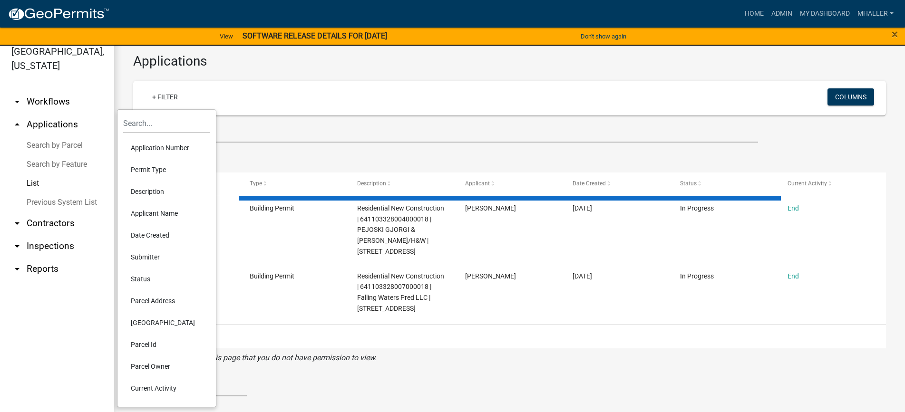
click at [166, 147] on li "Application Number" at bounding box center [166, 148] width 87 height 22
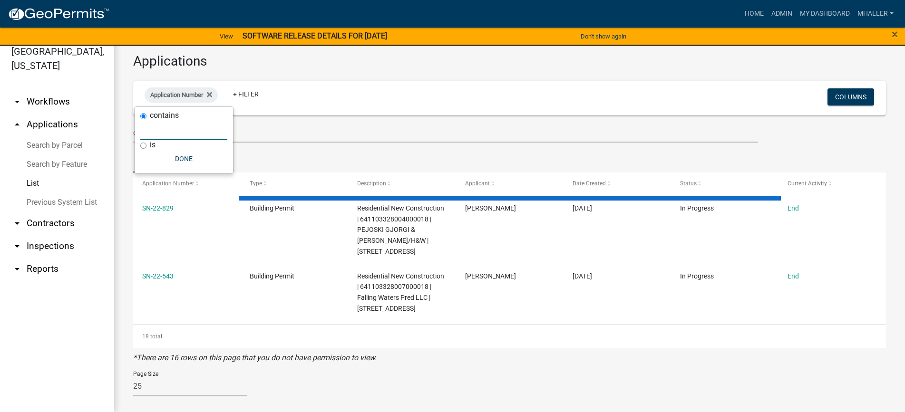
drag, startPoint x: 166, startPoint y: 133, endPoint x: 173, endPoint y: 138, distance: 8.8
click at [167, 136] on input "text" at bounding box center [183, 130] width 87 height 19
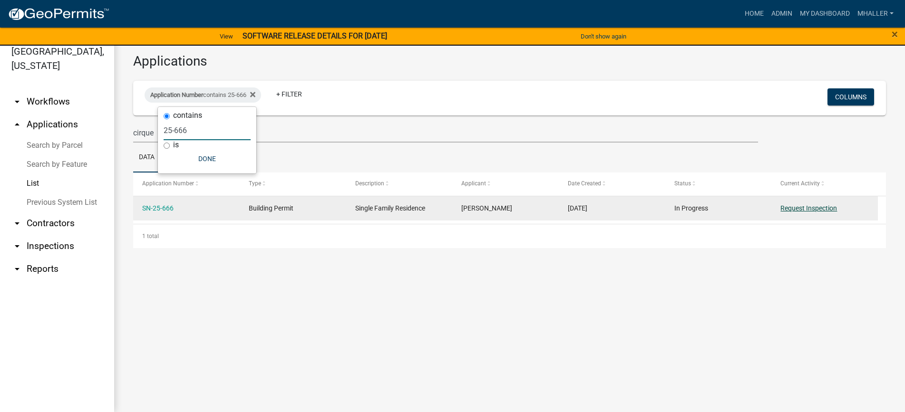
click at [789, 208] on link "Request Inspection" at bounding box center [808, 208] width 57 height 8
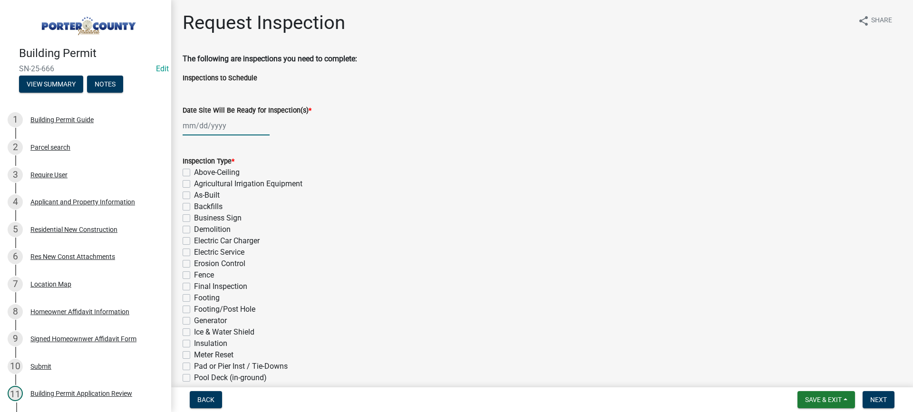
click at [206, 128] on div at bounding box center [226, 125] width 87 height 19
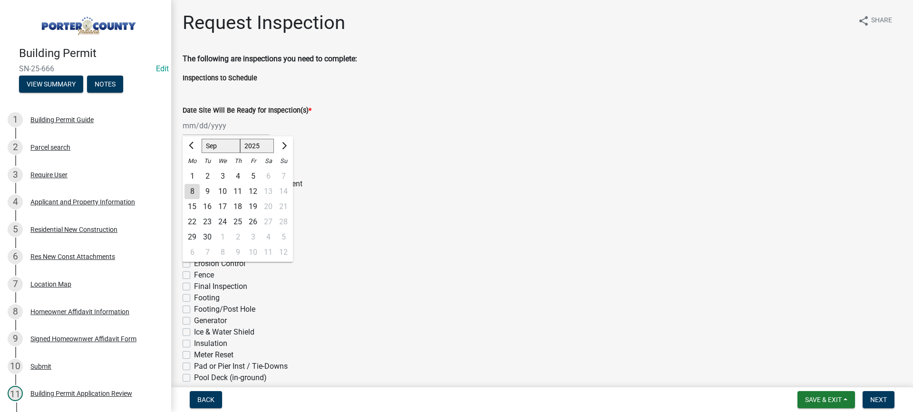
click at [189, 189] on div "8" at bounding box center [192, 191] width 15 height 15
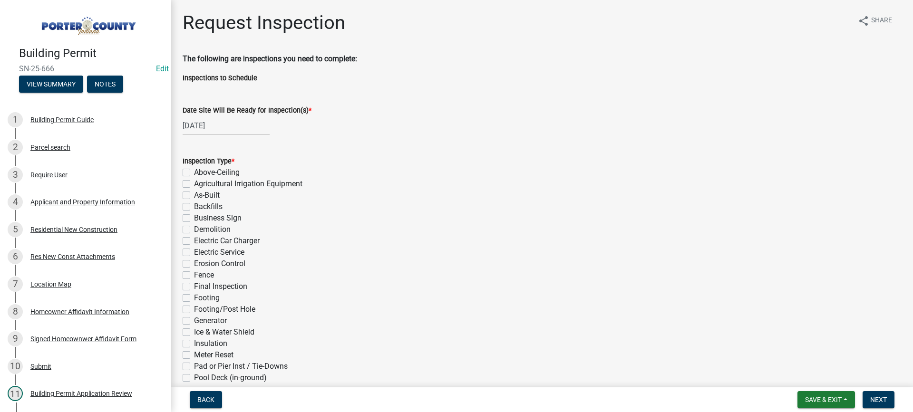
click at [194, 254] on label "Electric Service" at bounding box center [219, 252] width 50 height 11
click at [194, 253] on input "Electric Service" at bounding box center [197, 250] width 6 height 6
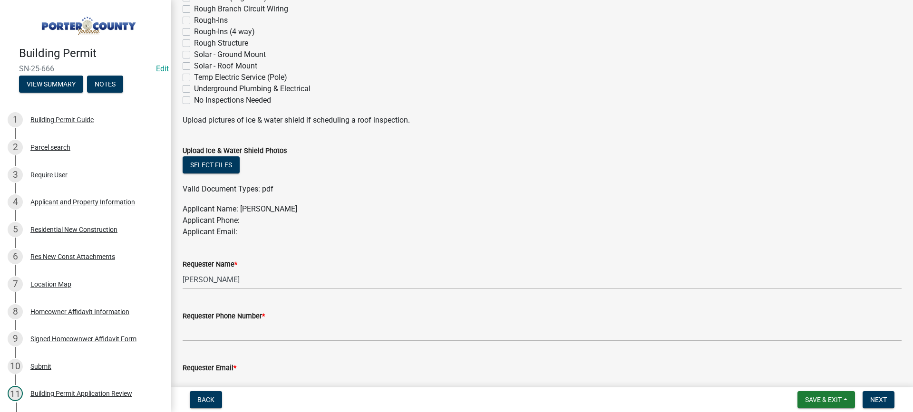
scroll to position [512, 0]
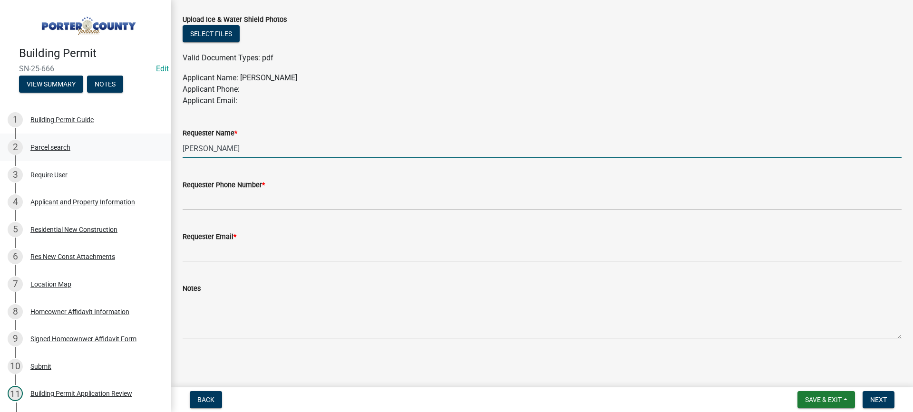
drag, startPoint x: 239, startPoint y: 147, endPoint x: 160, endPoint y: 148, distance: 79.0
click at [160, 148] on div "Building Permit SN-25-666 Edit View Summary Notes 1 Building Permit Guide 2 Par…" at bounding box center [456, 206] width 913 height 412
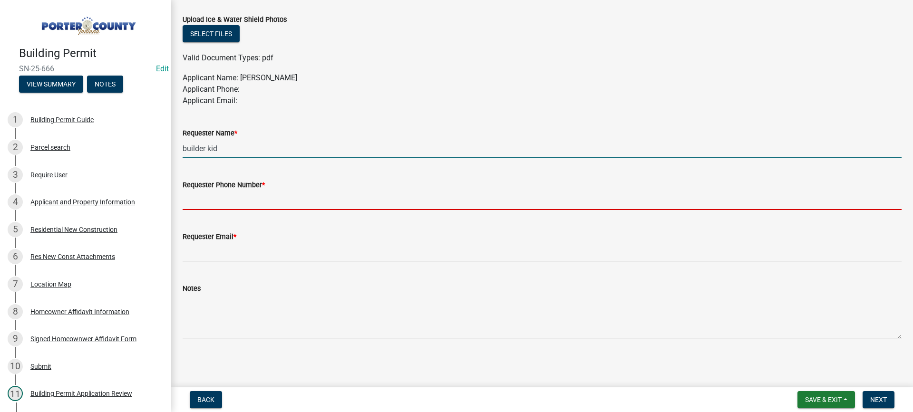
drag, startPoint x: 202, startPoint y: 206, endPoint x: 210, endPoint y: 208, distance: 8.3
click at [202, 206] on input "Requester Phone Number *" at bounding box center [542, 200] width 719 height 19
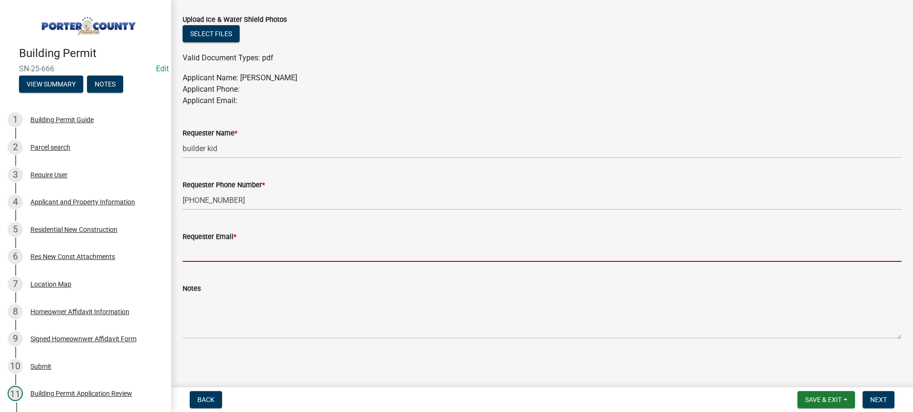
drag, startPoint x: 240, startPoint y: 251, endPoint x: 251, endPoint y: 254, distance: 11.1
click at [240, 252] on input "Requester Email *" at bounding box center [542, 252] width 719 height 19
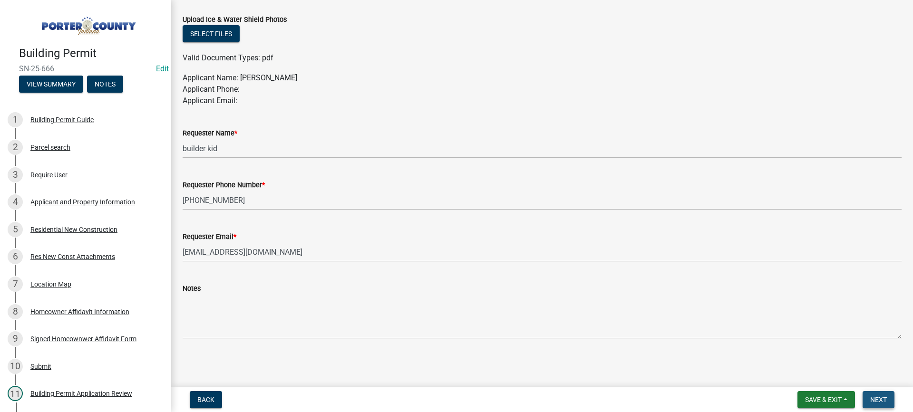
click at [877, 401] on span "Next" at bounding box center [878, 400] width 17 height 8
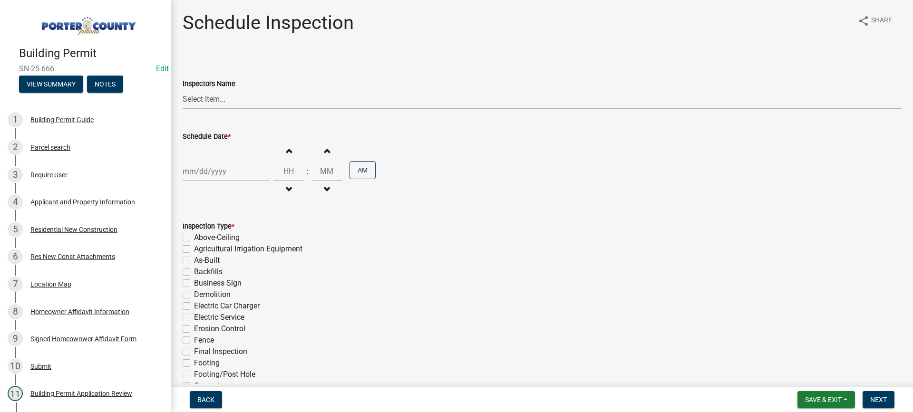
click at [203, 98] on select "Select Item... mhaller ([PERSON_NAME])" at bounding box center [542, 98] width 719 height 19
click at [183, 89] on select "Select Item... mhaller ([PERSON_NAME])" at bounding box center [542, 98] width 719 height 19
click at [217, 172] on div at bounding box center [226, 171] width 87 height 19
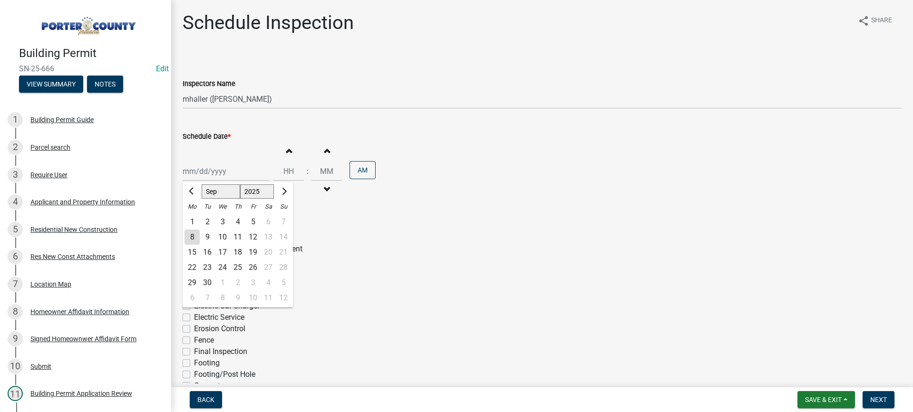
click at [194, 236] on div "8" at bounding box center [192, 237] width 15 height 15
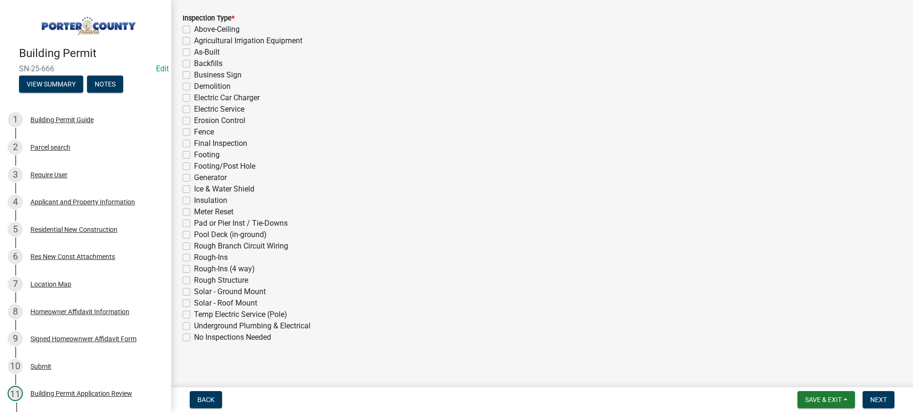
scroll to position [214, 0]
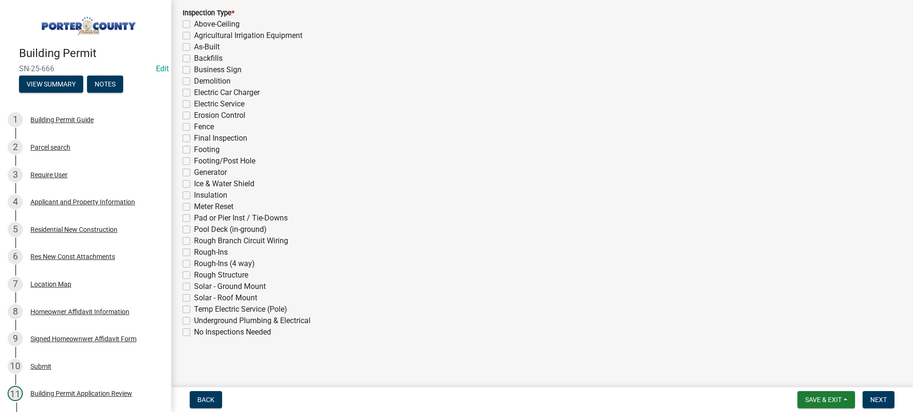
click at [194, 104] on label "Electric Service" at bounding box center [219, 103] width 50 height 11
click at [194, 104] on input "Electric Service" at bounding box center [197, 101] width 6 height 6
click at [883, 401] on span "Next" at bounding box center [878, 400] width 17 height 8
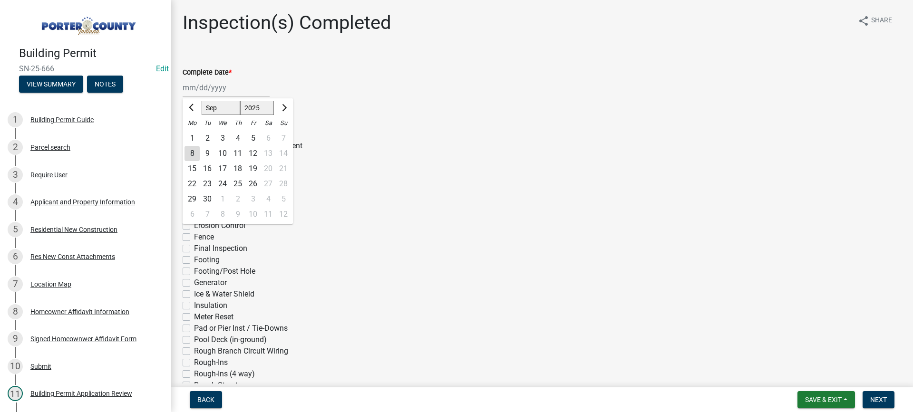
click at [204, 87] on div "Jan Feb Mar Apr May Jun Jul Aug Sep Oct Nov Dec 1525 1526 1527 1528 1529 1530 1…" at bounding box center [226, 87] width 87 height 19
click at [193, 154] on div "8" at bounding box center [192, 153] width 15 height 15
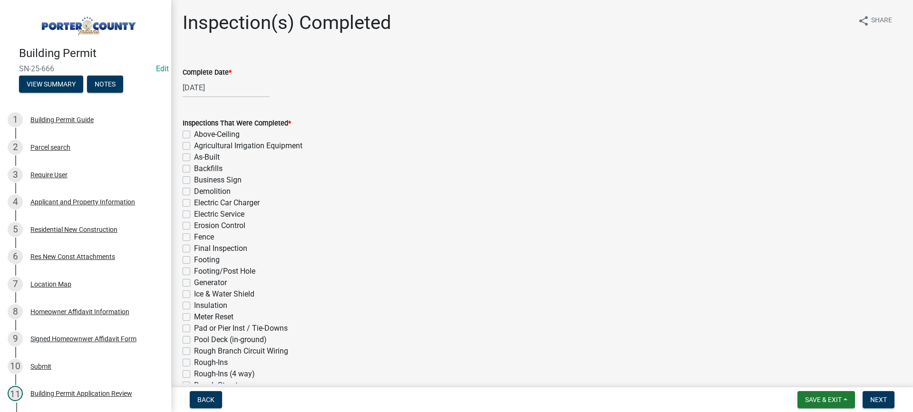
drag, startPoint x: 185, startPoint y: 215, endPoint x: 290, endPoint y: 286, distance: 127.0
click at [194, 215] on label "Electric Service" at bounding box center [219, 214] width 50 height 11
click at [194, 215] on input "Electric Service" at bounding box center [197, 212] width 6 height 6
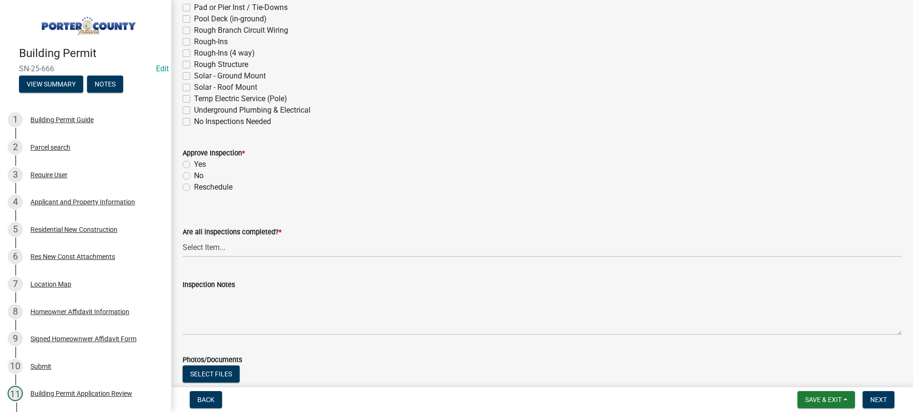
scroll to position [333, 0]
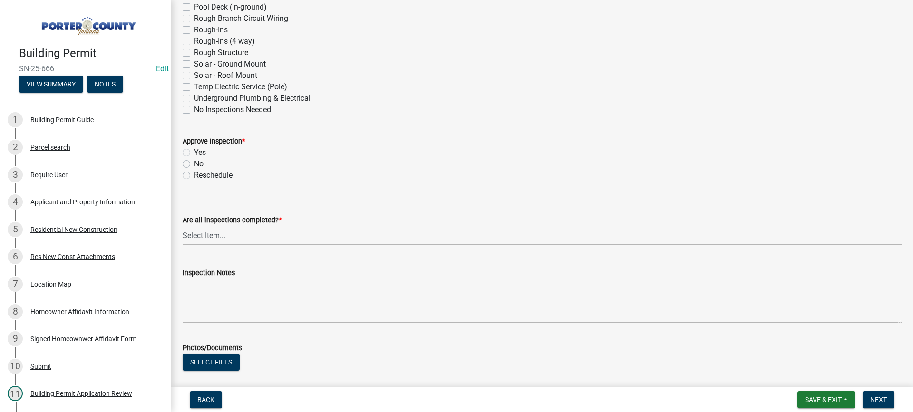
click at [194, 152] on label "Yes" at bounding box center [200, 152] width 12 height 11
click at [194, 152] on input "Yes" at bounding box center [197, 150] width 6 height 6
click at [264, 238] on select "Select Item... Yes - All Inspections Have Been Completed No - More Inspections …" at bounding box center [542, 235] width 719 height 19
click at [183, 226] on select "Select Item... Yes - All Inspections Have Been Completed No - More Inspections …" at bounding box center [542, 235] width 719 height 19
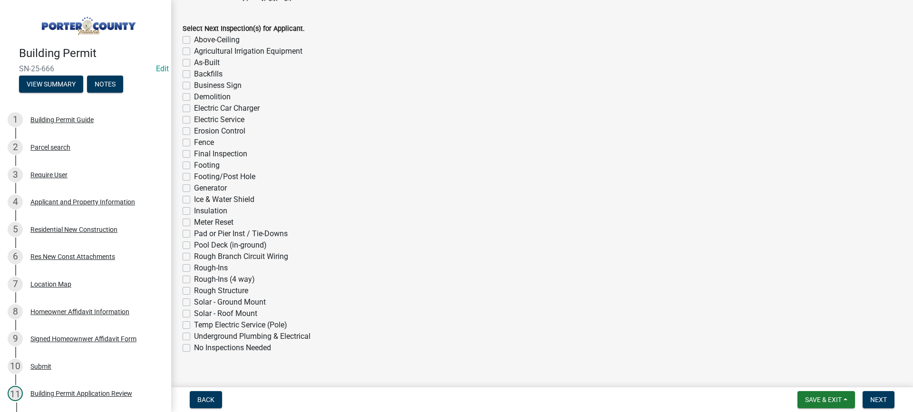
scroll to position [738, 0]
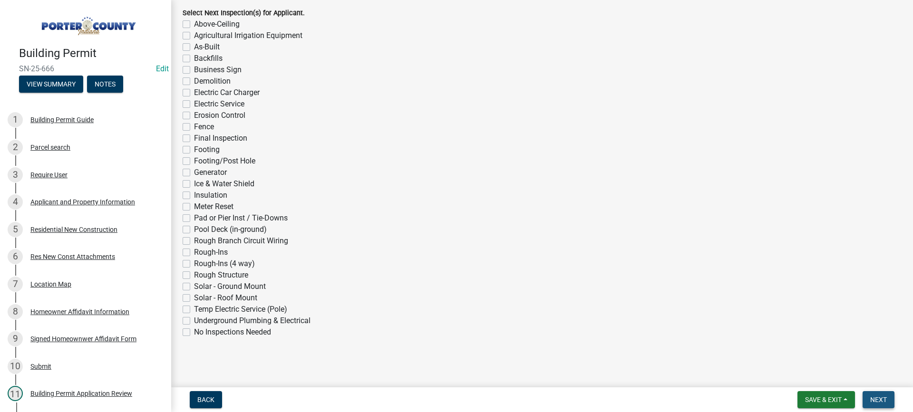
click at [877, 398] on span "Next" at bounding box center [878, 400] width 17 height 8
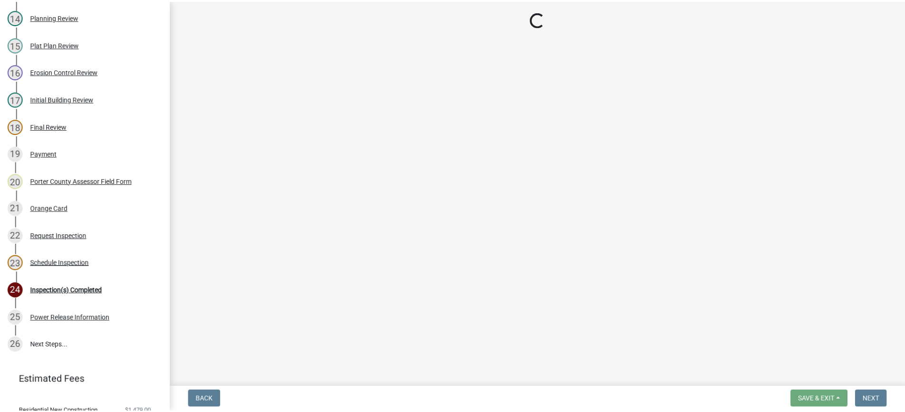
scroll to position [493, 0]
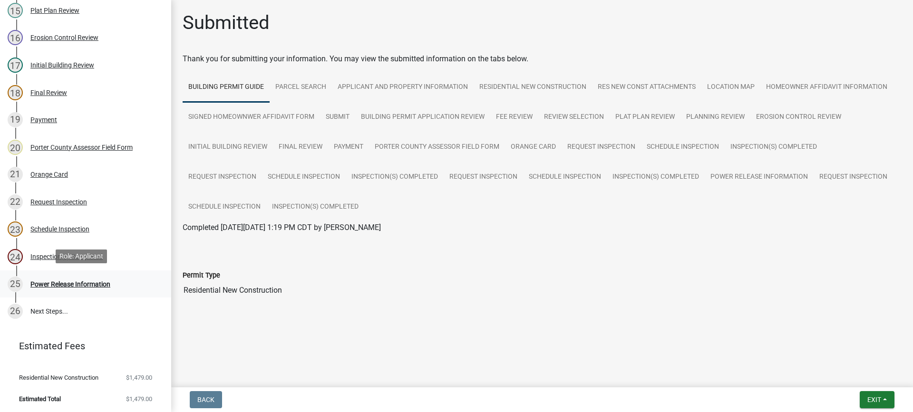
click at [90, 282] on div "Power Release Information" at bounding box center [70, 284] width 80 height 7
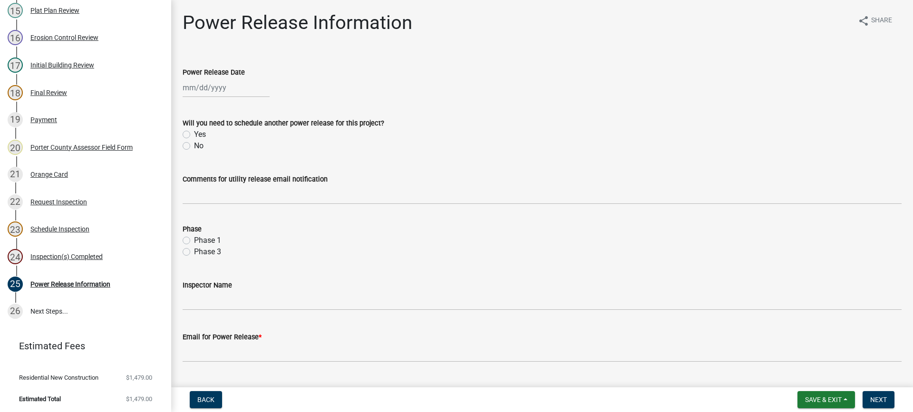
click at [220, 87] on div at bounding box center [226, 87] width 87 height 19
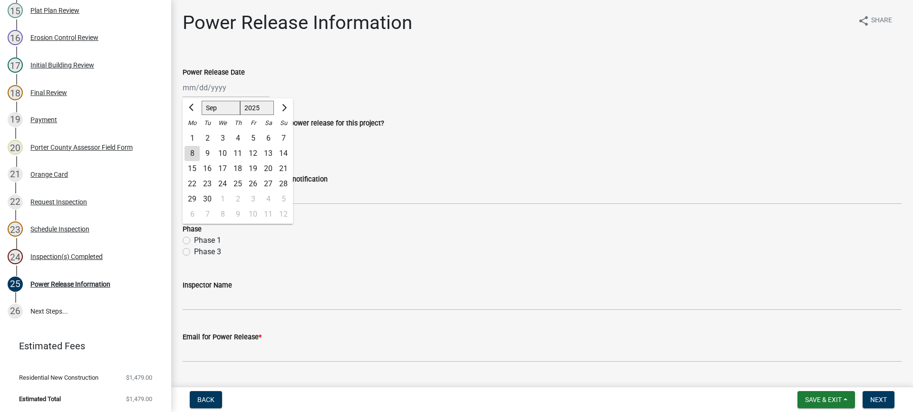
click at [191, 155] on div "8" at bounding box center [192, 153] width 15 height 15
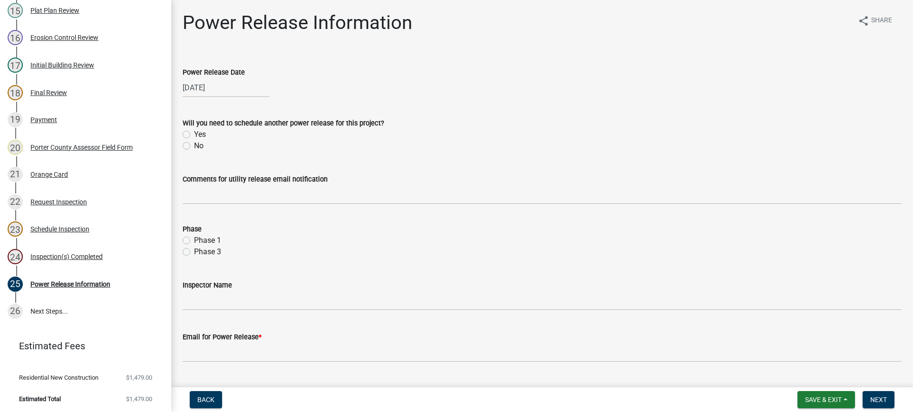
click at [194, 146] on label "No" at bounding box center [199, 145] width 10 height 11
click at [194, 146] on input "No" at bounding box center [197, 143] width 6 height 6
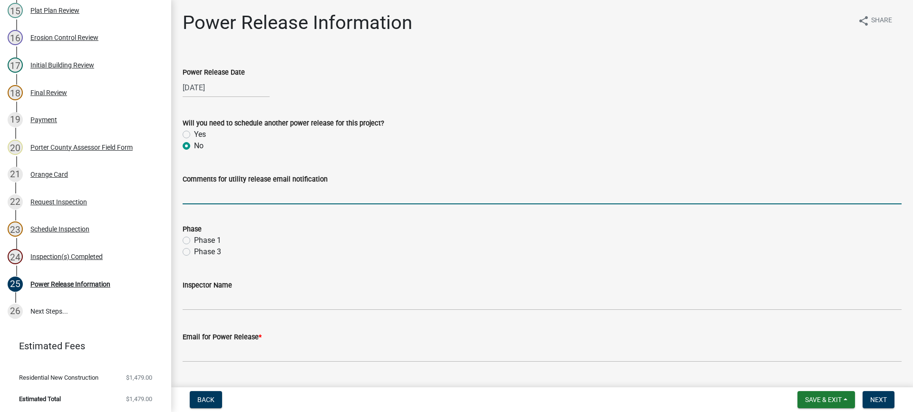
click at [254, 197] on input "Comments for utility release email notification" at bounding box center [542, 194] width 719 height 19
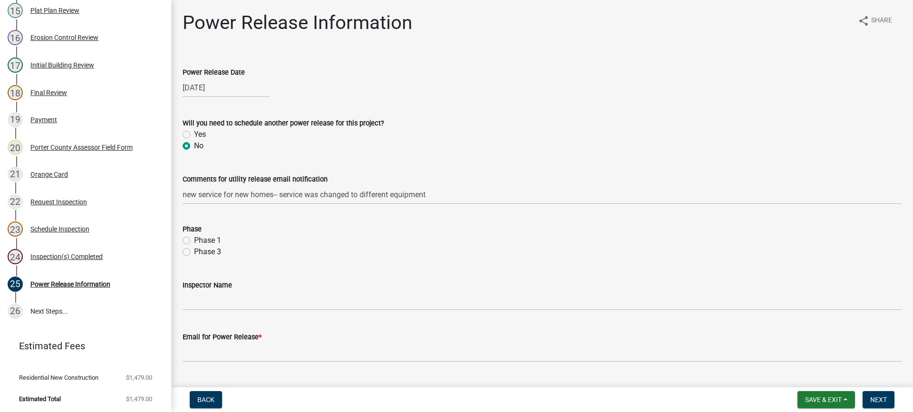
drag, startPoint x: 187, startPoint y: 240, endPoint x: 293, endPoint y: 316, distance: 130.6
click at [194, 241] on label "Phase 1" at bounding box center [207, 240] width 27 height 11
click at [194, 241] on input "Phase 1" at bounding box center [197, 238] width 6 height 6
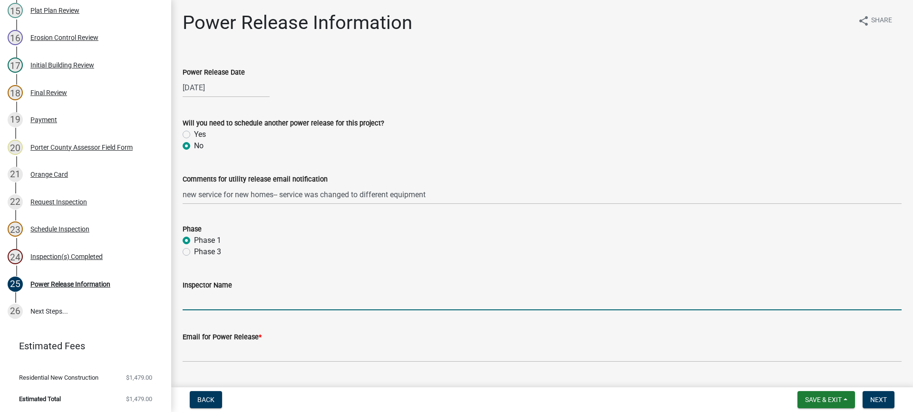
click at [290, 302] on input "Inspector Name" at bounding box center [542, 300] width 719 height 19
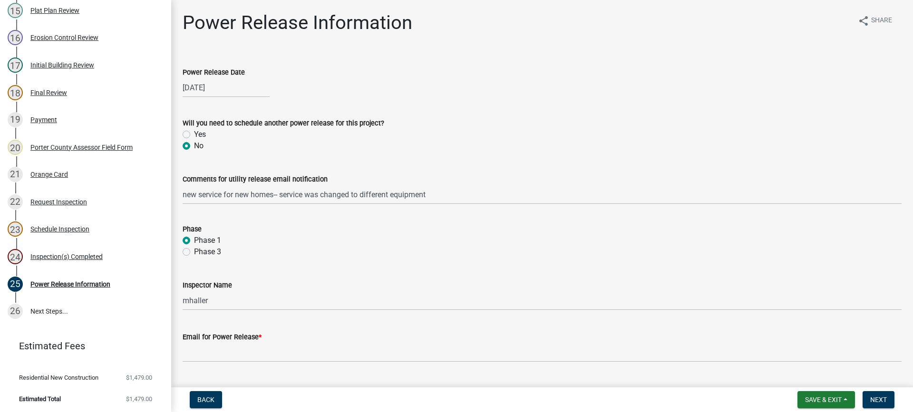
click at [291, 363] on wm-data-entity-input "Email for Power Release *" at bounding box center [542, 344] width 719 height 52
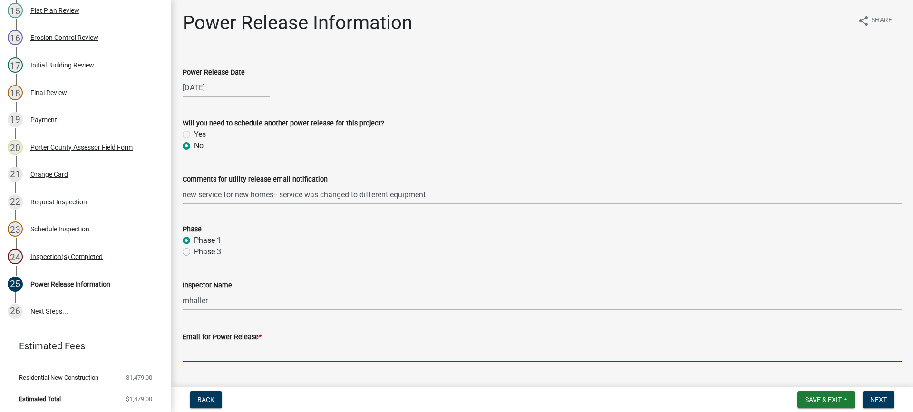
click at [290, 357] on input "Email for Power Release *" at bounding box center [542, 352] width 719 height 19
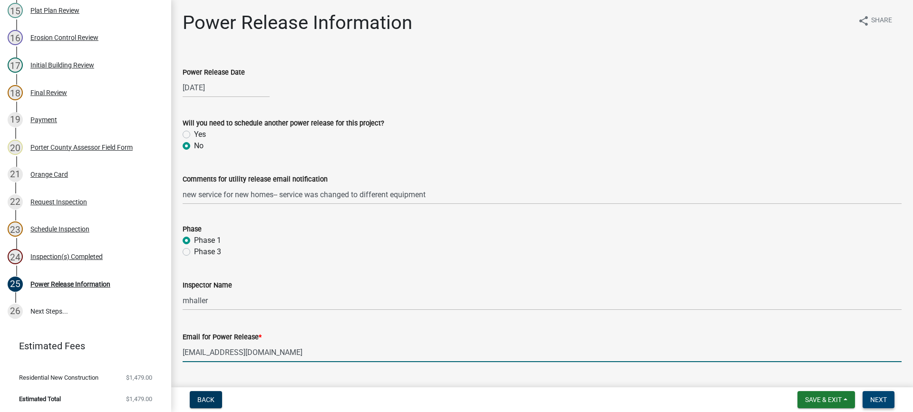
click at [879, 400] on span "Next" at bounding box center [878, 400] width 17 height 8
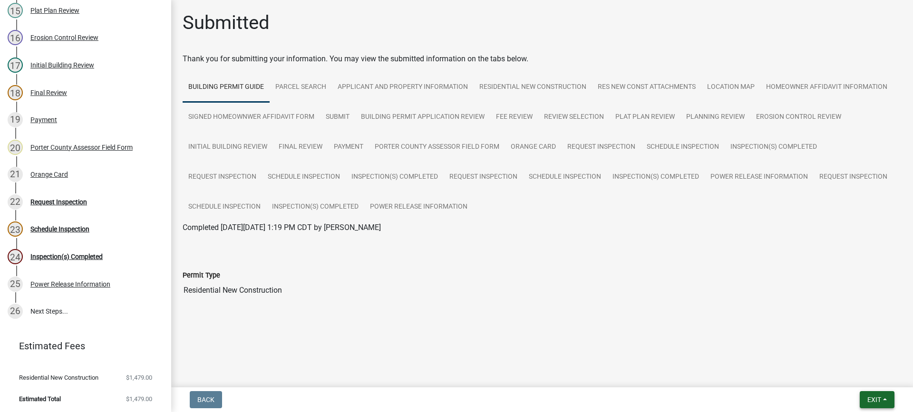
click at [877, 401] on span "Exit" at bounding box center [874, 400] width 14 height 8
click at [871, 374] on button "Save & Exit" at bounding box center [856, 375] width 76 height 23
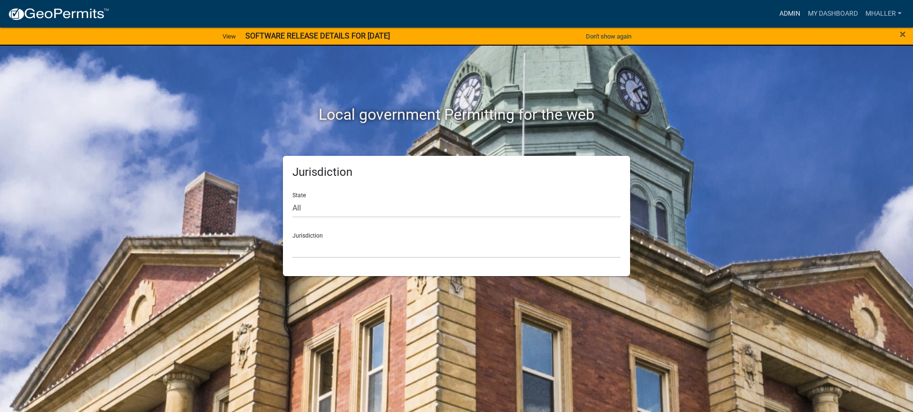
click at [789, 15] on link "Admin" at bounding box center [790, 14] width 29 height 18
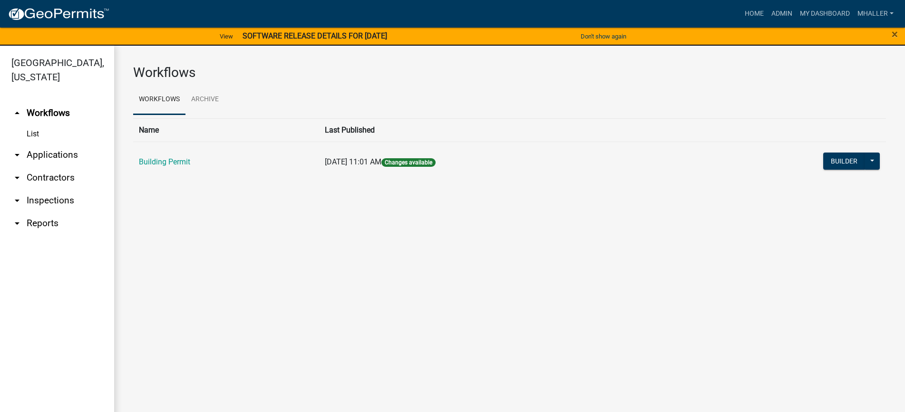
click at [49, 144] on link "arrow_drop_down Applications" at bounding box center [57, 155] width 114 height 23
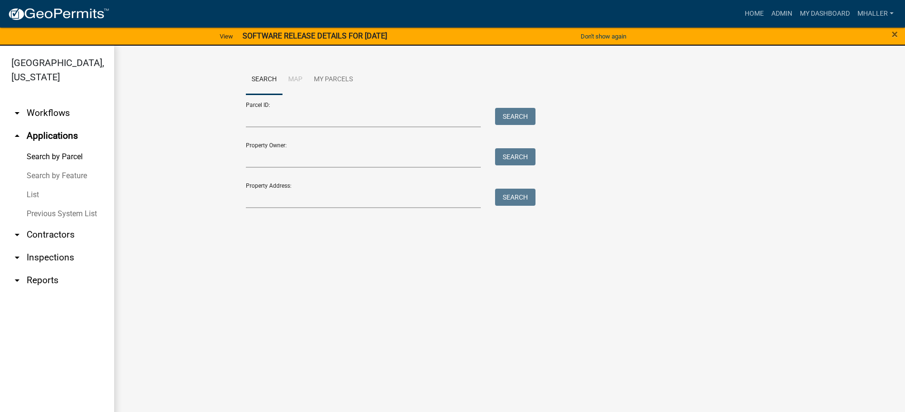
click at [32, 185] on link "List" at bounding box center [57, 194] width 114 height 19
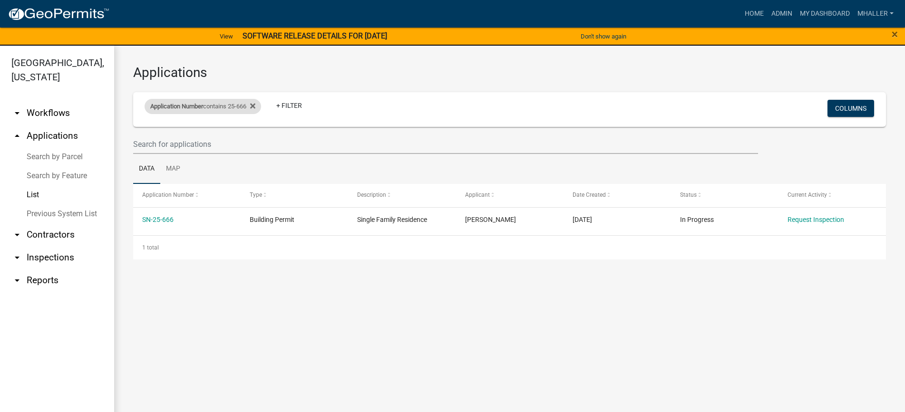
click at [234, 106] on div "Application Number contains 25-666" at bounding box center [203, 106] width 117 height 15
click at [198, 139] on input "25-666" at bounding box center [207, 141] width 87 height 19
type input "25-"
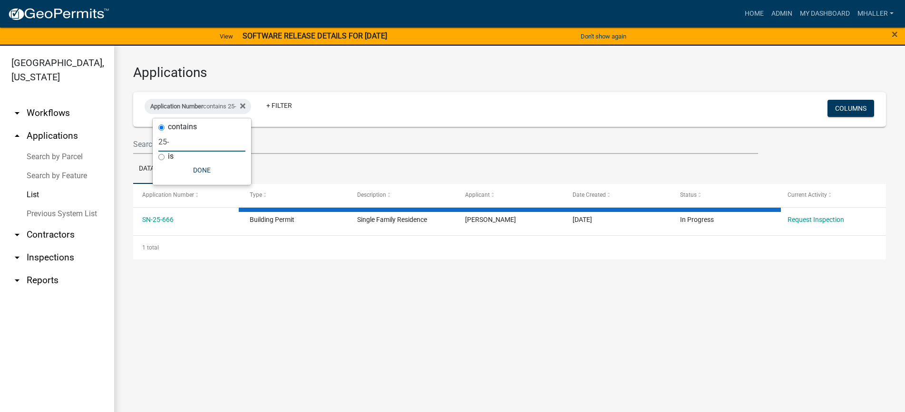
select select "1: 25"
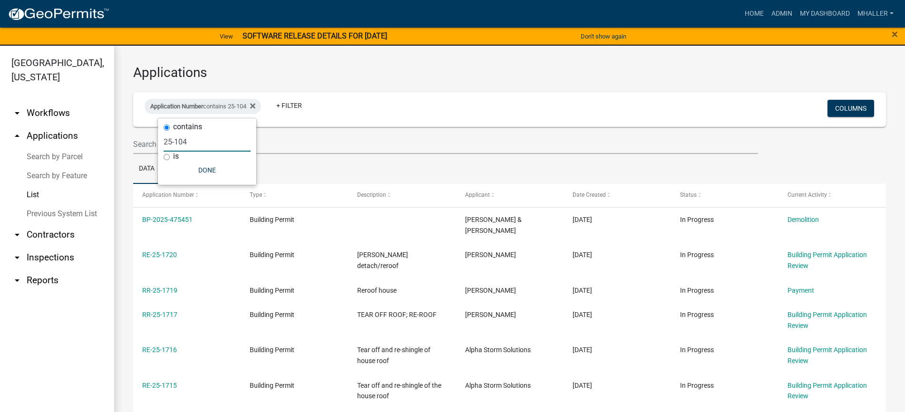
type input "25-104"
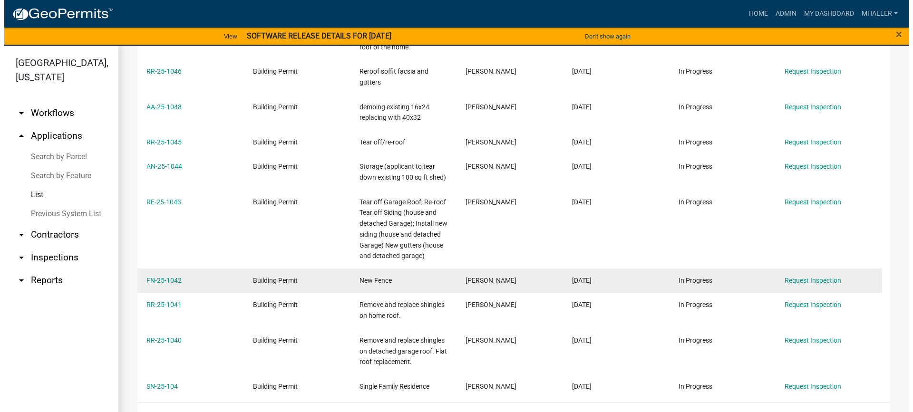
scroll to position [281, 0]
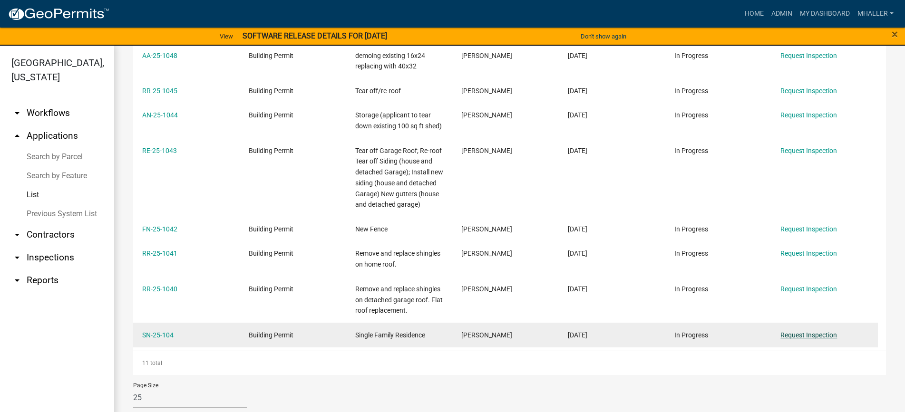
click at [794, 331] on link "Request Inspection" at bounding box center [808, 335] width 57 height 8
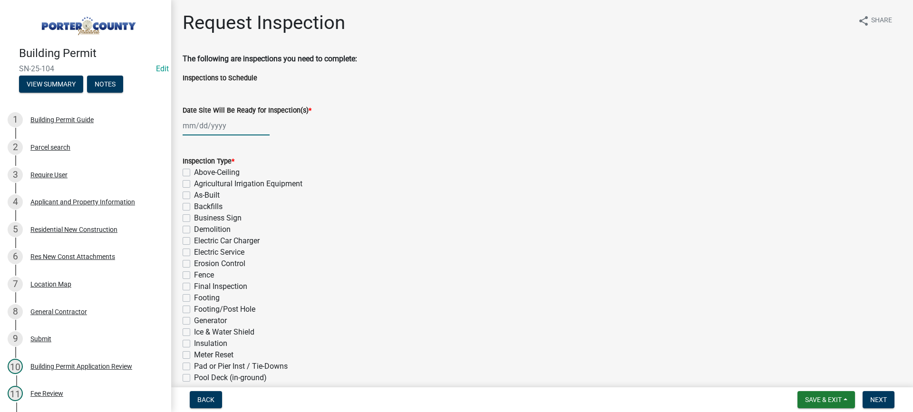
click at [216, 124] on div at bounding box center [226, 125] width 87 height 19
select select "9"
select select "2025"
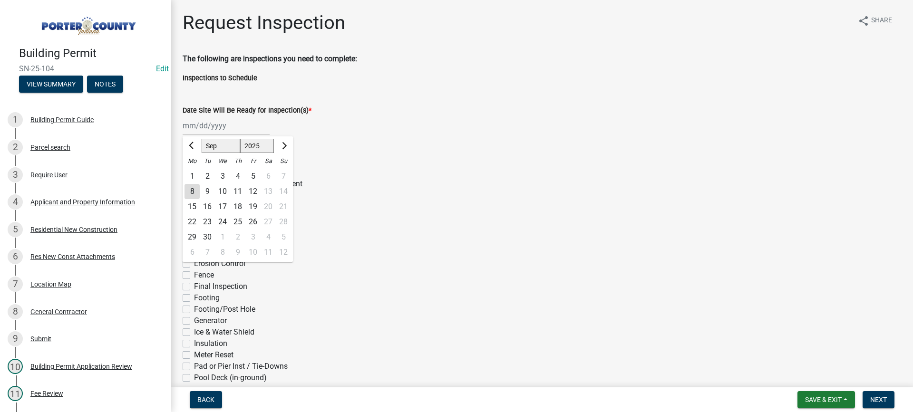
click at [193, 190] on div "8" at bounding box center [192, 191] width 15 height 15
type input "[DATE]"
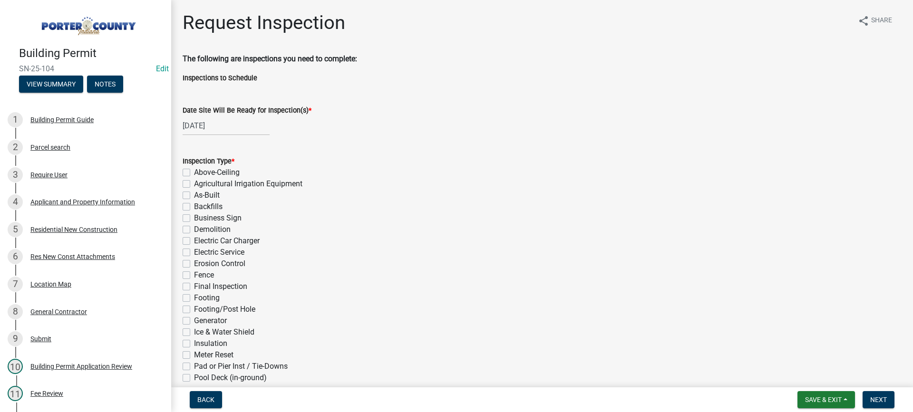
click at [194, 196] on label "As-Built" at bounding box center [207, 195] width 26 height 11
click at [194, 196] on input "As-Built" at bounding box center [197, 193] width 6 height 6
checkbox input "true"
checkbox input "false"
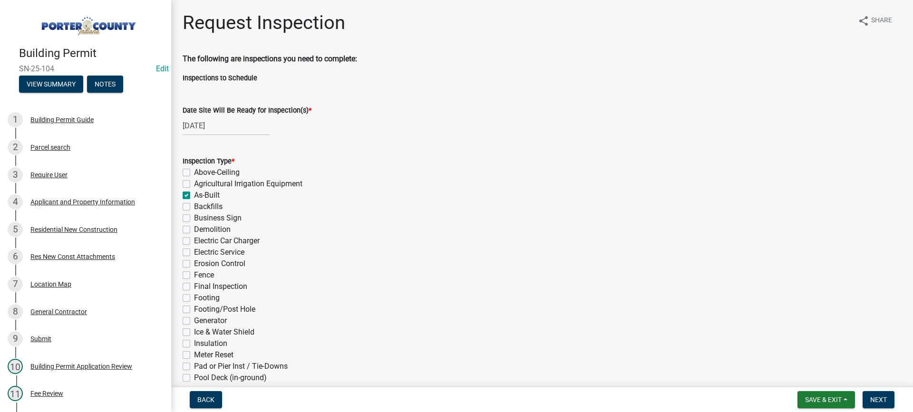
checkbox input "true"
checkbox input "false"
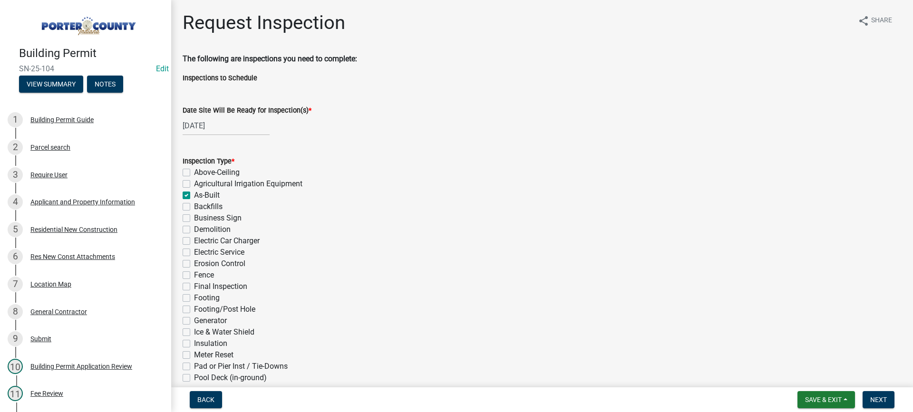
checkbox input "false"
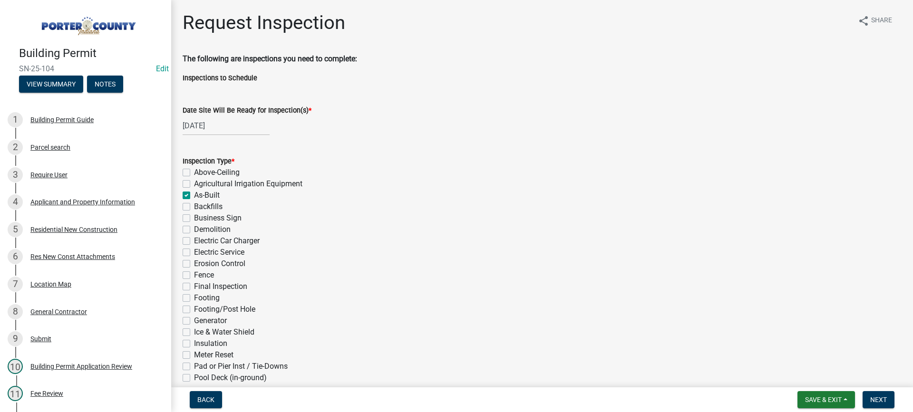
checkbox input "false"
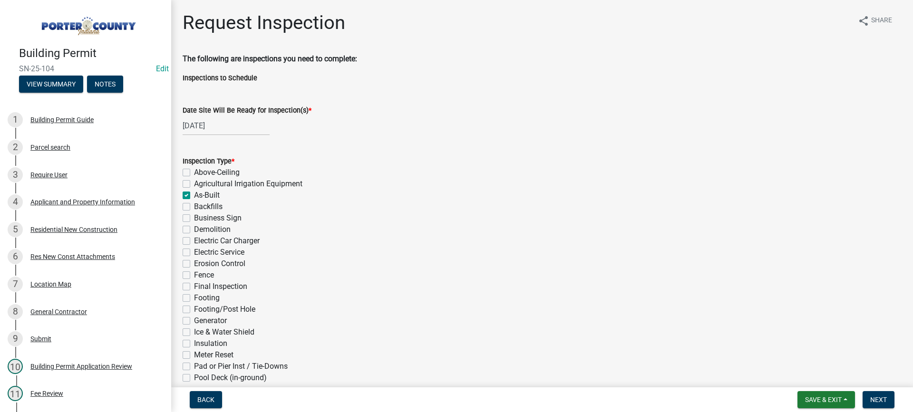
checkbox input "false"
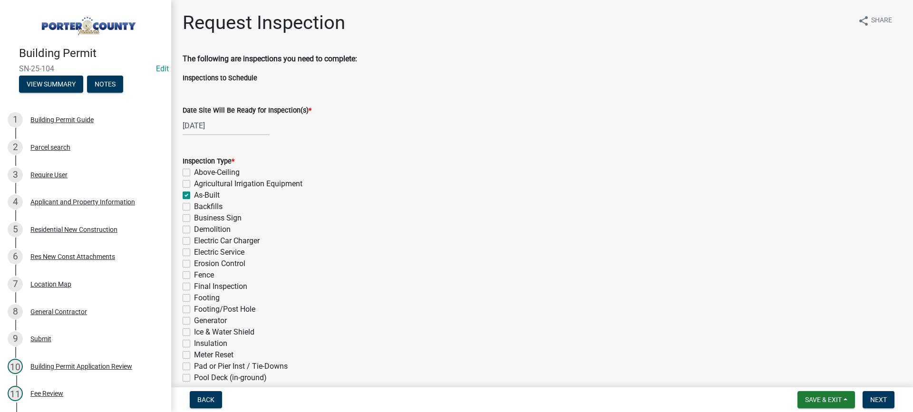
checkbox input "false"
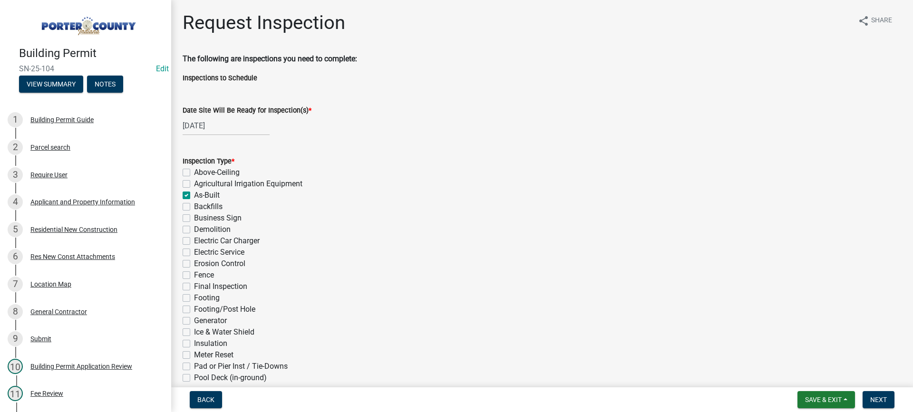
checkbox input "false"
click at [194, 285] on label "Final Inspection" at bounding box center [220, 286] width 53 height 11
click at [194, 285] on input "Final Inspection" at bounding box center [197, 284] width 6 height 6
checkbox input "true"
checkbox input "false"
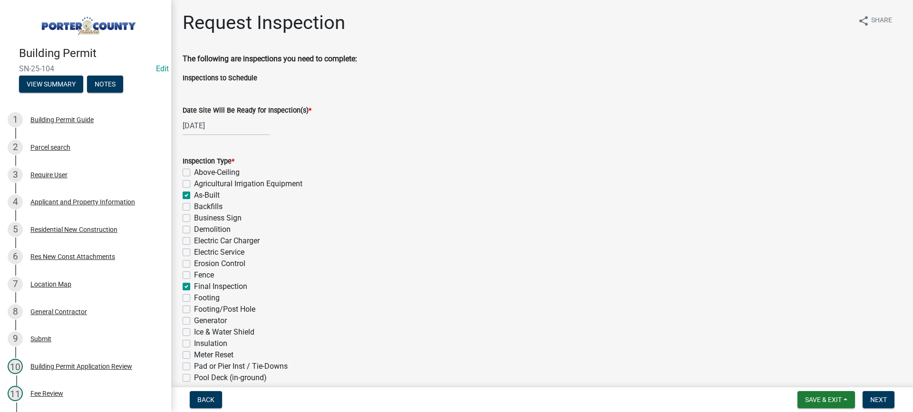
checkbox input "false"
checkbox input "true"
checkbox input "false"
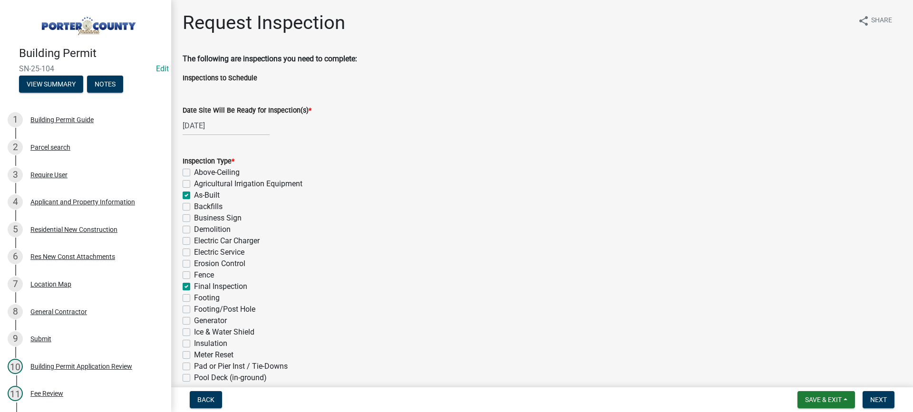
checkbox input "false"
checkbox input "true"
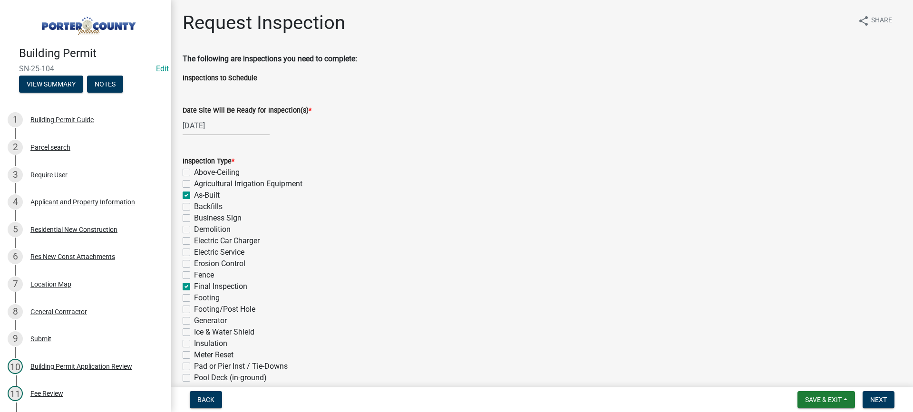
checkbox input "false"
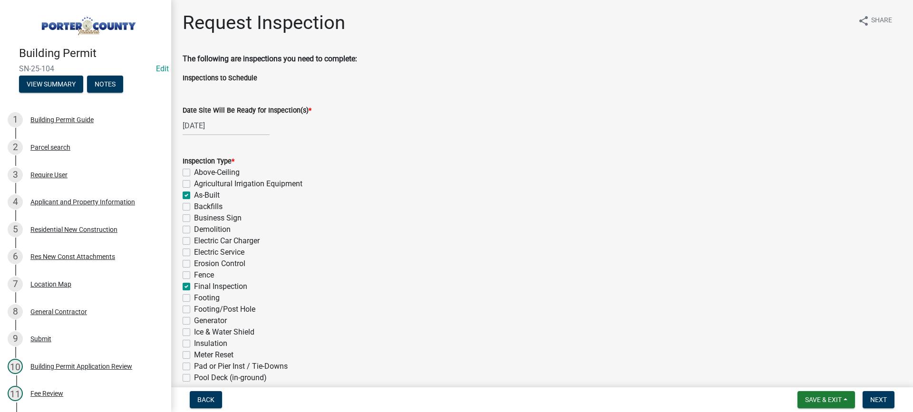
checkbox input "false"
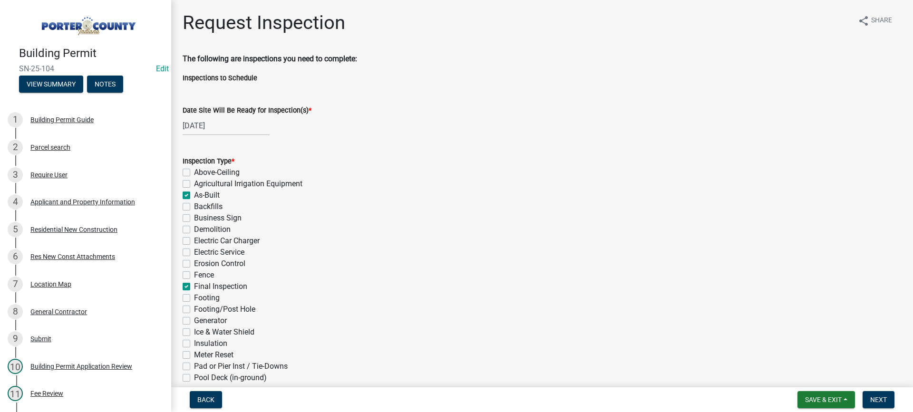
checkbox input "false"
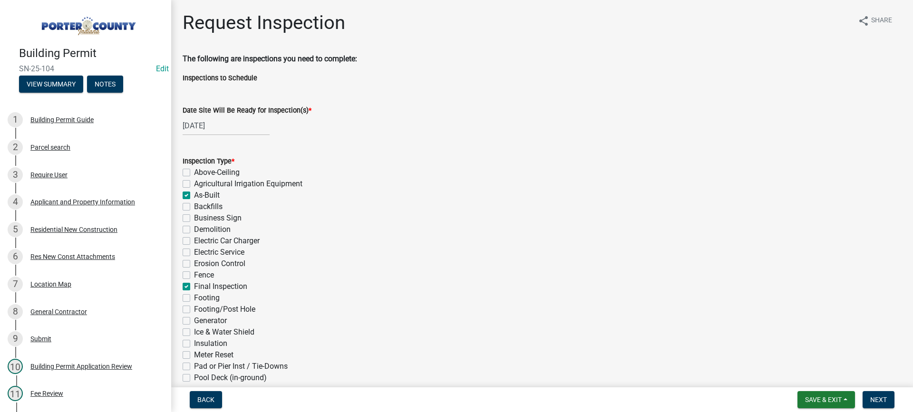
checkbox input "false"
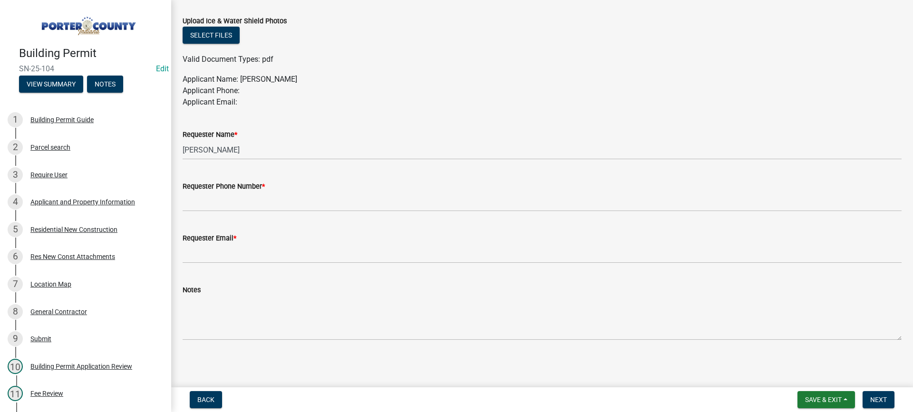
scroll to position [512, 0]
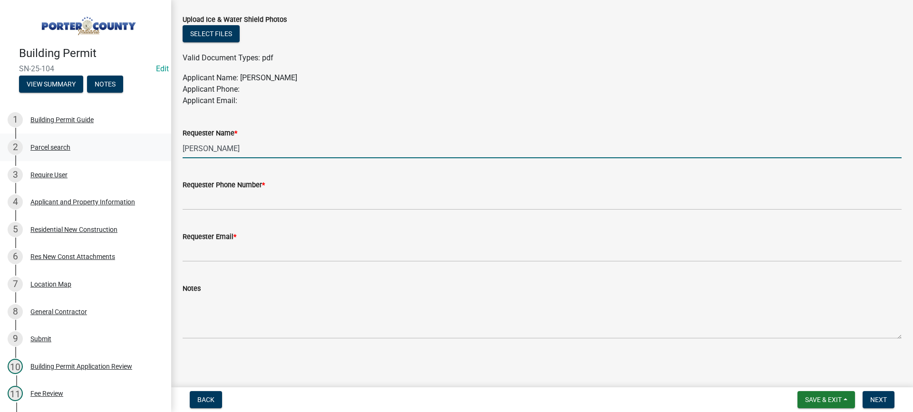
drag, startPoint x: 236, startPoint y: 148, endPoint x: 120, endPoint y: 146, distance: 115.6
type input "providence"
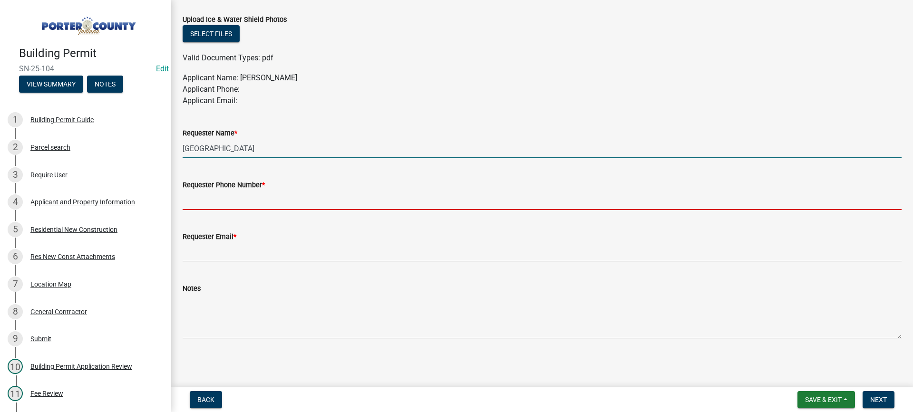
click at [240, 203] on input "Requester Phone Number *" at bounding box center [542, 200] width 719 height 19
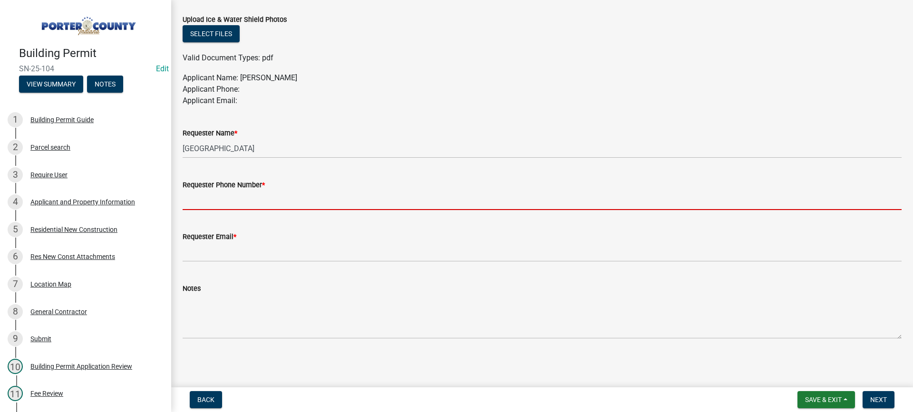
type input "[PHONE_NUMBER]"
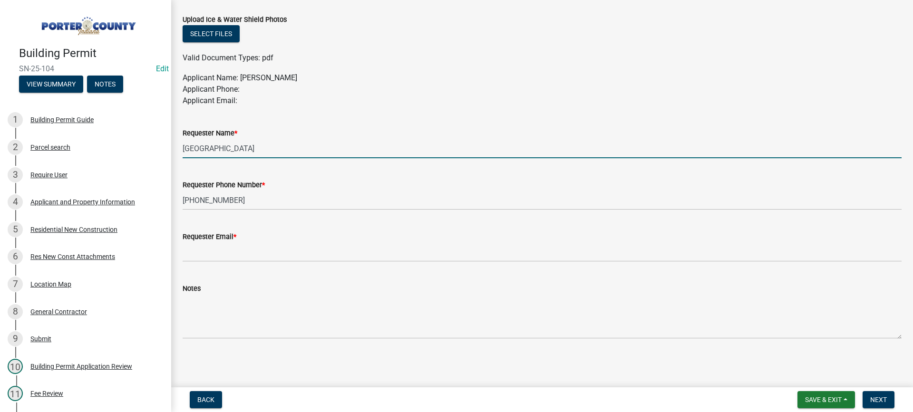
click at [234, 146] on input "providence" at bounding box center [542, 148] width 719 height 19
type input "providence tom jurik"
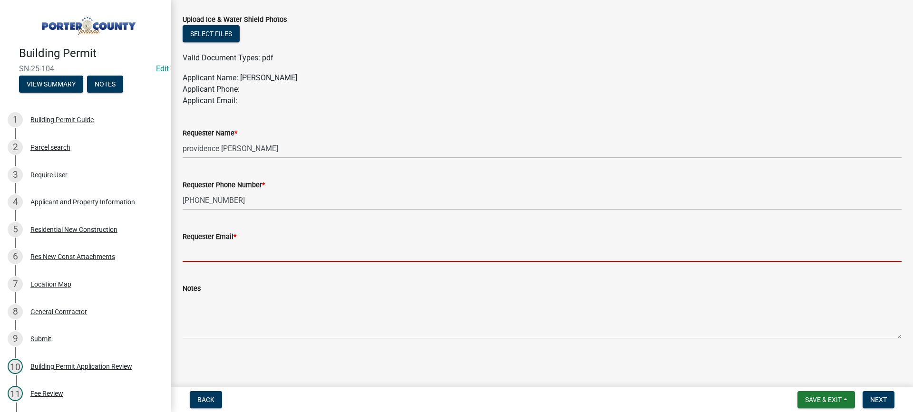
click at [244, 253] on input "Requester Email *" at bounding box center [542, 252] width 719 height 19
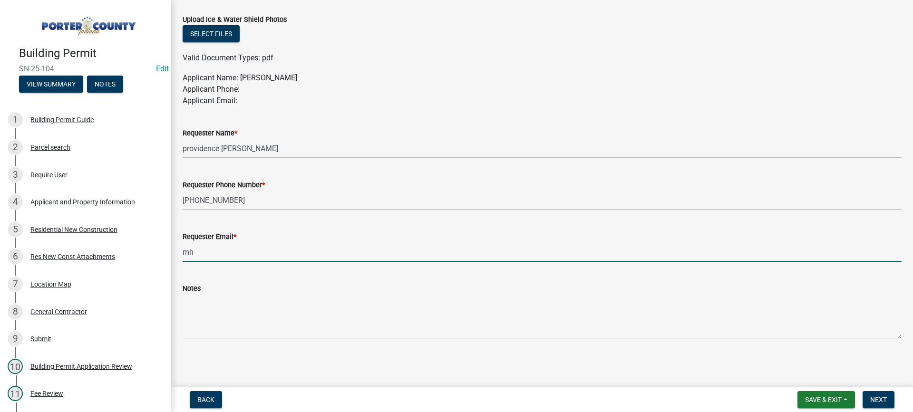
type input "m"
type input "t"
type input "j"
type input "p"
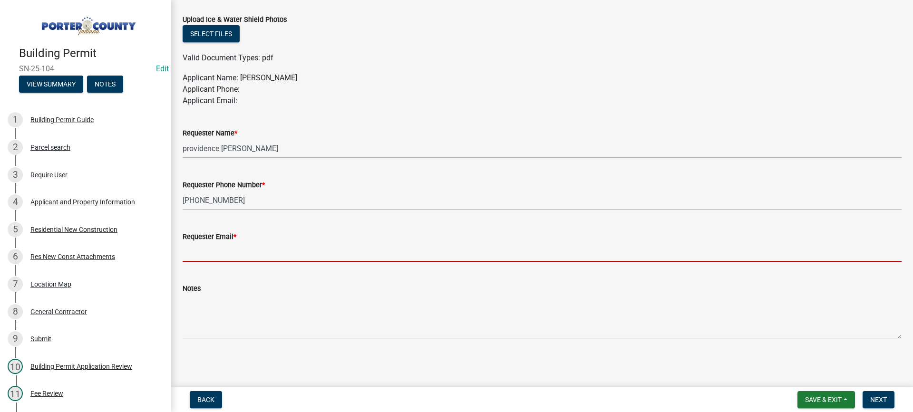
drag, startPoint x: 261, startPoint y: 249, endPoint x: 267, endPoint y: 257, distance: 10.3
click at [261, 249] on input "Requester Email *" at bounding box center [542, 252] width 719 height 19
type input "[EMAIL_ADDRESS][DOMAIN_NAME]"
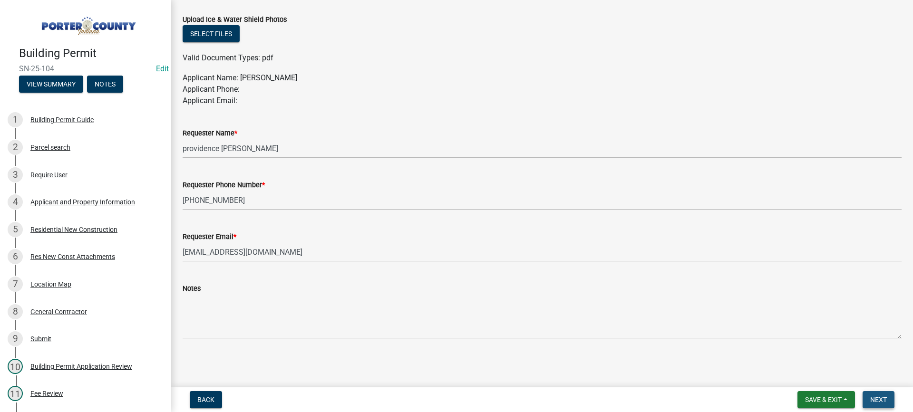
click at [875, 397] on span "Next" at bounding box center [878, 400] width 17 height 8
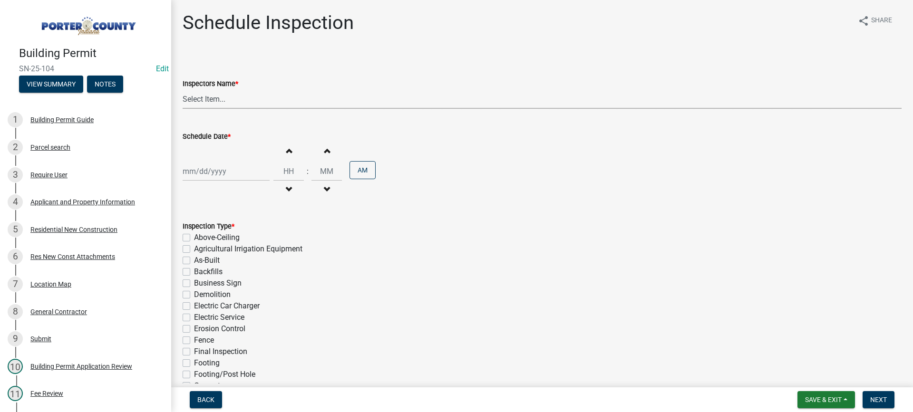
click at [206, 101] on select "Select Item... mhaller ([PERSON_NAME])" at bounding box center [542, 98] width 719 height 19
select select "ca350da2-795e-4cf8-941d-46ff53e354ae"
click at [183, 89] on select "Select Item... mhaller ([PERSON_NAME])" at bounding box center [542, 98] width 719 height 19
click at [212, 167] on div at bounding box center [226, 171] width 87 height 19
select select "9"
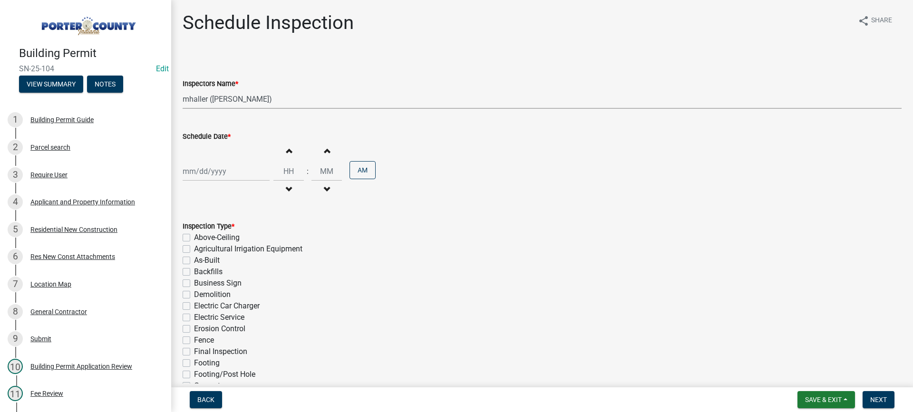
select select "2025"
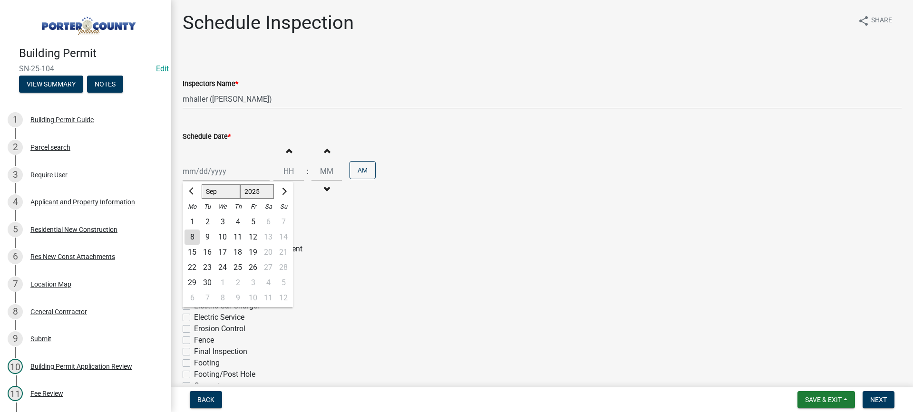
drag, startPoint x: 223, startPoint y: 237, endPoint x: 229, endPoint y: 247, distance: 11.5
click at [223, 237] on div "10" at bounding box center [222, 237] width 15 height 15
type input "[DATE]"
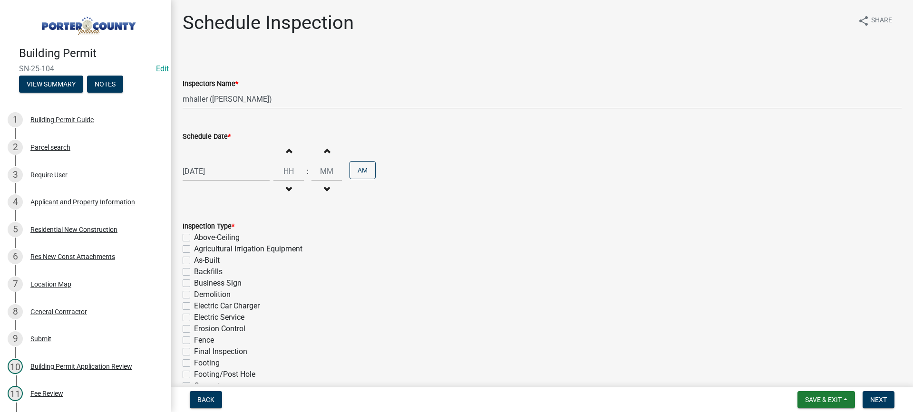
scroll to position [143, 0]
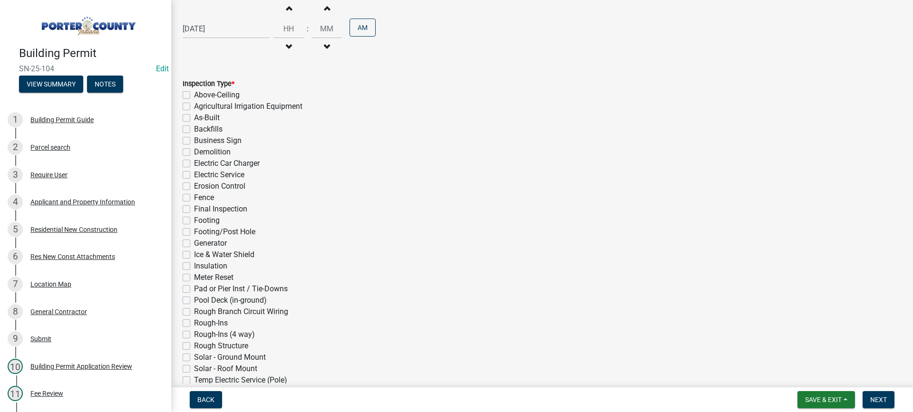
click at [194, 120] on label "As-Built" at bounding box center [207, 117] width 26 height 11
click at [194, 118] on input "As-Built" at bounding box center [197, 115] width 6 height 6
checkbox input "true"
checkbox input "false"
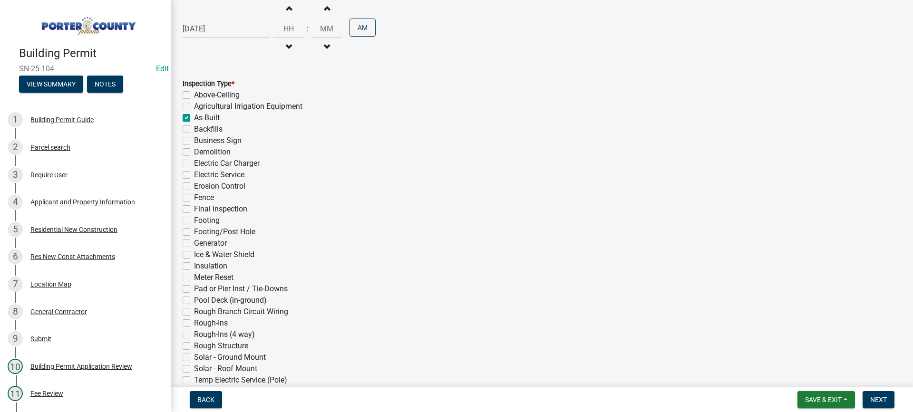
checkbox input "true"
checkbox input "false"
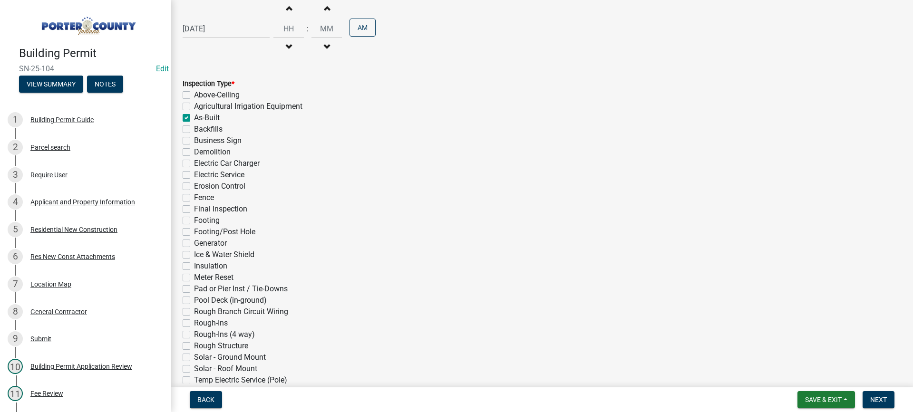
checkbox input "false"
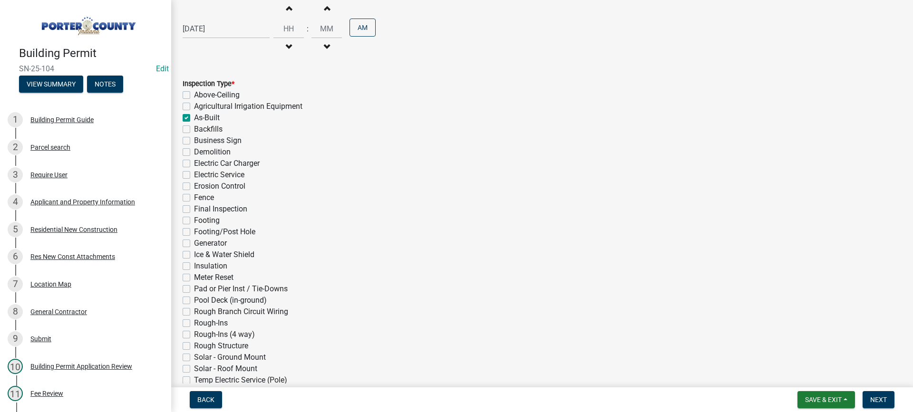
checkbox input "false"
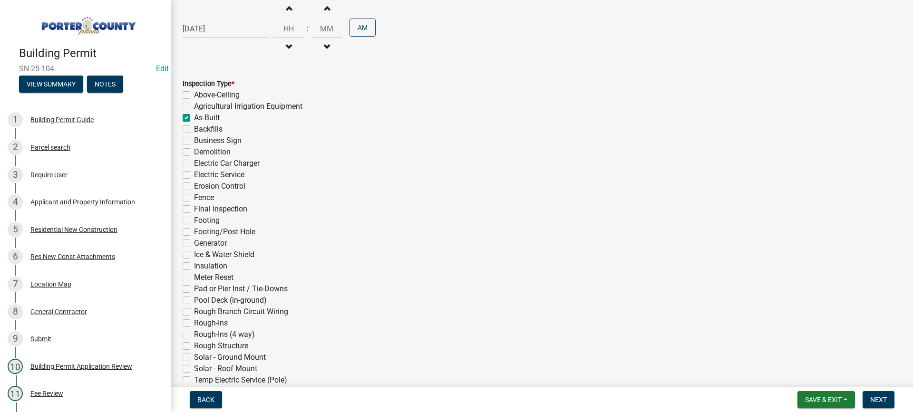
checkbox input "false"
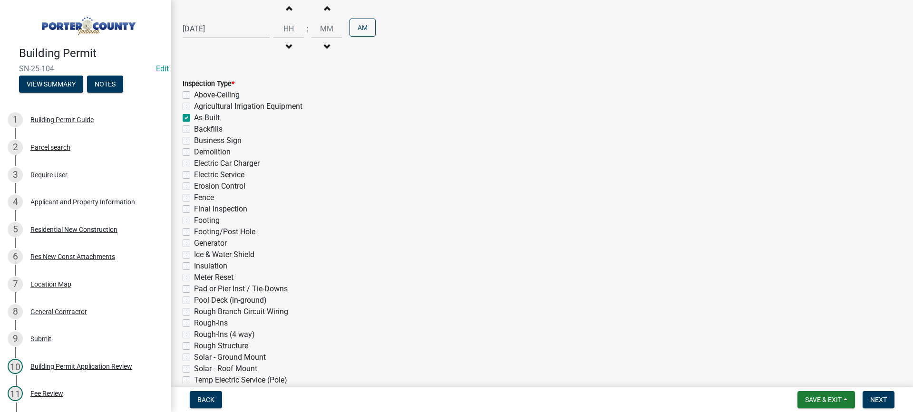
checkbox input "false"
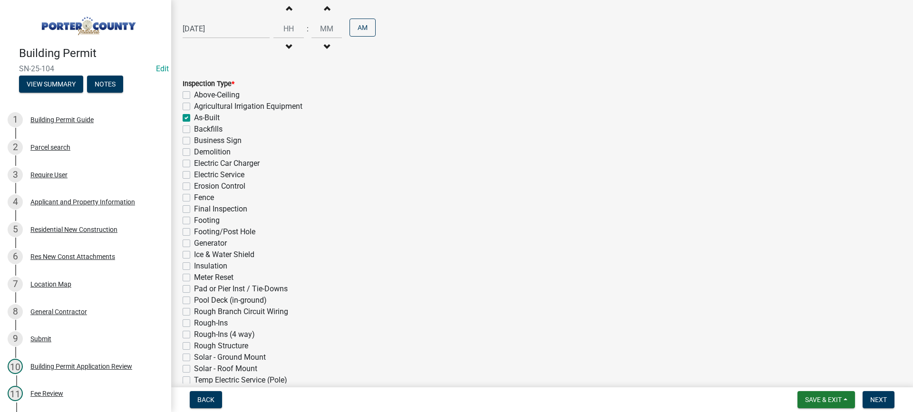
checkbox input "false"
click at [194, 208] on label "Final Inspection" at bounding box center [220, 209] width 53 height 11
click at [194, 208] on input "Final Inspection" at bounding box center [197, 207] width 6 height 6
checkbox input "true"
checkbox input "false"
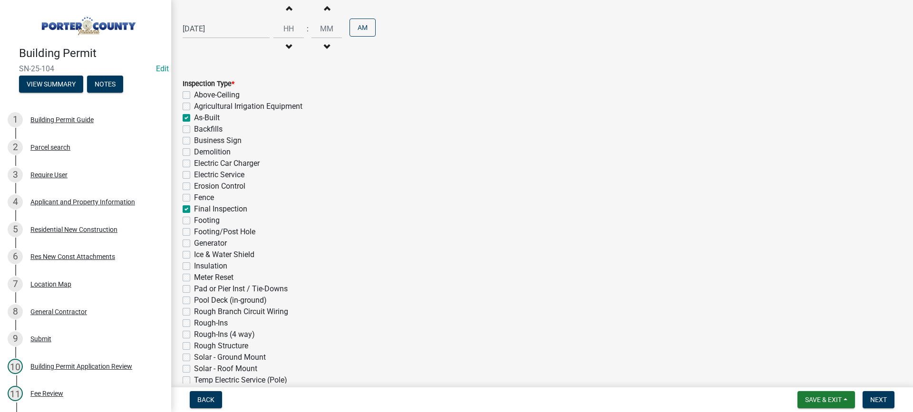
checkbox input "false"
checkbox input "true"
checkbox input "false"
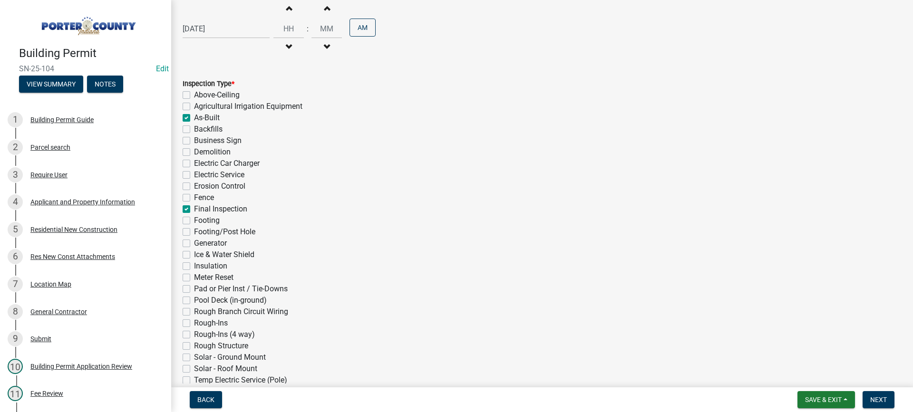
checkbox input "false"
checkbox input "true"
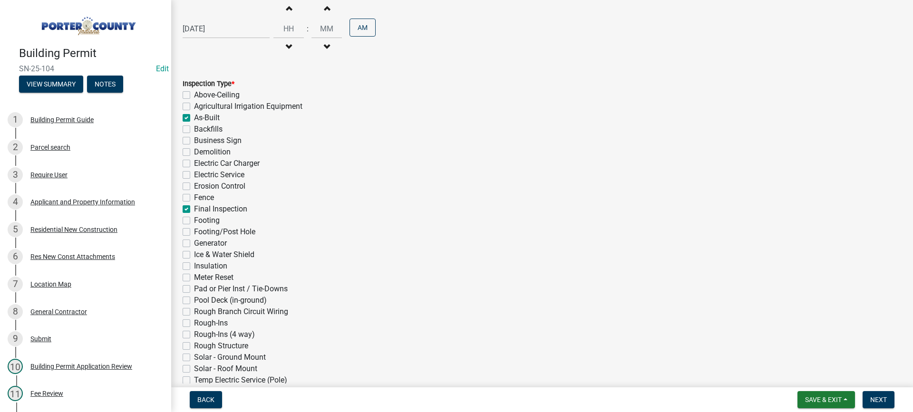
checkbox input "false"
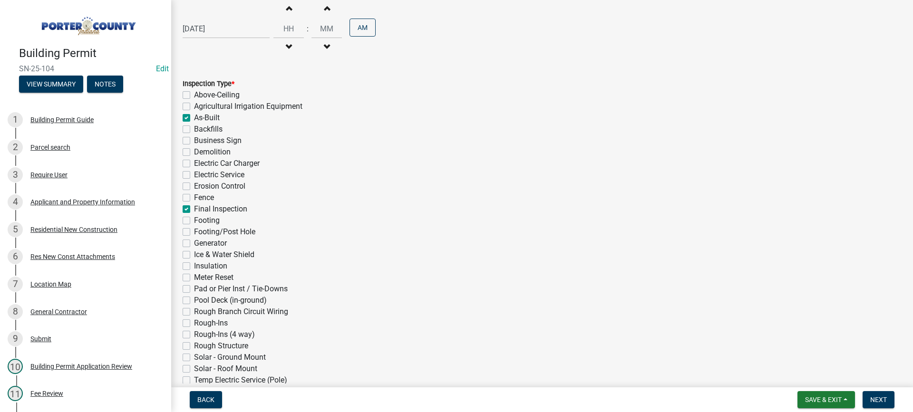
checkbox input "false"
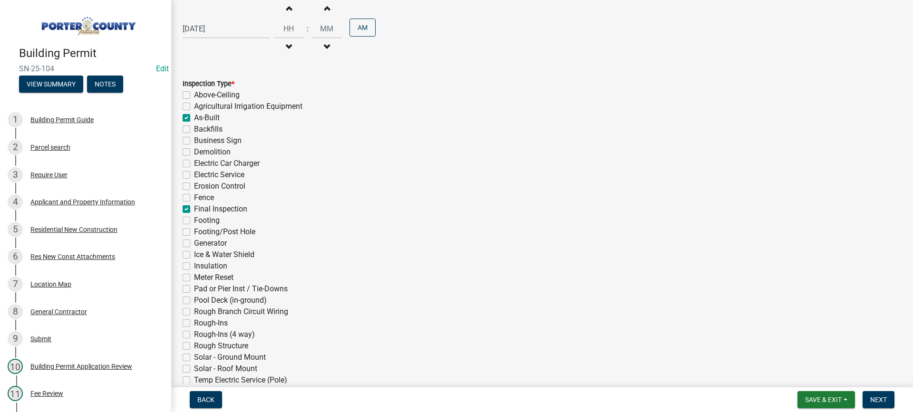
checkbox input "false"
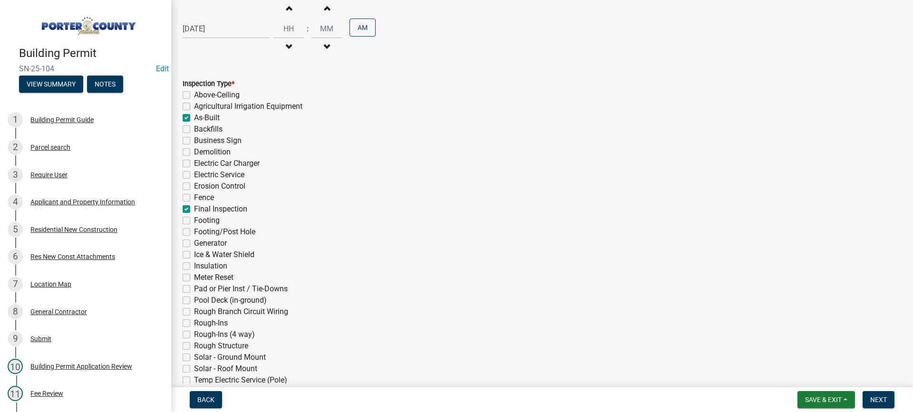
checkbox input "false"
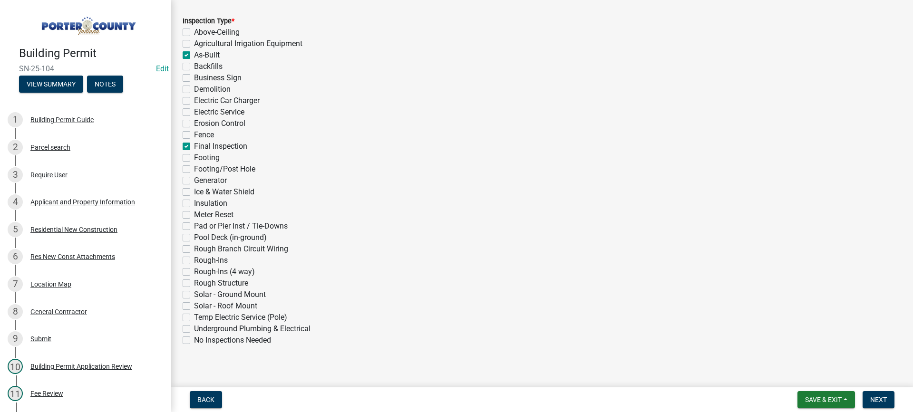
scroll to position [214, 0]
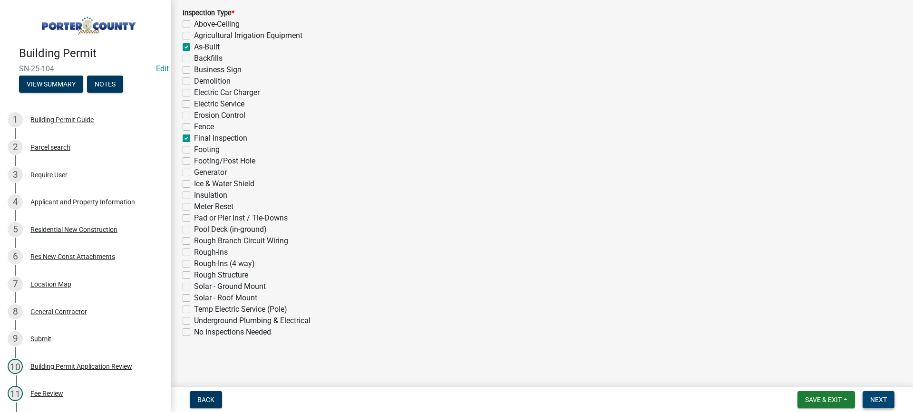
click at [876, 401] on span "Next" at bounding box center [878, 400] width 17 height 8
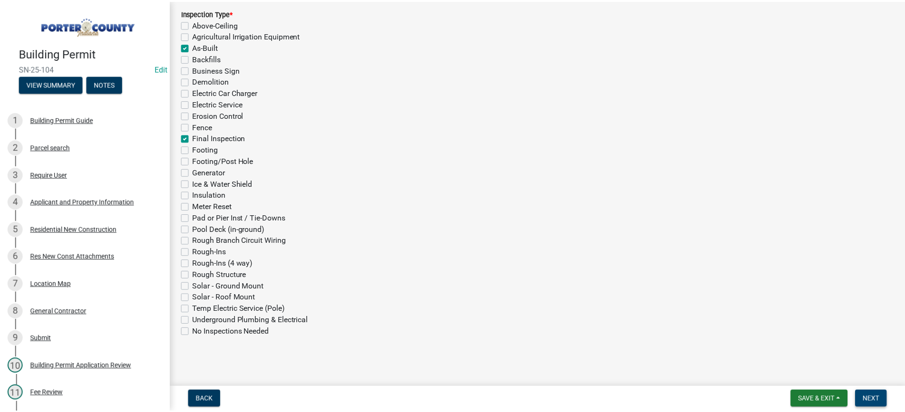
scroll to position [0, 0]
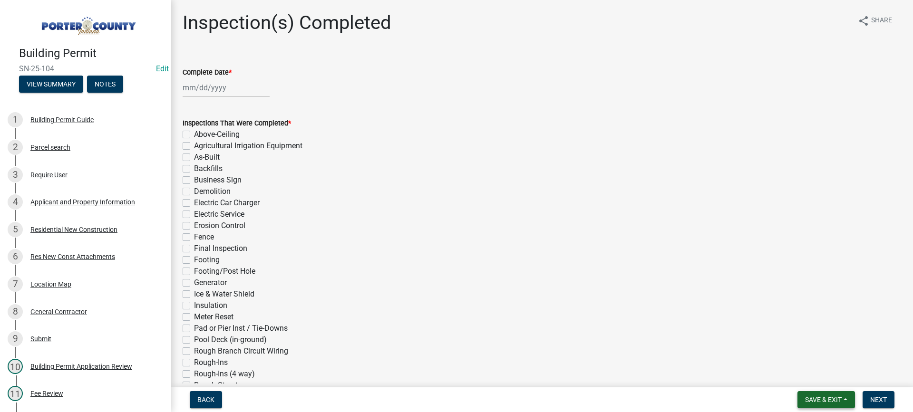
click at [806, 397] on span "Save & Exit" at bounding box center [823, 400] width 37 height 8
click at [800, 372] on button "Save & Exit" at bounding box center [817, 375] width 76 height 23
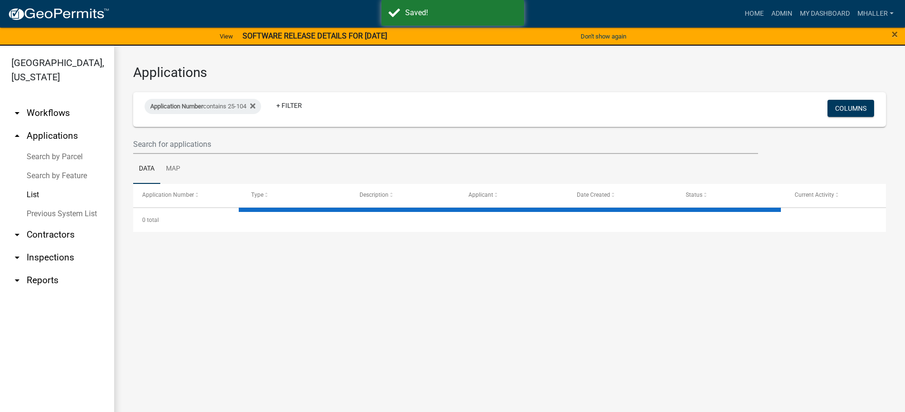
select select "1: 25"
